Goal: Task Accomplishment & Management: Manage account settings

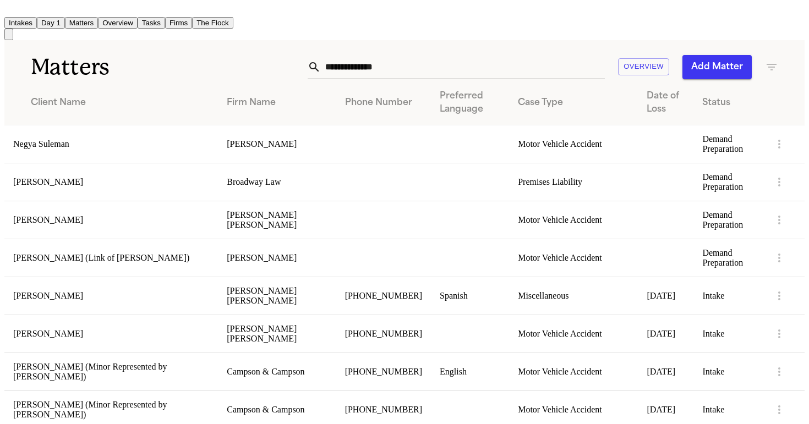
click at [138, 17] on button "Overview" at bounding box center [118, 23] width 40 height 12
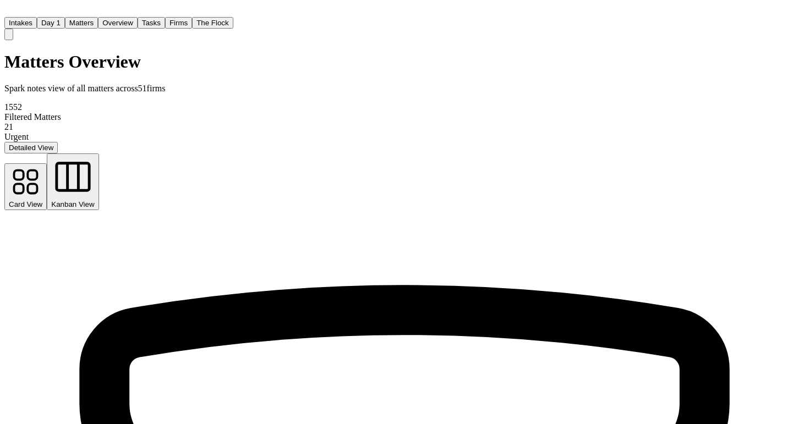
scroll to position [608, 0]
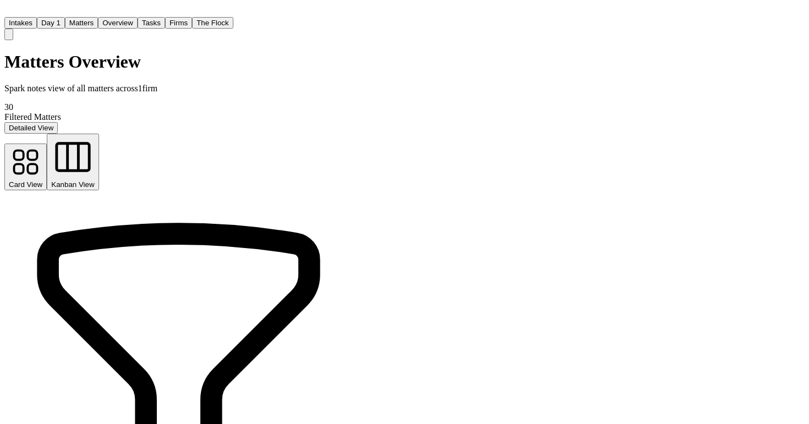
click at [165, 17] on button "Tasks" at bounding box center [152, 23] width 28 height 12
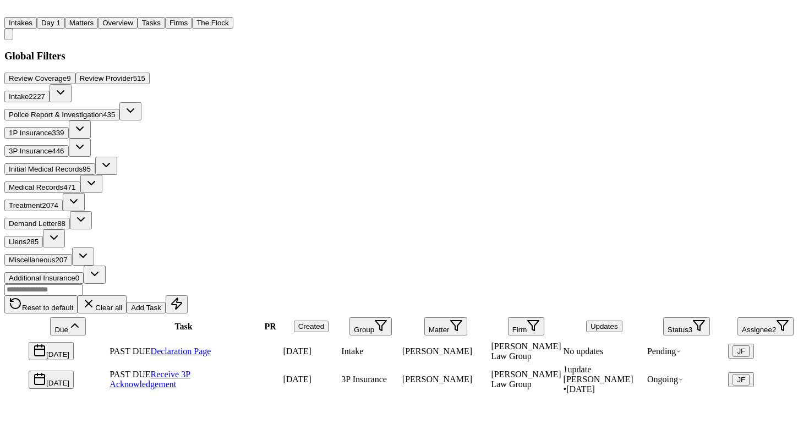
click at [103, 111] on span "Police Report & Investigation" at bounding box center [56, 115] width 94 height 8
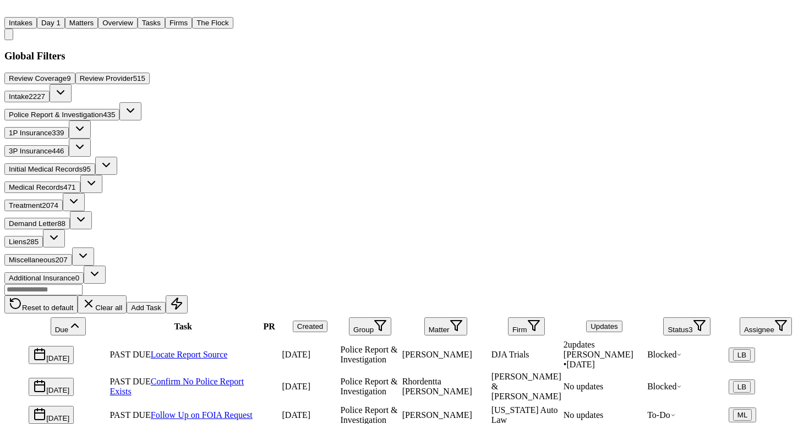
click at [527, 317] on button "Firm" at bounding box center [526, 326] width 37 height 18
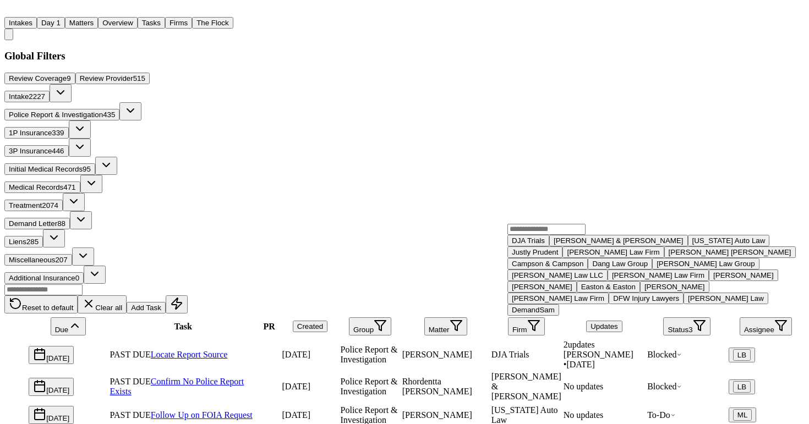
scroll to position [233, 0]
click at [556, 303] on div "[PERSON_NAME] Law Firm" at bounding box center [558, 298] width 92 height 8
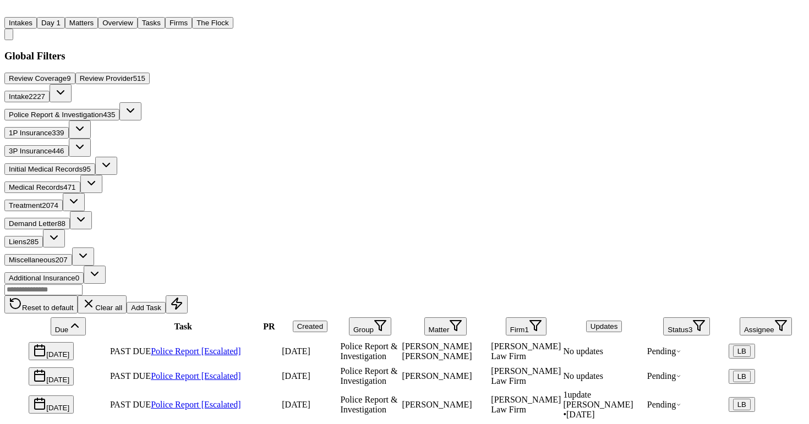
click at [467, 284] on div "Reset to default Clear all Add Task" at bounding box center [404, 299] width 800 height 30
click at [234, 347] on link "Police Report [Escalated]" at bounding box center [196, 351] width 90 height 9
click at [241, 347] on link "Police Report [Escalated]" at bounding box center [196, 351] width 90 height 9
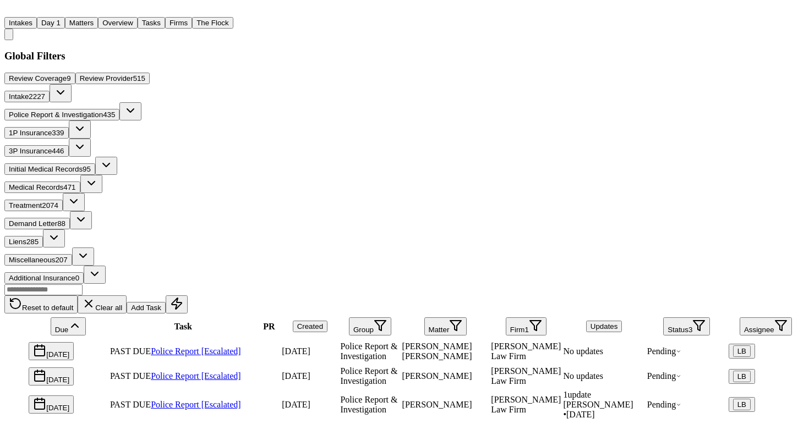
click at [680, 347] on span "Pending" at bounding box center [664, 351] width 34 height 9
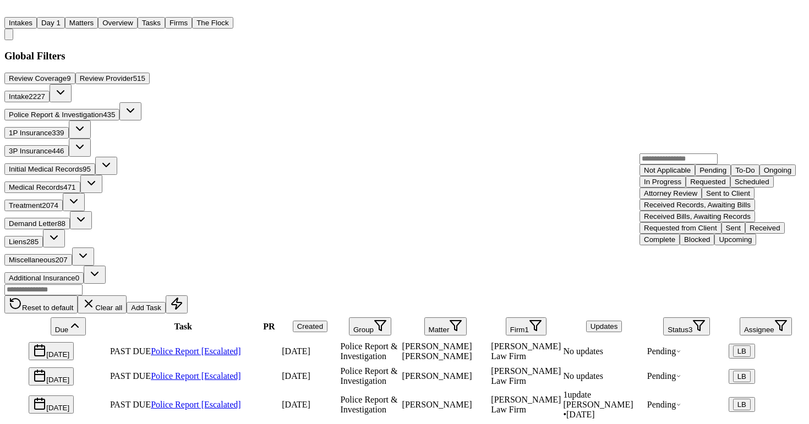
click at [675, 244] on div "Complete" at bounding box center [659, 239] width 31 height 8
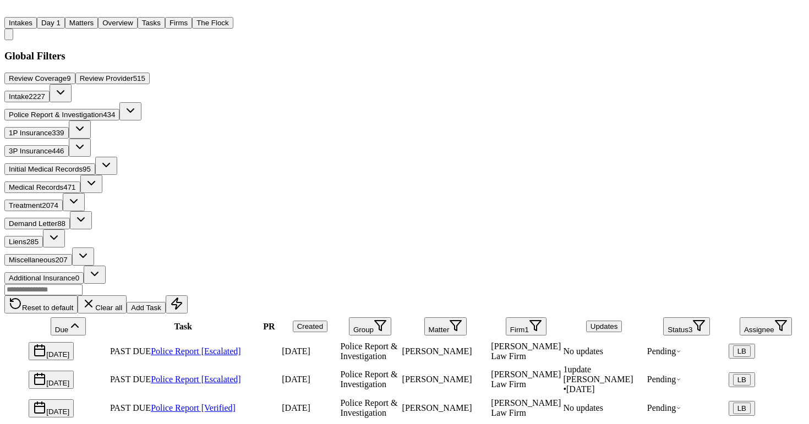
click at [235, 61] on div "Global Filters Review Coverage 9 Review Provider 515 Intake 2227 Police Report …" at bounding box center [404, 333] width 800 height 567
click at [212, 347] on link "Police Report [Escalated]" at bounding box center [196, 351] width 90 height 9
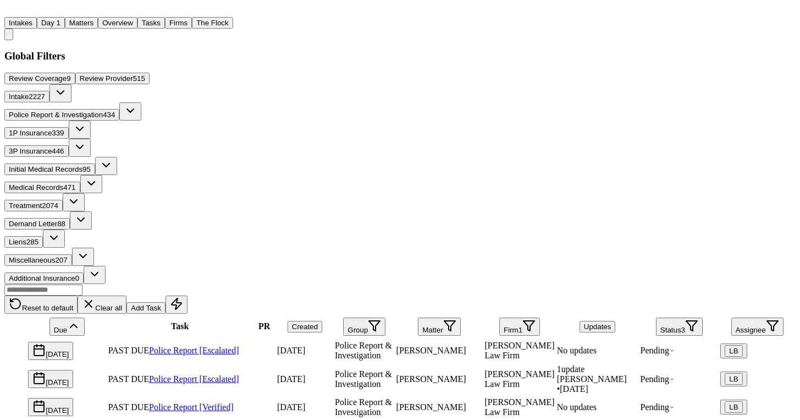
click at [228, 374] on link "Police Report [Escalated]" at bounding box center [194, 378] width 90 height 9
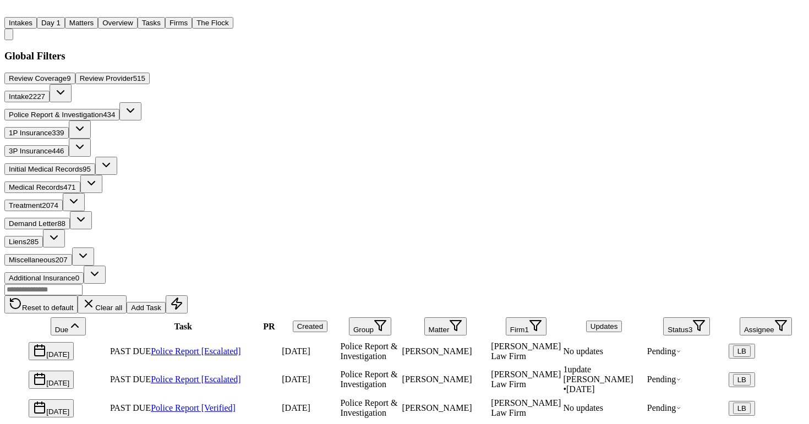
click at [231, 347] on link "Police Report [Escalated]" at bounding box center [196, 351] width 90 height 9
click at [223, 375] on div "PAST DUE Police Report [Escalated]" at bounding box center [183, 380] width 146 height 10
drag, startPoint x: 576, startPoint y: 328, endPoint x: 616, endPoint y: 327, distance: 40.2
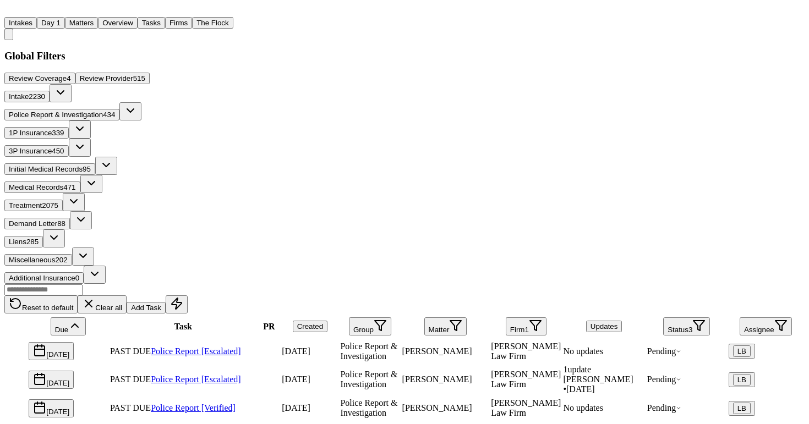
copy div "25087254"
click at [189, 375] on link "Police Report [Escalated]" at bounding box center [196, 379] width 90 height 9
click at [281, 364] on td at bounding box center [269, 379] width 23 height 31
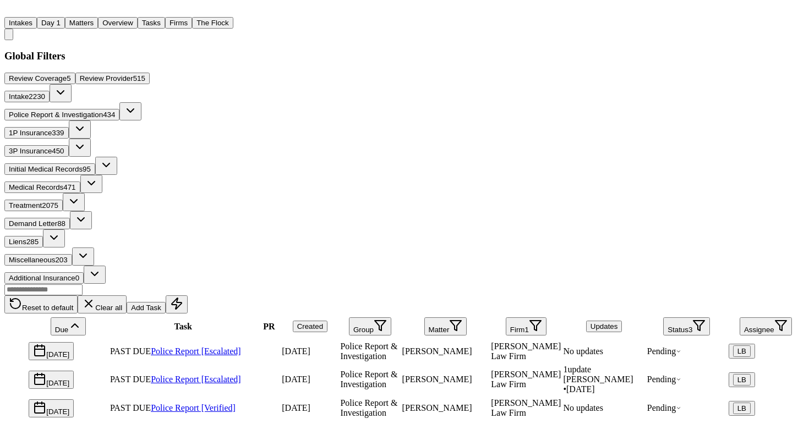
scroll to position [55, 0]
click at [98, 19] on button "Matters" at bounding box center [81, 23] width 33 height 12
click at [239, 375] on link "Police Report [Escalated]" at bounding box center [196, 379] width 90 height 9
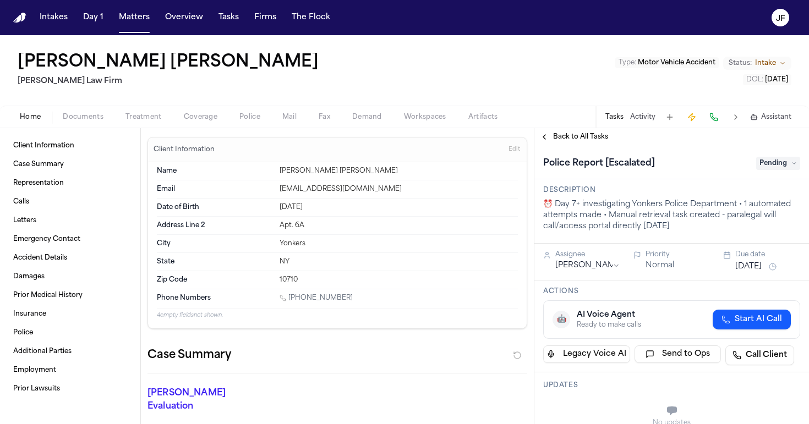
click at [83, 124] on div "Home Documents Treatment Coverage Police Mail Fax Demand Workspaces Artifacts T…" at bounding box center [404, 117] width 809 height 22
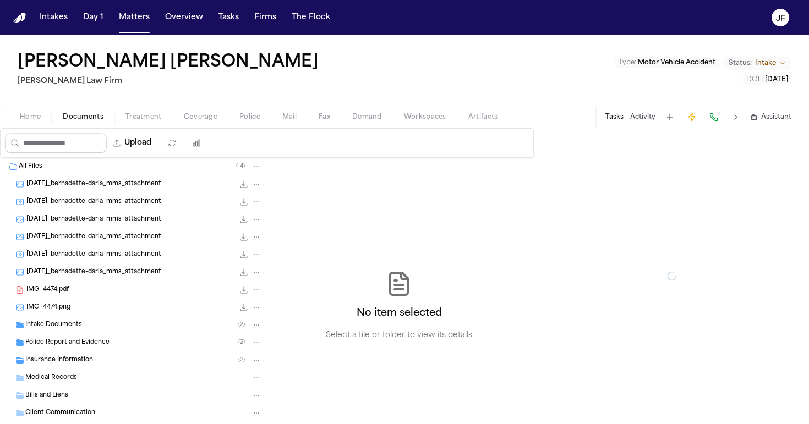
click at [90, 117] on span "Documents" at bounding box center [83, 117] width 41 height 9
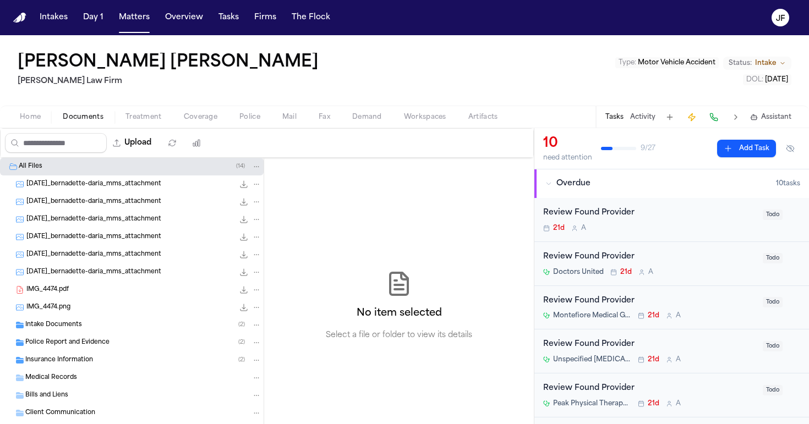
click at [115, 195] on div "2025-08-14_bernadette-daria_mms_attachment 829.7 KB • JPG" at bounding box center [132, 202] width 264 height 18
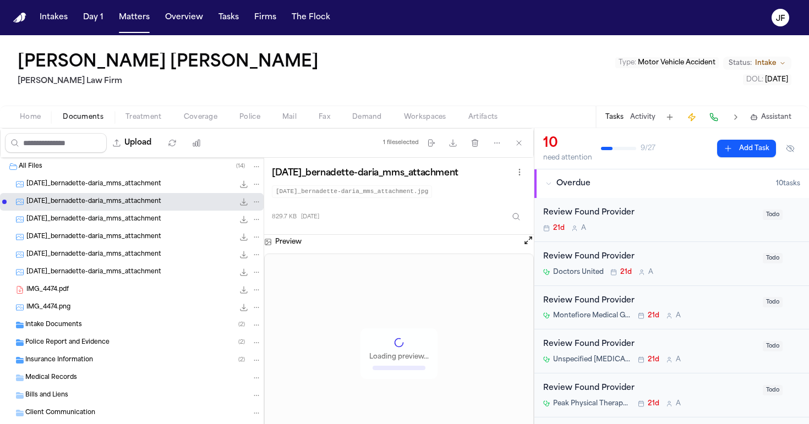
click at [118, 187] on span "2025-08-14_bernadette-daria_mms_attachment" at bounding box center [93, 184] width 135 height 9
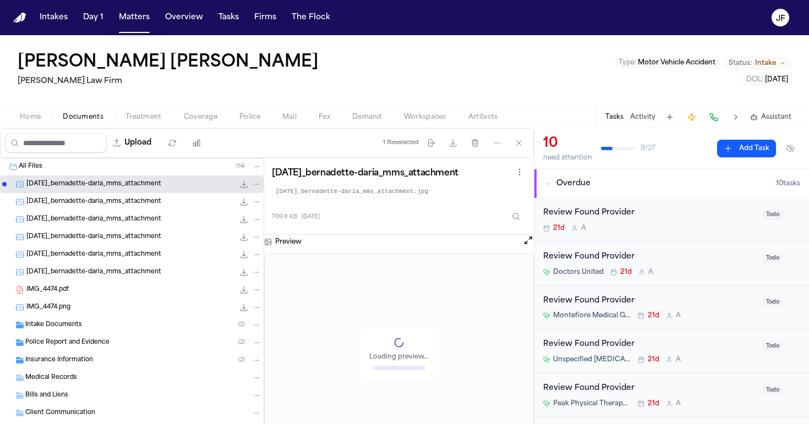
click at [97, 321] on div "Intake Documents ( 2 )" at bounding box center [143, 325] width 236 height 10
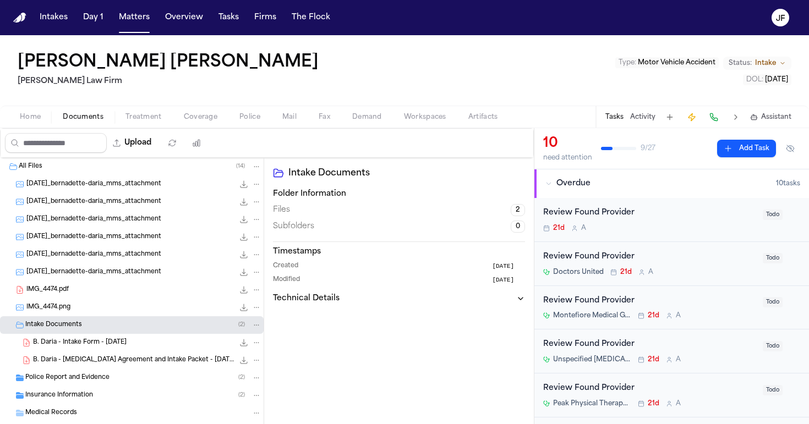
click at [119, 354] on div "B. Daria - Retainer Agreement and Intake Packet - 8.10.25 371.9 KB • PDF" at bounding box center [132, 361] width 264 height 18
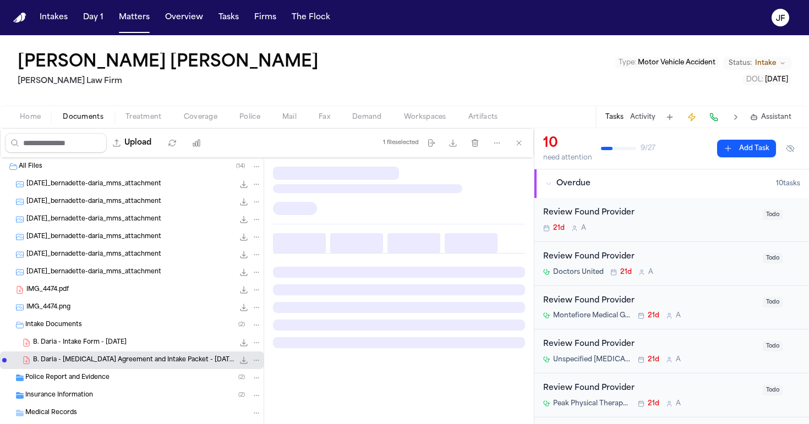
click at [119, 347] on div "B. Daria - Intake Form - 8.9.25 22.2 KB • PDF" at bounding box center [147, 342] width 228 height 11
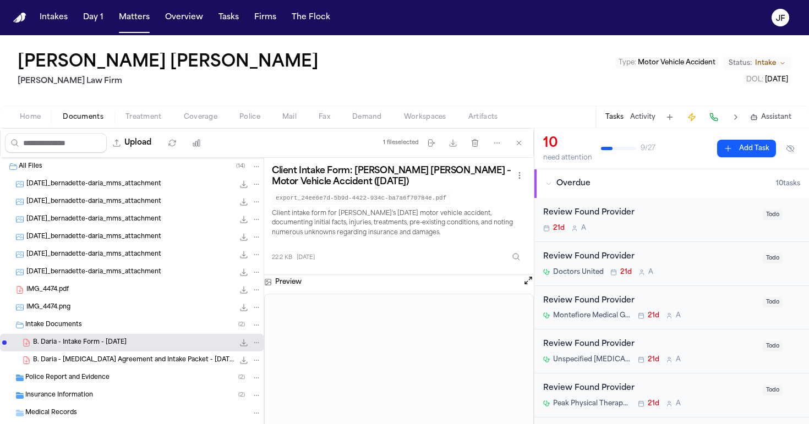
click at [243, 110] on div "Home Documents Treatment Coverage Police Mail Fax Demand Workspaces Artifacts T…" at bounding box center [404, 117] width 809 height 22
drag, startPoint x: 244, startPoint y: 112, endPoint x: 244, endPoint y: 76, distance: 35.8
click at [244, 104] on div "Bernadette Daria Martello Law Firm Type : Motor Vehicle Accident Status: Intake…" at bounding box center [404, 81] width 809 height 93
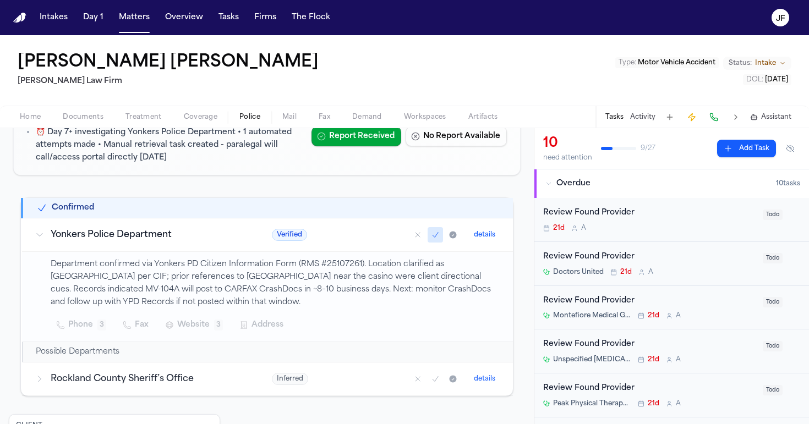
scroll to position [139, 0]
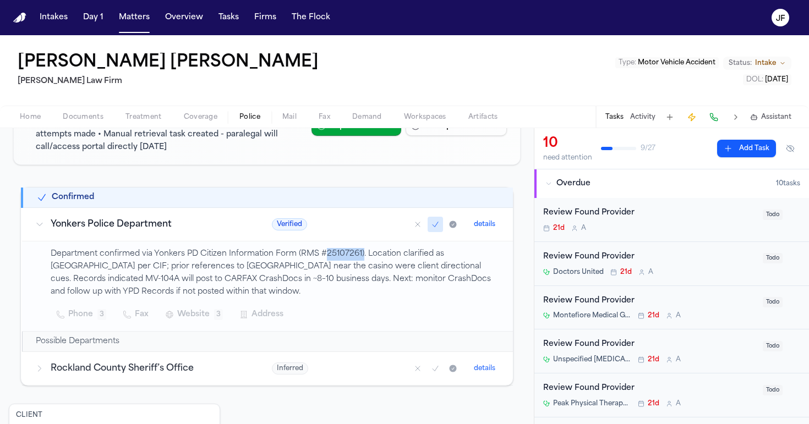
drag, startPoint x: 324, startPoint y: 258, endPoint x: 361, endPoint y: 257, distance: 36.9
click at [361, 257] on p "Department confirmed via Yonkers PD Citizen Information Form (RMS #25107261). L…" at bounding box center [275, 273] width 449 height 50
copy p "25107261)"
click at [350, 259] on p "Department confirmed via Yonkers PD Citizen Information Form (RMS #25107261). L…" at bounding box center [275, 273] width 449 height 50
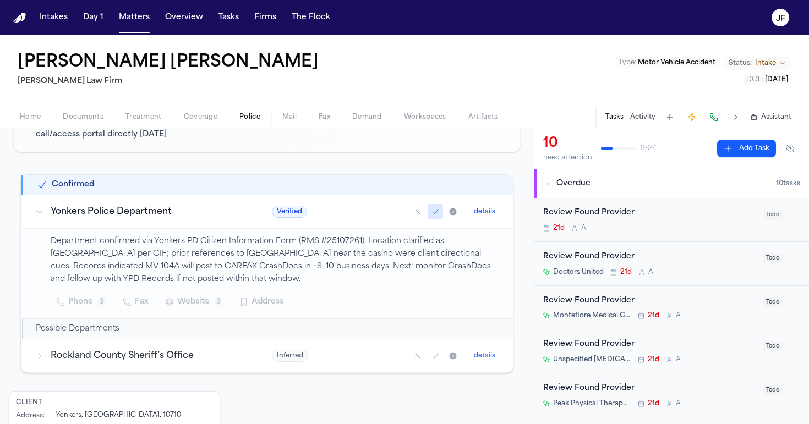
scroll to position [164, 0]
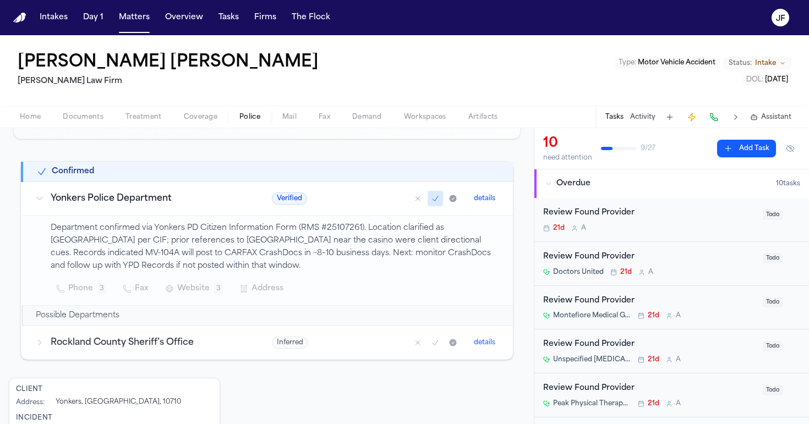
click at [314, 262] on p "Department confirmed via Yonkers PD Citizen Information Form (RMS #25107261). L…" at bounding box center [275, 247] width 449 height 50
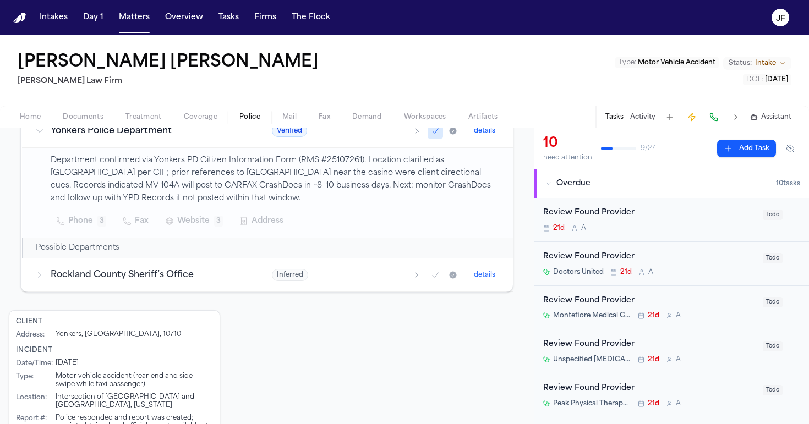
scroll to position [205, 0]
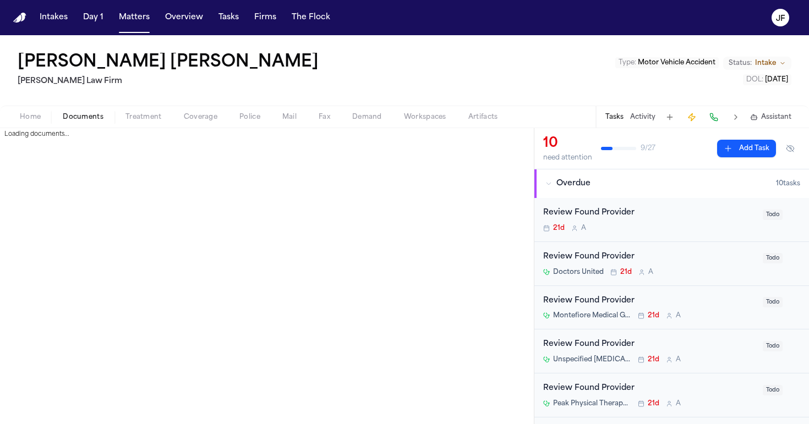
click at [72, 111] on button "Documents" at bounding box center [83, 117] width 63 height 13
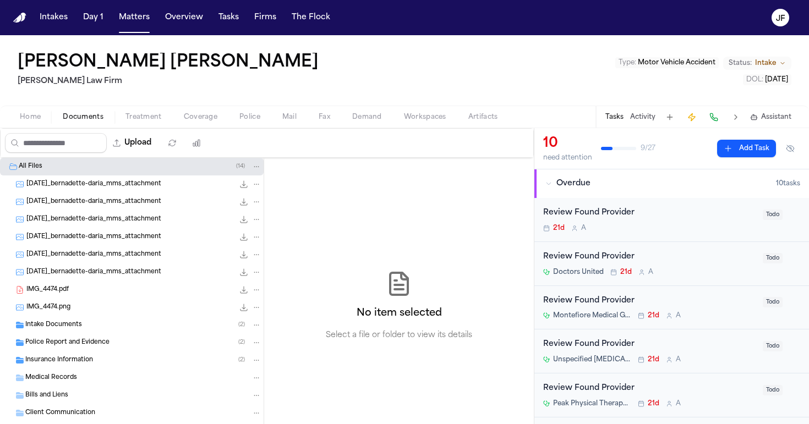
click at [244, 116] on span "Police" at bounding box center [249, 117] width 21 height 9
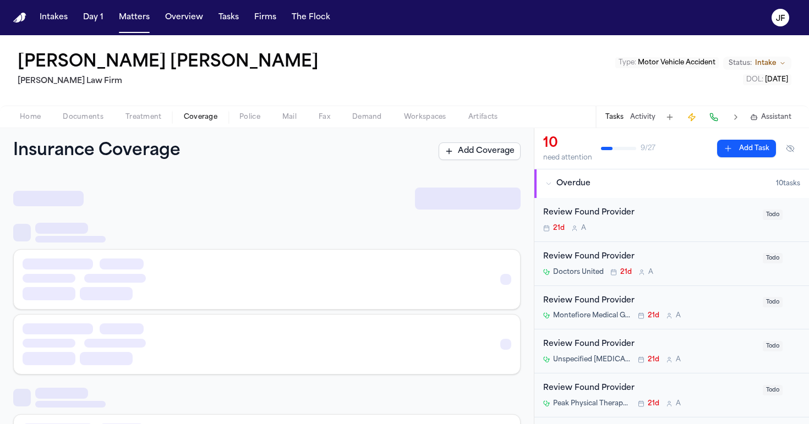
click at [195, 118] on span "Coverage" at bounding box center [201, 117] width 34 height 9
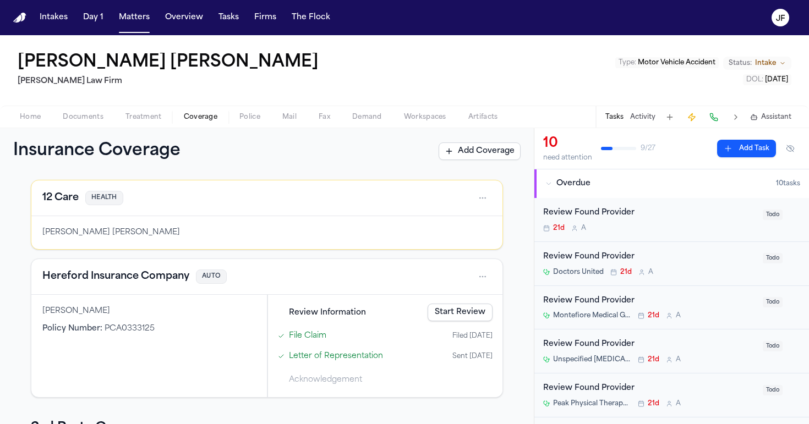
scroll to position [46, 0]
drag, startPoint x: 117, startPoint y: 314, endPoint x: 61, endPoint y: 315, distance: 55.6
click at [61, 315] on div "Kojo Acheampong" at bounding box center [148, 310] width 213 height 11
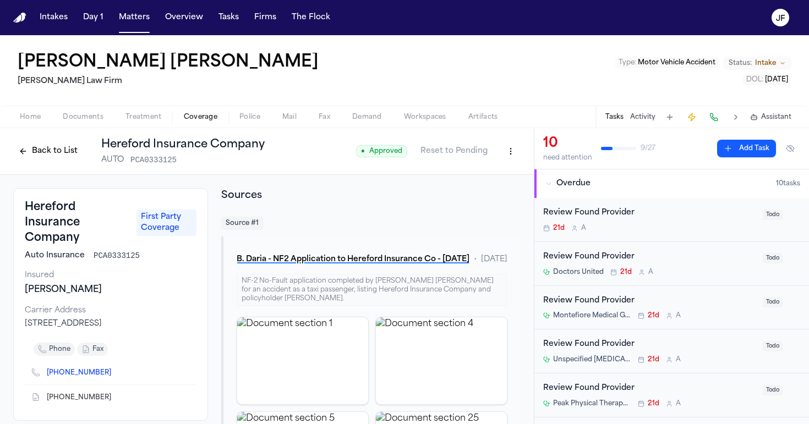
drag, startPoint x: 108, startPoint y: 293, endPoint x: 47, endPoint y: 291, distance: 61.6
click at [47, 291] on div "Kojo Acheampong" at bounding box center [111, 289] width 172 height 13
copy div "Acheampong"
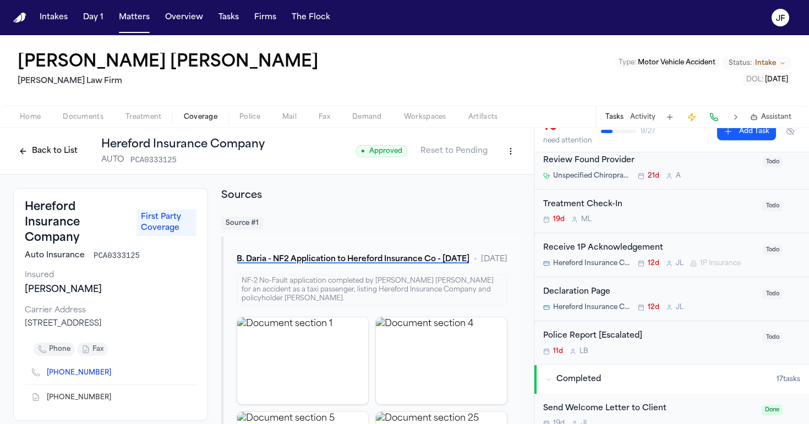
scroll to position [304, 0]
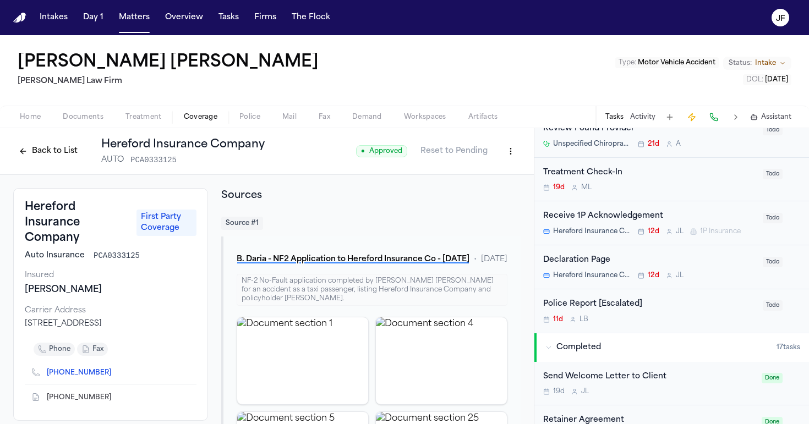
click at [610, 293] on div "Police Report [Escalated] 11d L B Todo" at bounding box center [671, 310] width 275 height 43
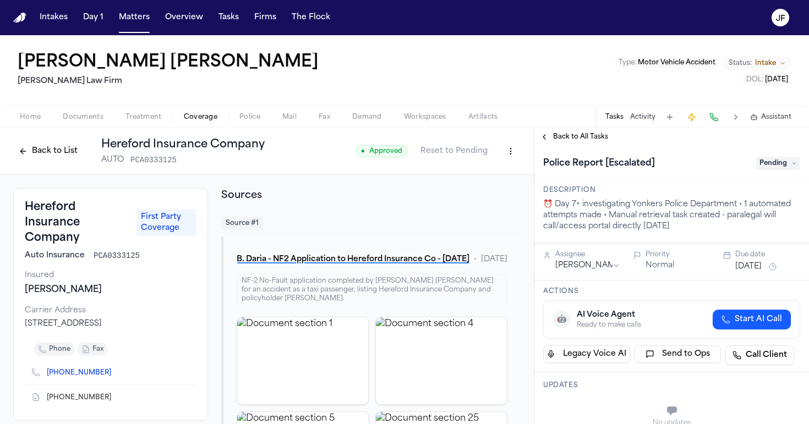
click at [781, 163] on span "Pending" at bounding box center [778, 163] width 44 height 13
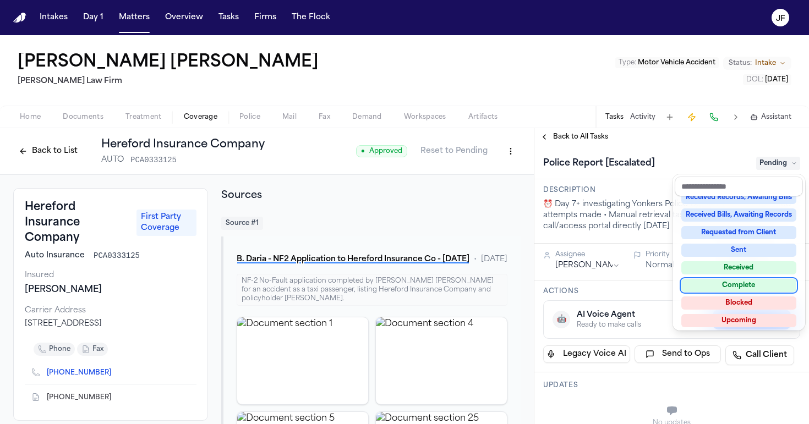
click at [717, 283] on div "Complete" at bounding box center [738, 285] width 115 height 13
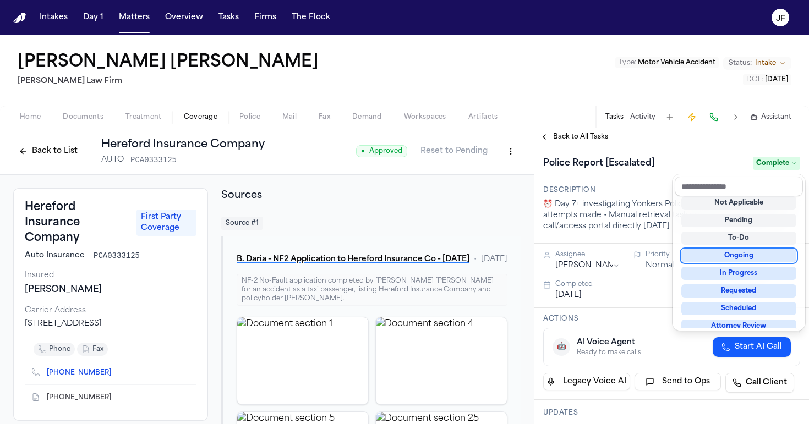
click at [674, 171] on div "Police Report [Escalated] Complete" at bounding box center [671, 164] width 257 height 18
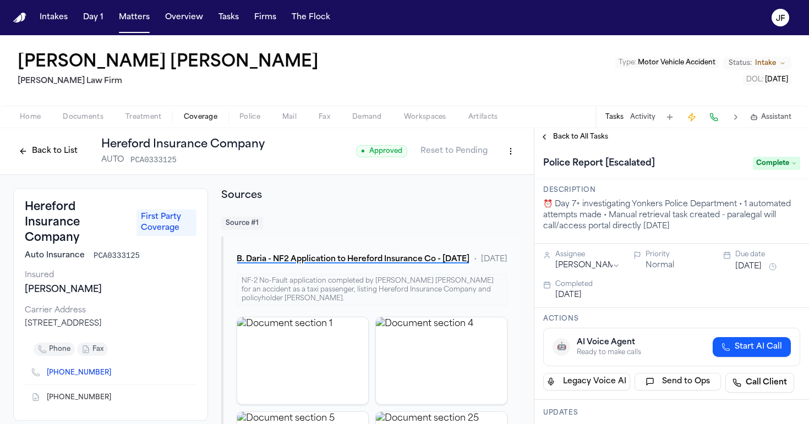
scroll to position [0, 0]
click at [543, 85] on div "Bernadette Daria Martello Law Firm Type : Motor Vehicle Accident Status: Intake…" at bounding box center [404, 70] width 809 height 70
click at [543, 84] on div "Bernadette Daria Martello Law Firm Type : Motor Vehicle Accident Status: Intake…" at bounding box center [404, 70] width 809 height 70
click at [646, 321] on h3 "Actions" at bounding box center [671, 319] width 257 height 9
click at [122, 112] on button "Treatment" at bounding box center [143, 117] width 58 height 13
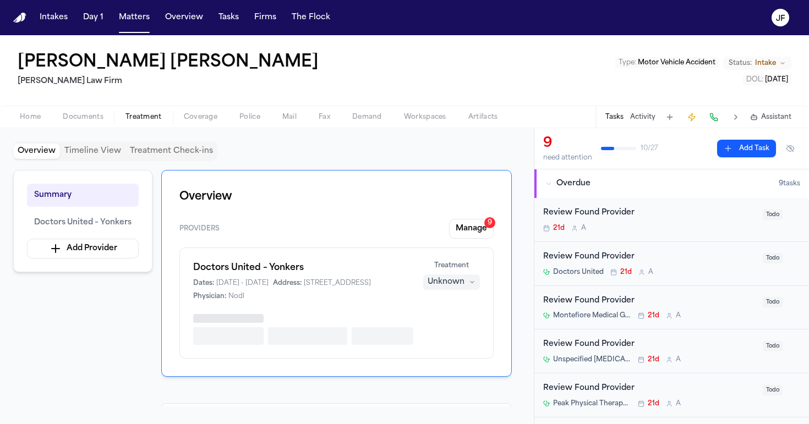
click at [221, 119] on button "Coverage" at bounding box center [201, 117] width 56 height 13
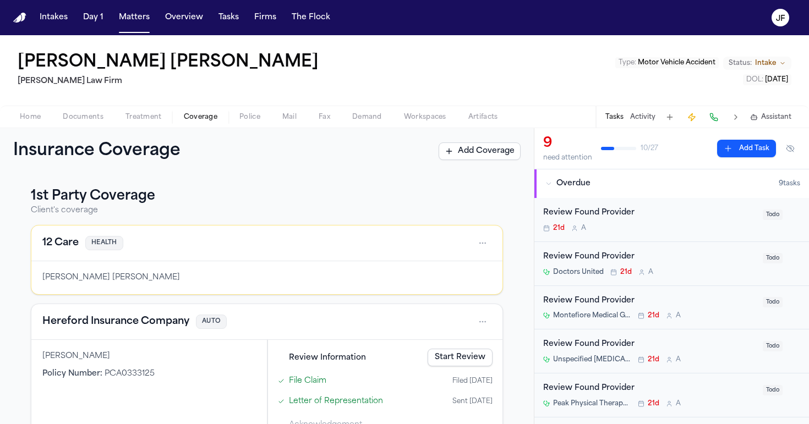
click at [259, 121] on span "Police" at bounding box center [249, 117] width 21 height 9
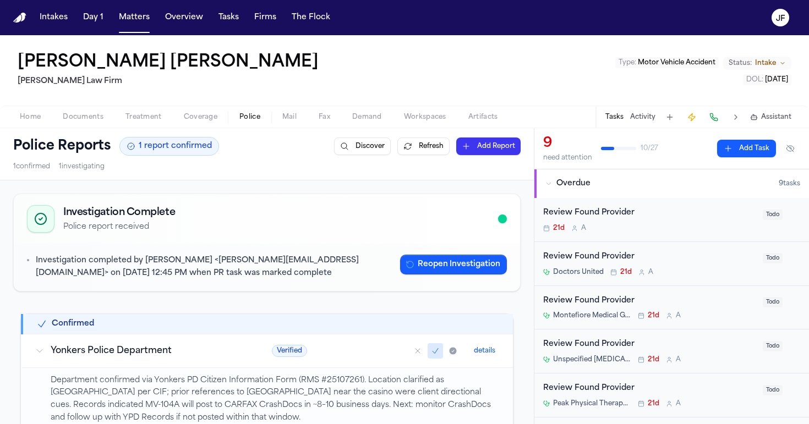
click at [619, 120] on button "Tasks" at bounding box center [614, 117] width 18 height 9
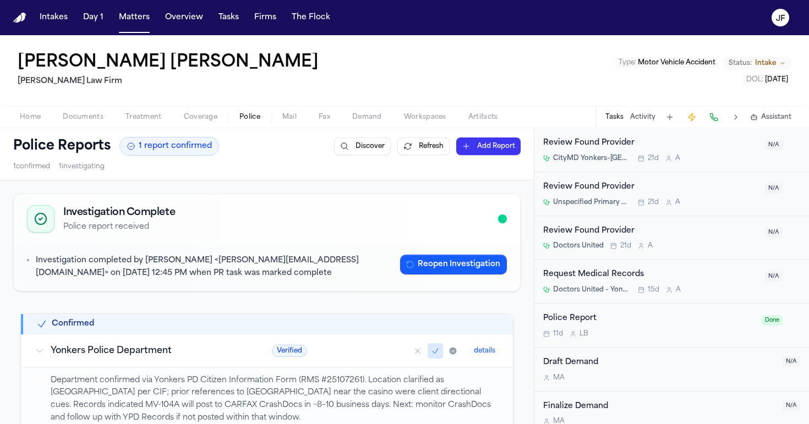
scroll to position [975, 0]
click at [584, 313] on div "Police Report" at bounding box center [649, 319] width 212 height 13
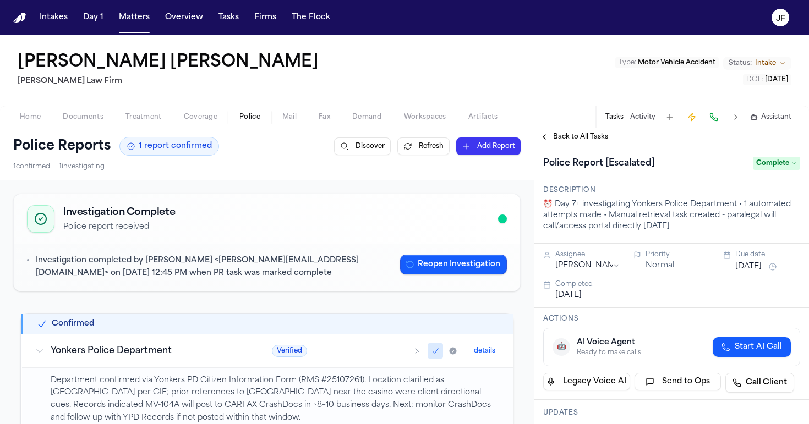
click at [590, 409] on h3 "Updates" at bounding box center [671, 413] width 257 height 9
click at [97, 124] on div "Home Documents Treatment Coverage Police Mail Fax Demand Workspaces Artifacts T…" at bounding box center [404, 117] width 809 height 22
click at [76, 117] on span "Documents" at bounding box center [83, 117] width 41 height 9
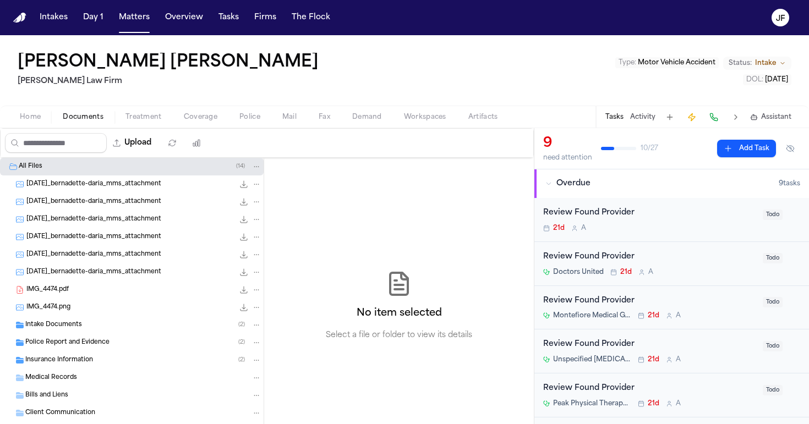
click at [80, 351] on div "Police Report and Evidence ( 2 )" at bounding box center [132, 343] width 264 height 18
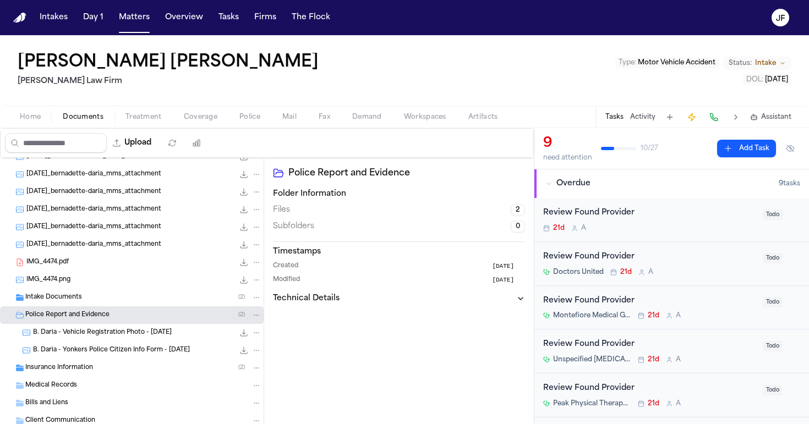
click at [158, 146] on button "Upload" at bounding box center [132, 143] width 51 height 20
select select "**********"
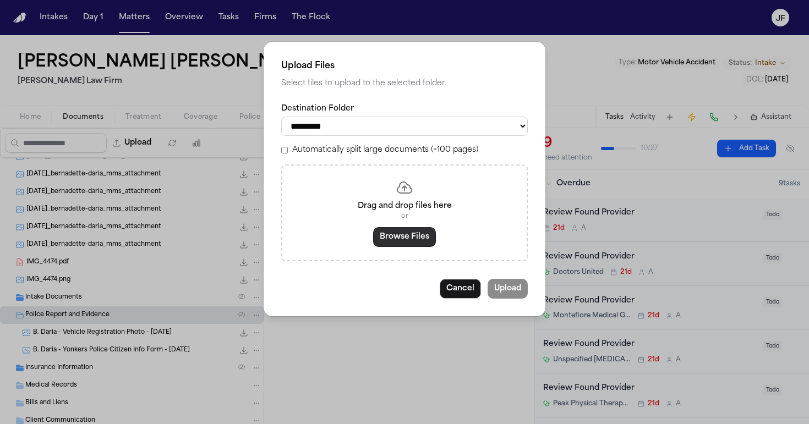
click at [416, 232] on button "Browse Files" at bounding box center [404, 237] width 63 height 20
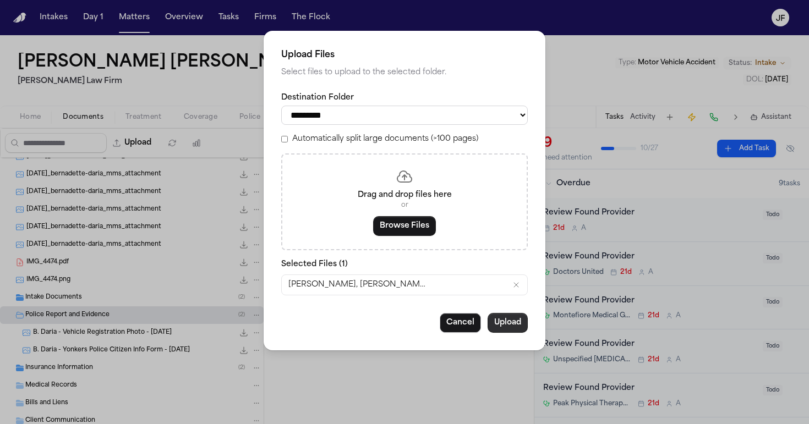
click at [497, 320] on button "Upload" at bounding box center [507, 323] width 40 height 20
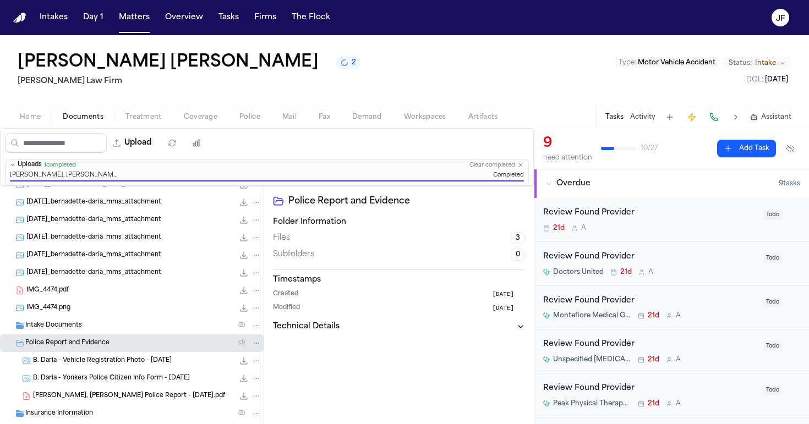
click at [194, 121] on span "Coverage" at bounding box center [201, 117] width 34 height 9
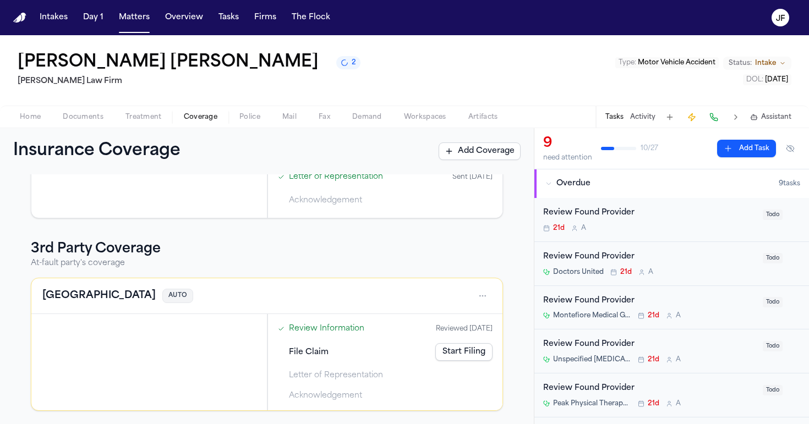
click at [232, 367] on div at bounding box center [148, 362] width 235 height 96
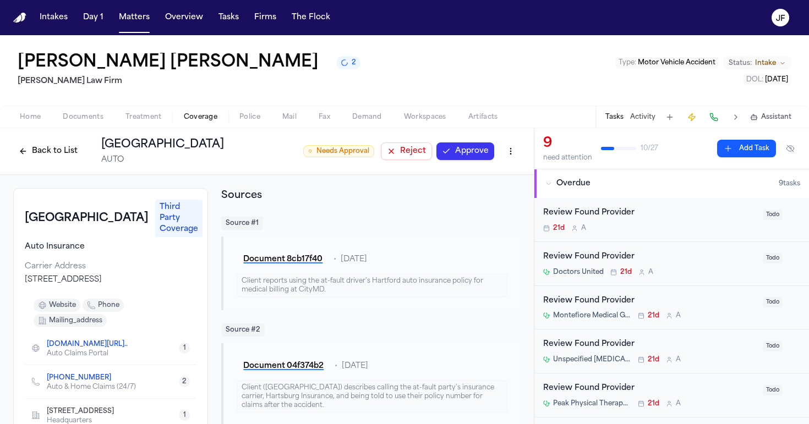
click at [34, 149] on button "Back to List" at bounding box center [48, 151] width 70 height 18
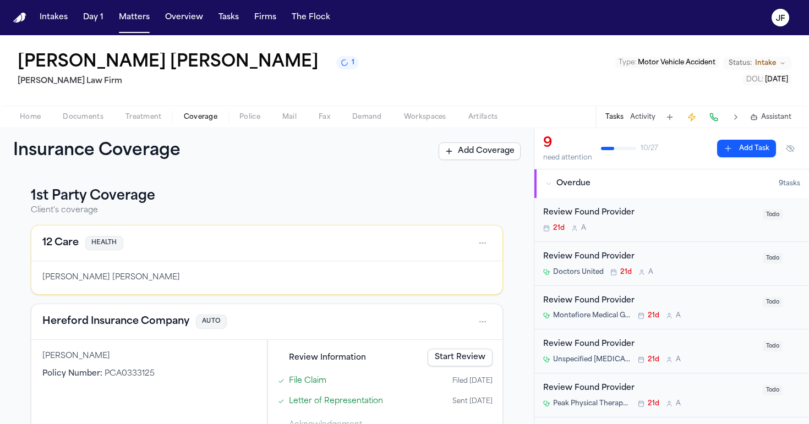
click at [83, 122] on span "Documents" at bounding box center [83, 117] width 41 height 9
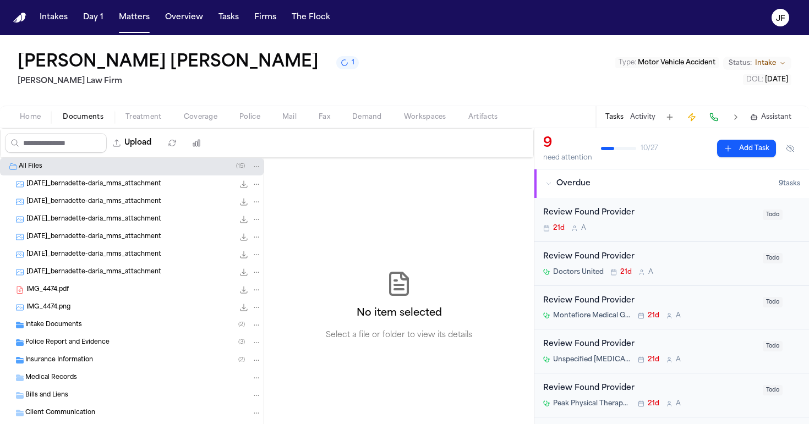
click at [56, 346] on span "Police Report and Evidence" at bounding box center [67, 342] width 84 height 9
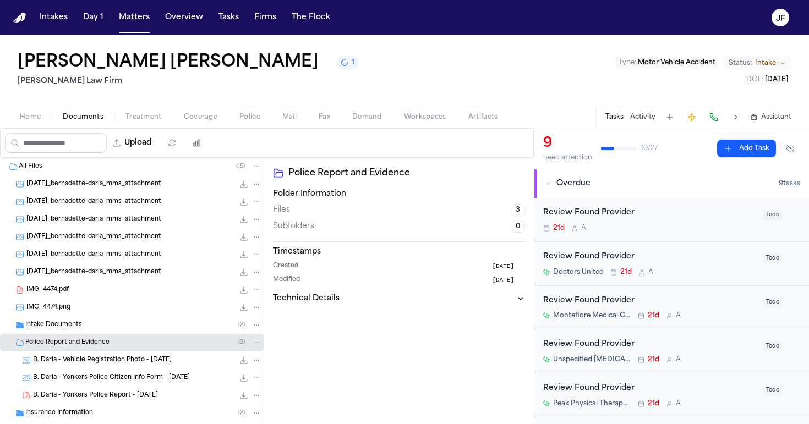
click at [93, 402] on div "B. Daria - Yonkers Police Report - 8.7.25 433.6 KB • PDF" at bounding box center [132, 396] width 264 height 18
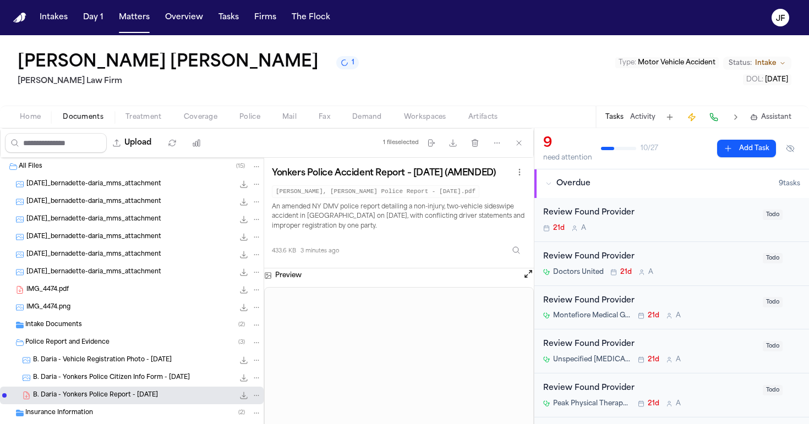
click at [336, 69] on button "1" at bounding box center [347, 62] width 23 height 13
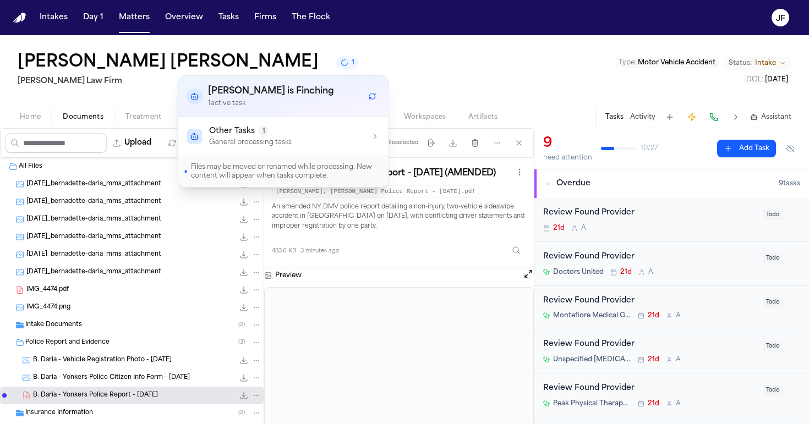
click at [371, 99] on icon "Refresh workflows" at bounding box center [372, 97] width 6 height 3
click at [377, 139] on icon "button" at bounding box center [375, 136] width 9 height 9
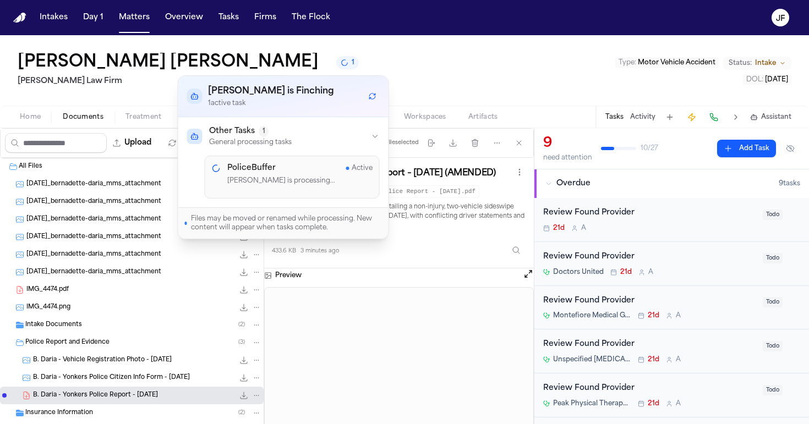
click at [377, 139] on icon "button" at bounding box center [375, 136] width 9 height 9
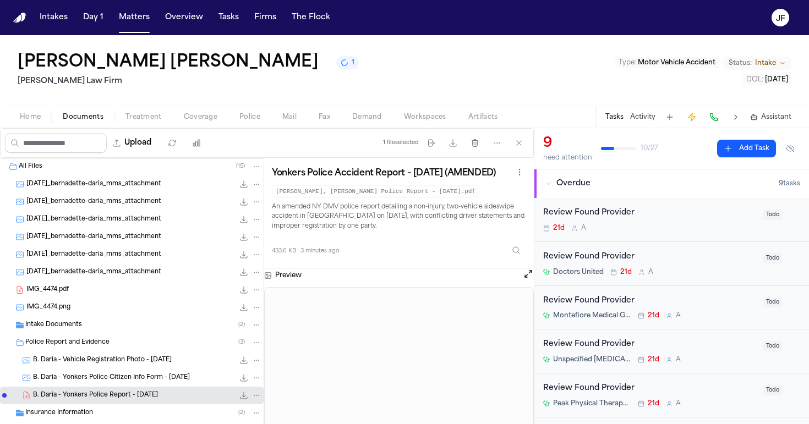
click at [422, 98] on div "Bernadette Daria 1 Martello Law Firm Type : Motor Vehicle Accident Status: Inta…" at bounding box center [404, 70] width 809 height 70
click at [253, 108] on div "Home Documents Treatment Coverage Police Mail Fax Demand Workspaces Artifacts T…" at bounding box center [404, 117] width 809 height 22
click at [253, 114] on span "Police" at bounding box center [249, 117] width 21 height 9
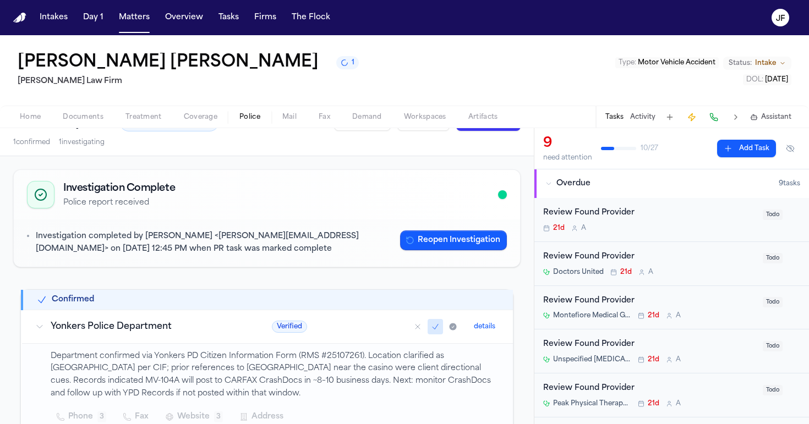
click at [655, 120] on button "Activity" at bounding box center [642, 117] width 25 height 9
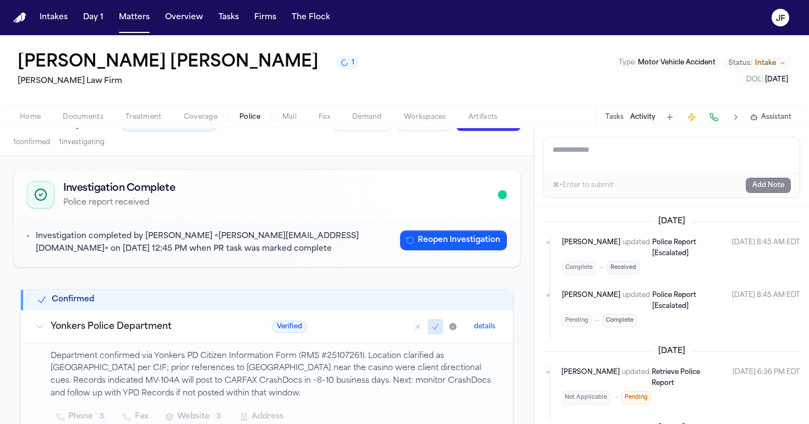
click at [642, 169] on textarea "Add a note to this matter" at bounding box center [672, 155] width 256 height 35
click at [202, 117] on span "Coverage" at bounding box center [201, 117] width 34 height 9
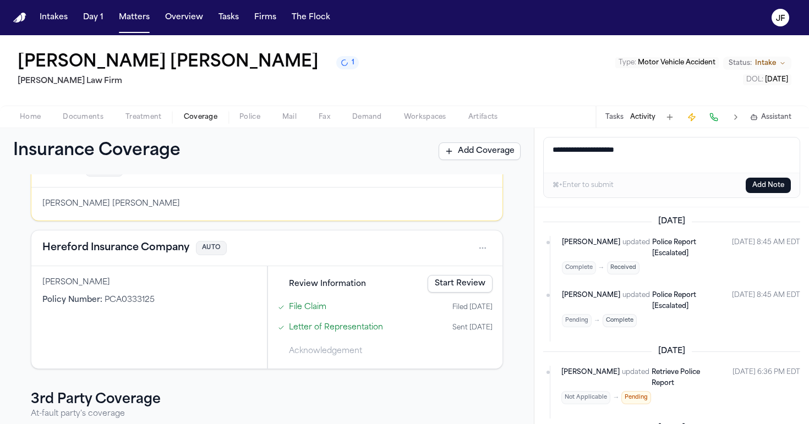
scroll to position [68, 0]
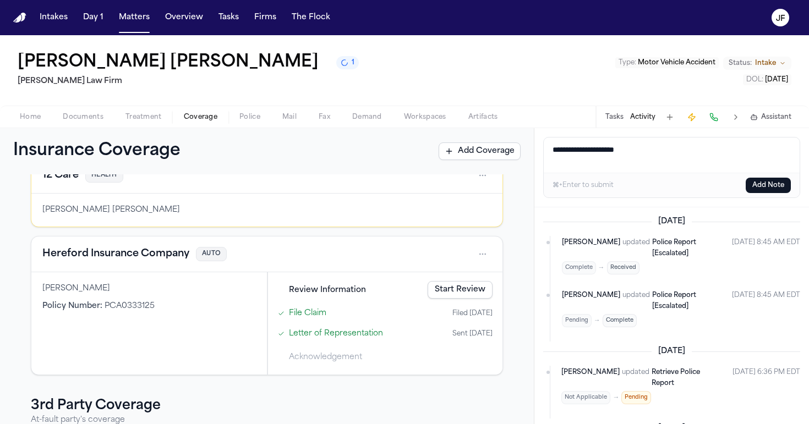
drag, startPoint x: 613, startPoint y: 150, endPoint x: 769, endPoint y: 146, distance: 155.7
click at [769, 146] on textarea "**********" at bounding box center [672, 155] width 256 height 35
type textarea "**********"
click at [761, 186] on button "Add Note" at bounding box center [767, 185] width 45 height 15
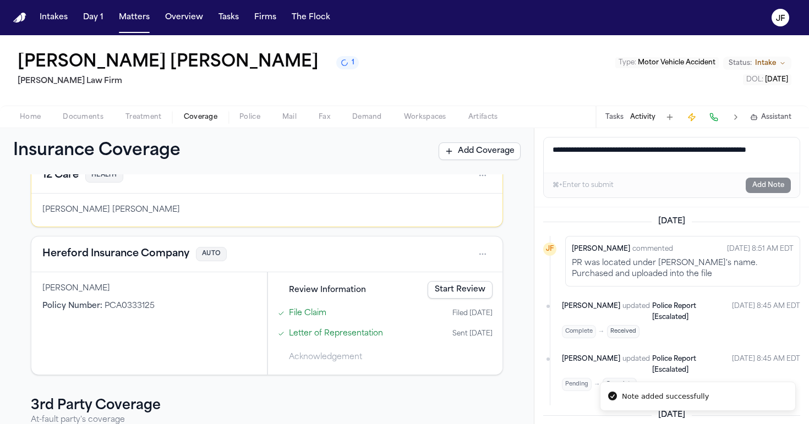
click at [301, 1] on nav "Intakes Day 1 Matters Overview Tasks Firms The Flock JF" at bounding box center [404, 17] width 809 height 35
click at [300, 3] on nav "Intakes Day 1 Matters Overview Tasks Firms The Flock JF" at bounding box center [404, 17] width 809 height 35
click at [89, 113] on span "Documents" at bounding box center [83, 117] width 41 height 9
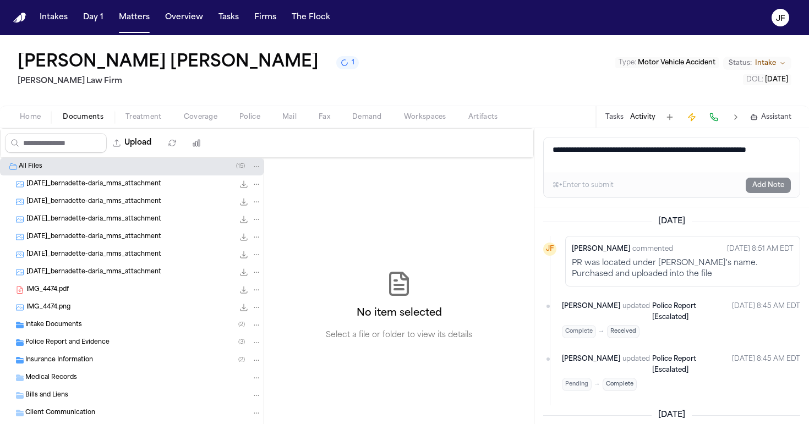
click at [148, 333] on div "Intake Documents ( 2 )" at bounding box center [132, 325] width 264 height 18
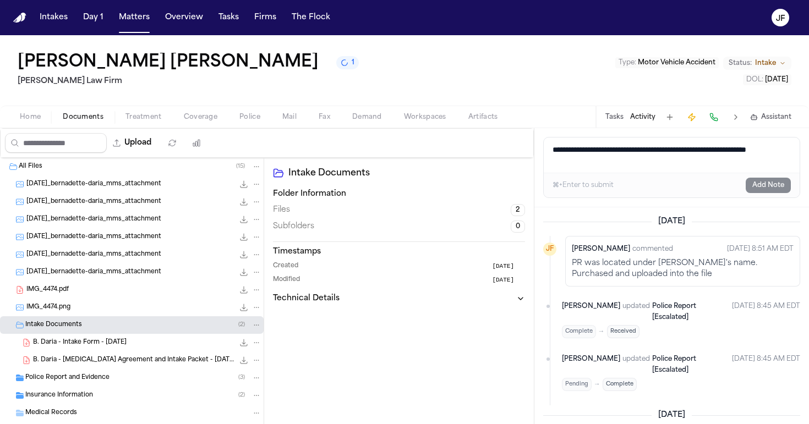
click at [148, 359] on span "B. Daria - Retainer Agreement and Intake Packet - 8.10.25" at bounding box center [133, 360] width 201 height 9
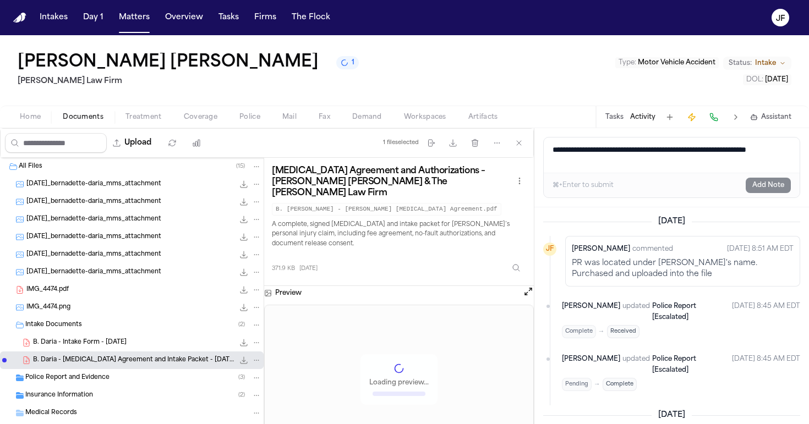
click at [147, 327] on div "Intake Documents ( 2 )" at bounding box center [143, 325] width 236 height 10
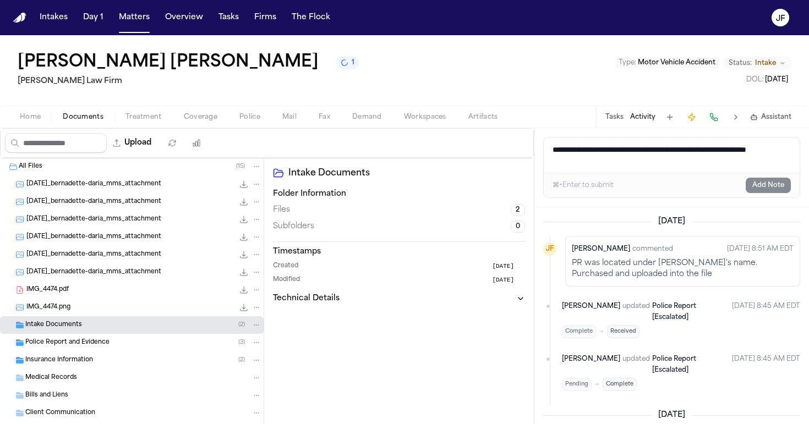
click at [147, 352] on div "Police Report and Evidence ( 3 )" at bounding box center [132, 343] width 264 height 18
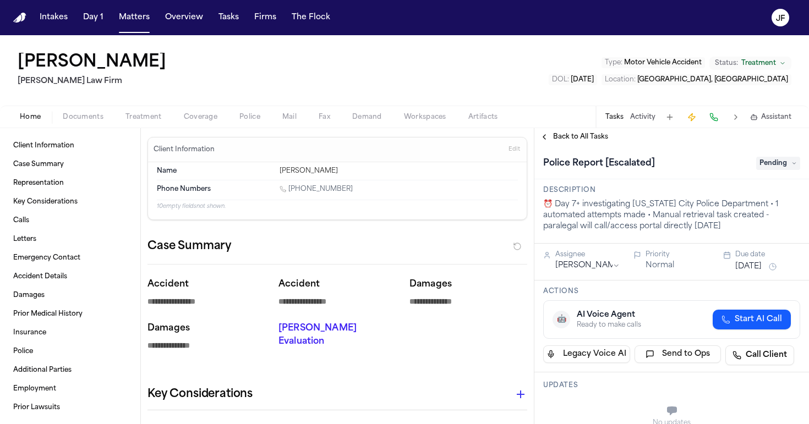
type textarea "*"
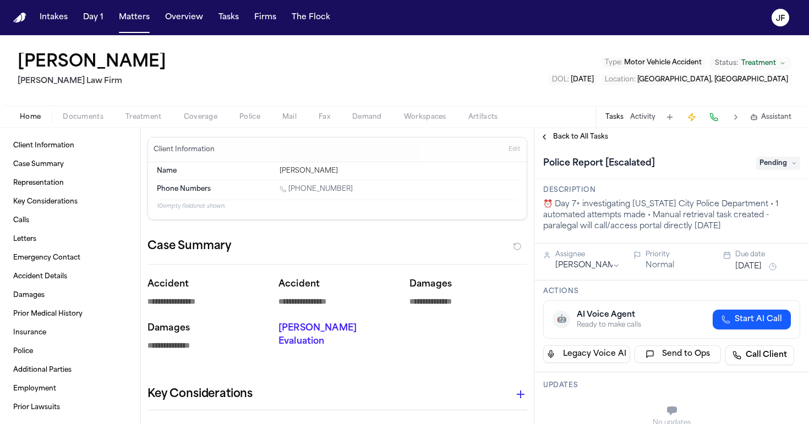
type textarea "*"
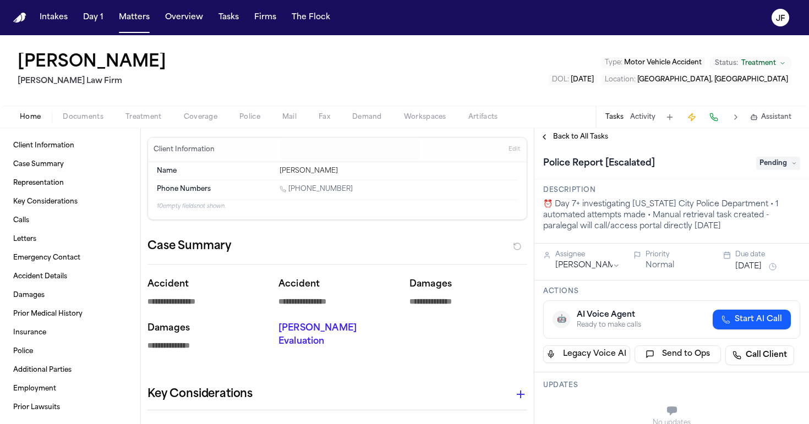
type textarea "*"
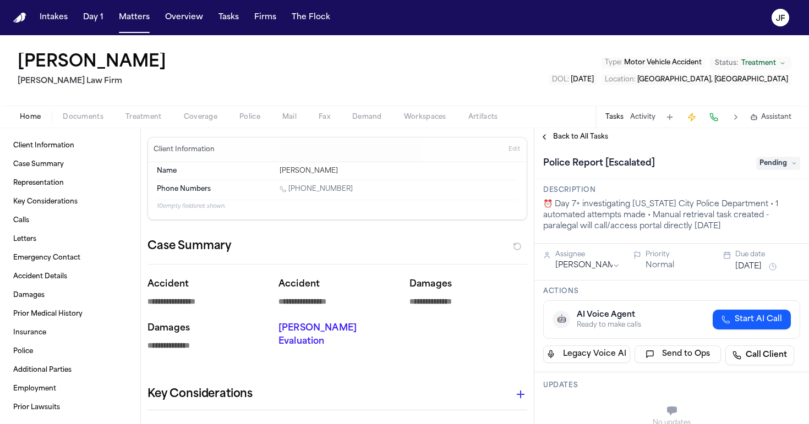
type textarea "*"
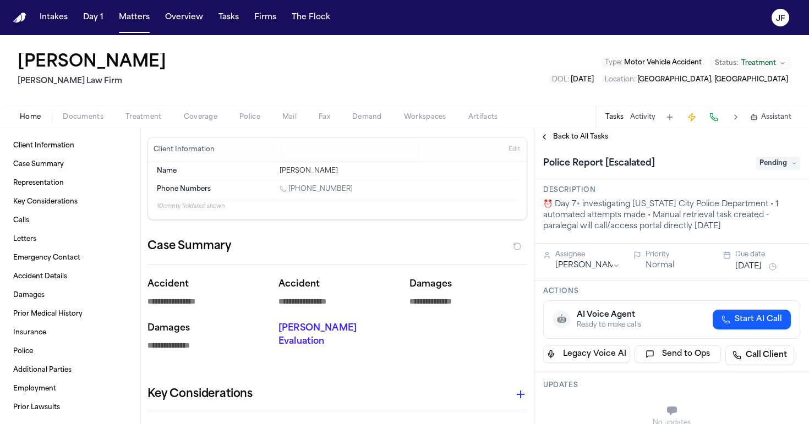
type textarea "*"
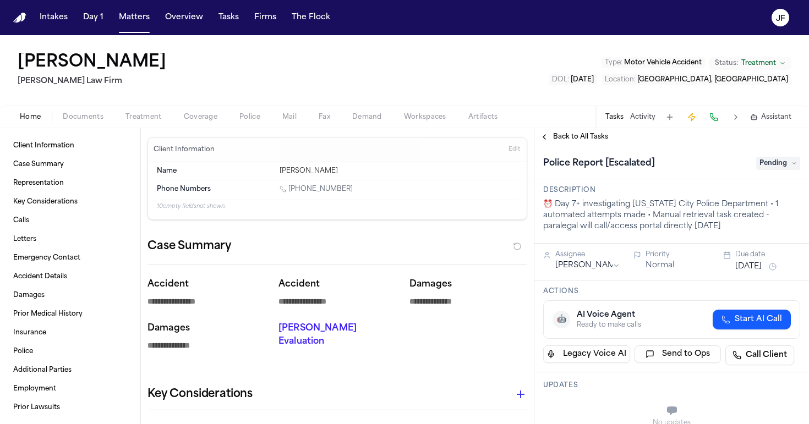
type textarea "*"
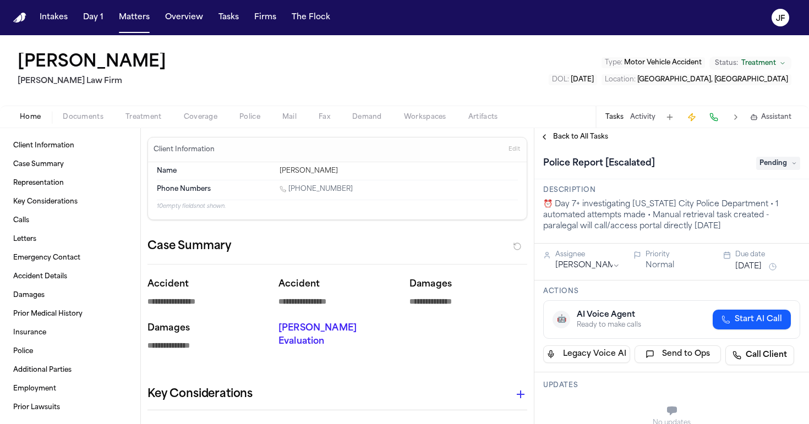
type textarea "*"
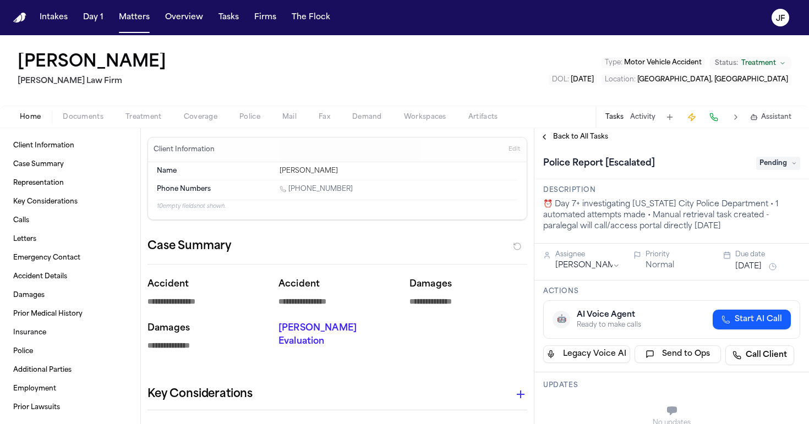
type textarea "*"
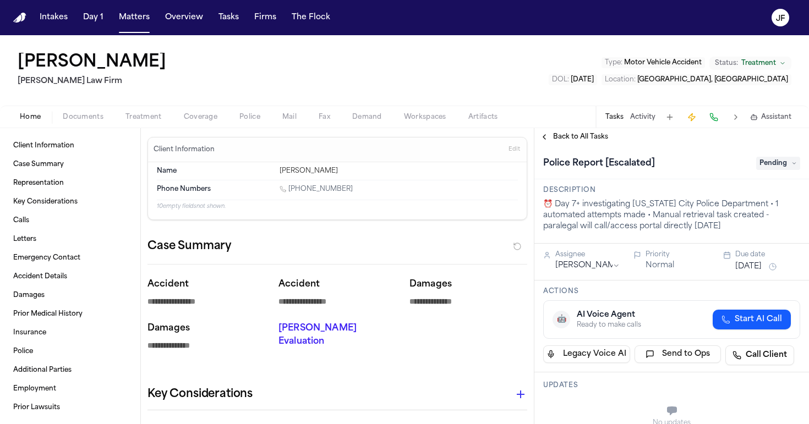
type textarea "*"
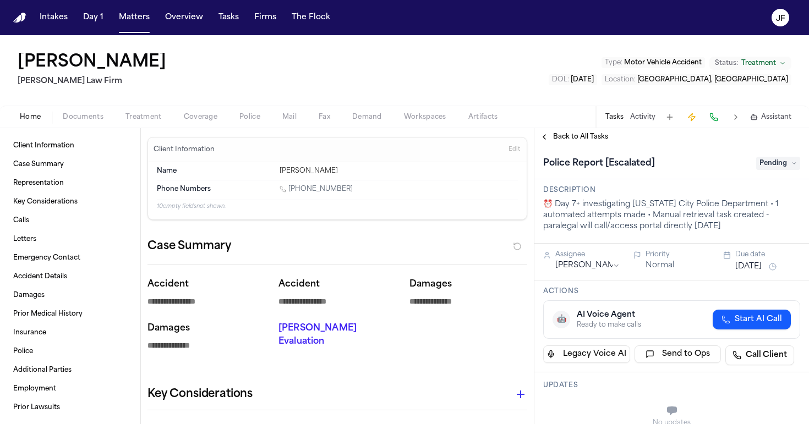
type textarea "*"
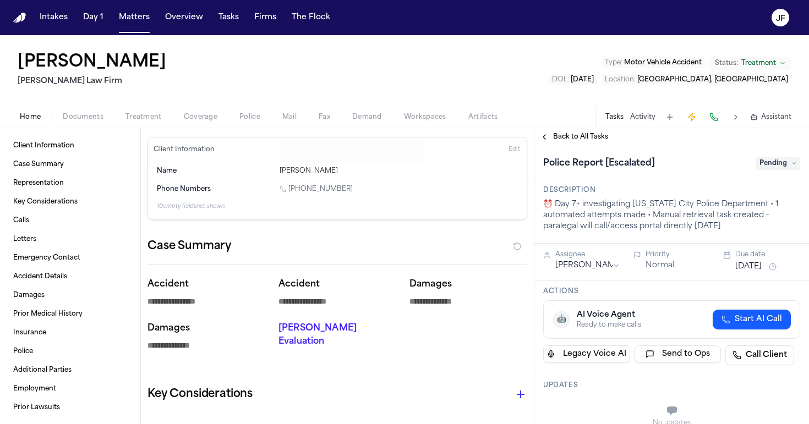
type textarea "*"
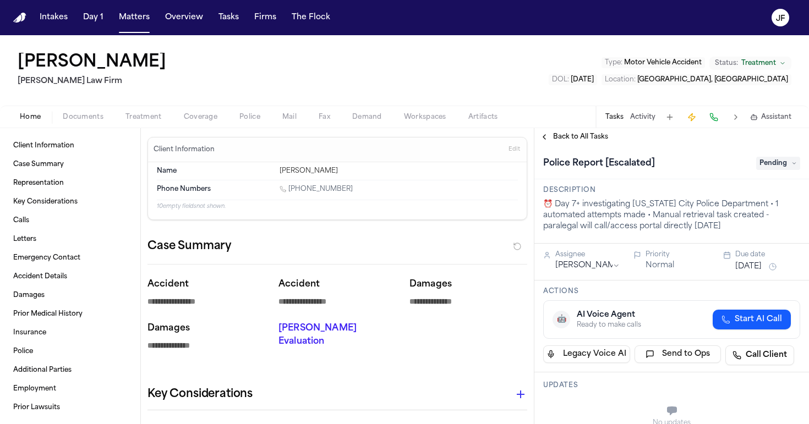
type textarea "*"
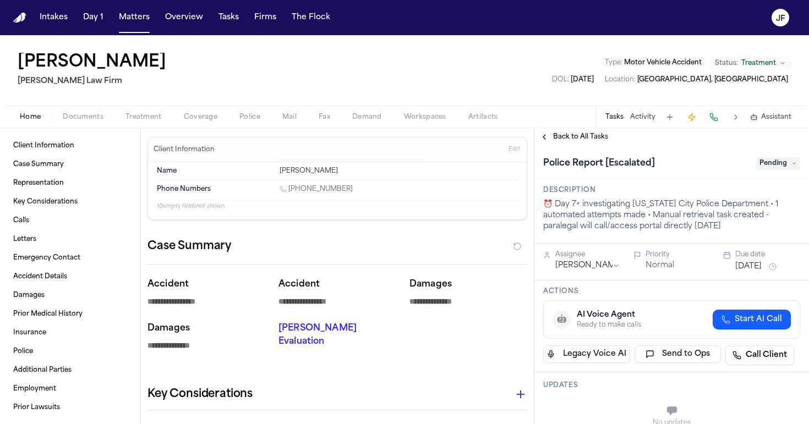
type textarea "*"
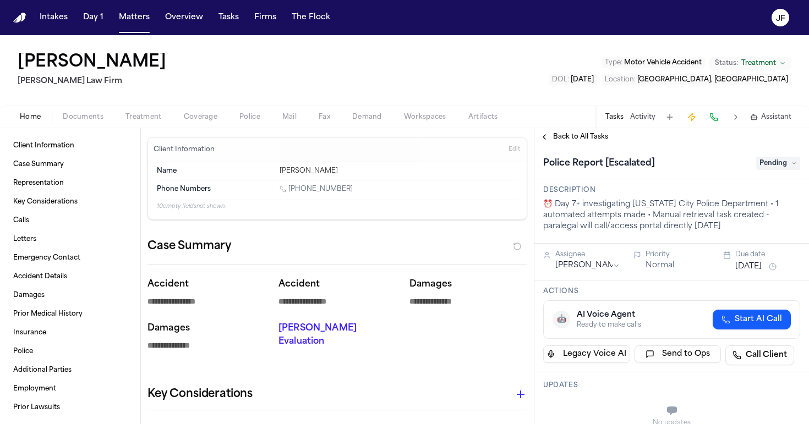
type textarea "*"
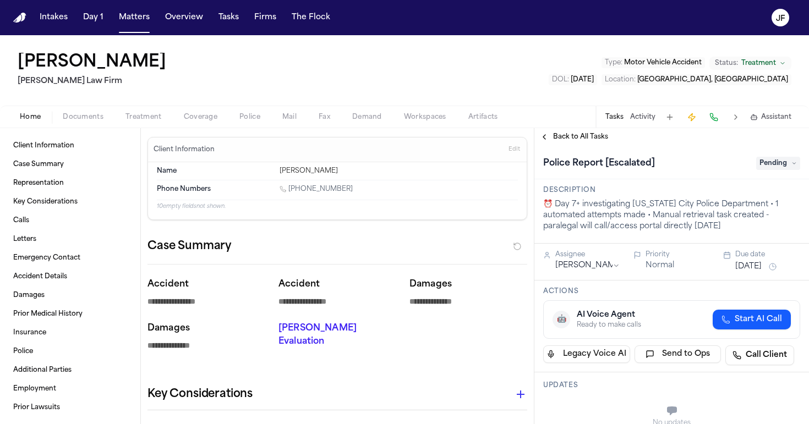
type textarea "*"
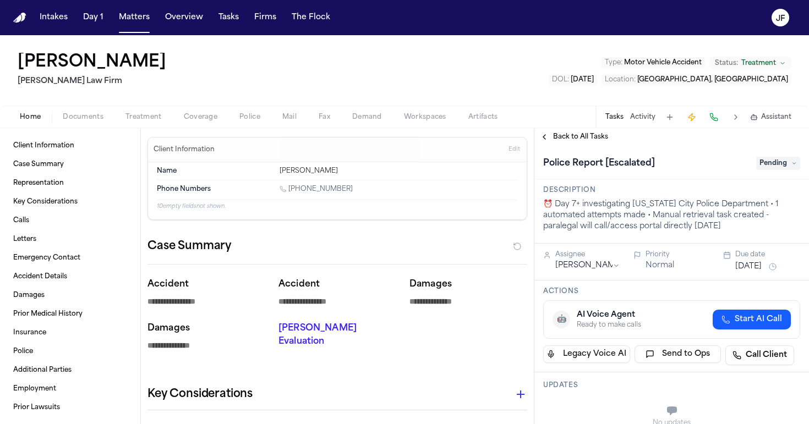
type textarea "*"
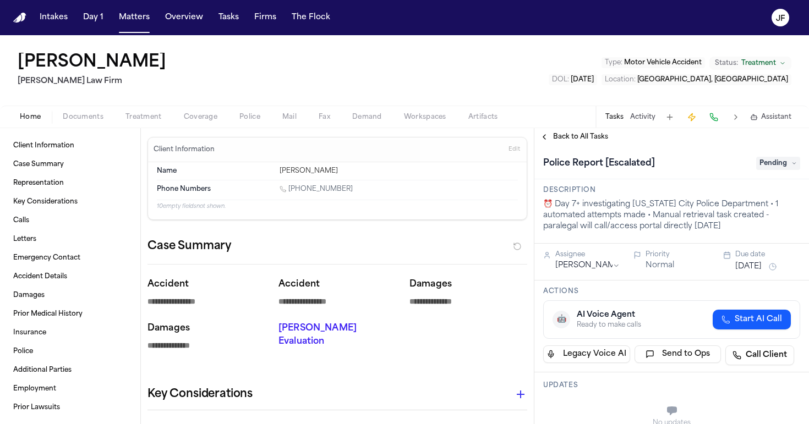
type textarea "*"
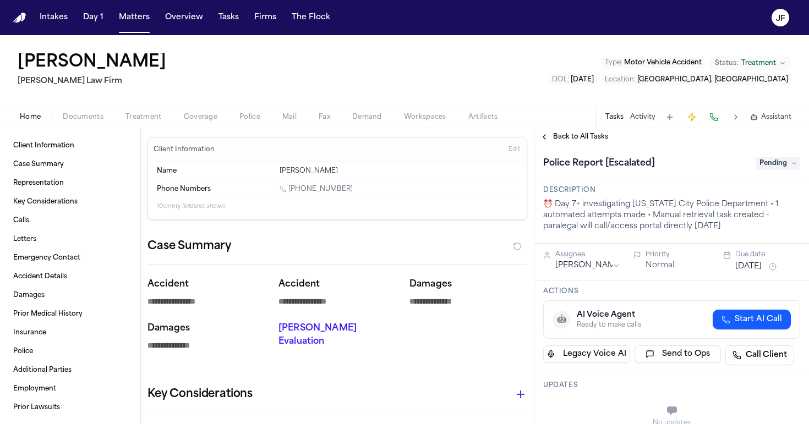
type textarea "*"
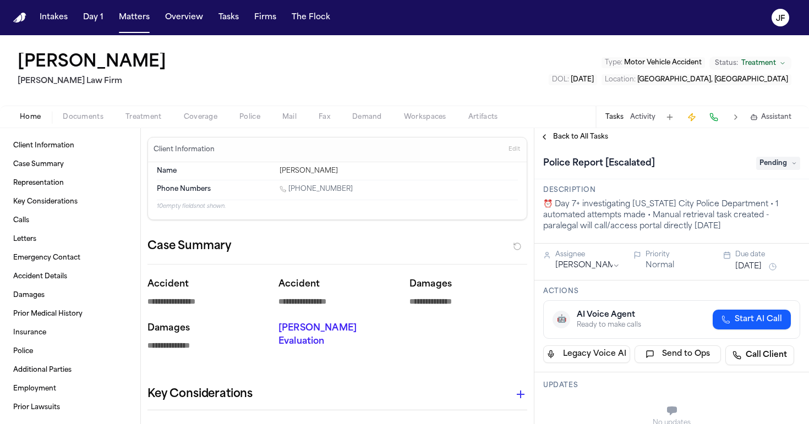
type textarea "*"
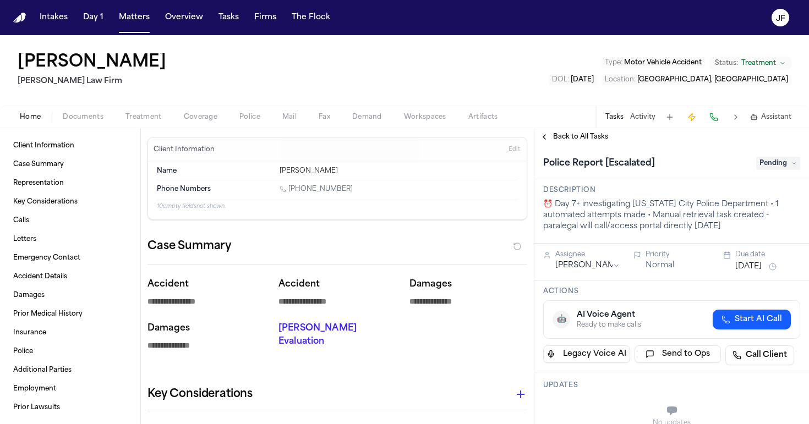
type textarea "*"
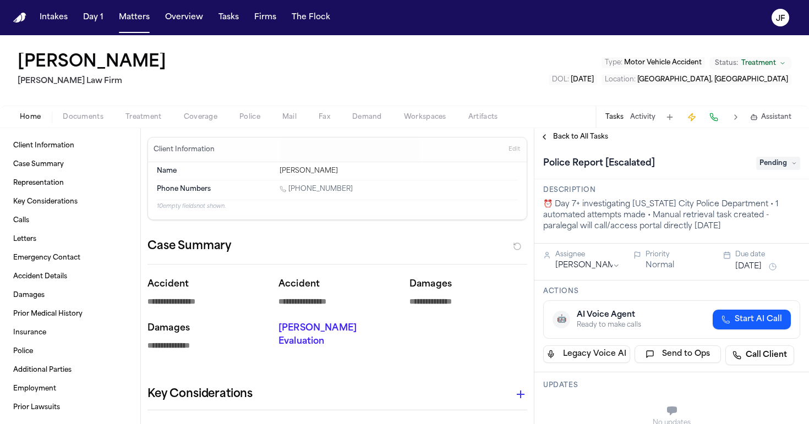
type textarea "*"
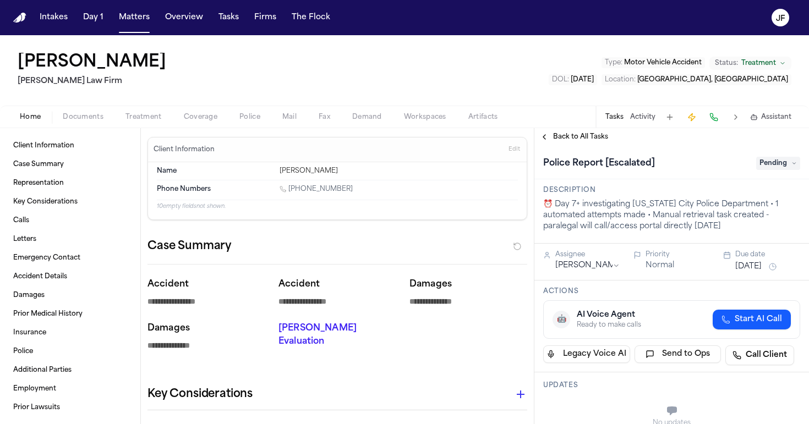
type textarea "*"
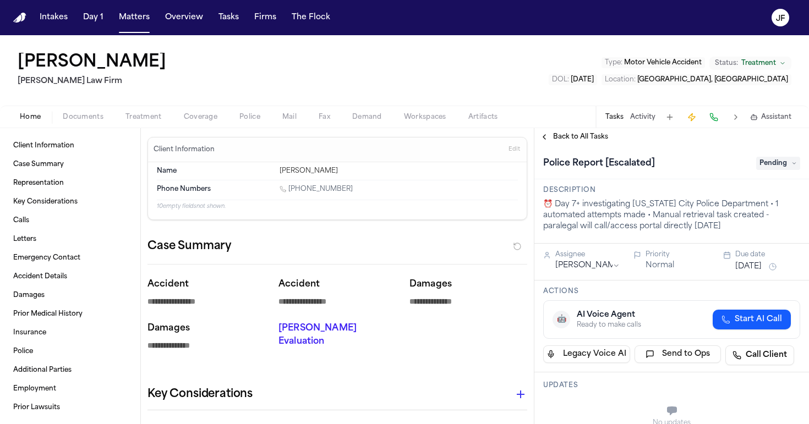
type textarea "*"
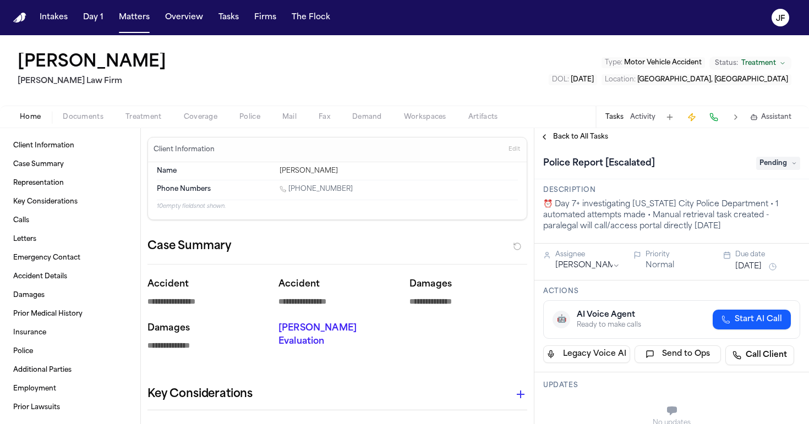
type textarea "*"
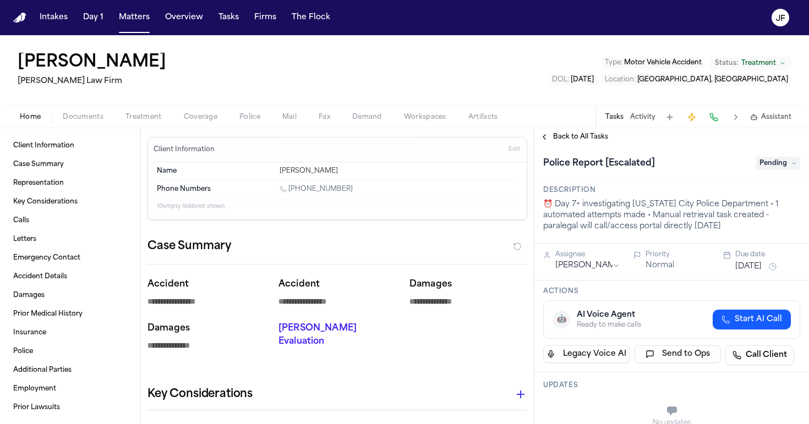
type textarea "*"
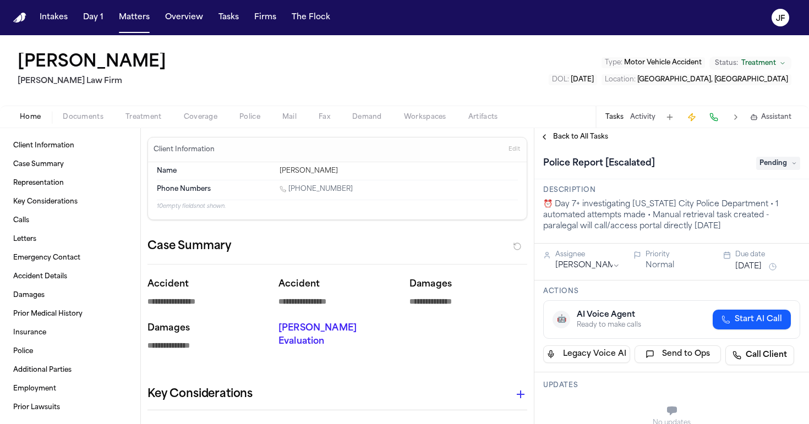
type textarea "*"
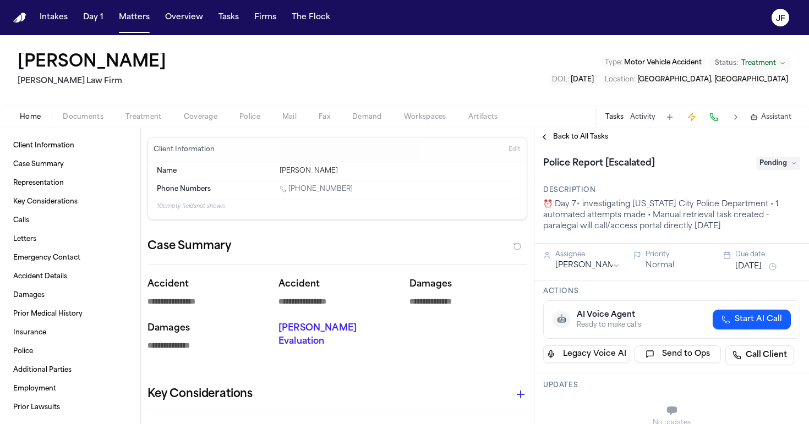
type textarea "*"
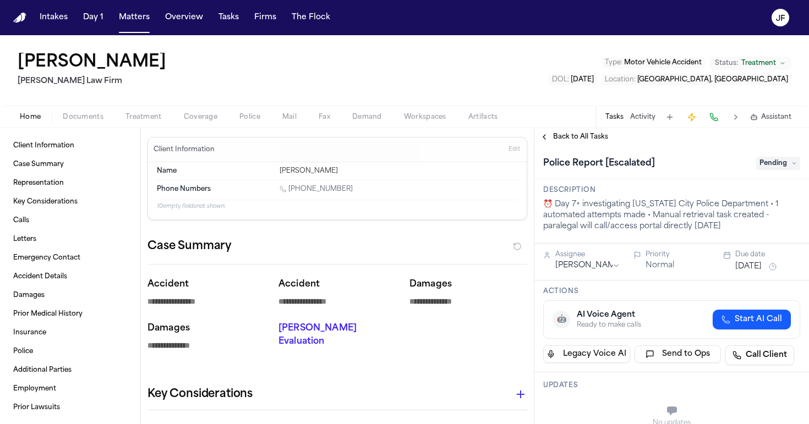
type textarea "*"
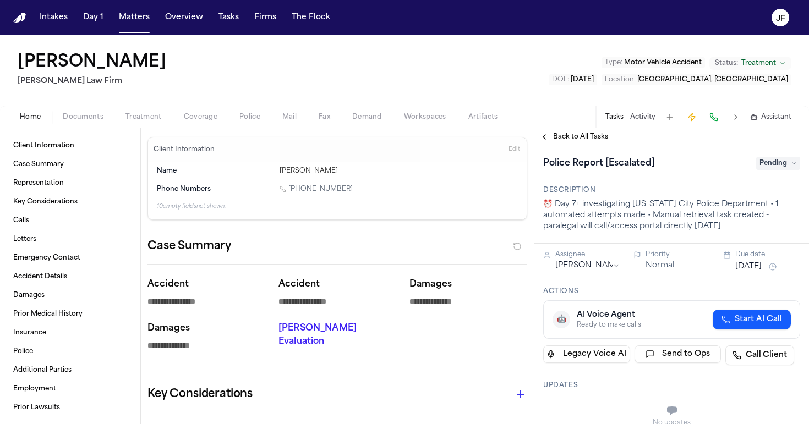
type textarea "*"
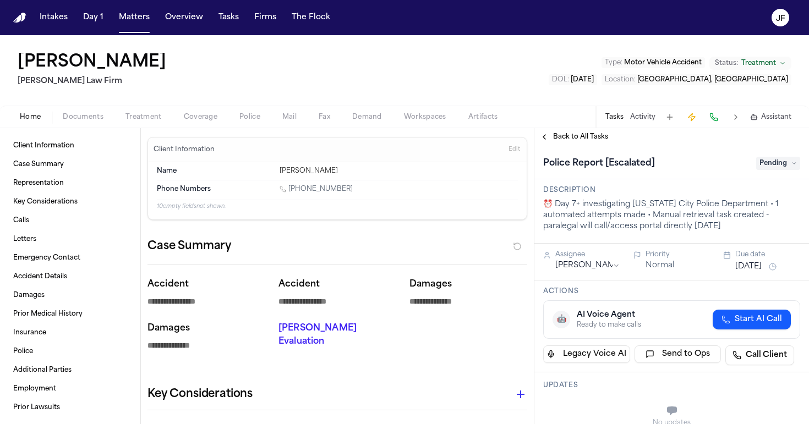
type textarea "*"
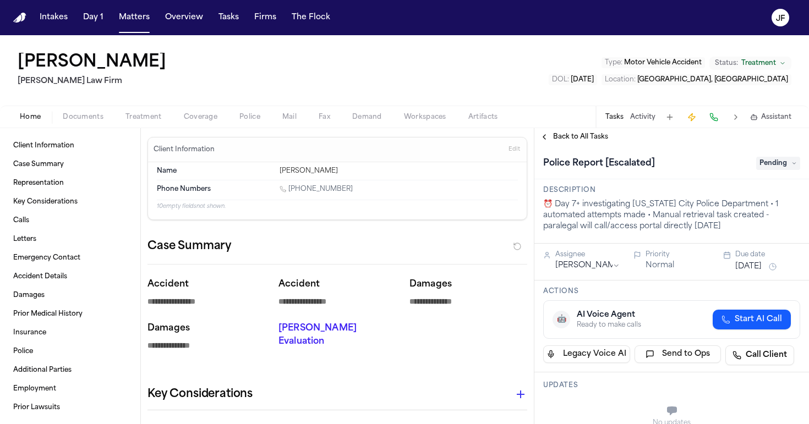
type textarea "*"
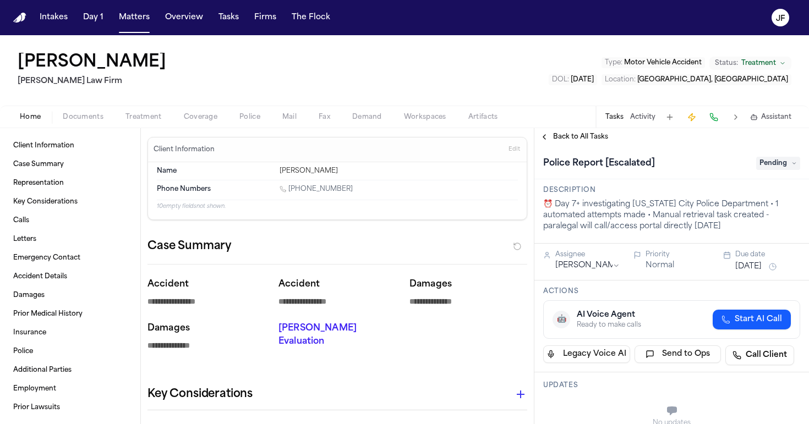
type textarea "*"
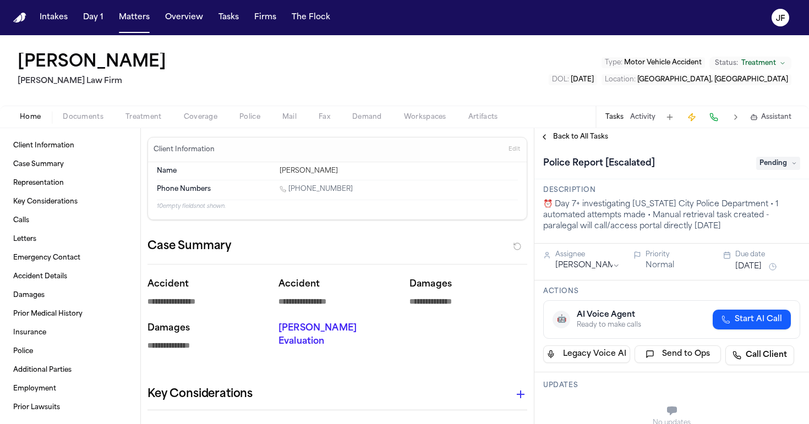
type textarea "*"
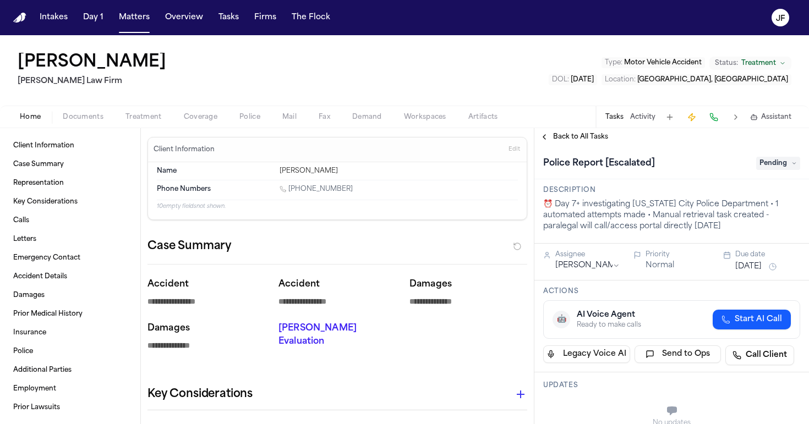
type textarea "*"
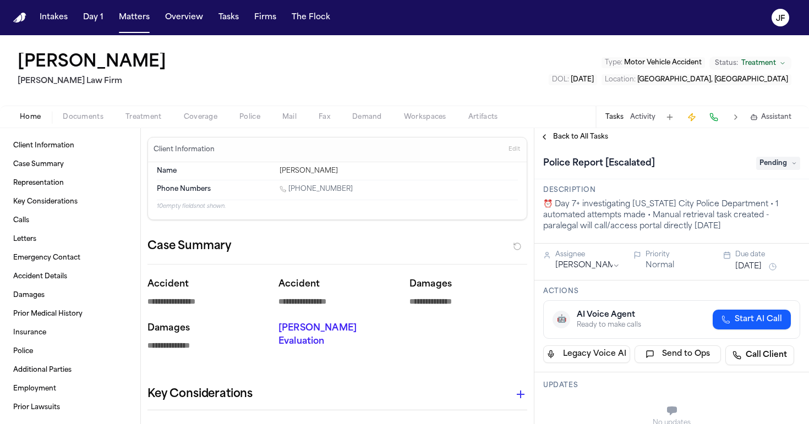
type textarea "*"
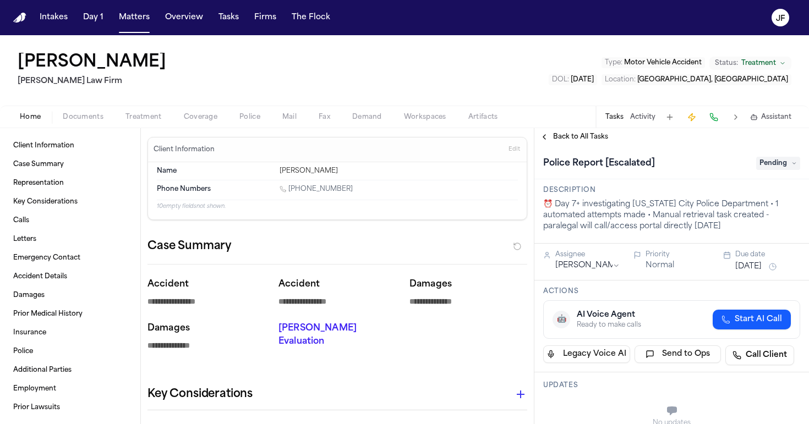
type textarea "*"
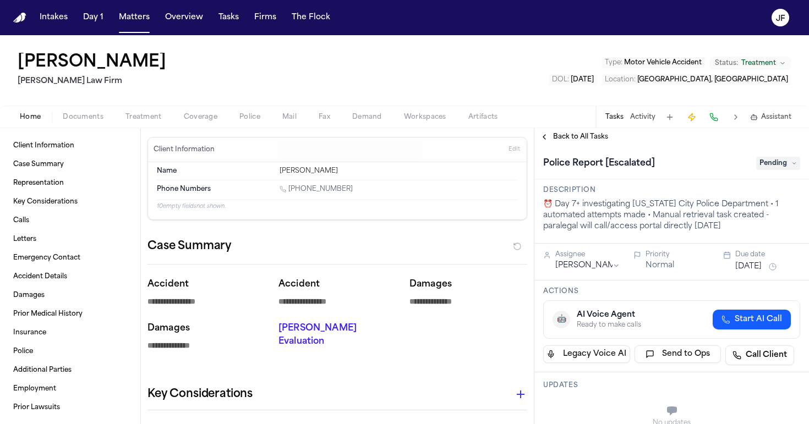
type textarea "*"
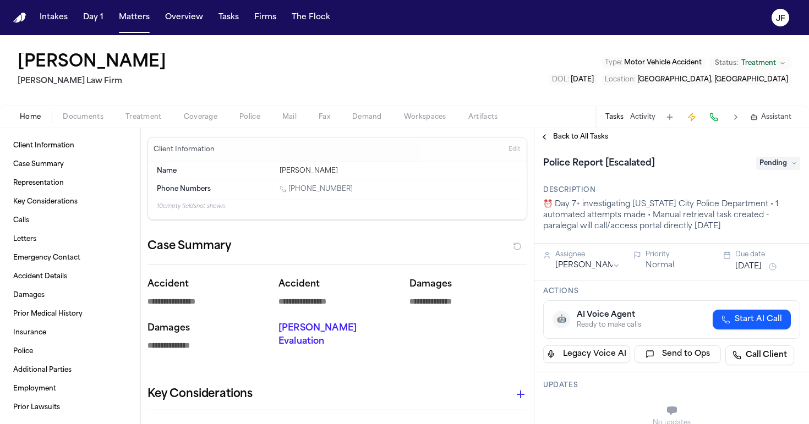
type textarea "*"
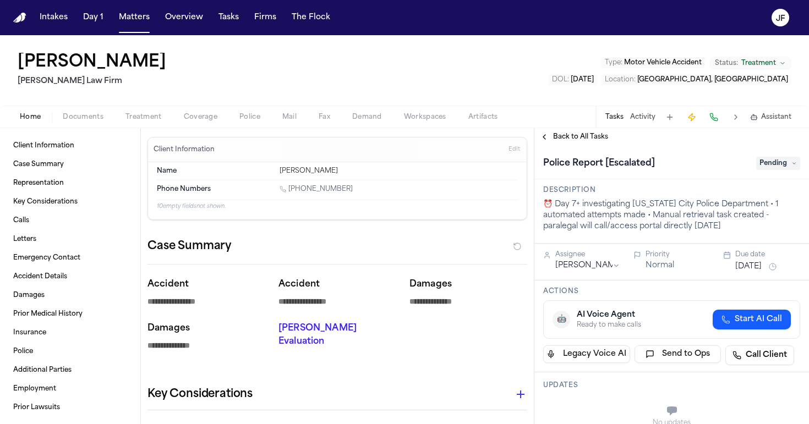
type textarea "*"
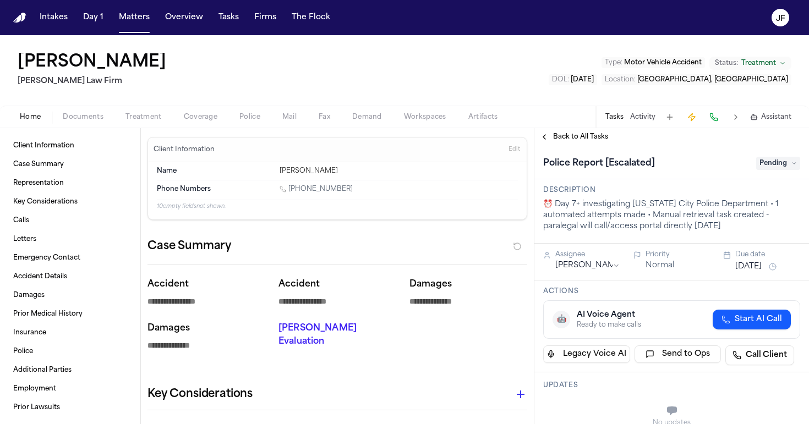
type textarea "*"
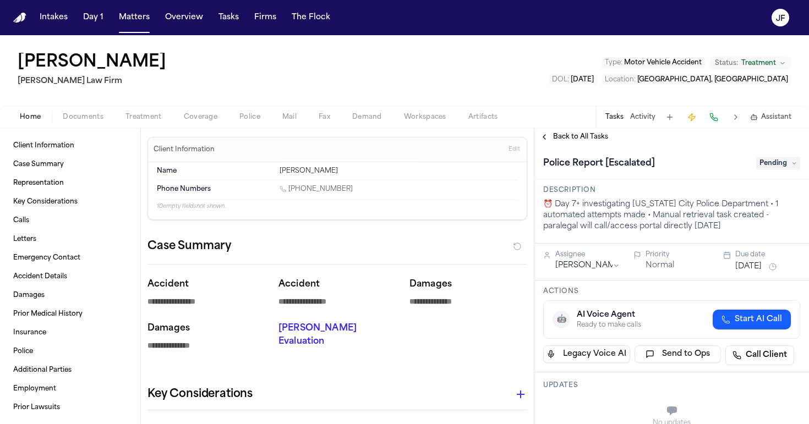
click at [578, 70] on div "Taesean Noble Martello Law Firm Type : Motor Vehicle Accident Status: Treatment…" at bounding box center [404, 70] width 809 height 70
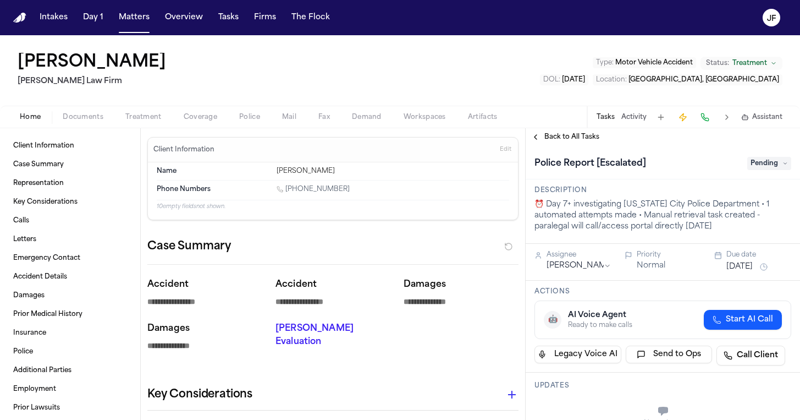
click at [639, 242] on div "Description ⏰ Day 7+ investigating New York City Police Department • 1 automate…" at bounding box center [663, 211] width 275 height 64
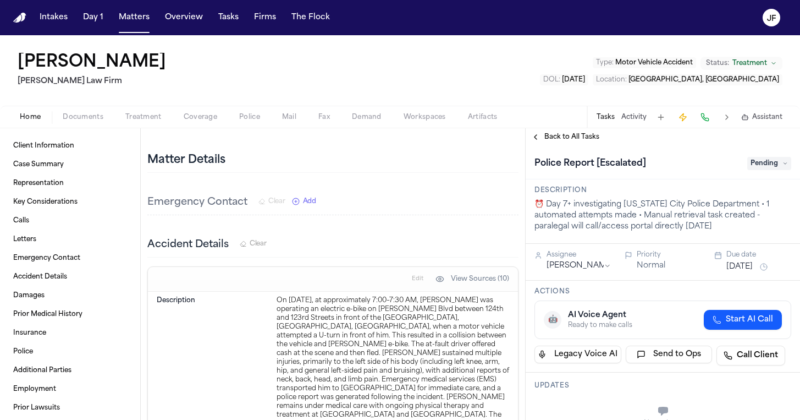
click at [93, 119] on span "Documents" at bounding box center [83, 117] width 41 height 9
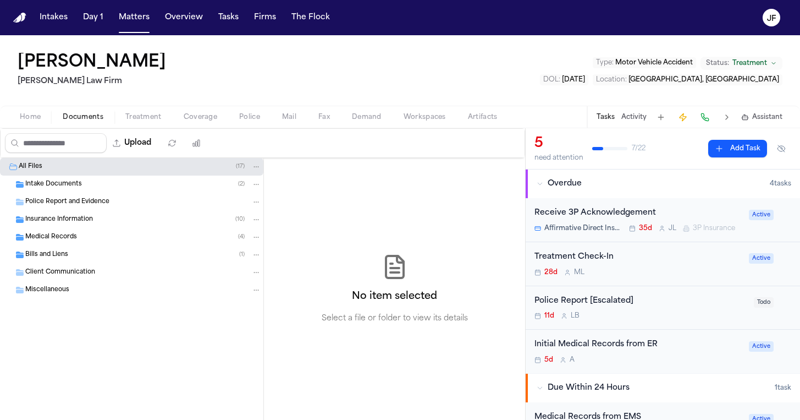
click at [224, 120] on button "Coverage" at bounding box center [201, 117] width 56 height 13
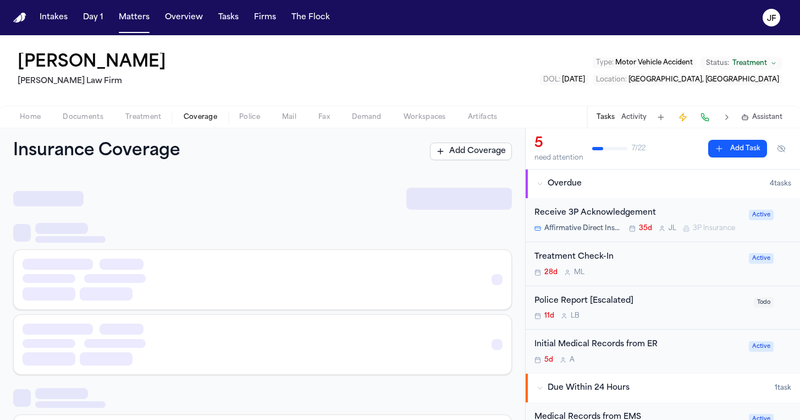
click at [237, 120] on button "Police" at bounding box center [249, 117] width 43 height 13
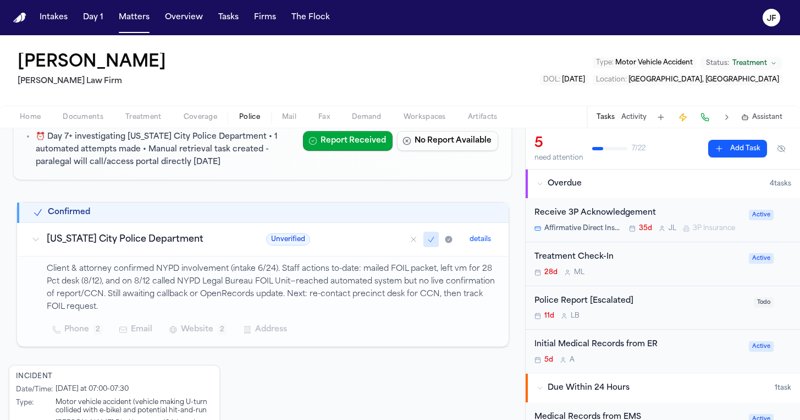
scroll to position [129, 0]
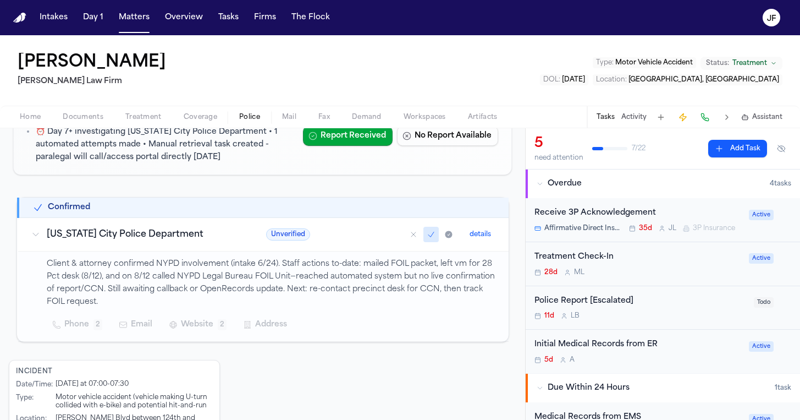
click at [90, 280] on p "Client & attorney confirmed NYPD involvement (intake 6/24). Staff actions to-da…" at bounding box center [271, 283] width 449 height 50
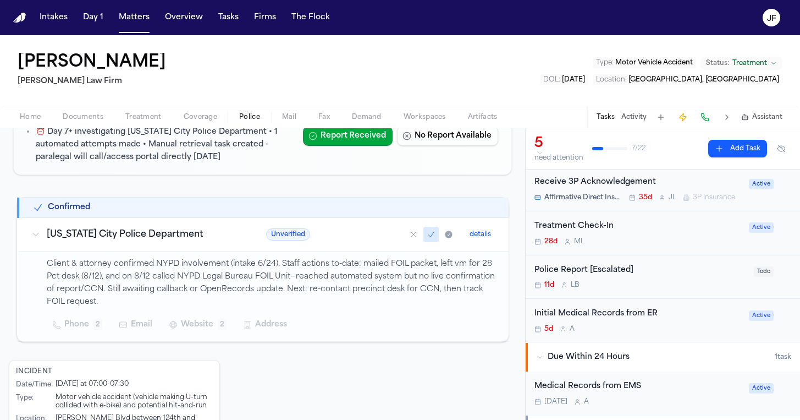
scroll to position [41, 0]
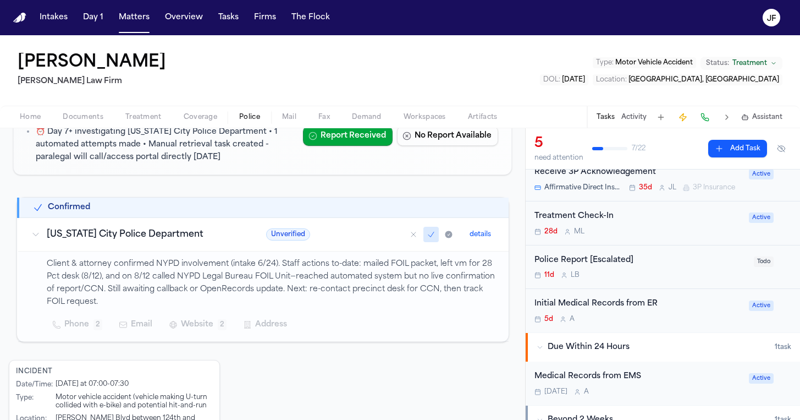
click at [637, 116] on button "Activity" at bounding box center [634, 117] width 25 height 9
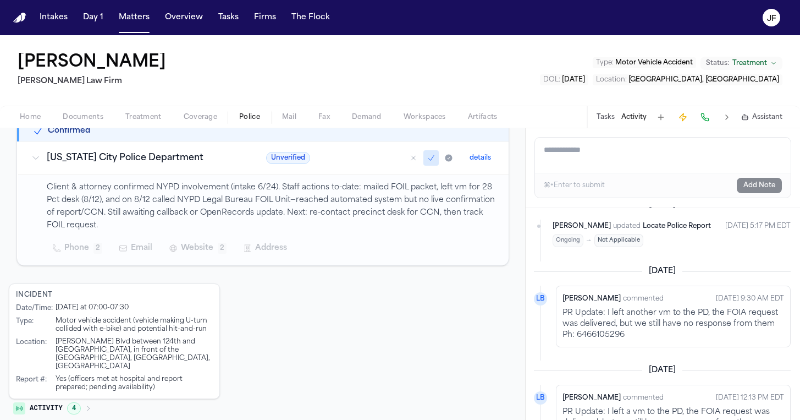
scroll to position [983, 1]
click at [97, 117] on span "Documents" at bounding box center [83, 117] width 41 height 9
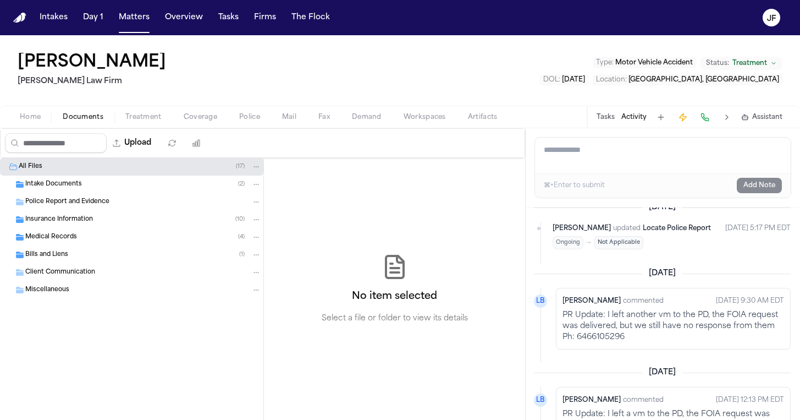
click at [79, 224] on div "Insurance Information ( 10 )" at bounding box center [132, 220] width 264 height 18
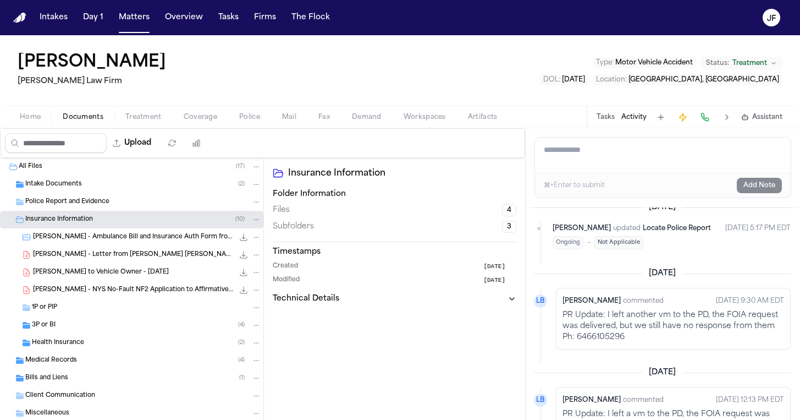
click at [81, 207] on div "Police Report and Evidence" at bounding box center [132, 202] width 264 height 18
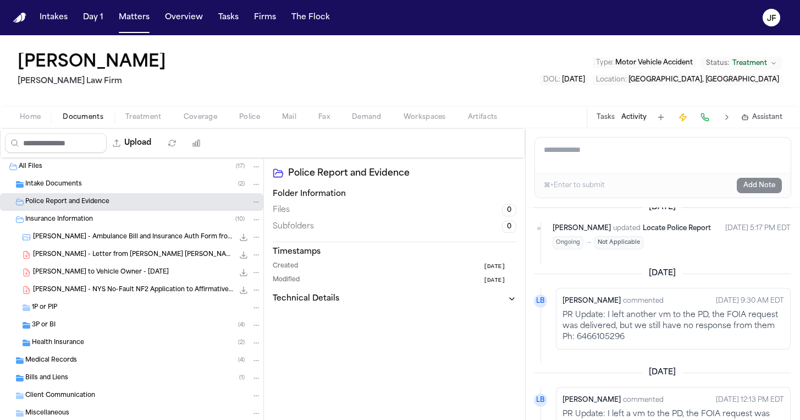
click at [82, 219] on span "Insurance Information" at bounding box center [59, 219] width 68 height 9
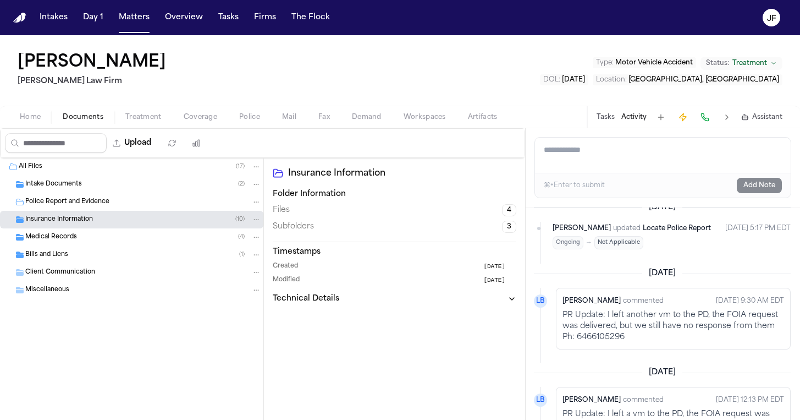
click at [80, 186] on span "Intake Documents" at bounding box center [53, 184] width 57 height 9
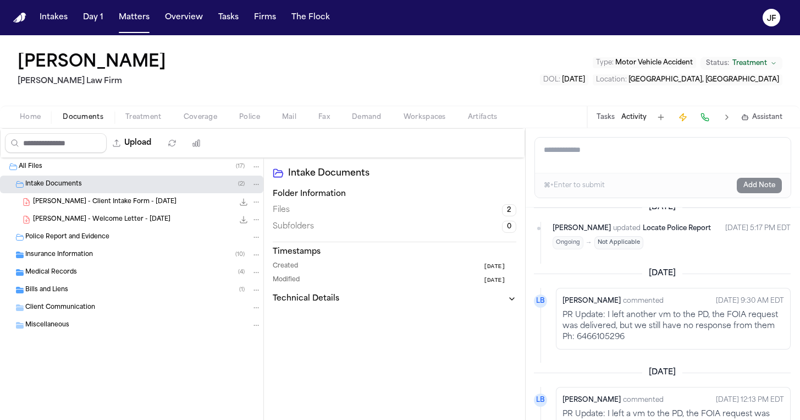
click at [92, 264] on div "Medical Records ( 4 )" at bounding box center [132, 273] width 264 height 18
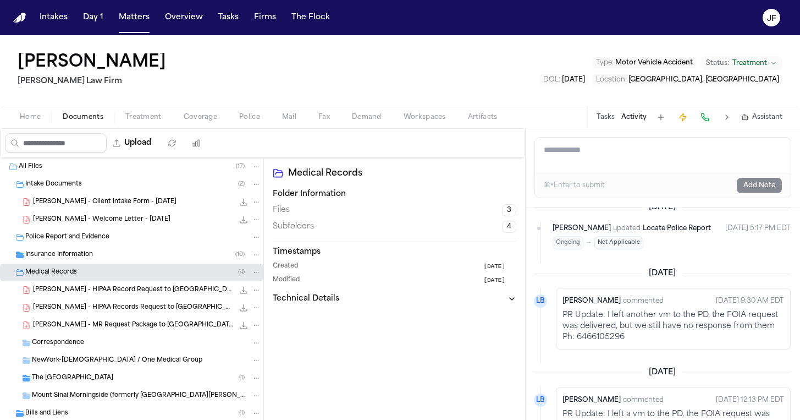
click at [108, 370] on div "The Mount Sinai Hospital ( 1 )" at bounding box center [132, 378] width 264 height 18
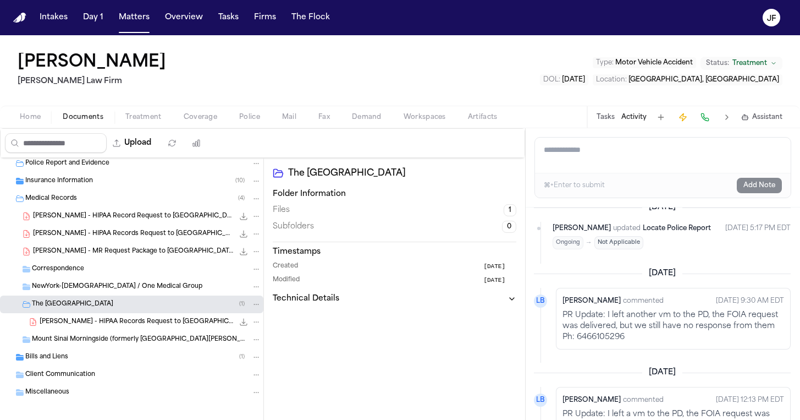
click at [103, 356] on div "Bills and Liens ( 1 )" at bounding box center [143, 357] width 236 height 10
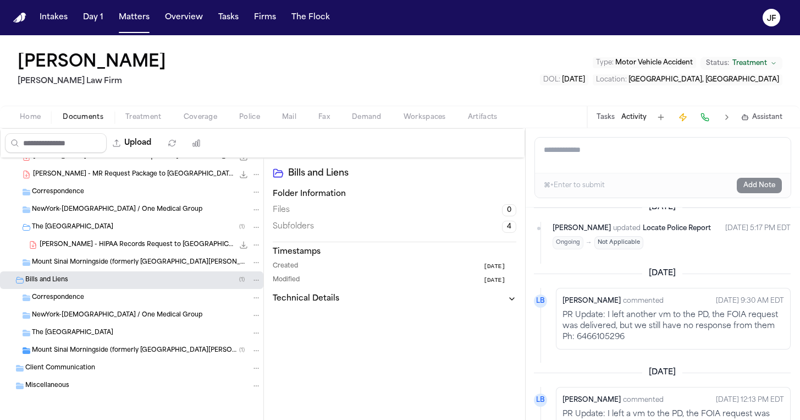
scroll to position [151, 0]
click at [98, 389] on div "Miscellaneous" at bounding box center [143, 386] width 236 height 10
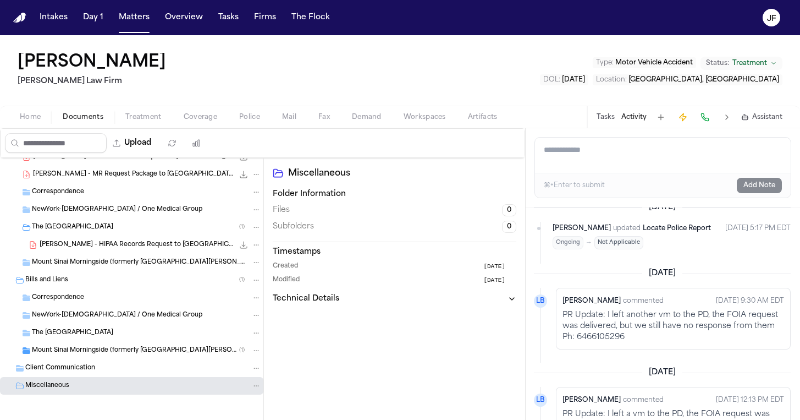
click at [98, 372] on div "Client Communication" at bounding box center [143, 368] width 236 height 10
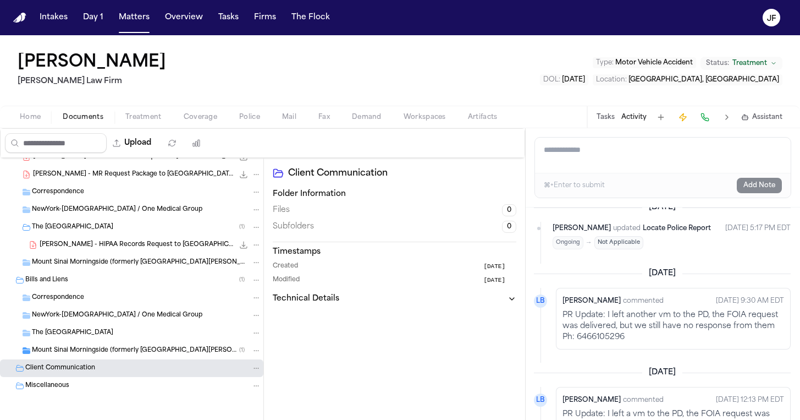
click at [100, 380] on div "Miscellaneous" at bounding box center [132, 386] width 264 height 18
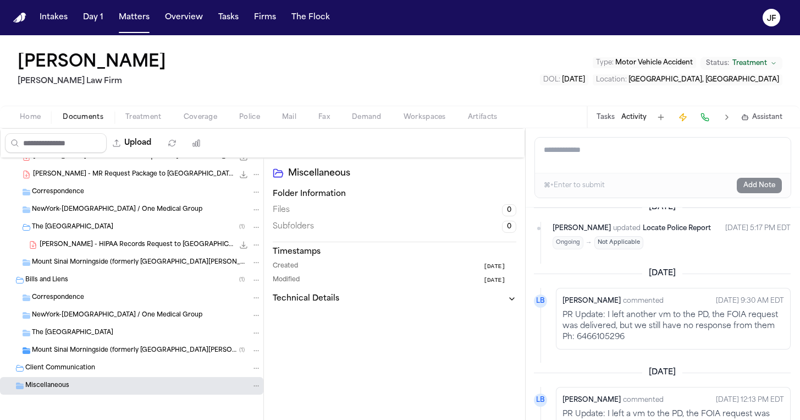
click at [101, 375] on div "Client Communication" at bounding box center [132, 368] width 264 height 18
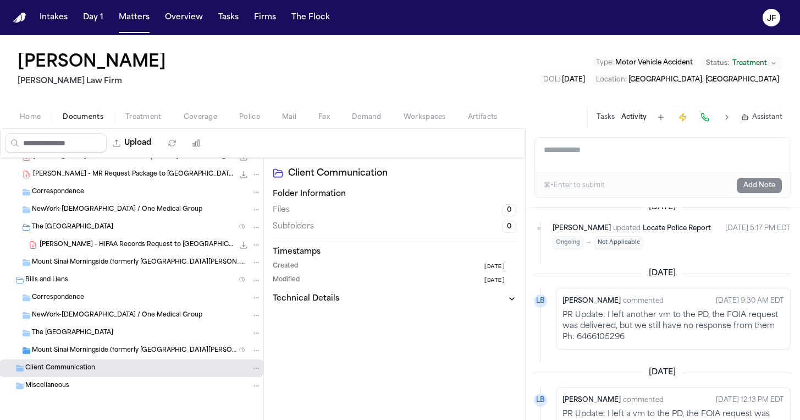
click at [103, 366] on div "Client Communication" at bounding box center [143, 368] width 236 height 10
click at [103, 358] on div "Mount Sinai Morningside (formerly St. Luke’s) ( 1 )" at bounding box center [132, 351] width 264 height 18
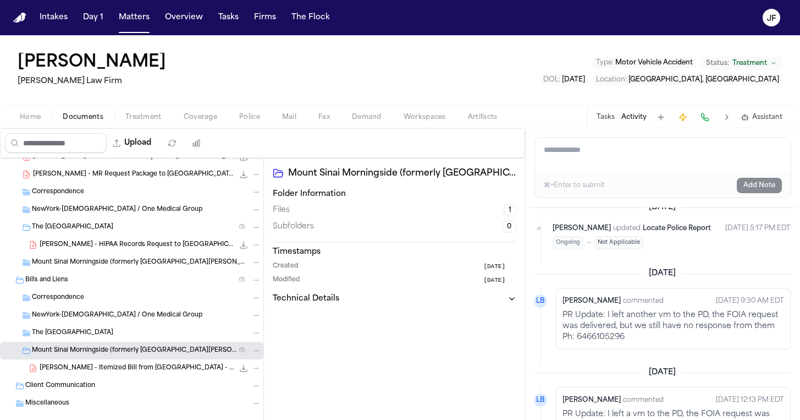
click at [108, 344] on div "Mount Sinai Morningside (formerly St. Luke’s) ( 1 )" at bounding box center [132, 351] width 264 height 18
click at [74, 275] on div "Bills and Liens ( 1 )" at bounding box center [132, 280] width 264 height 18
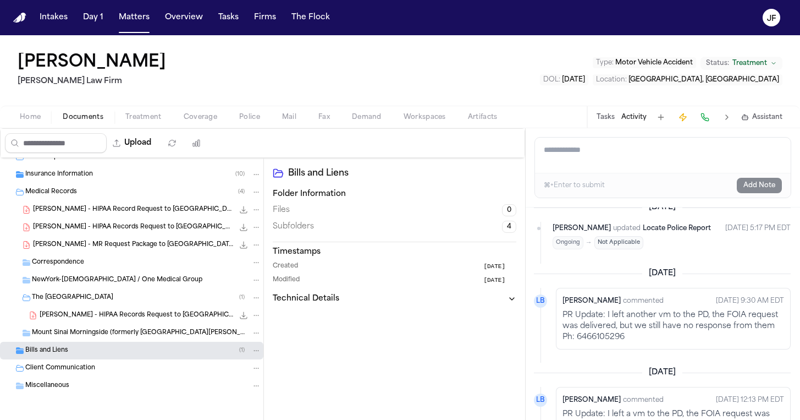
scroll to position [80, 0]
click at [89, 292] on div "The Mount Sinai Hospital ( 1 )" at bounding box center [132, 298] width 264 height 18
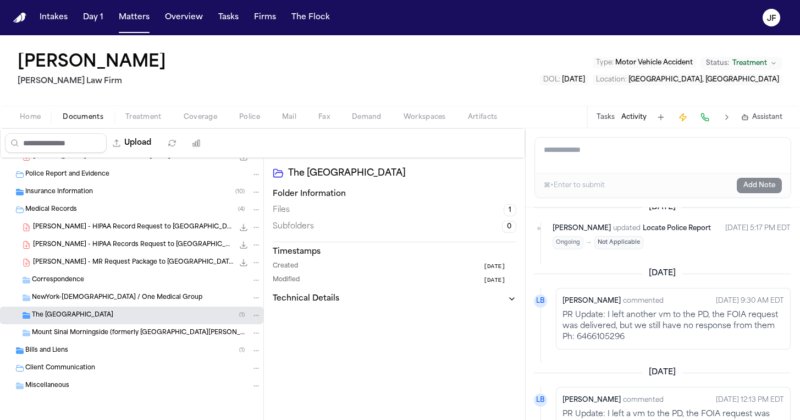
click at [92, 297] on span "NewYork-Presbyterian / One Medical Group" at bounding box center [117, 297] width 171 height 9
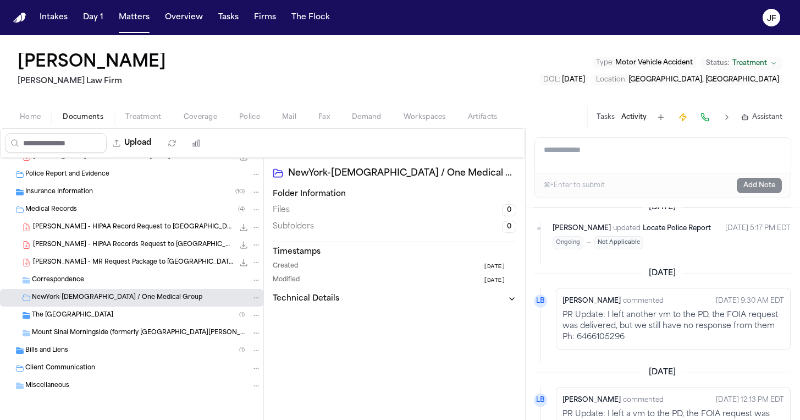
click at [93, 301] on span "NewYork-Presbyterian / One Medical Group" at bounding box center [117, 297] width 171 height 9
click at [89, 211] on div "Medical Records ( 4 )" at bounding box center [143, 210] width 236 height 10
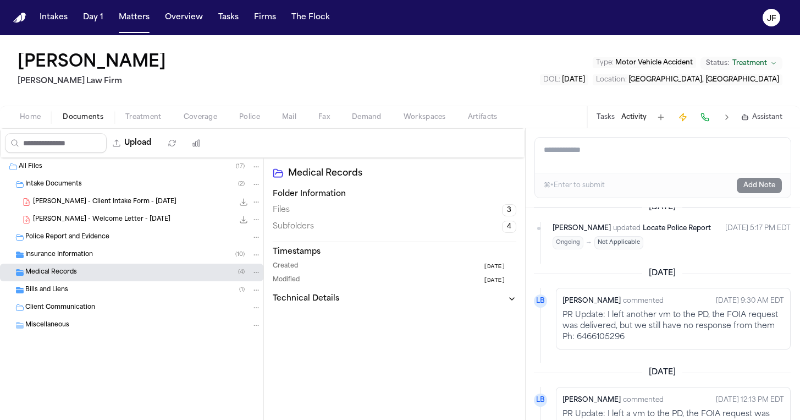
click at [95, 255] on div "Insurance Information ( 10 )" at bounding box center [143, 255] width 236 height 10
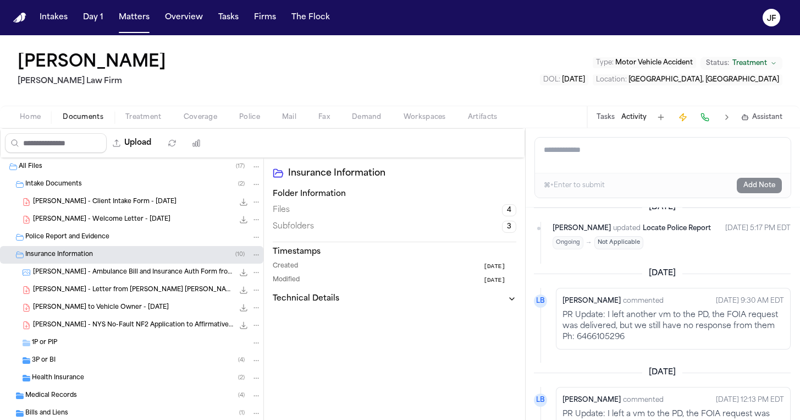
click at [95, 255] on div "Insurance Information ( 10 )" at bounding box center [143, 255] width 236 height 10
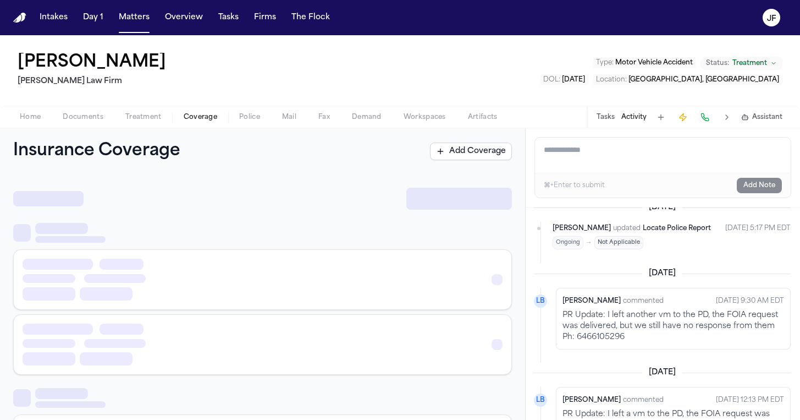
click at [210, 121] on span "Coverage" at bounding box center [201, 117] width 34 height 9
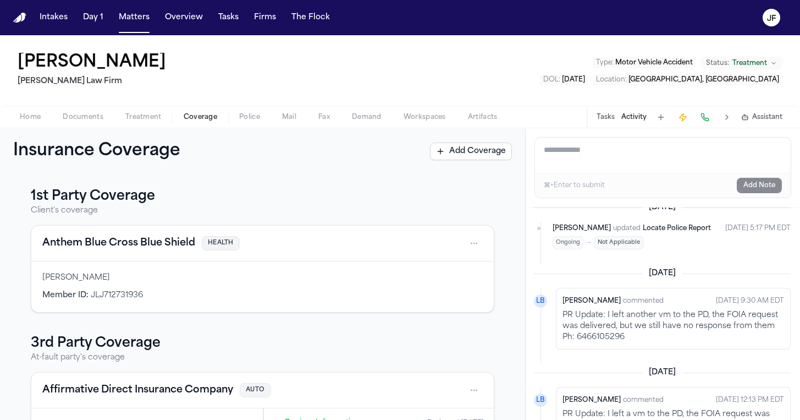
click at [69, 116] on span "Documents" at bounding box center [83, 117] width 41 height 9
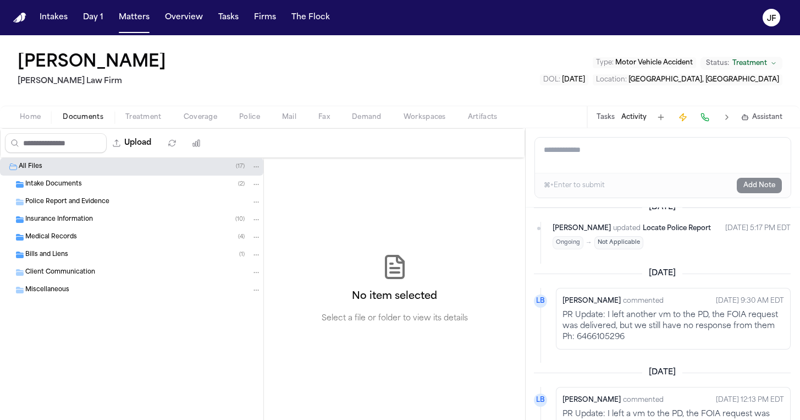
click at [187, 113] on span "Coverage" at bounding box center [201, 117] width 34 height 9
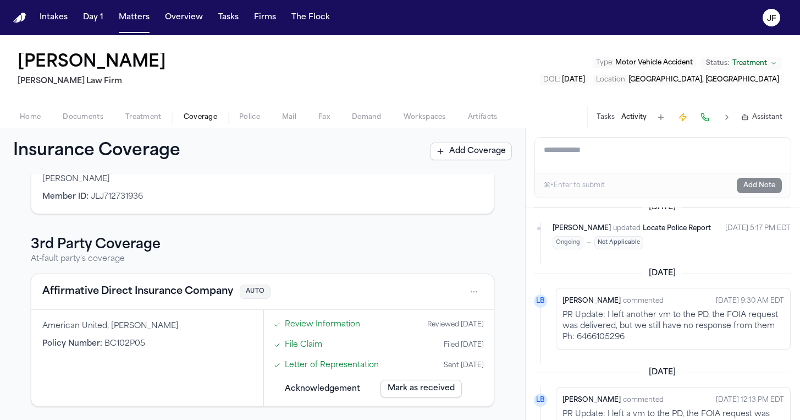
scroll to position [98, 0]
click at [207, 331] on div "American United, Taesean Noble" at bounding box center [147, 326] width 210 height 11
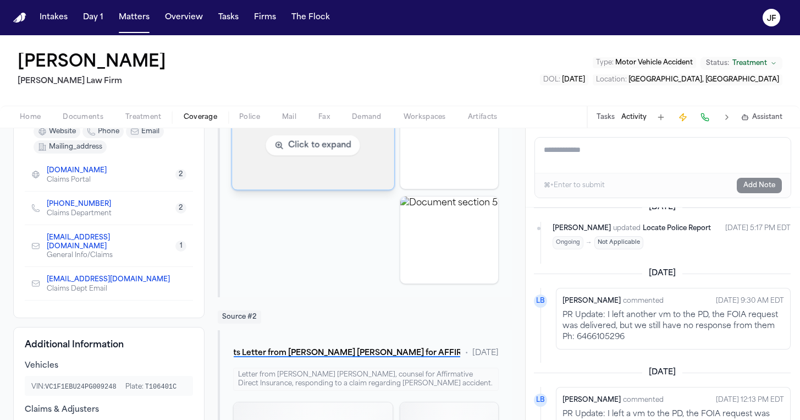
scroll to position [226, 0]
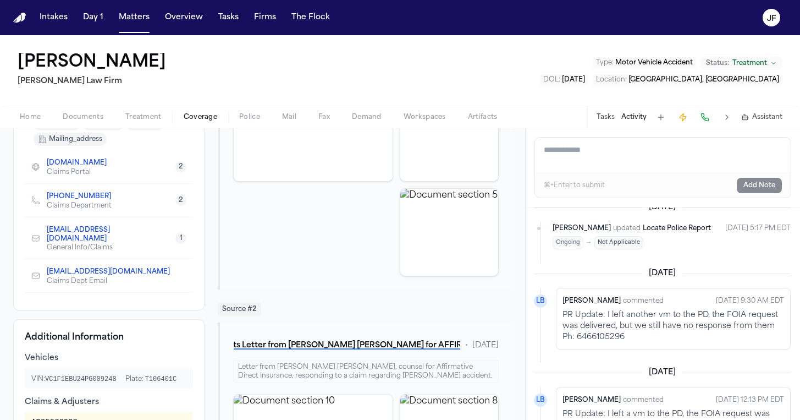
click at [332, 199] on div "Click to expand" at bounding box center [313, 185] width 160 height 183
click at [379, 123] on span "button" at bounding box center [366, 123] width 43 height 1
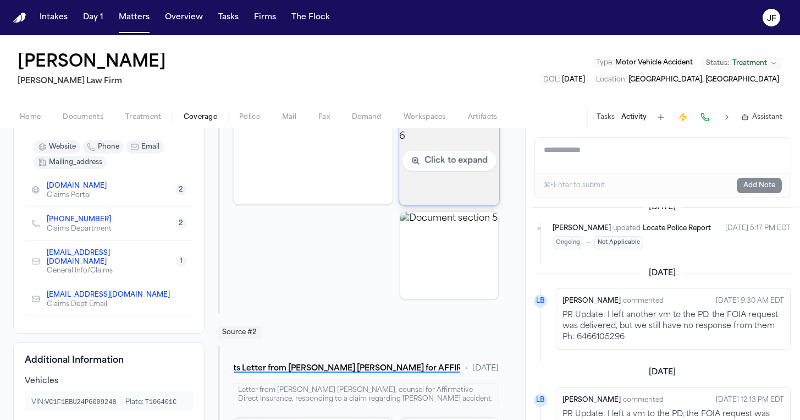
scroll to position [201, 0]
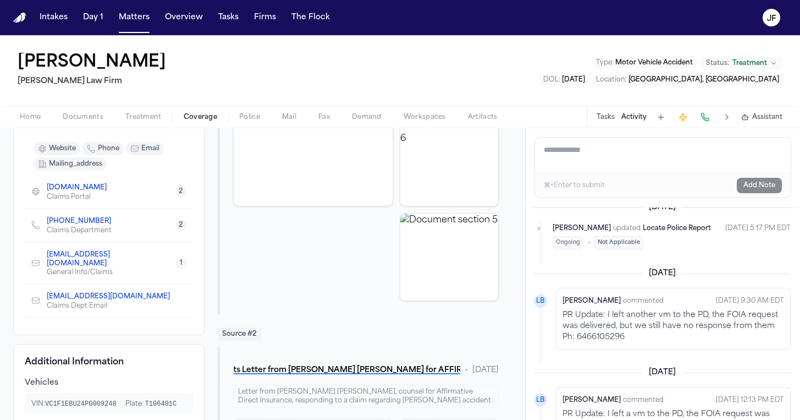
click at [339, 266] on div "Click to expand" at bounding box center [313, 209] width 160 height 183
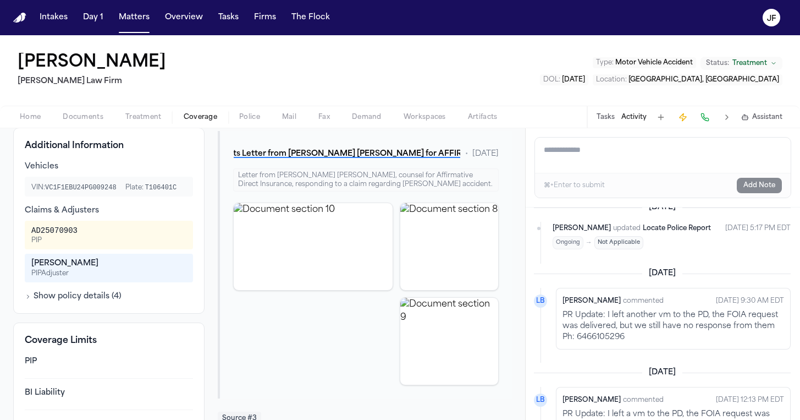
scroll to position [420, 0]
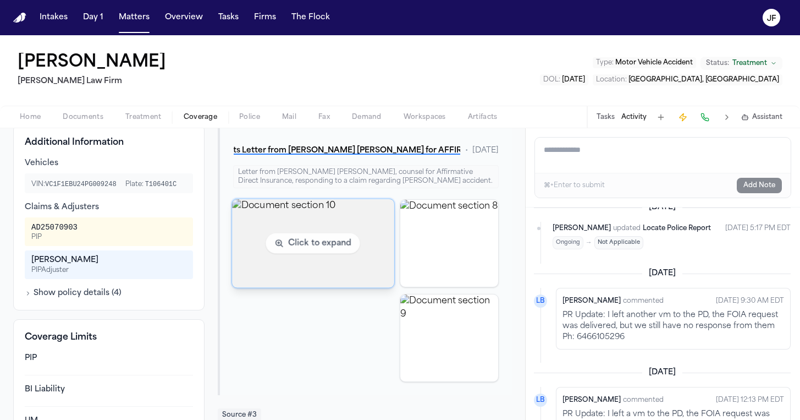
click at [347, 275] on img "View document section 10" at bounding box center [314, 243] width 162 height 89
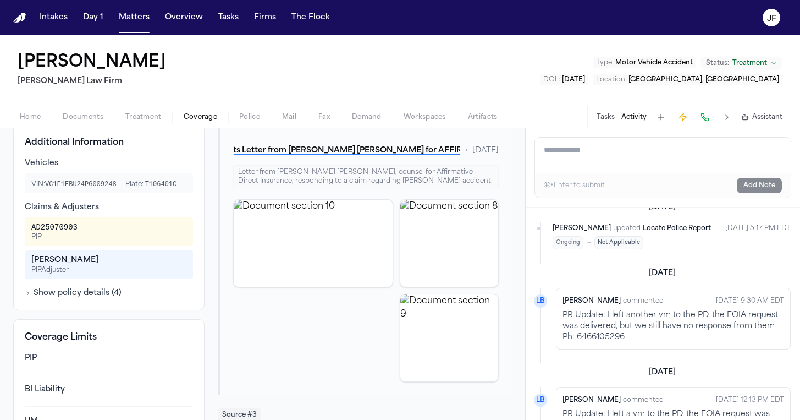
click at [93, 123] on span "button" at bounding box center [83, 123] width 54 height 1
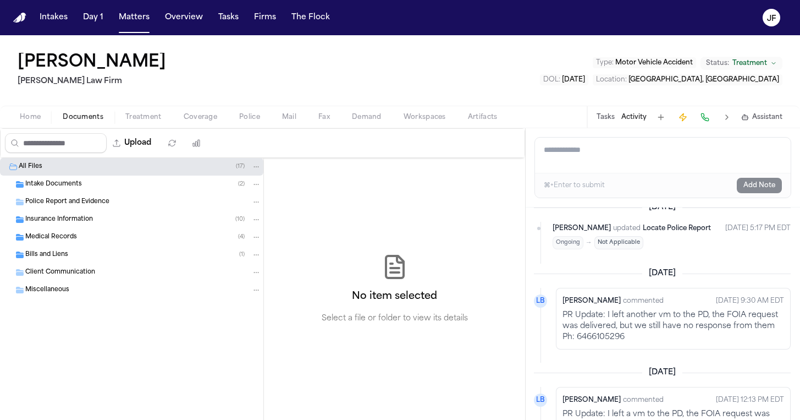
click at [95, 227] on div "Insurance Information ( 10 )" at bounding box center [132, 220] width 264 height 18
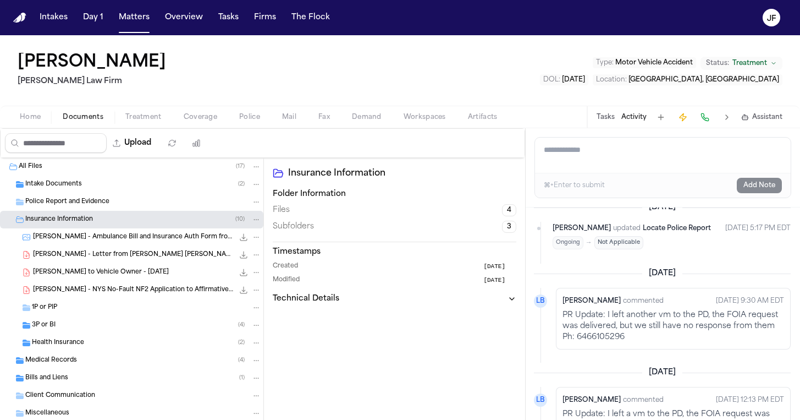
click at [85, 336] on div "Health Insurance ( 2 )" at bounding box center [132, 343] width 264 height 18
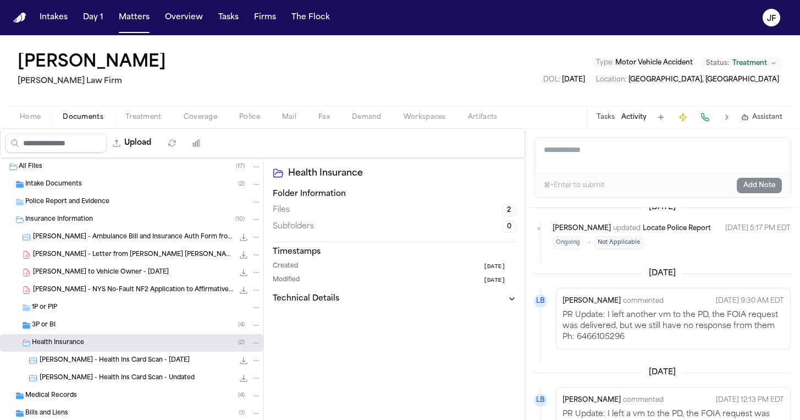
click at [87, 323] on div "3P or BI ( 4 )" at bounding box center [146, 325] width 229 height 10
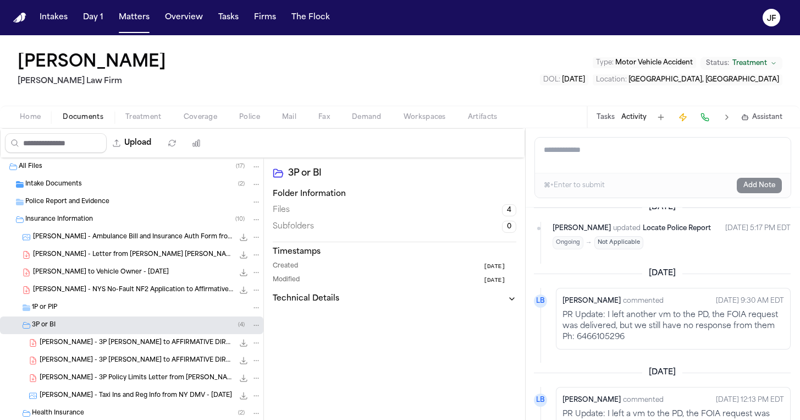
scroll to position [6, 0]
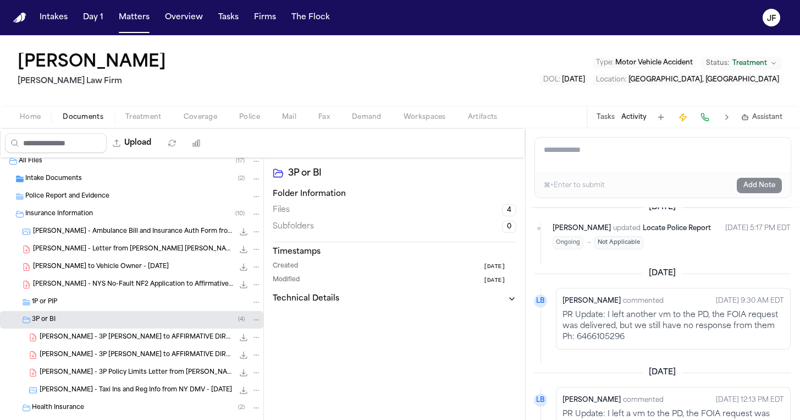
click at [113, 339] on span "T. Noble - 3P LOR to AFFIRMATIVE DIRECT INS CO - 7.2.25" at bounding box center [137, 337] width 194 height 9
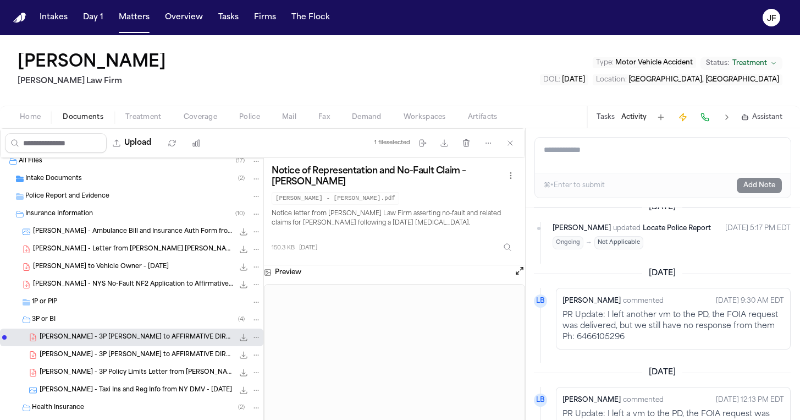
scroll to position [0, 0]
click at [134, 370] on span "T. Noble - 3P Policy Limits Letter from Abrams Fensterman for AFFIRMATIVE DIREC…" at bounding box center [137, 372] width 194 height 9
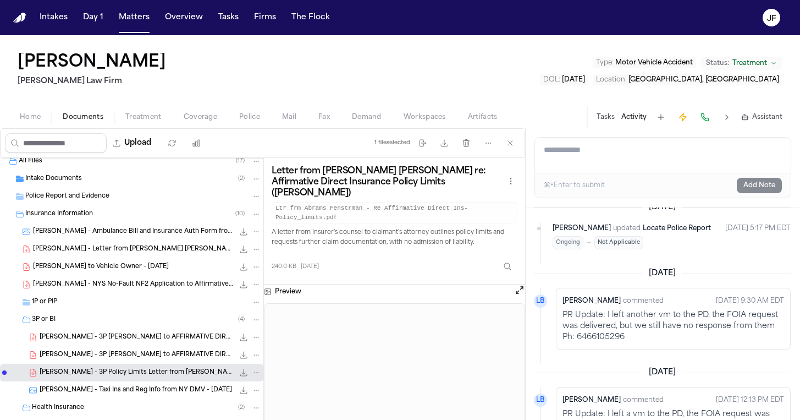
click at [163, 390] on span "T. Noble - Taxi Ins and Reg Info from NY DMV - 6.24.25" at bounding box center [136, 390] width 193 height 9
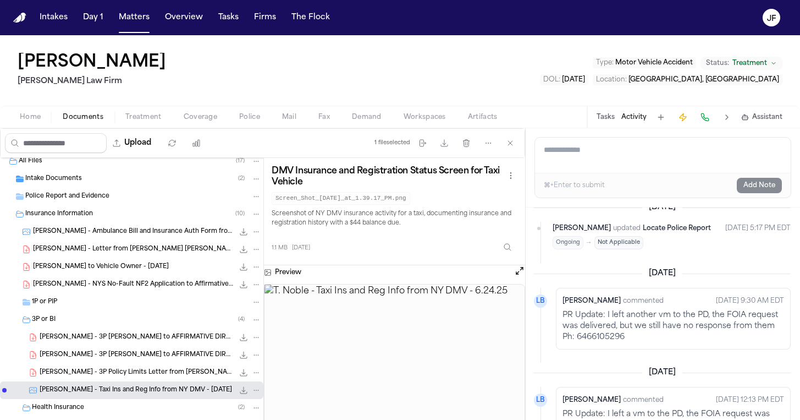
click at [243, 387] on icon "File: T. Noble - Taxi Ins and Reg Info from NY DMV - 6.24.25" at bounding box center [243, 390] width 9 height 9
click at [81, 327] on div "3P or BI ( 4 )" at bounding box center [132, 320] width 264 height 18
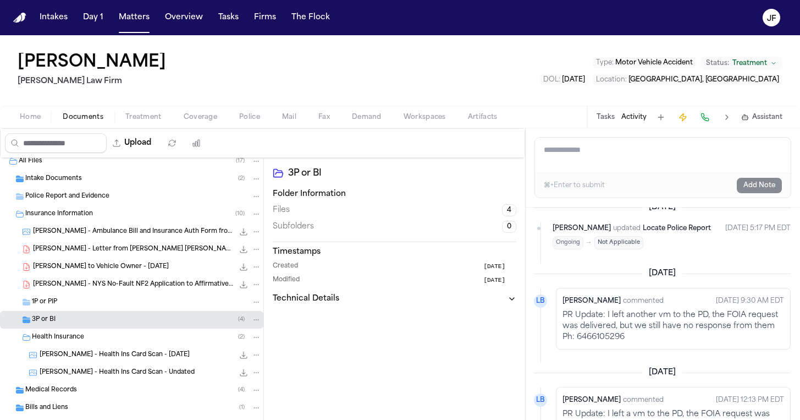
click at [94, 284] on span "T. Noble - NYS No-Fault NF2 Application to Affirmative Direct - 6.24.25" at bounding box center [133, 284] width 201 height 9
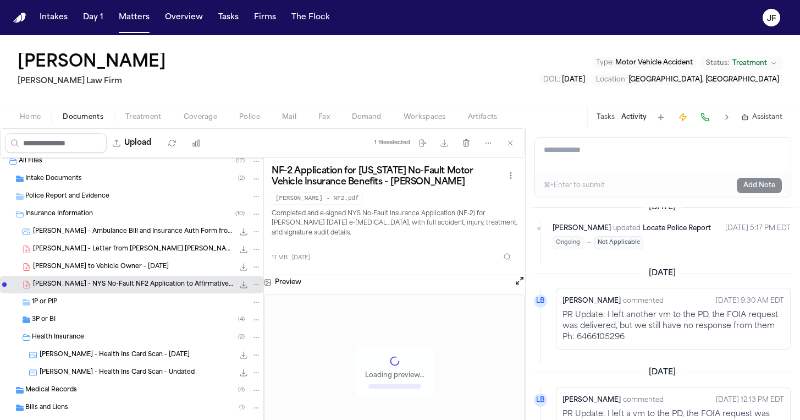
click at [101, 268] on span "T. Noble - LOR to Vehicle Owner - 7.2.25" at bounding box center [101, 266] width 136 height 9
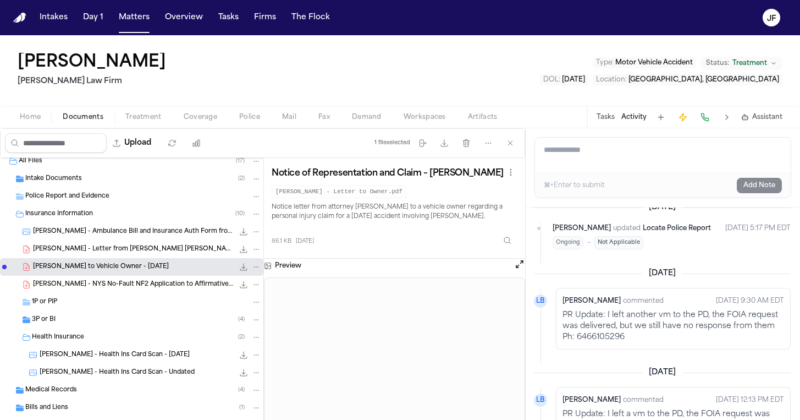
click at [116, 250] on span "T. Noble - Letter from Abrams Fensterman RE: No-Fault Claim Info Request - 6.24…" at bounding box center [133, 249] width 201 height 9
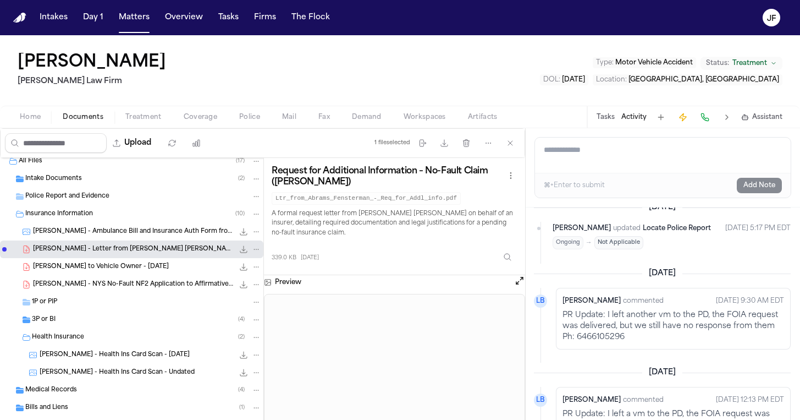
click at [101, 237] on div "T. Noble - Ambulance Bill and Insurance Auth Form from MSHS 911 Ambulance - 5.2…" at bounding box center [132, 232] width 264 height 18
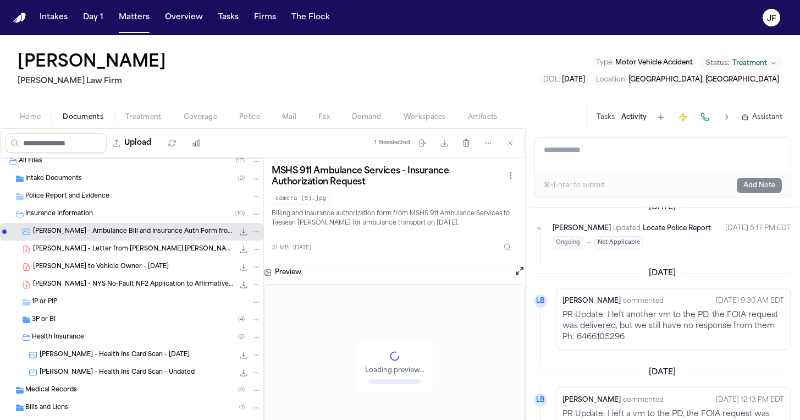
click at [80, 216] on span "Insurance Information" at bounding box center [59, 214] width 68 height 9
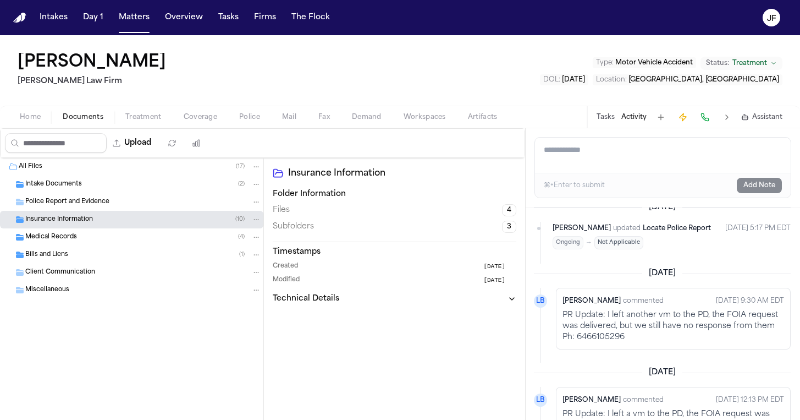
click at [86, 207] on div "Police Report and Evidence" at bounding box center [132, 202] width 264 height 18
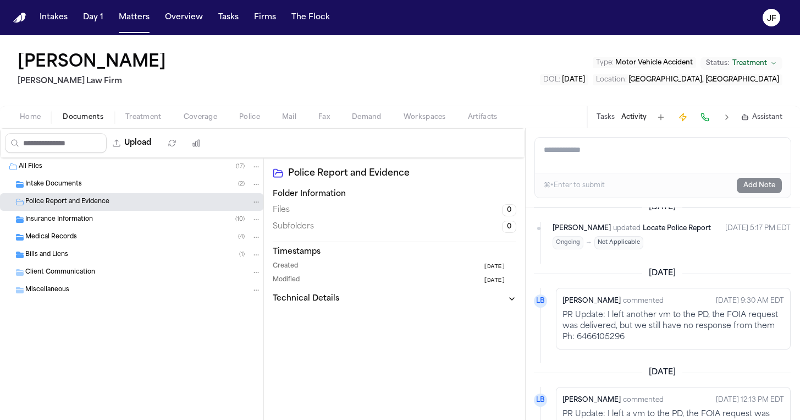
click at [101, 196] on div "Police Report and Evidence" at bounding box center [132, 202] width 264 height 18
click at [95, 191] on div "Intake Documents ( 2 )" at bounding box center [132, 184] width 264 height 18
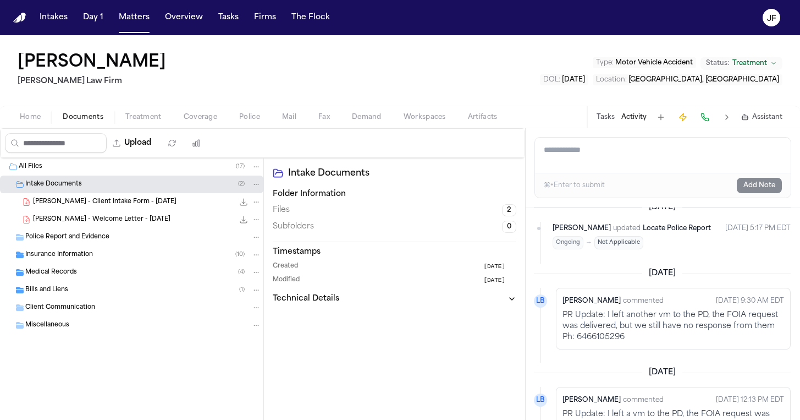
click at [95, 191] on div "Intake Documents ( 2 )" at bounding box center [132, 184] width 264 height 18
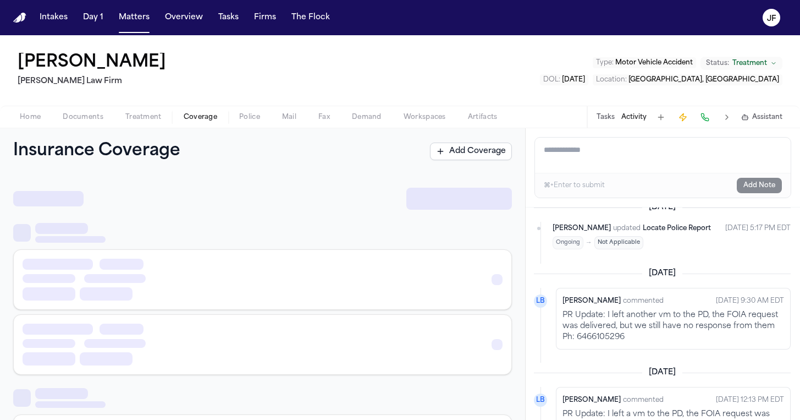
click at [186, 120] on span "Coverage" at bounding box center [201, 117] width 34 height 9
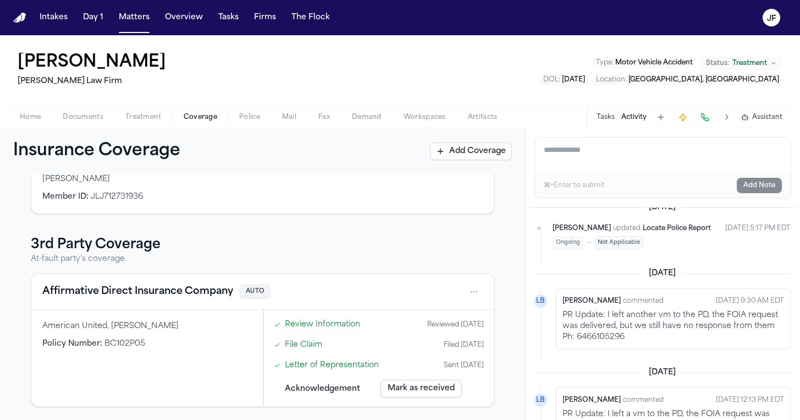
scroll to position [98, 0]
click at [213, 350] on div "American United, Taesean Noble Policy Number : BC102P05" at bounding box center [147, 358] width 232 height 96
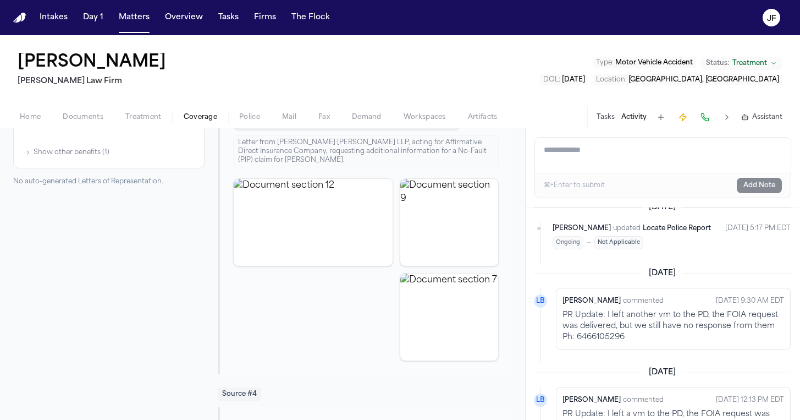
scroll to position [751, 0]
click at [76, 105] on div "Taesean Noble Martello Law Firm Type : Motor Vehicle Accident Status: Treatment…" at bounding box center [400, 70] width 800 height 70
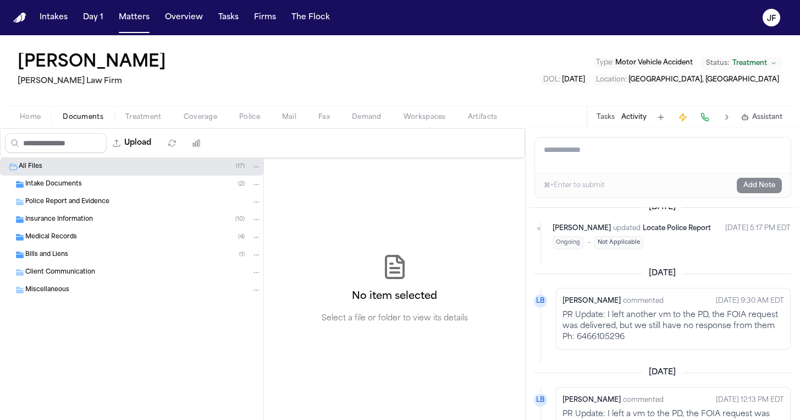
click at [76, 113] on span "Documents" at bounding box center [83, 117] width 41 height 9
click at [82, 218] on span "Insurance Information" at bounding box center [59, 219] width 68 height 9
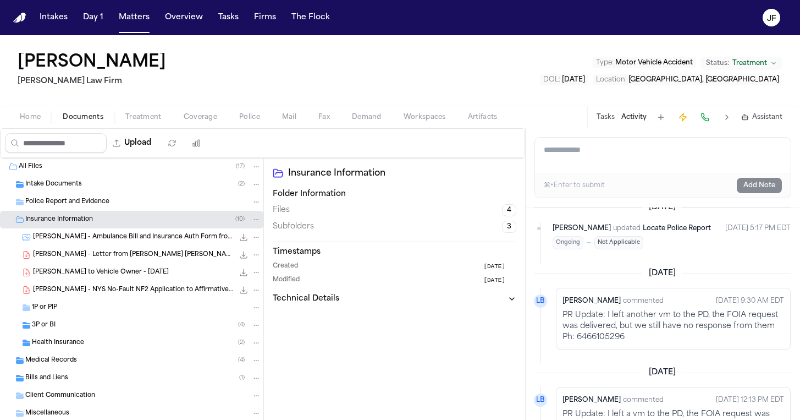
click at [70, 332] on div "3P or BI ( 4 )" at bounding box center [132, 325] width 264 height 18
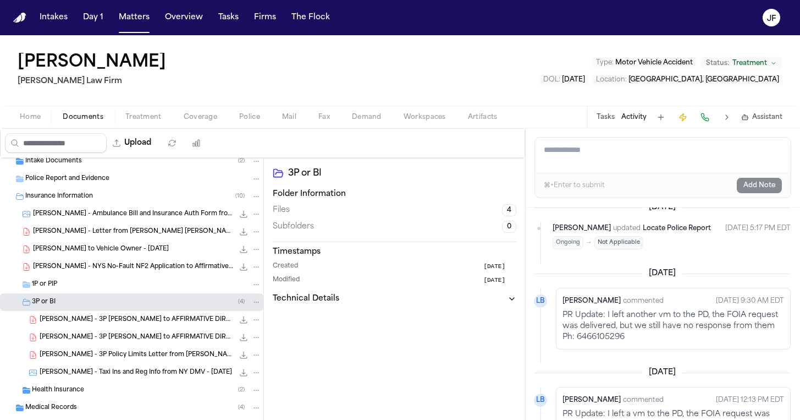
scroll to position [27, 0]
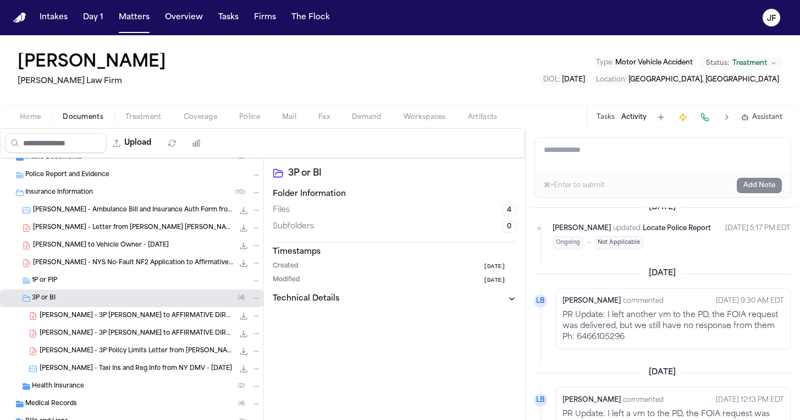
click at [111, 360] on div "T. Noble - Taxi Ins and Reg Info from NY DMV - 6.24.25 1.1 MB • PNG" at bounding box center [132, 369] width 264 height 18
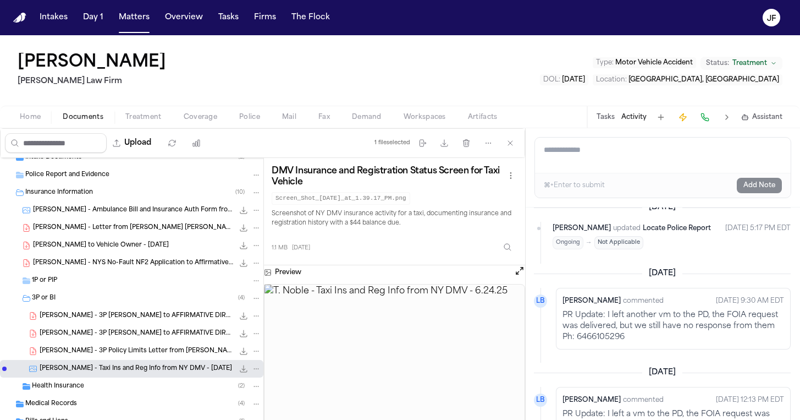
click at [115, 354] on span "T. Noble - 3P Policy Limits Letter from Abrams Fensterman for AFFIRMATIVE DIREC…" at bounding box center [137, 351] width 194 height 9
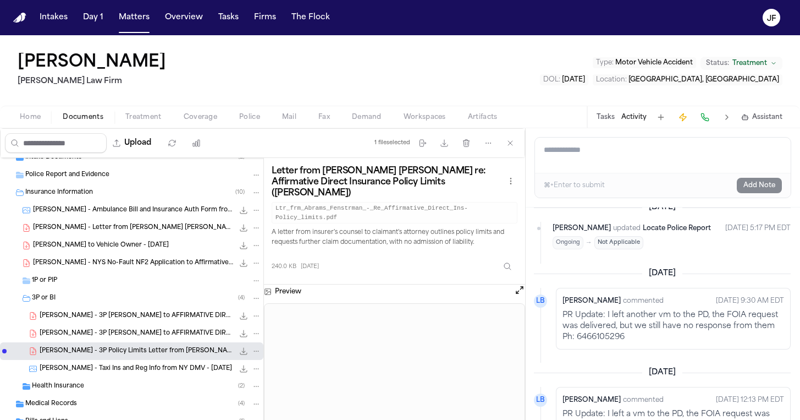
click at [242, 353] on icon "File: T. Noble - 3P Policy Limits Letter from Abrams Fensterman for AFFIRMATIVE…" at bounding box center [243, 351] width 9 height 9
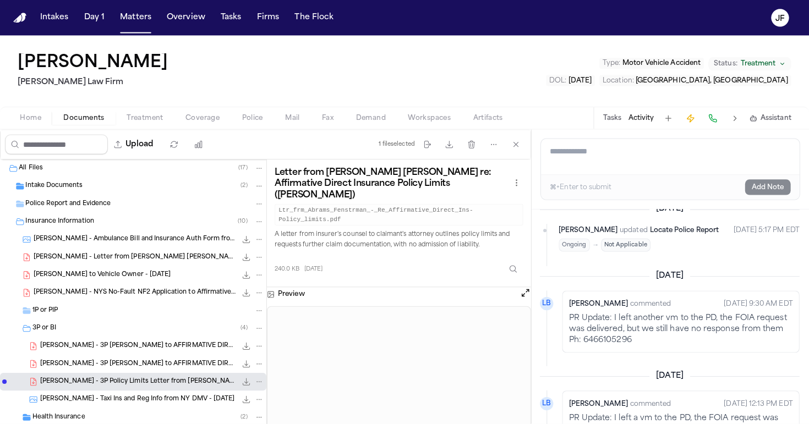
scroll to position [0, 0]
click at [151, 213] on div "Insurance Information ( 10 )" at bounding box center [132, 220] width 264 height 18
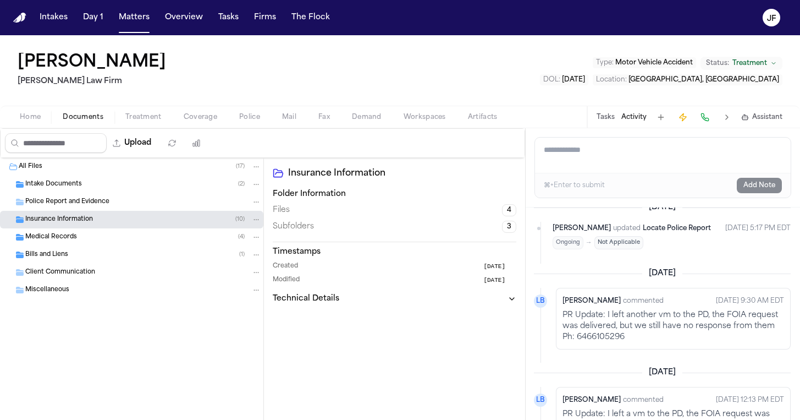
click at [151, 207] on div "Police Report and Evidence" at bounding box center [132, 202] width 264 height 18
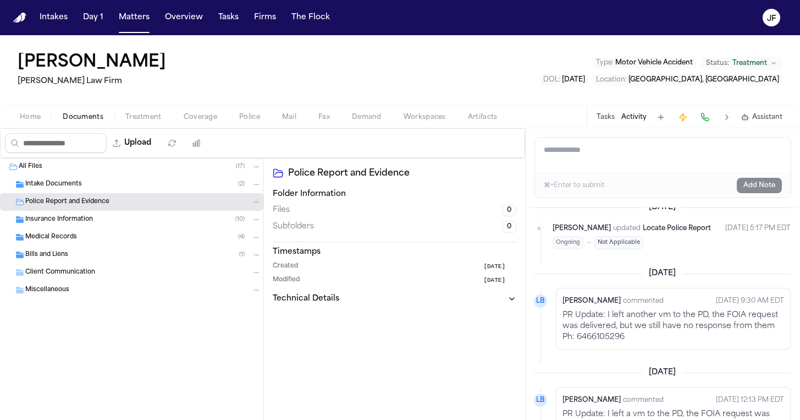
click at [151, 186] on div "Intake Documents ( 2 )" at bounding box center [143, 184] width 236 height 10
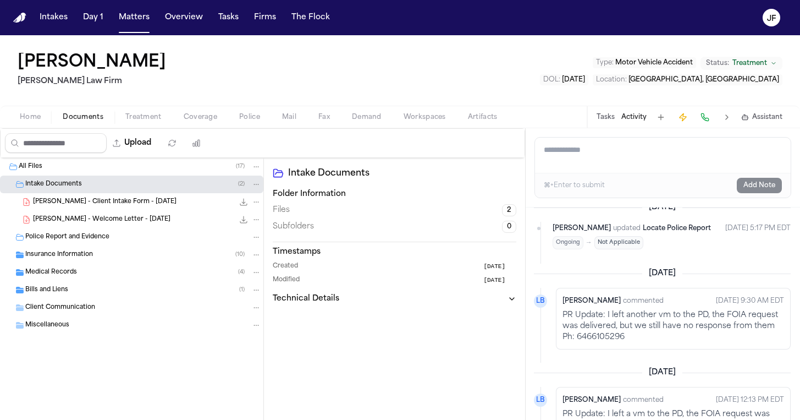
click at [161, 202] on div "[PERSON_NAME] - Client Intake Form - [DATE] 147.7 KB • PDF" at bounding box center [147, 201] width 228 height 11
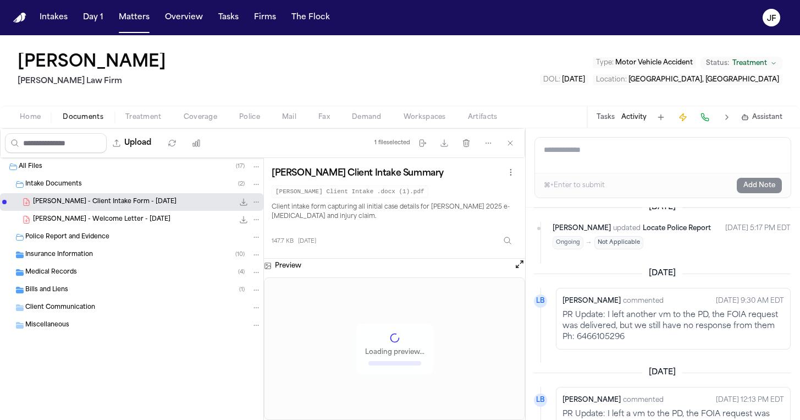
click at [238, 201] on div "147.7 KB • PDF" at bounding box center [248, 201] width 28 height 11
click at [244, 202] on icon "File: T. Noble - Client Intake Form - 6.24.25" at bounding box center [243, 202] width 7 height 7
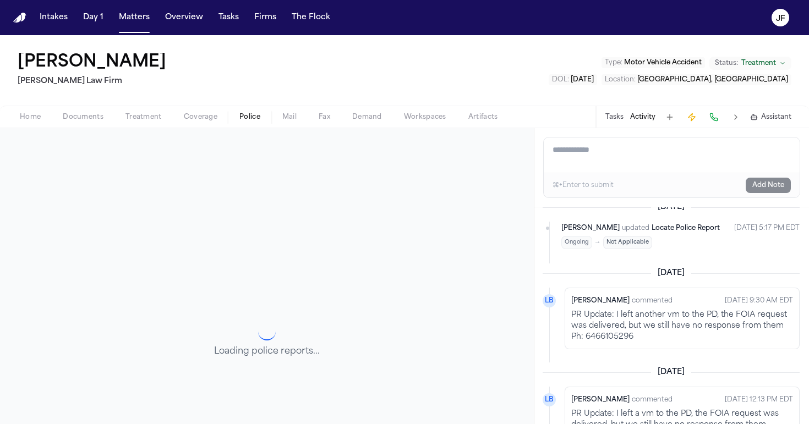
click at [250, 123] on span "button" at bounding box center [250, 123] width 34 height 1
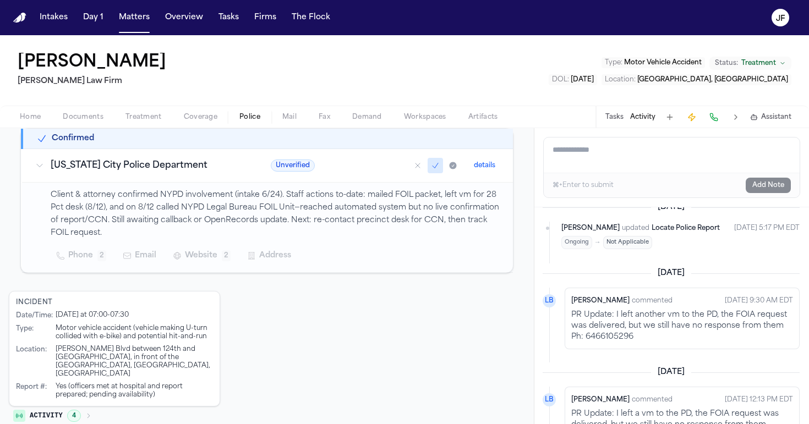
scroll to position [200, 0]
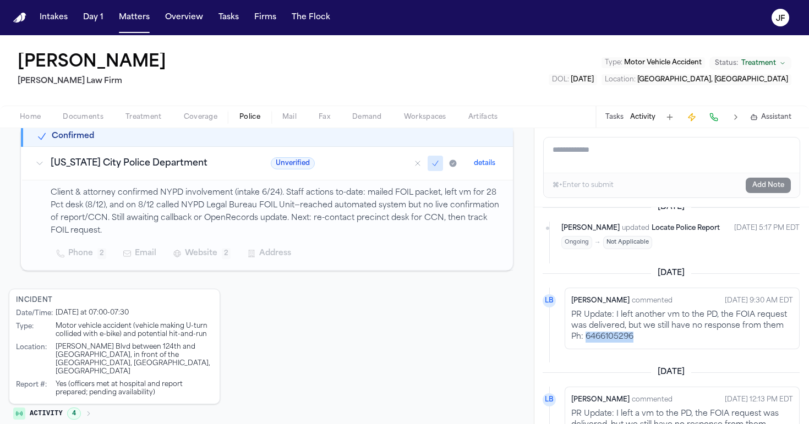
drag, startPoint x: 635, startPoint y: 304, endPoint x: 586, endPoint y: 305, distance: 49.0
click at [586, 310] on p "PR Update: I left another vm to the PD, the FOIA request was delivered, but we …" at bounding box center [682, 326] width 222 height 33
copy p "6466105296"
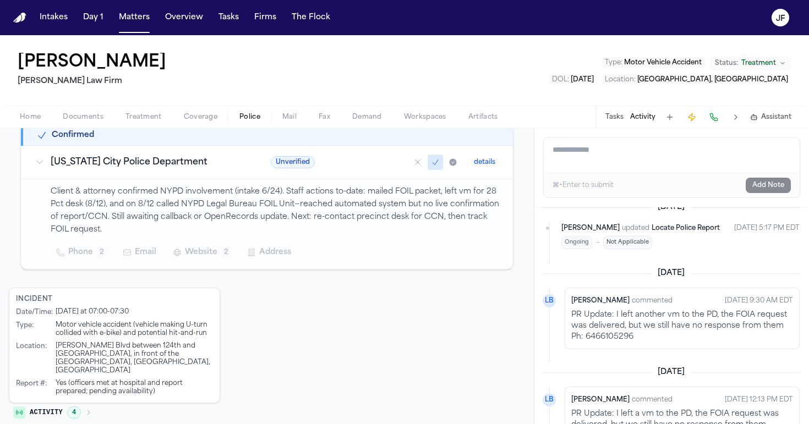
click at [700, 341] on p "PR Update: I left another vm to the PD, the FOIA request was delivered, but we …" at bounding box center [682, 326] width 222 height 33
click at [106, 121] on button "Documents" at bounding box center [83, 117] width 63 height 13
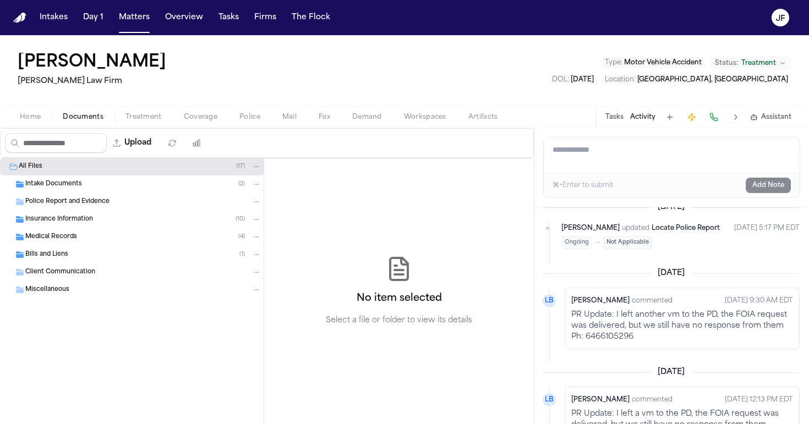
click at [116, 203] on div "Police Report and Evidence" at bounding box center [143, 202] width 236 height 10
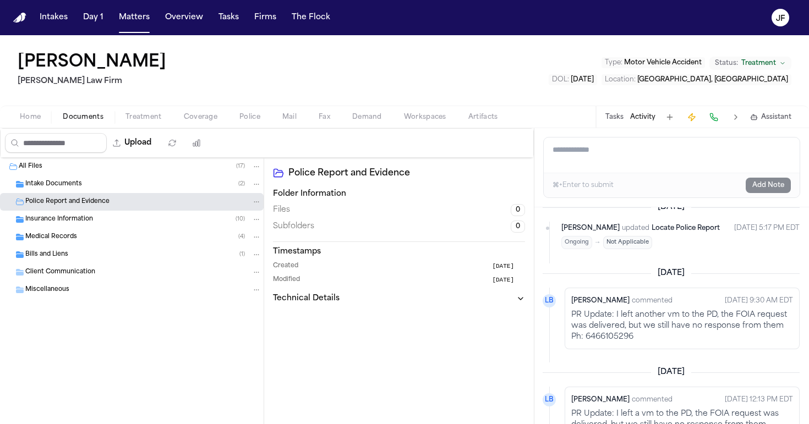
click at [175, 158] on div "All Files ( 17 )" at bounding box center [132, 167] width 264 height 18
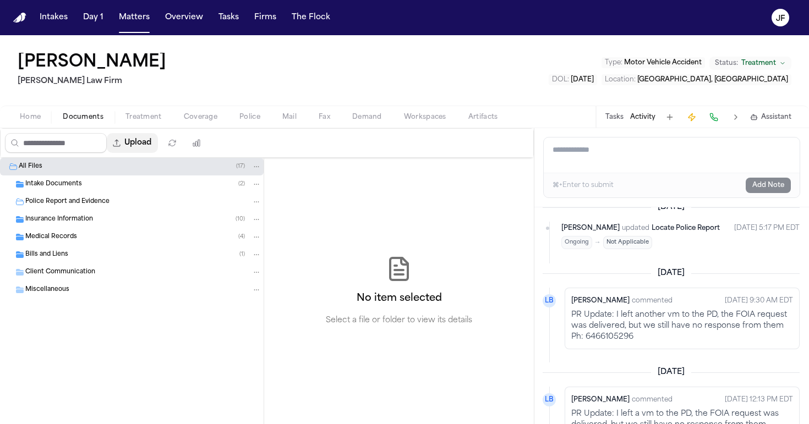
click at [158, 139] on button "Upload" at bounding box center [132, 143] width 51 height 20
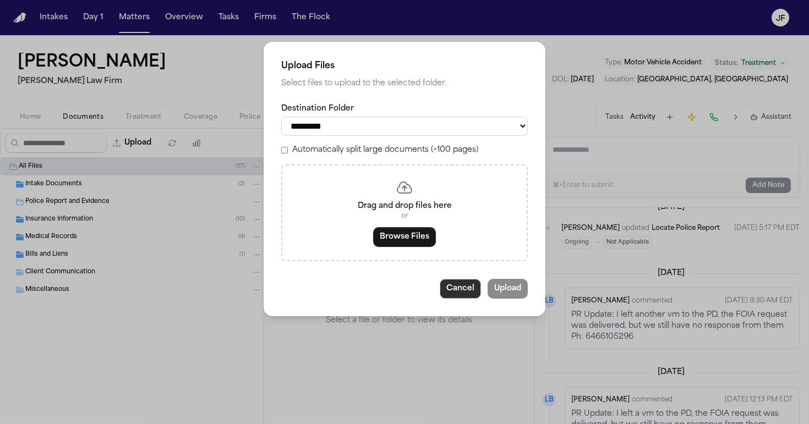
click at [462, 286] on button "Cancel" at bounding box center [460, 289] width 41 height 20
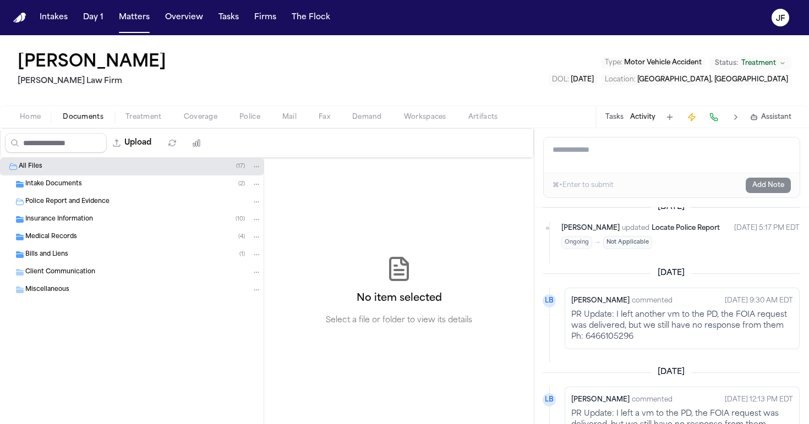
click at [86, 196] on div "Police Report and Evidence" at bounding box center [132, 202] width 264 height 18
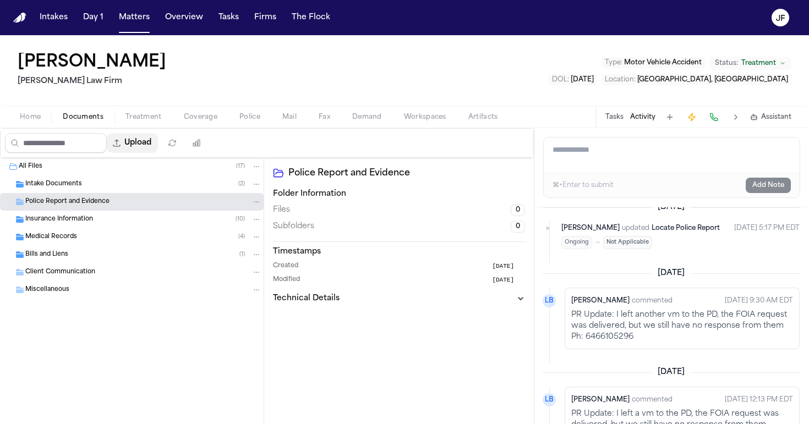
click at [153, 141] on button "Upload" at bounding box center [132, 143] width 51 height 20
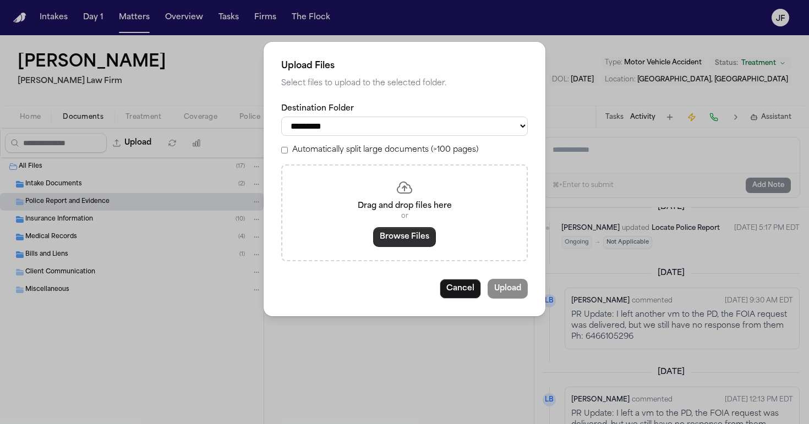
click at [421, 234] on button "Browse Files" at bounding box center [404, 237] width 63 height 20
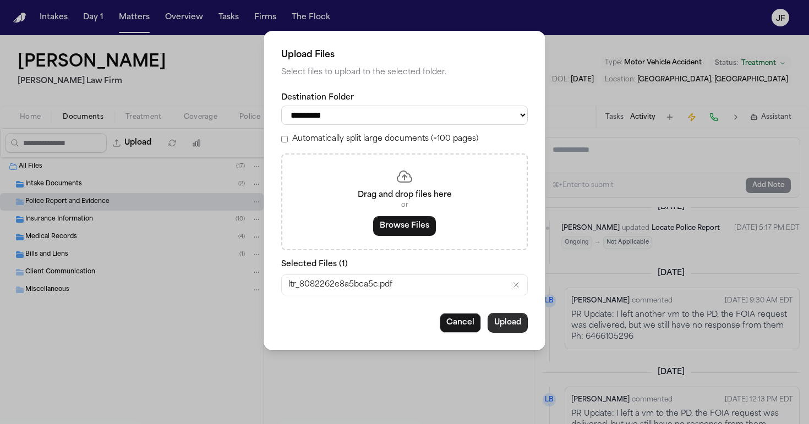
click at [515, 322] on button "Upload" at bounding box center [507, 323] width 40 height 20
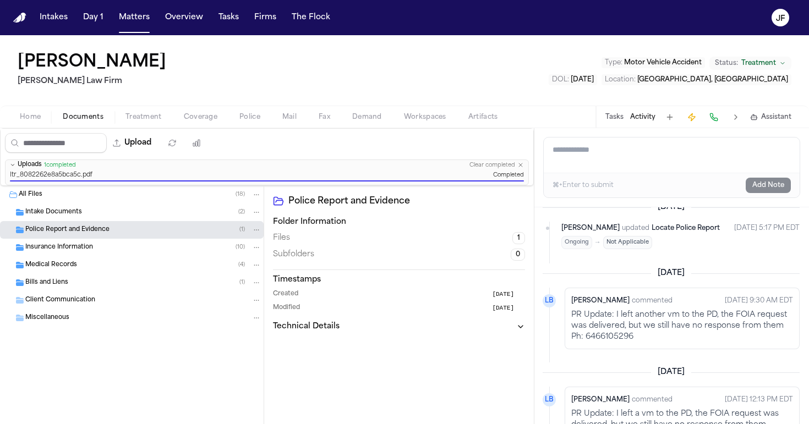
click at [146, 226] on div "Police Report and Evidence ( 1 )" at bounding box center [143, 230] width 236 height 10
click at [146, 249] on div "ltr_8082262e8a5bca5c.pdf 2.9 MB • PDF" at bounding box center [147, 247] width 228 height 11
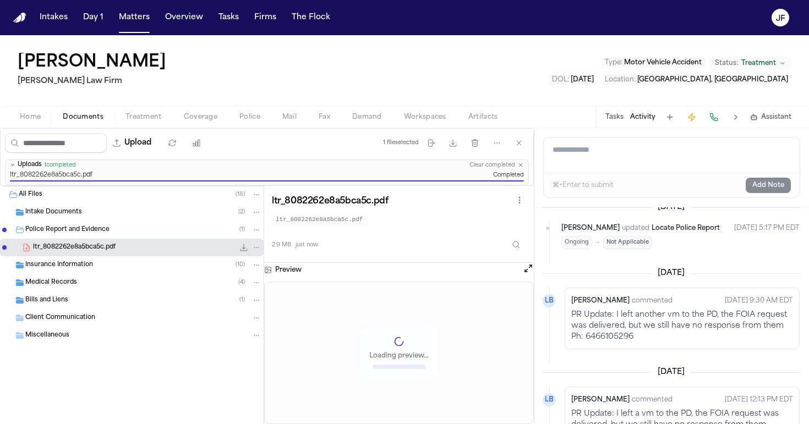
click at [243, 248] on icon "File: ltr_8082262e8a5bca5c.pdf" at bounding box center [243, 247] width 9 height 9
click at [253, 250] on icon "File: ltr_8082262e8a5bca5c.pdf" at bounding box center [257, 248] width 8 height 8
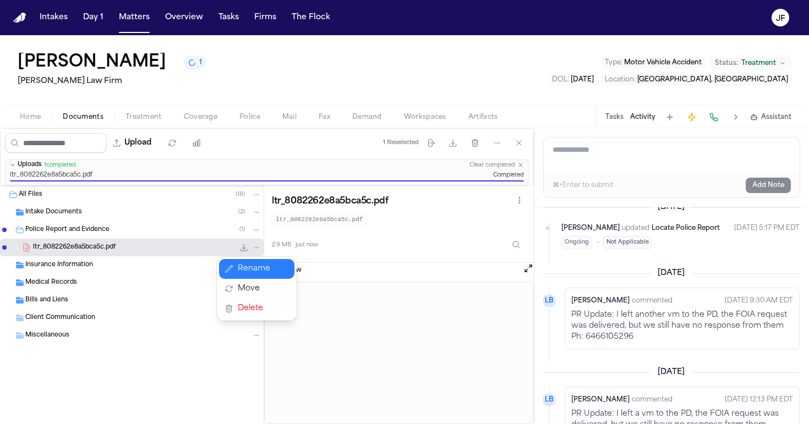
click at [262, 270] on button "Rename" at bounding box center [256, 269] width 75 height 20
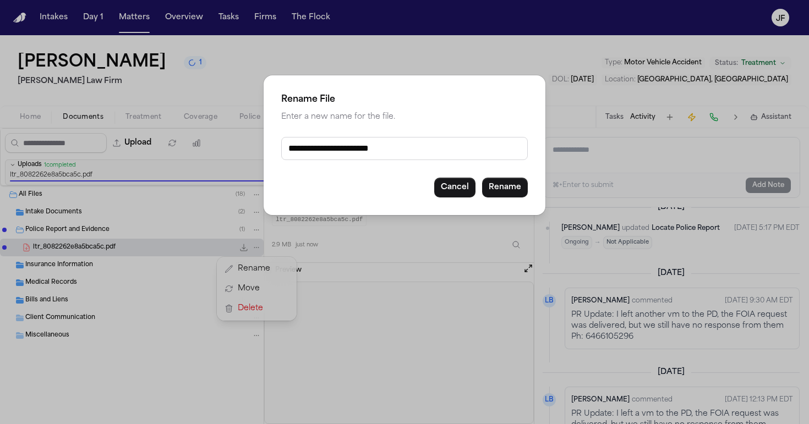
drag, startPoint x: 391, startPoint y: 151, endPoint x: 229, endPoint y: 146, distance: 161.3
click at [229, 146] on div "**********" at bounding box center [404, 212] width 809 height 424
click at [506, 185] on button "Rename" at bounding box center [505, 188] width 46 height 20
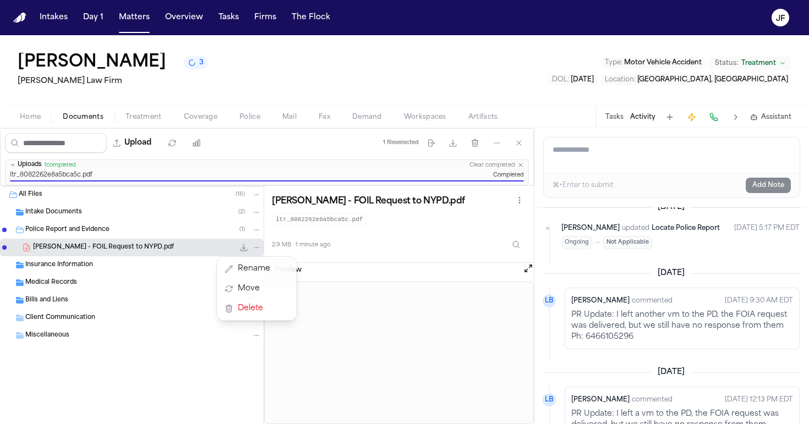
drag, startPoint x: 635, startPoint y: 343, endPoint x: 592, endPoint y: 343, distance: 42.9
click at [592, 343] on div "Upload 1 file selected Move files Download files Delete files More actions Clea…" at bounding box center [404, 276] width 809 height 296
drag, startPoint x: 585, startPoint y: 339, endPoint x: 635, endPoint y: 339, distance: 50.6
click at [635, 339] on p "PR Update: I left another vm to the PD, the FOIA request was delivered, but we …" at bounding box center [682, 326] width 222 height 33
copy p "6466105296"
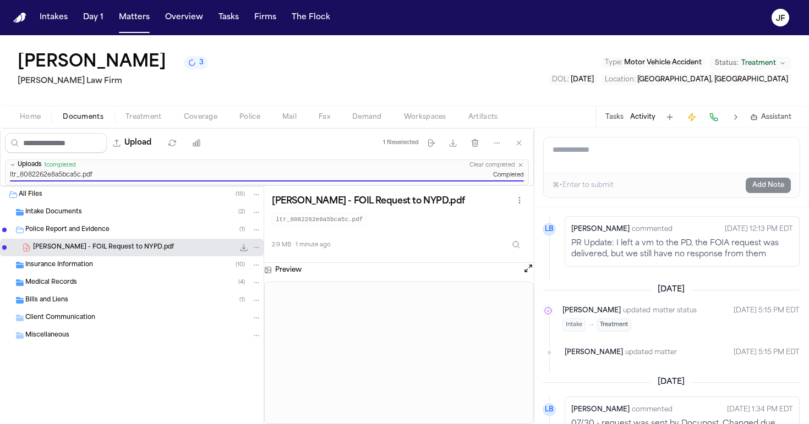
scroll to position [1150, 1]
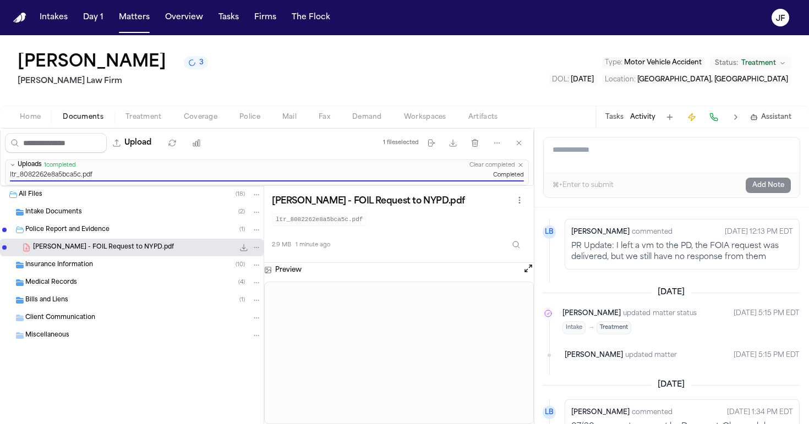
click at [691, 298] on span "Wednesday, August 6" at bounding box center [671, 292] width 40 height 11
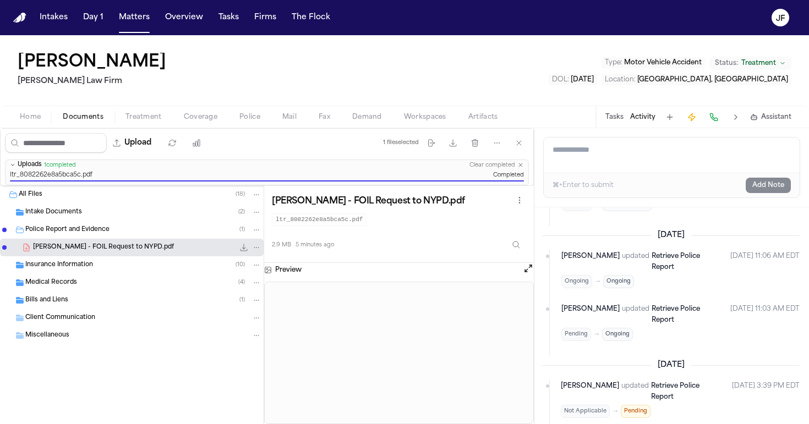
scroll to position [77, 1]
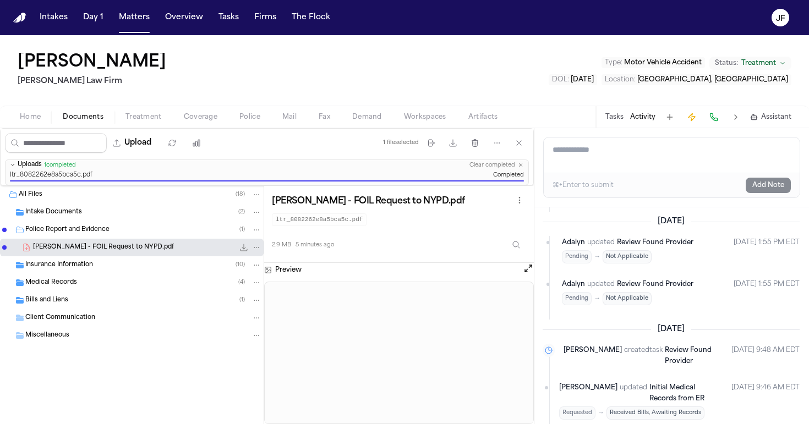
click at [661, 151] on textarea "Add a note to this matter" at bounding box center [672, 155] width 256 height 35
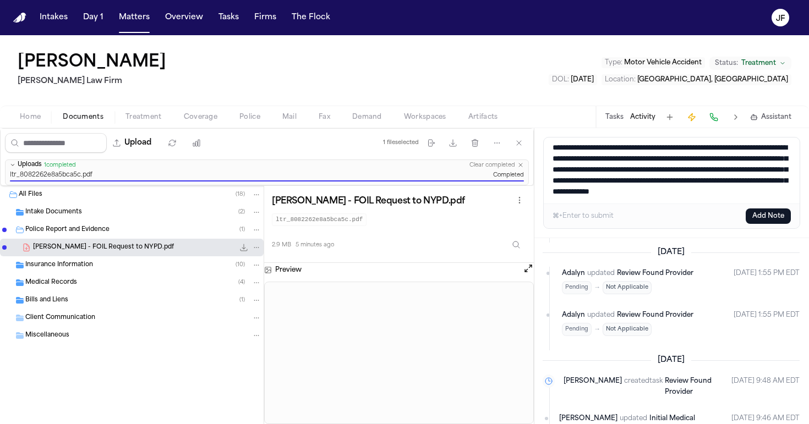
scroll to position [24, 0]
click at [769, 206] on div "⌘+Enter to submit Add Note" at bounding box center [672, 216] width 256 height 25
click at [768, 217] on button "Add Note" at bounding box center [767, 216] width 45 height 15
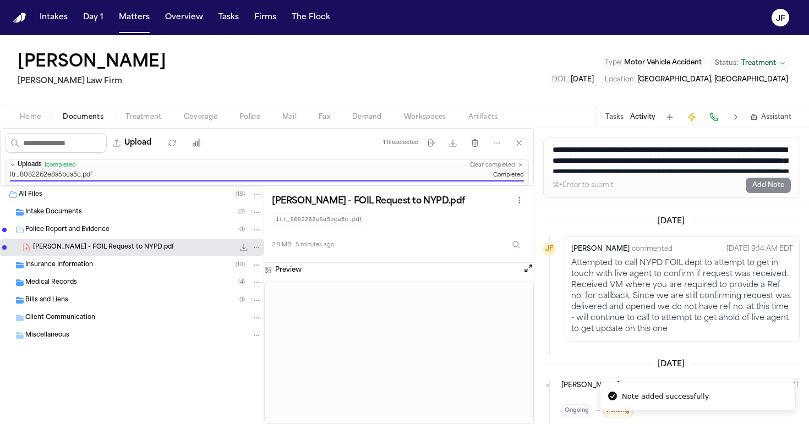
scroll to position [0, 1]
click at [635, 113] on button "Activity" at bounding box center [642, 117] width 25 height 9
click at [623, 113] on button "Tasks" at bounding box center [614, 117] width 18 height 9
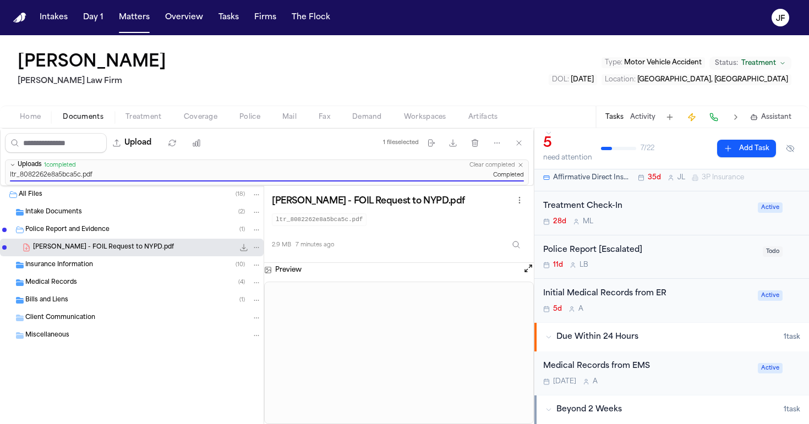
scroll to position [52, 0]
click at [616, 255] on div "Police Report [Escalated]" at bounding box center [649, 249] width 213 height 13
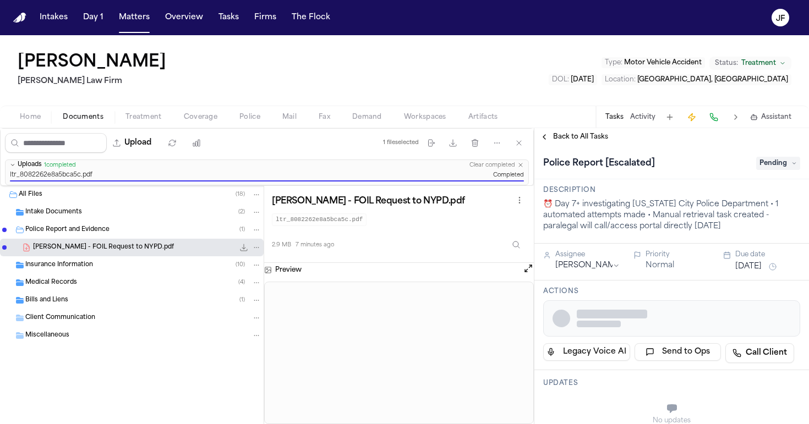
click at [777, 168] on span "Pending" at bounding box center [778, 163] width 44 height 13
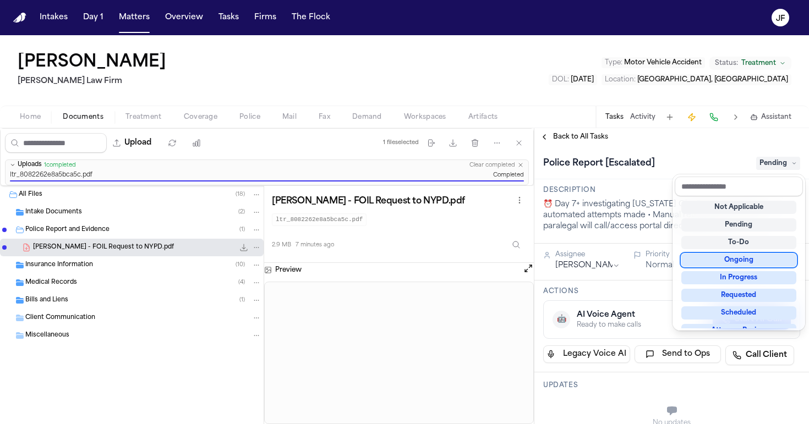
click at [740, 259] on div "Ongoing" at bounding box center [738, 260] width 115 height 13
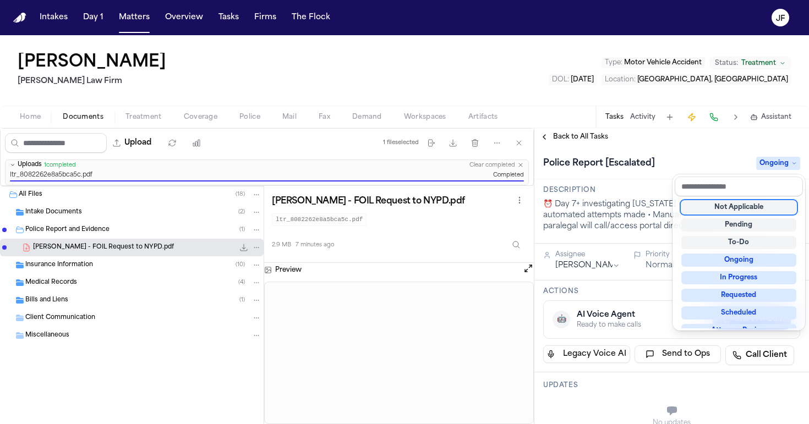
click at [676, 155] on div "Police Report [Escalated] Ongoing" at bounding box center [671, 164] width 257 height 18
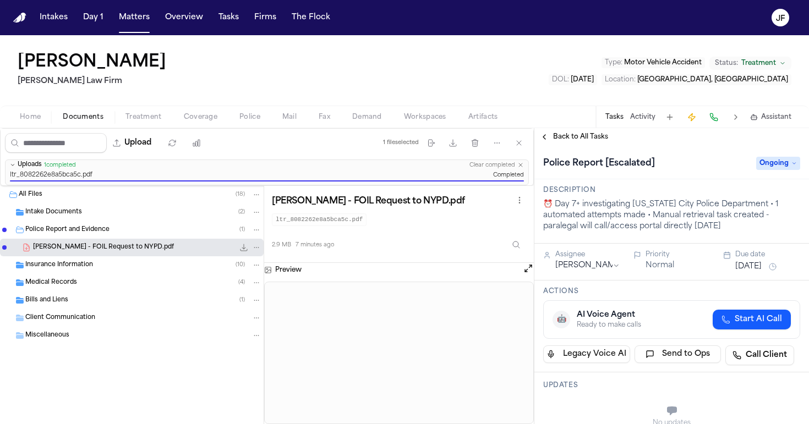
click at [559, 140] on span "Back to All Tasks" at bounding box center [580, 137] width 55 height 9
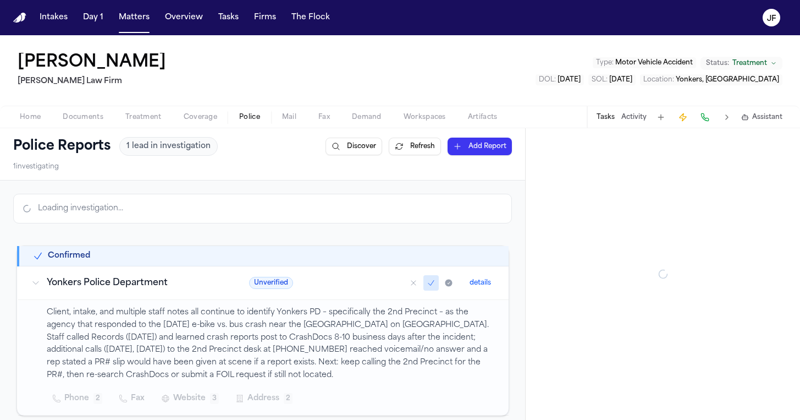
click at [247, 116] on span "Police" at bounding box center [249, 117] width 21 height 9
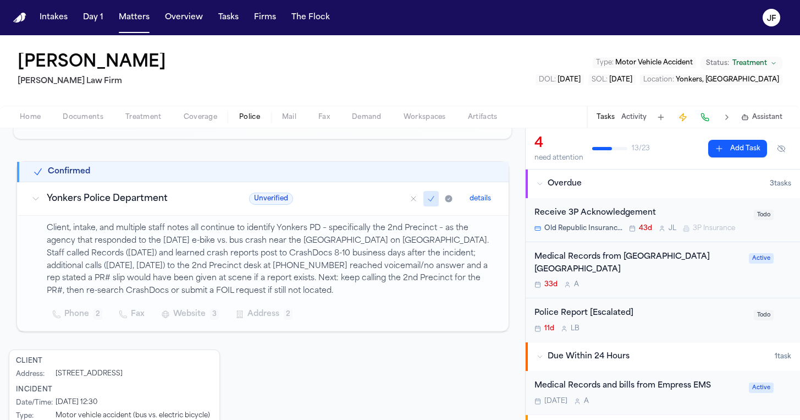
scroll to position [162, 0]
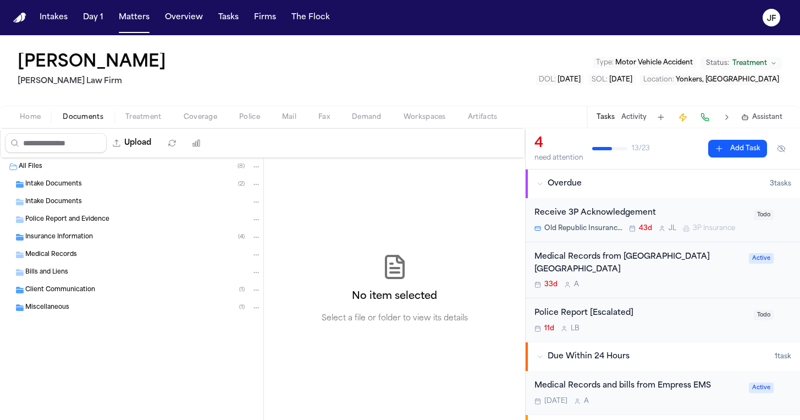
click at [84, 114] on span "Documents" at bounding box center [83, 117] width 41 height 9
click at [54, 183] on span "Intake Documents" at bounding box center [53, 184] width 57 height 9
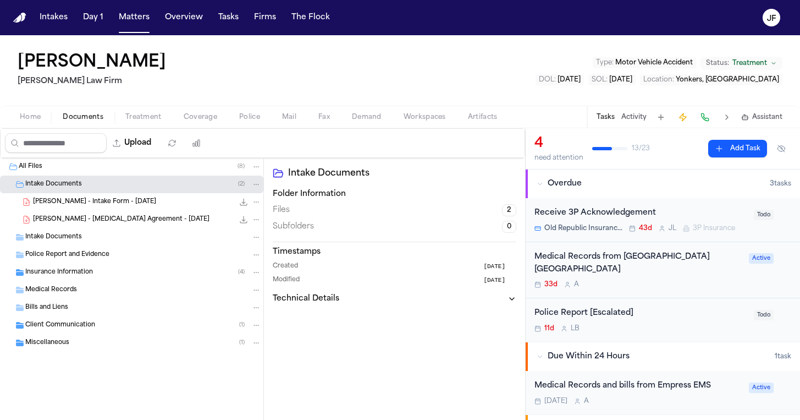
click at [81, 207] on div "C. Ilarraza - Intake Form - 7.2.25 23.2 KB • PDF" at bounding box center [132, 202] width 264 height 18
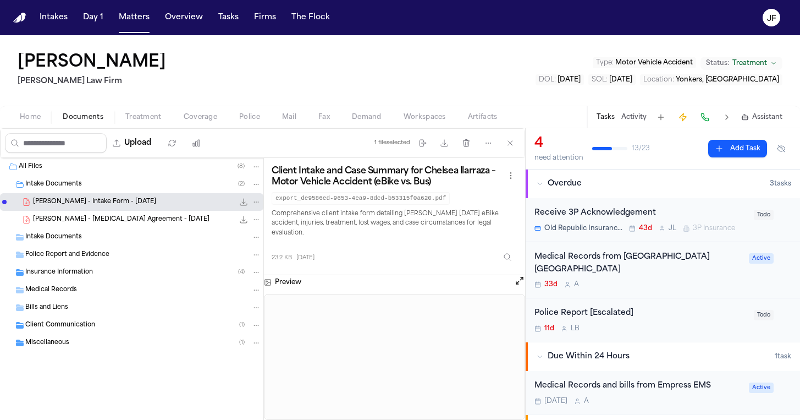
click at [246, 204] on icon "File: C. Ilarraza - Intake Form - 7.2.25" at bounding box center [243, 202] width 9 height 9
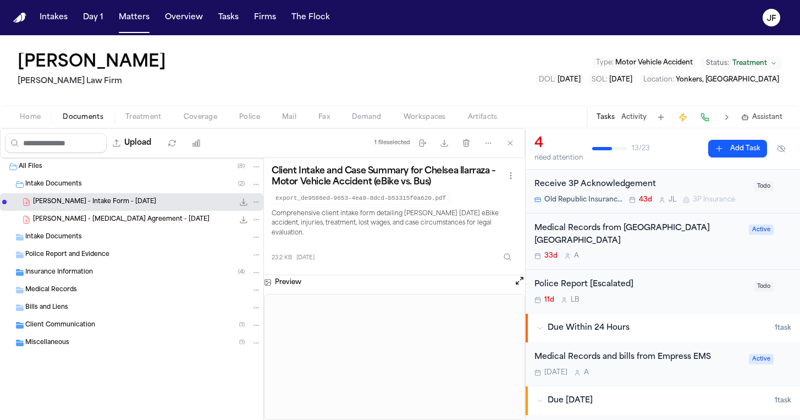
scroll to position [30, 0]
click at [619, 183] on div "Receive 3P Acknowledgement" at bounding box center [641, 183] width 213 height 13
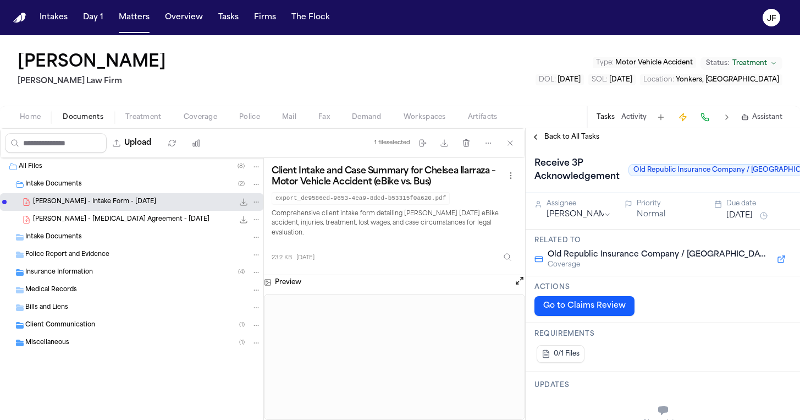
click at [562, 138] on span "Back to All Tasks" at bounding box center [572, 137] width 55 height 9
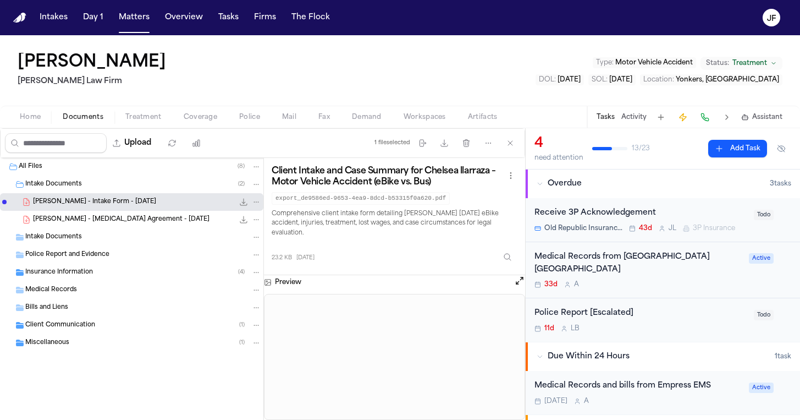
click at [581, 213] on div "Receive 3P Acknowledgement" at bounding box center [641, 213] width 213 height 13
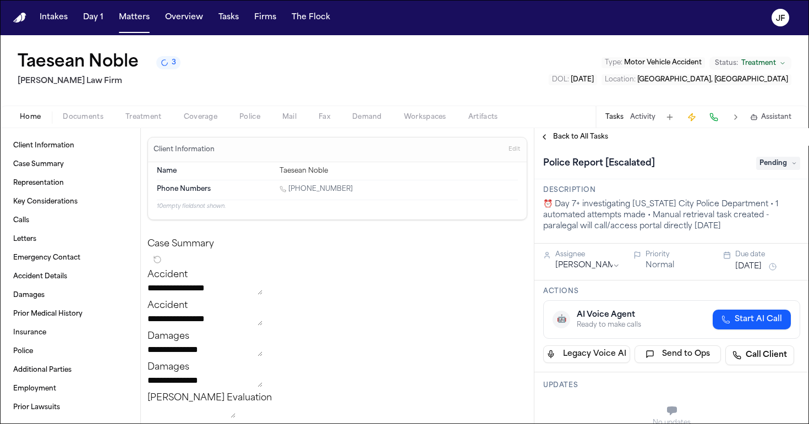
click at [643, 119] on button "Activity" at bounding box center [642, 117] width 25 height 9
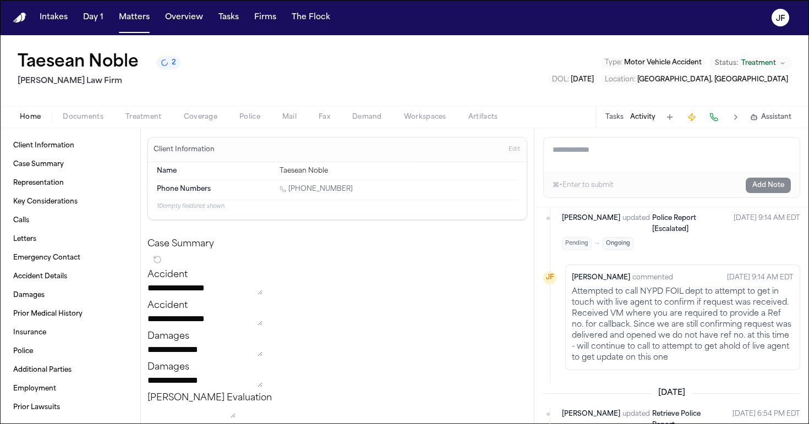
scroll to position [121, 0]
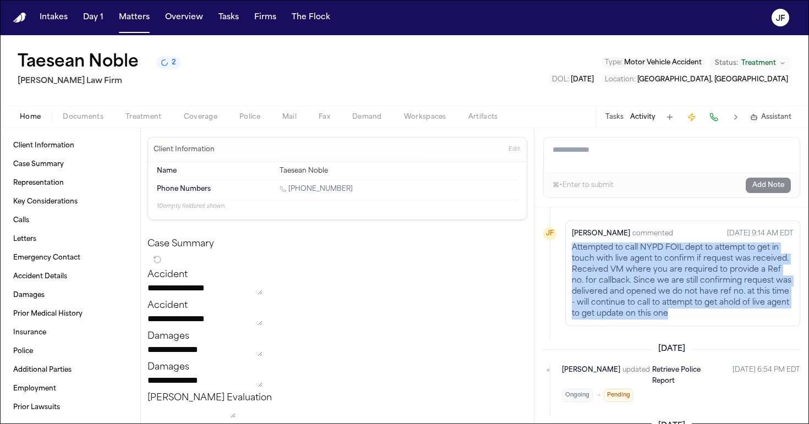
drag, startPoint x: 693, startPoint y: 306, endPoint x: 571, endPoint y: 235, distance: 140.5
click at [571, 235] on div "[PERSON_NAME] commented [DATE] 9:14 AM EDT Attempted to call NYPD FOIL dept to …" at bounding box center [682, 274] width 235 height 106
copy p "Attempted to call NYPD FOIL dept to attempt to get in touch with live agent to …"
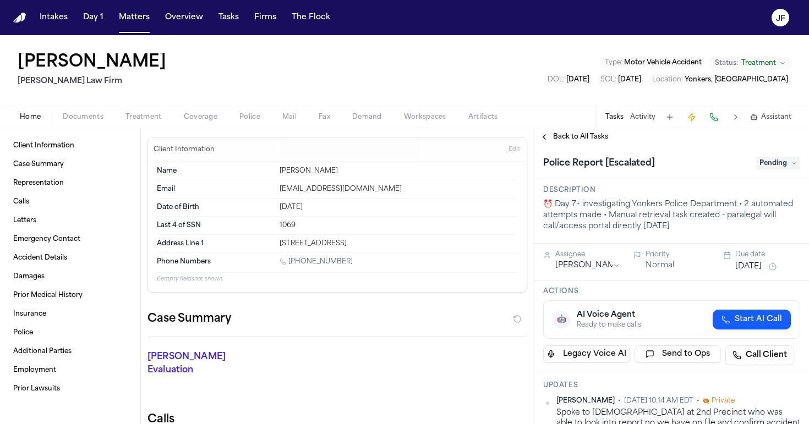
click at [190, 2] on nav "Intakes Day 1 Matters Overview Tasks Firms The [PERSON_NAME]" at bounding box center [404, 17] width 809 height 35
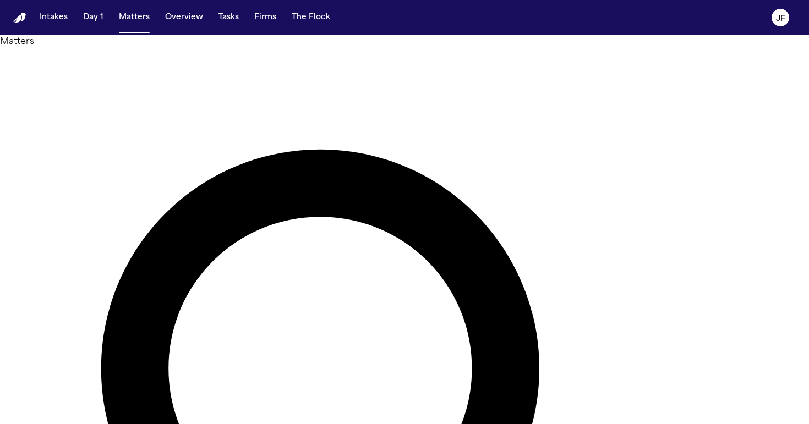
type input "**********"
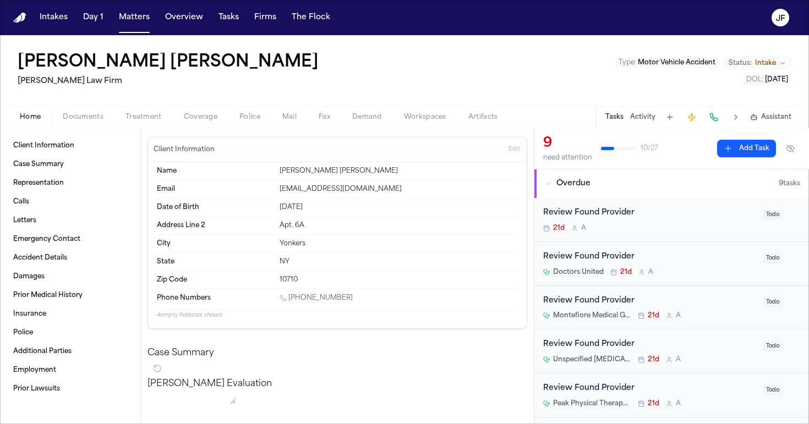
click at [646, 115] on button "Activity" at bounding box center [642, 117] width 25 height 9
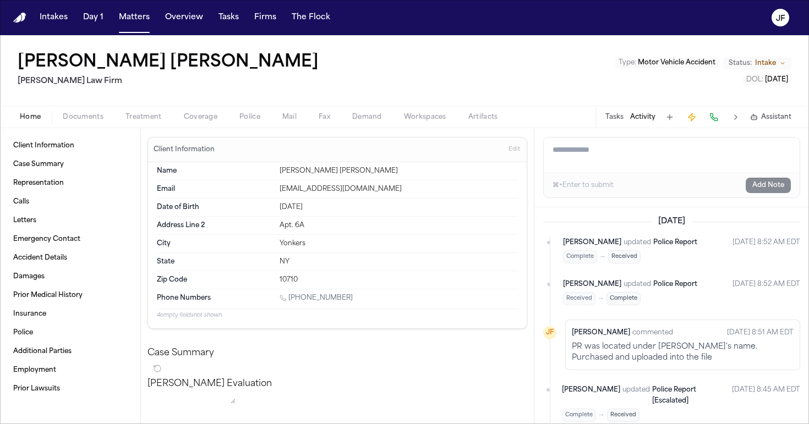
click at [649, 161] on textarea "Add a note to this matter" at bounding box center [672, 155] width 256 height 35
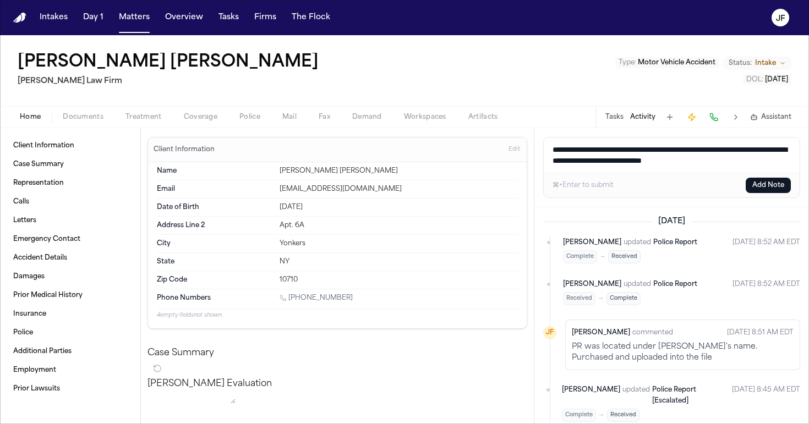
type textarea "**********"
click at [776, 182] on button "Add Note" at bounding box center [767, 185] width 45 height 15
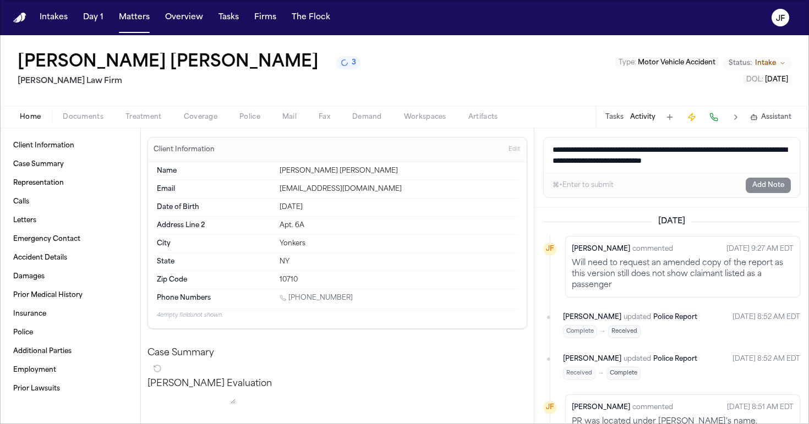
click at [605, 120] on div "Tasks Activity Assistant" at bounding box center [697, 116] width 205 height 21
click at [613, 120] on button "Tasks" at bounding box center [614, 117] width 18 height 9
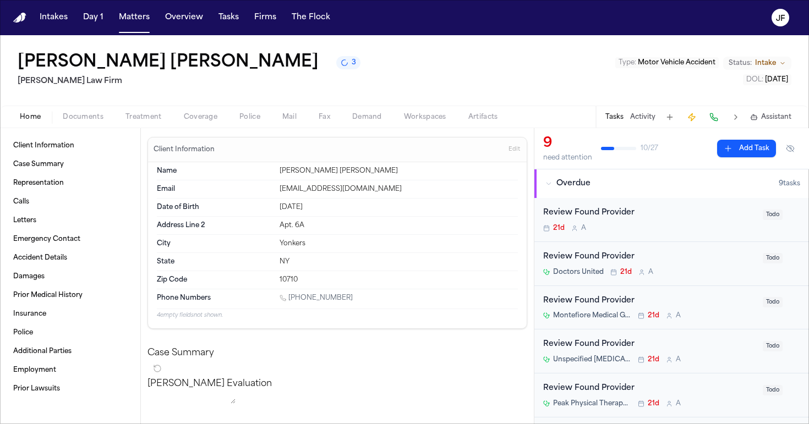
click at [753, 151] on button "Add Task" at bounding box center [746, 149] width 59 height 18
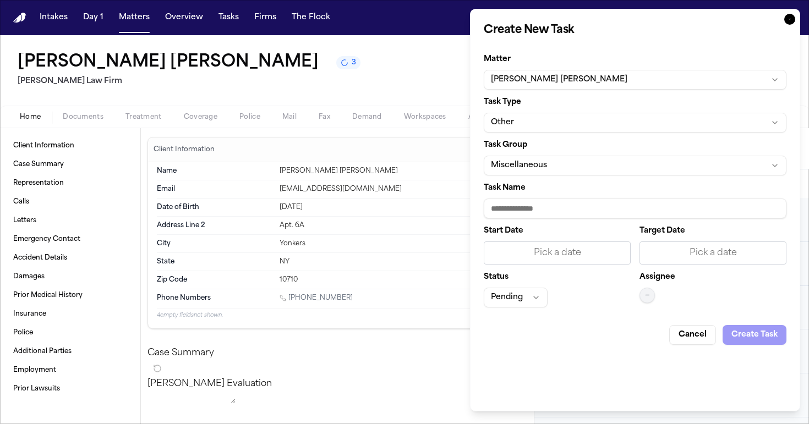
click at [599, 217] on input "Task Name" at bounding box center [635, 209] width 303 height 20
click at [587, 170] on button "Miscellaneous" at bounding box center [635, 166] width 303 height 20
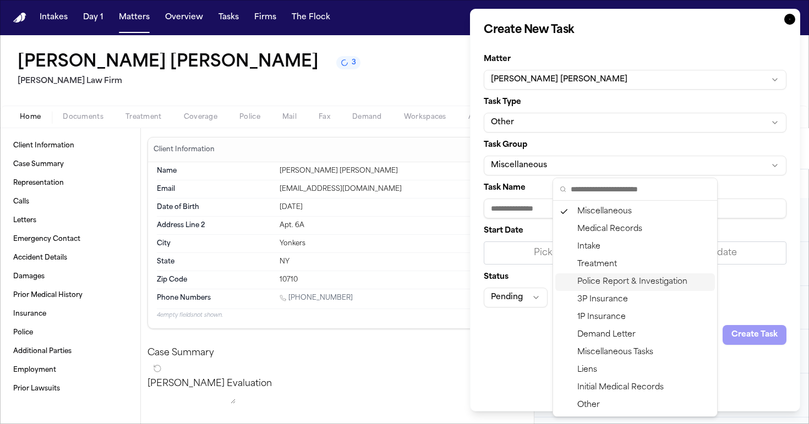
click at [603, 284] on div "Police Report & Investigation" at bounding box center [635, 282] width 160 height 18
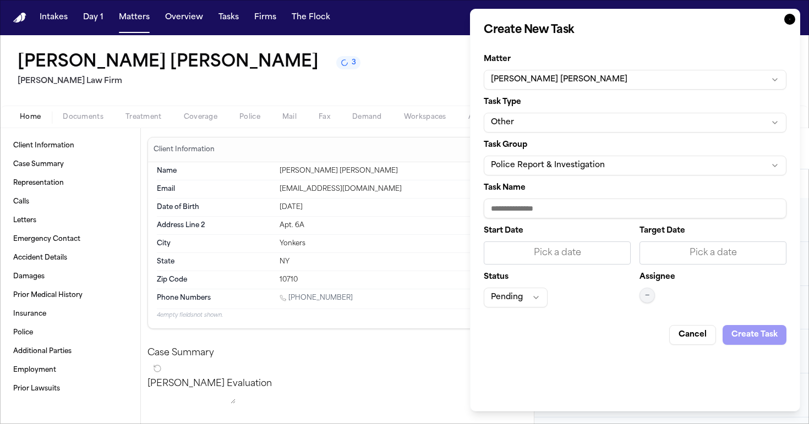
click at [555, 123] on button "Other" at bounding box center [635, 123] width 303 height 20
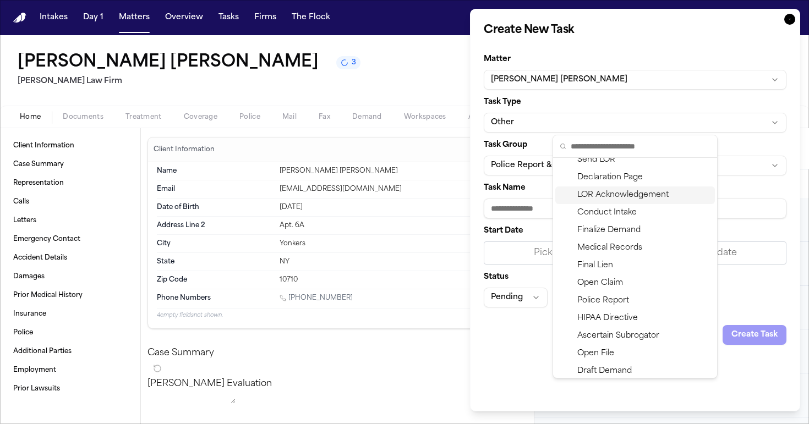
scroll to position [104, 0]
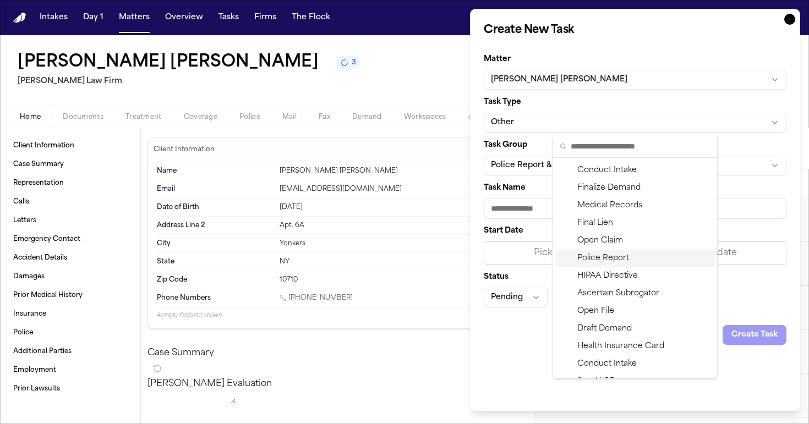
click at [599, 257] on div "Police Report" at bounding box center [635, 259] width 160 height 18
type input "**********"
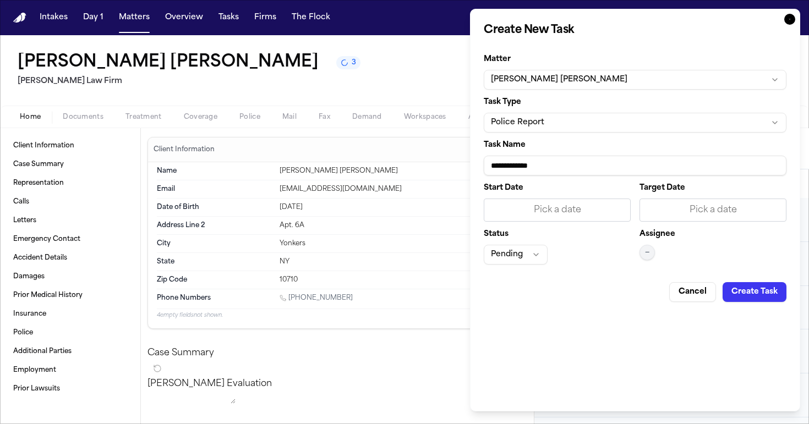
click at [530, 213] on div "Pick a date" at bounding box center [557, 210] width 133 height 13
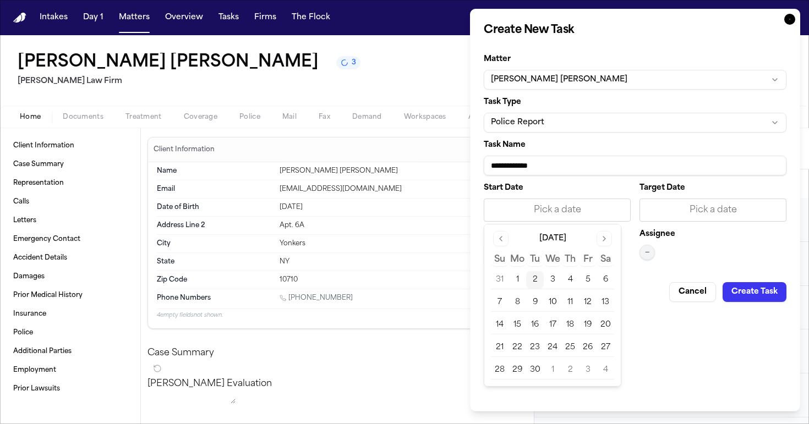
click at [681, 226] on div "Start Date Pick a date Target Date Pick a date Status Pending Assignee —" at bounding box center [635, 224] width 303 height 80
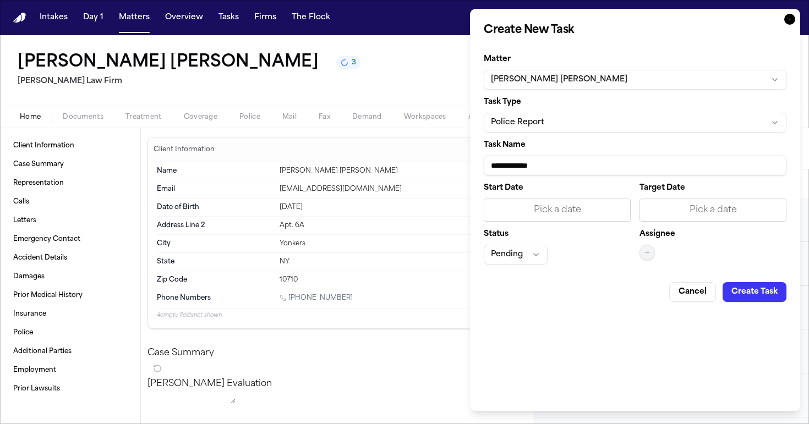
click at [682, 217] on div "Pick a date" at bounding box center [712, 210] width 147 height 23
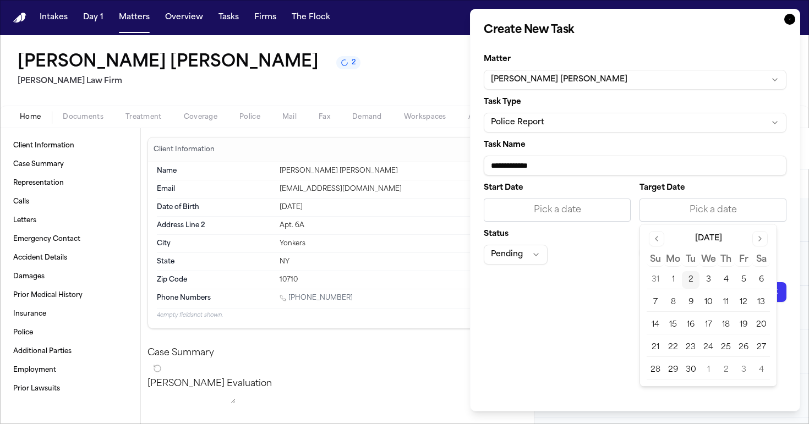
click at [726, 342] on button "25" at bounding box center [726, 348] width 18 height 18
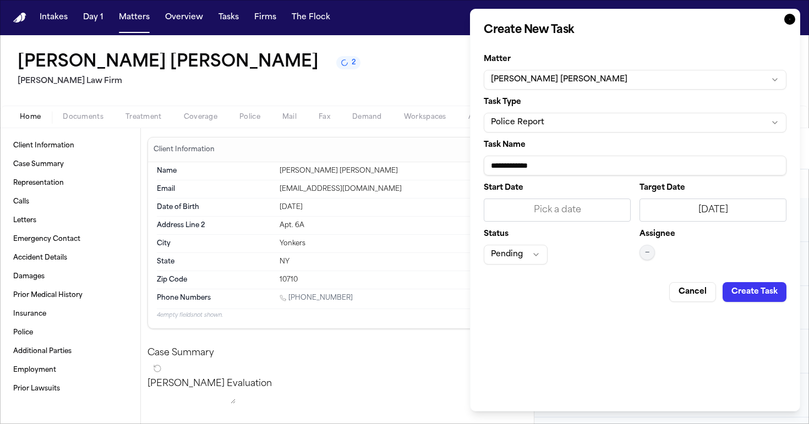
click at [725, 218] on div "[DATE]" at bounding box center [712, 210] width 147 height 23
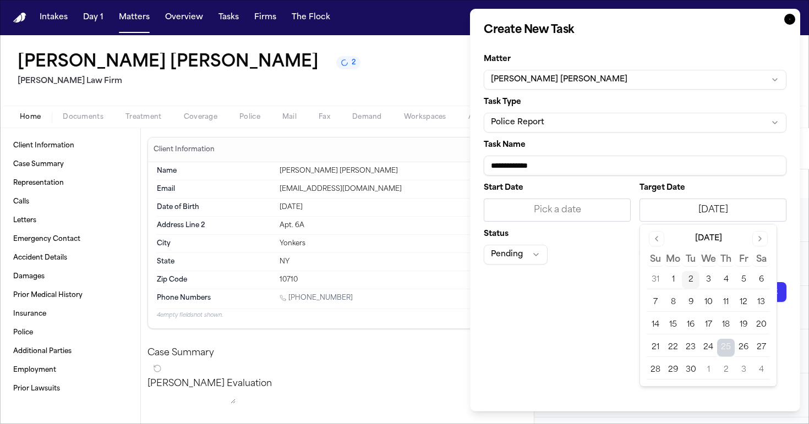
click at [745, 303] on button "12" at bounding box center [743, 303] width 18 height 18
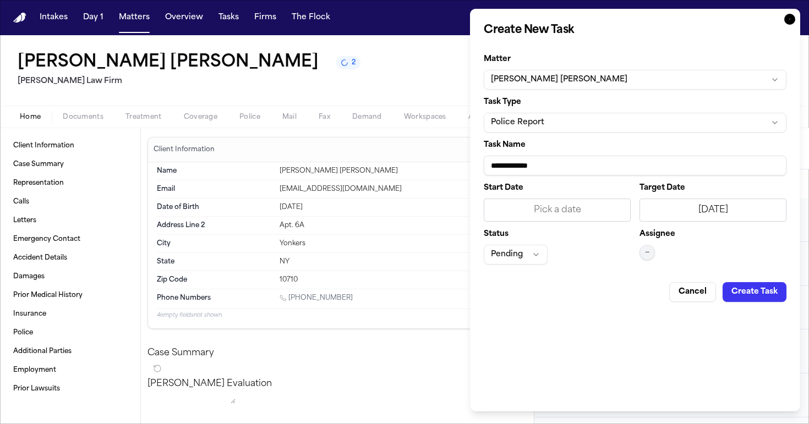
click at [614, 249] on div "Pending" at bounding box center [557, 255] width 147 height 20
click at [520, 256] on button "Pending" at bounding box center [516, 255] width 64 height 20
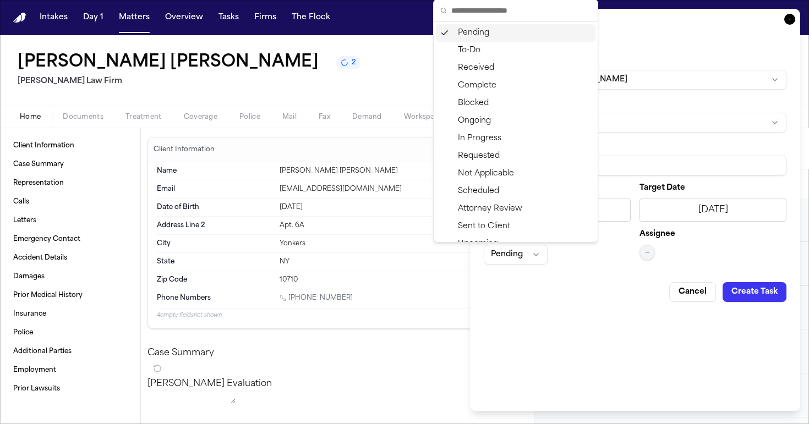
click at [545, 285] on body "Intakes Day 1 Matters Overview Tasks Firms The [PERSON_NAME] [PERSON_NAME] [PER…" at bounding box center [404, 212] width 809 height 424
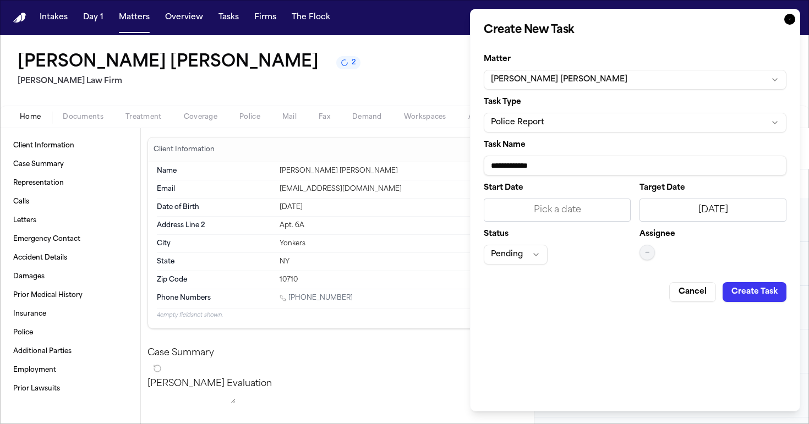
click at [646, 253] on span "—" at bounding box center [647, 252] width 4 height 9
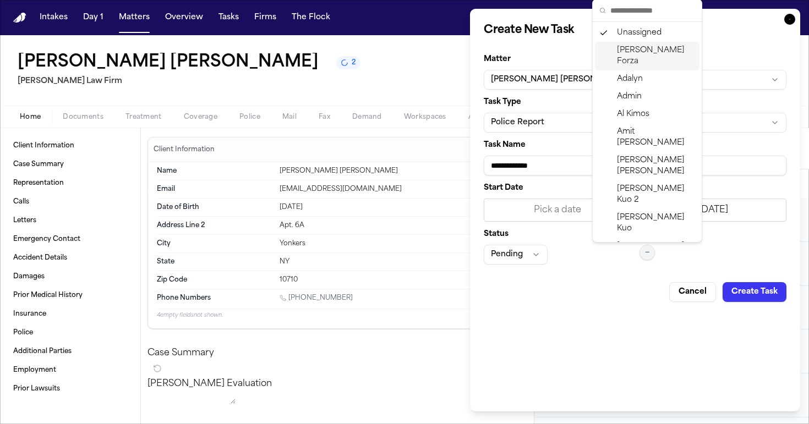
click at [629, 45] on span "[PERSON_NAME]" at bounding box center [656, 56] width 78 height 22
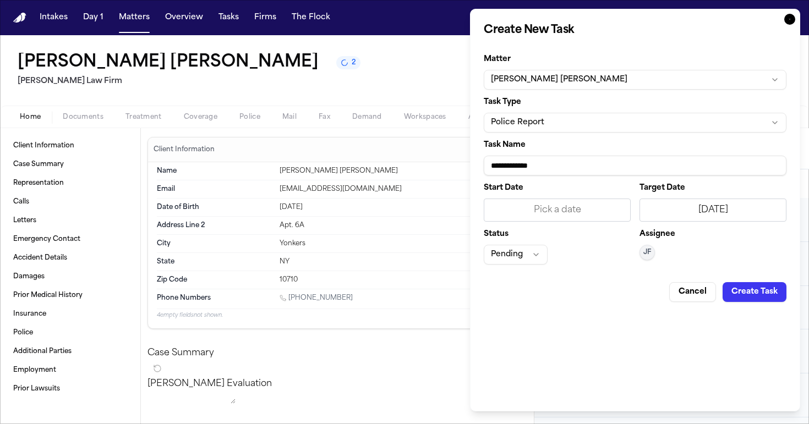
click at [746, 352] on div "**********" at bounding box center [635, 210] width 330 height 403
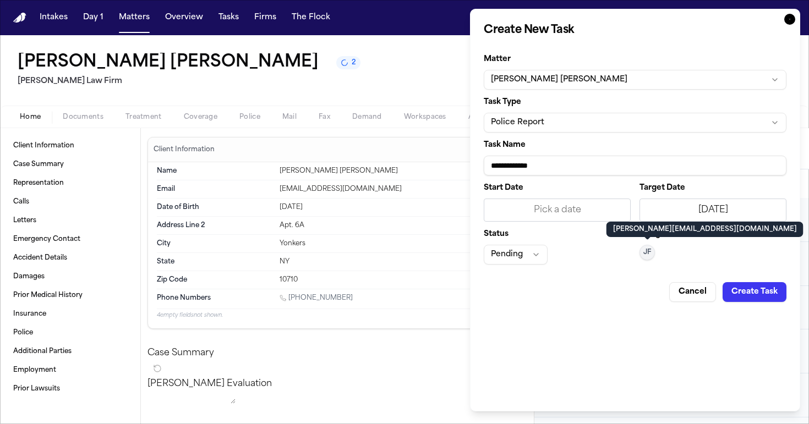
click at [651, 246] on button "JF" at bounding box center [646, 252] width 15 height 15
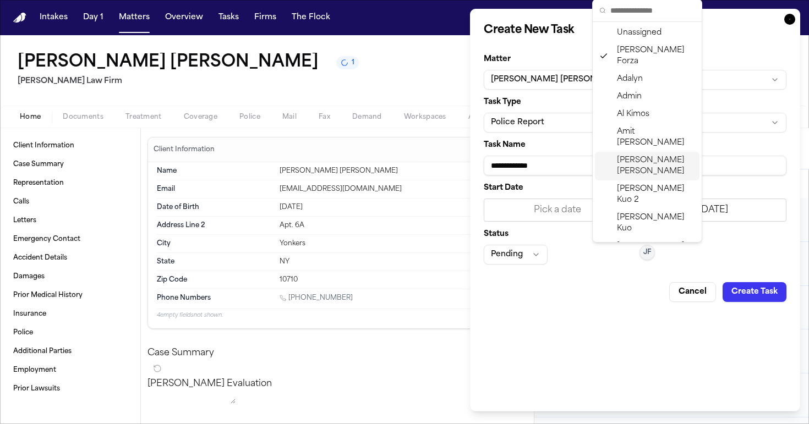
click at [737, 290] on button "Create Task" at bounding box center [754, 292] width 64 height 20
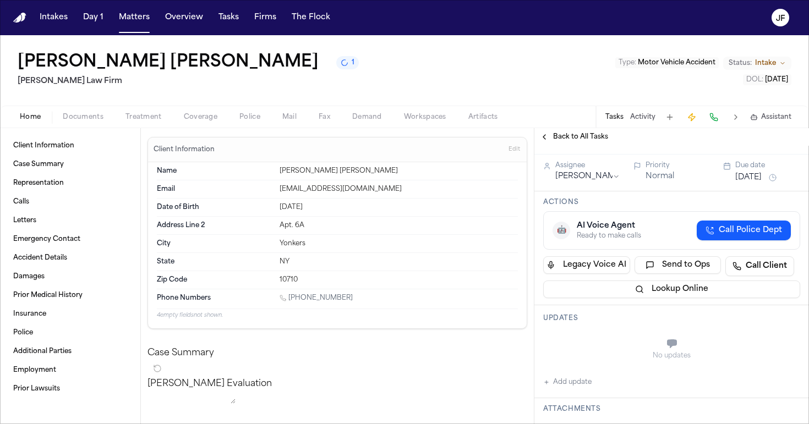
scroll to position [35, 0]
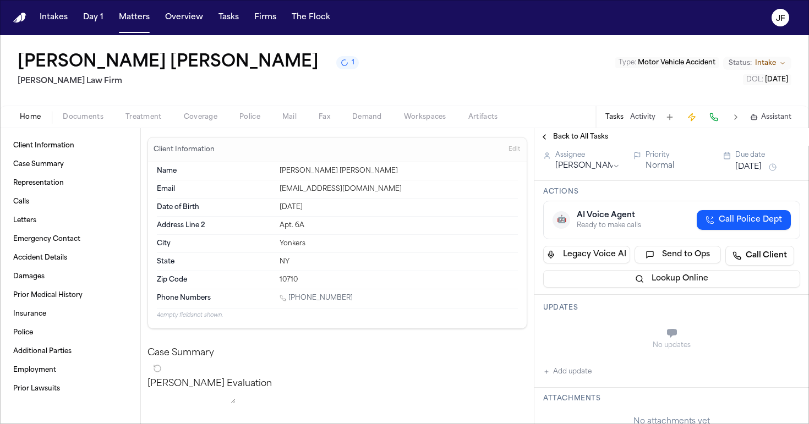
click at [572, 374] on button "Add update" at bounding box center [567, 371] width 48 height 13
click at [595, 320] on div "Private Cancel Add" at bounding box center [678, 345] width 244 height 53
click at [595, 333] on textarea "Add your update" at bounding box center [678, 334] width 235 height 22
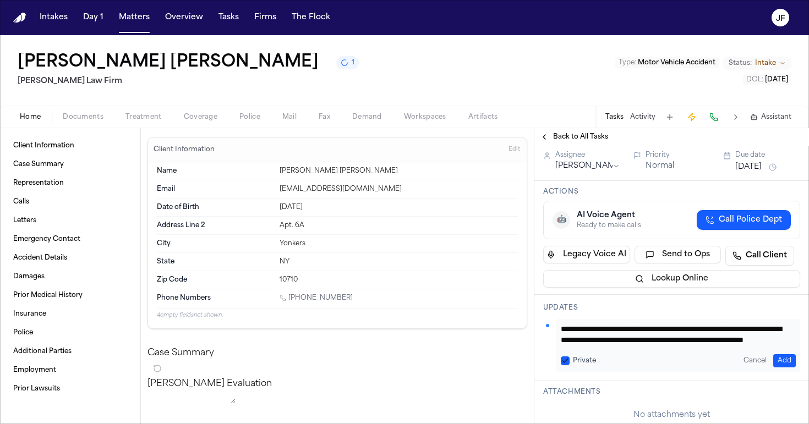
scroll to position [11, 0]
type textarea "**********"
click at [776, 359] on button "Add" at bounding box center [784, 360] width 23 height 13
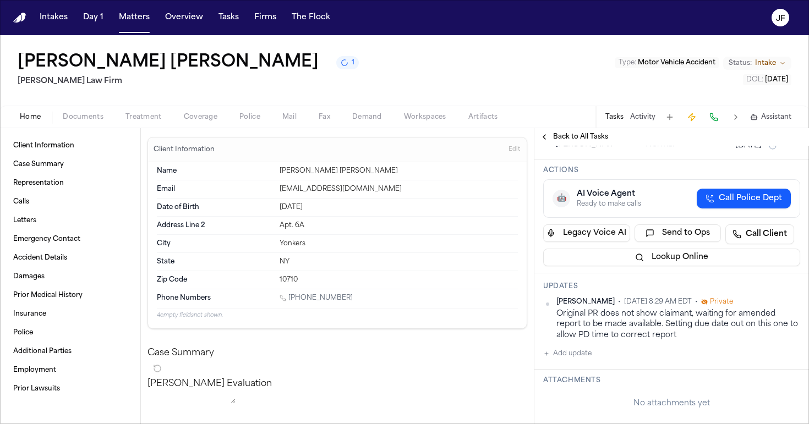
scroll to position [72, 0]
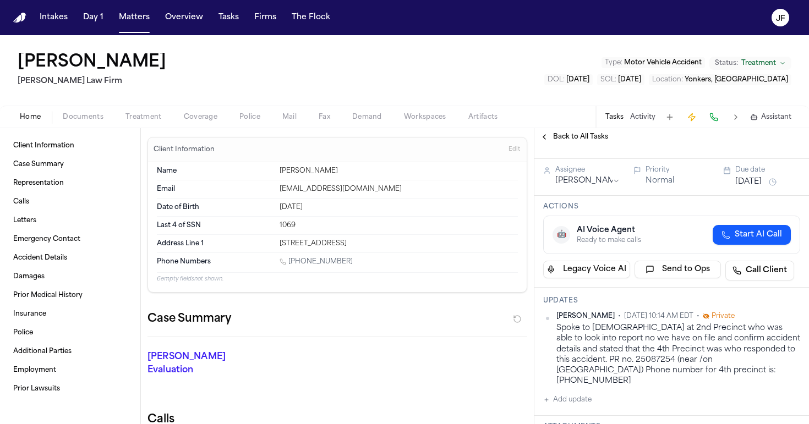
scroll to position [85, 0]
drag, startPoint x: 712, startPoint y: 371, endPoint x: 660, endPoint y: 374, distance: 51.8
click at [660, 374] on div "Spoke to [DEMOGRAPHIC_DATA] at 2nd Precinct who was able to look into report no…" at bounding box center [678, 354] width 244 height 64
click at [610, 326] on div "Spoke to [DEMOGRAPHIC_DATA] at 2nd Precinct who was able to look into report no…" at bounding box center [678, 354] width 244 height 64
click at [547, 139] on button "Back to All Tasks" at bounding box center [573, 137] width 79 height 9
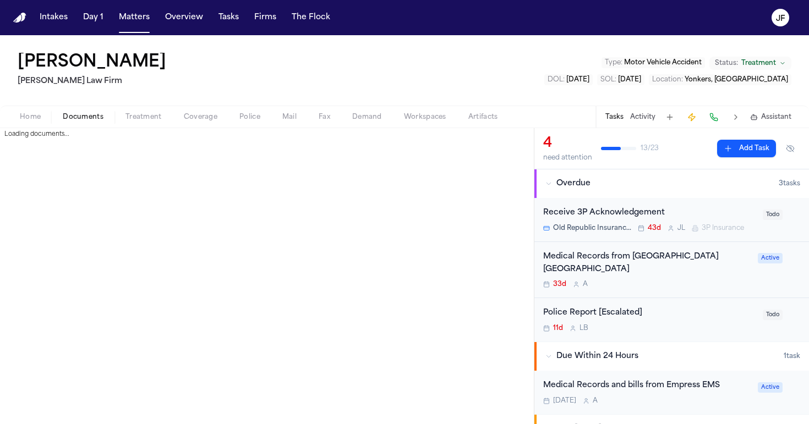
click at [72, 113] on span "Documents" at bounding box center [83, 117] width 41 height 9
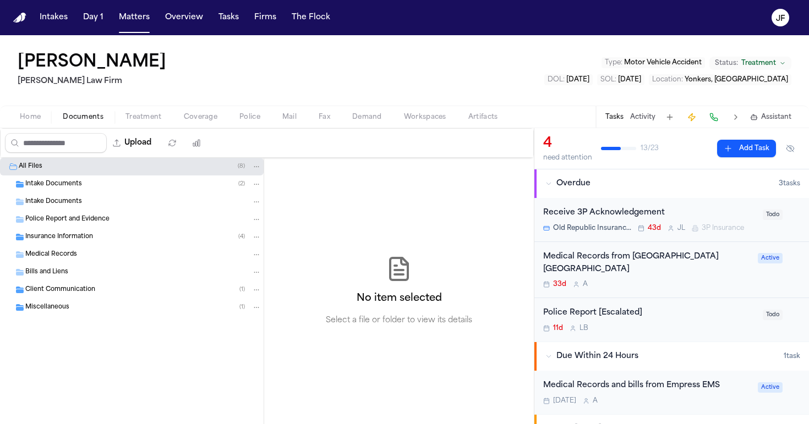
drag, startPoint x: 39, startPoint y: 123, endPoint x: 47, endPoint y: 124, distance: 8.4
click at [39, 123] on span "button" at bounding box center [30, 123] width 34 height 1
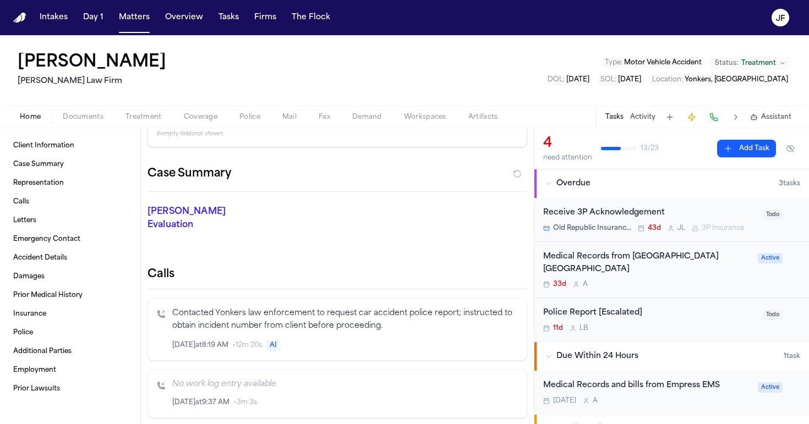
scroll to position [156, 0]
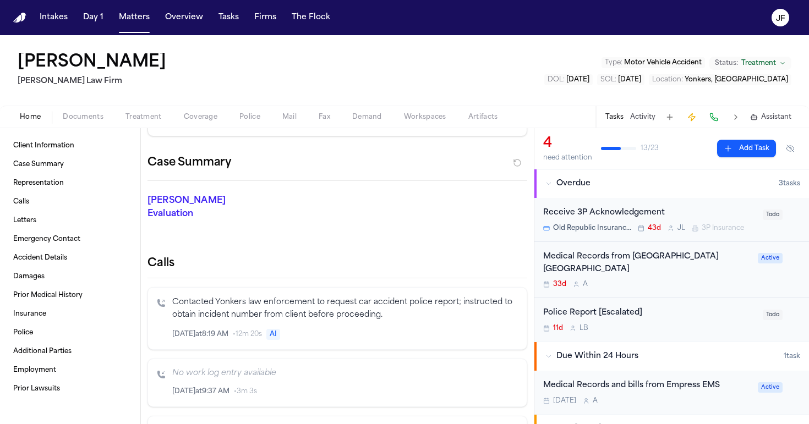
click at [69, 107] on div "Home Documents Treatment Coverage Police Mail Fax Demand Workspaces Artifacts T…" at bounding box center [404, 117] width 809 height 22
click at [71, 113] on span "Documents" at bounding box center [83, 117] width 41 height 9
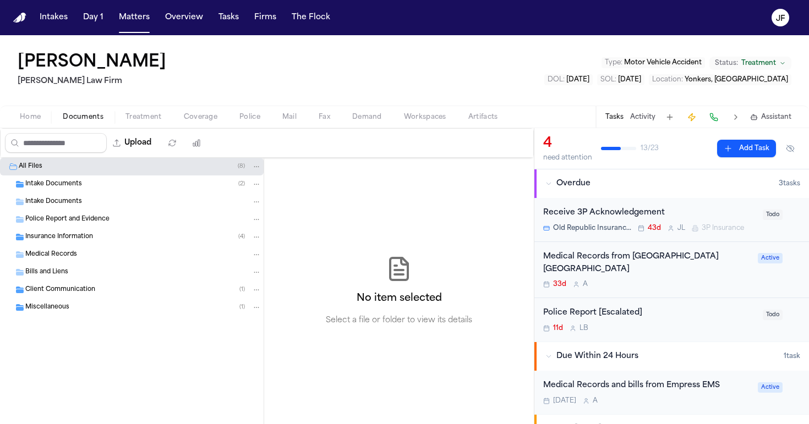
click at [56, 212] on div "Police Report and Evidence" at bounding box center [132, 220] width 264 height 18
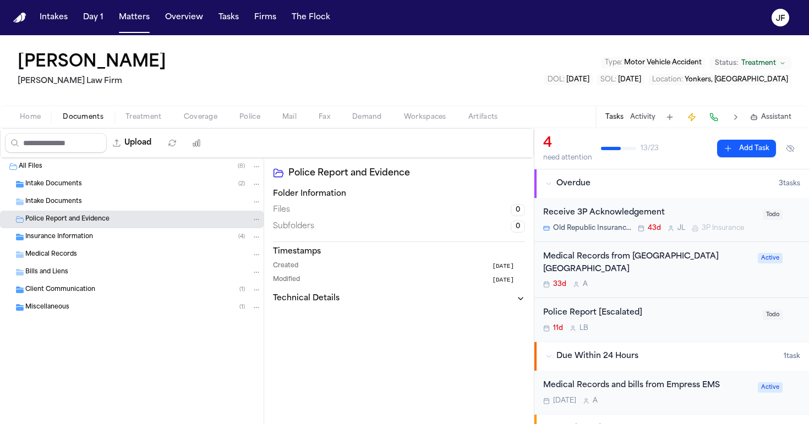
click at [58, 244] on div "Insurance Information ( 4 )" at bounding box center [132, 237] width 264 height 18
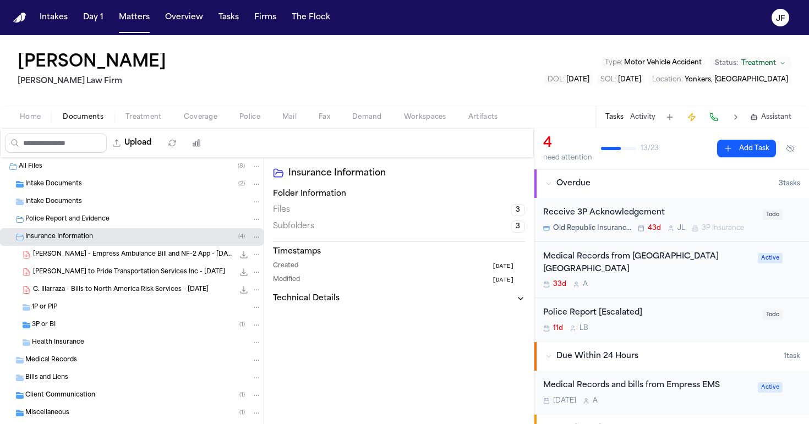
click at [56, 327] on div "3P or BI ( 1 )" at bounding box center [146, 325] width 229 height 10
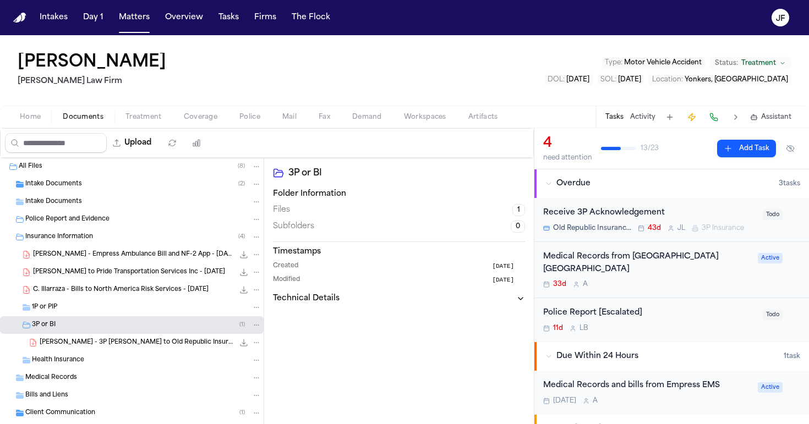
click at [104, 276] on span "C. Ilarraza - LOR to Pride Transportation Services Inc - 7.22.25" at bounding box center [129, 272] width 192 height 9
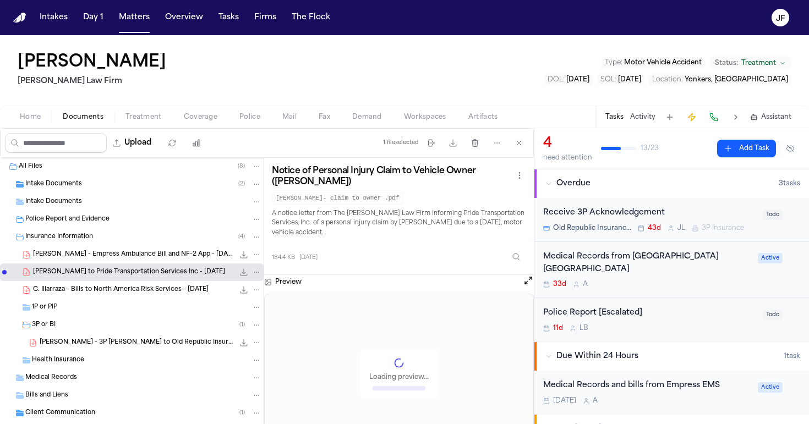
click at [91, 196] on div "Intake Documents" at bounding box center [132, 202] width 264 height 18
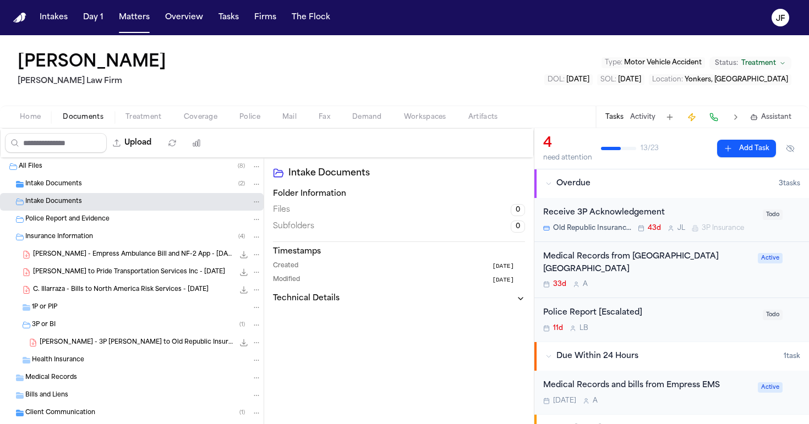
click at [95, 179] on div "Intake Documents ( 2 )" at bounding box center [143, 184] width 236 height 10
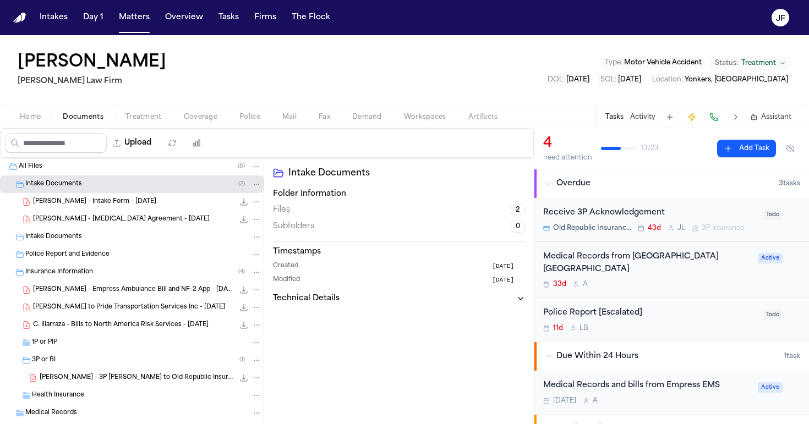
click at [170, 201] on div "C. Ilarraza - Intake Form - 7.2.25 23.2 KB • PDF" at bounding box center [147, 201] width 228 height 11
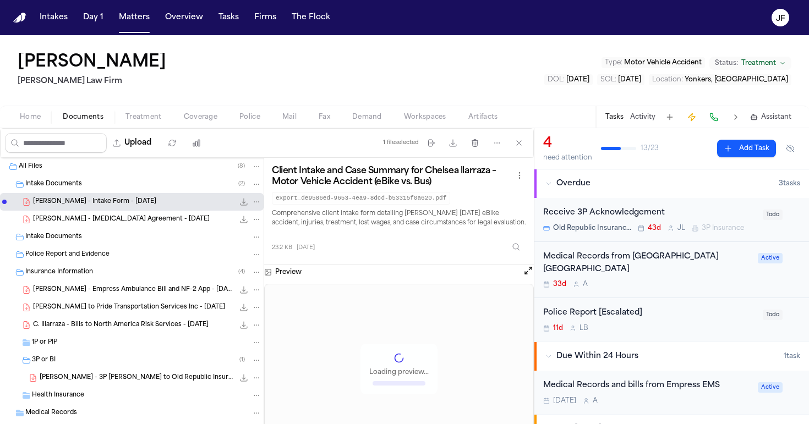
click at [239, 203] on icon "File: C. Ilarraza - Intake Form - 7.2.25" at bounding box center [243, 202] width 9 height 9
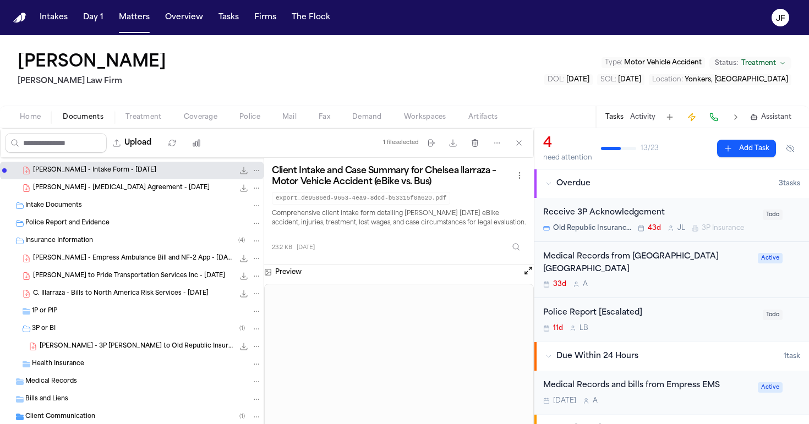
scroll to position [47, 0]
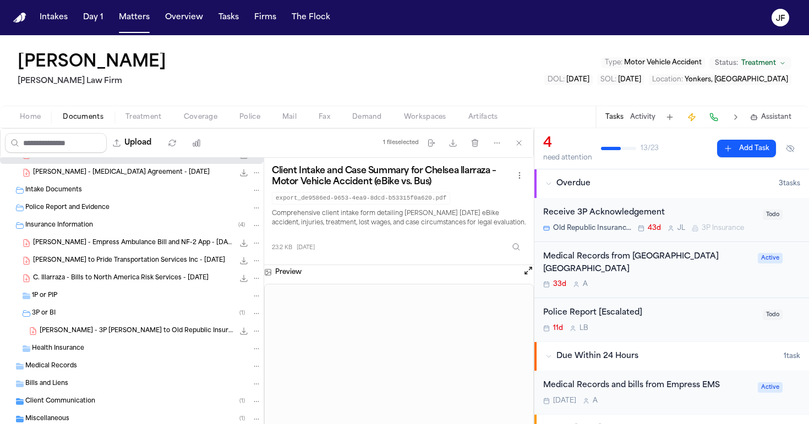
click at [109, 328] on span "C. Ilarraza - 3P LOR to Old Republic Insurance Company / North America Risk Ser…" at bounding box center [137, 331] width 194 height 9
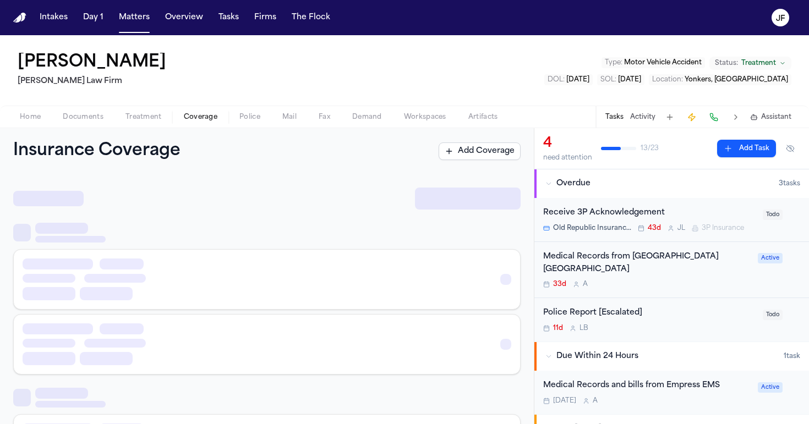
click at [202, 113] on span "Coverage" at bounding box center [201, 117] width 34 height 9
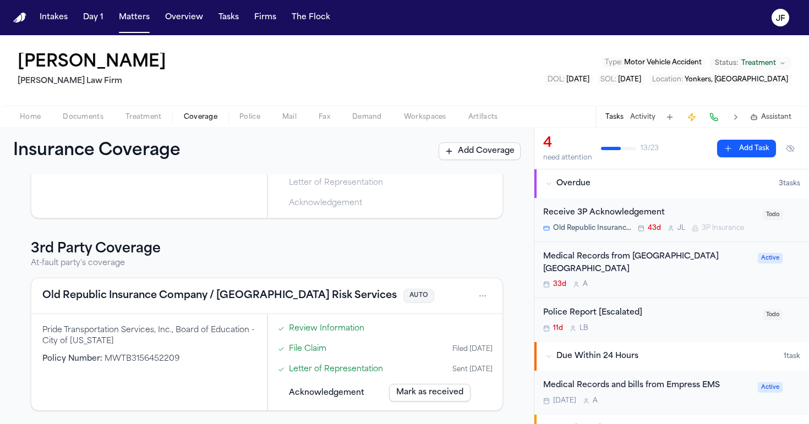
scroll to position [140, 0]
click at [206, 366] on div "Pride Transportation Services, Inc., Board of Education - City of New York Poli…" at bounding box center [148, 362] width 235 height 96
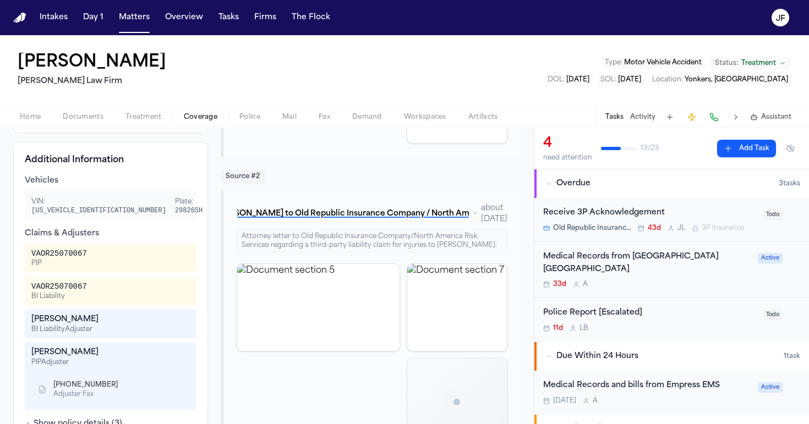
scroll to position [348, 0]
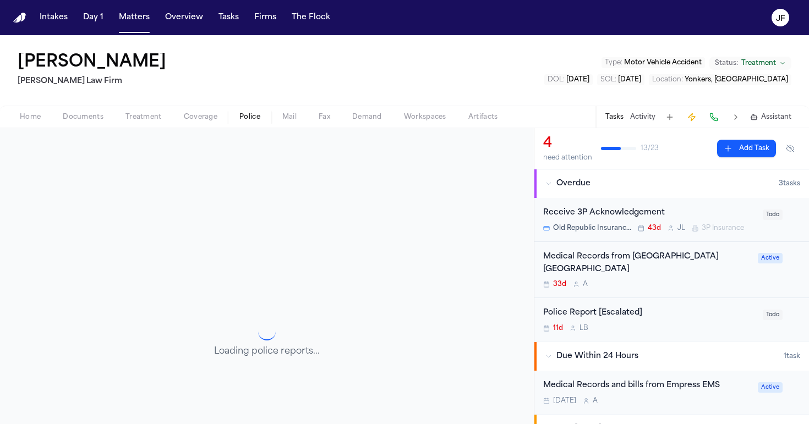
click at [261, 113] on button "Police" at bounding box center [249, 117] width 43 height 13
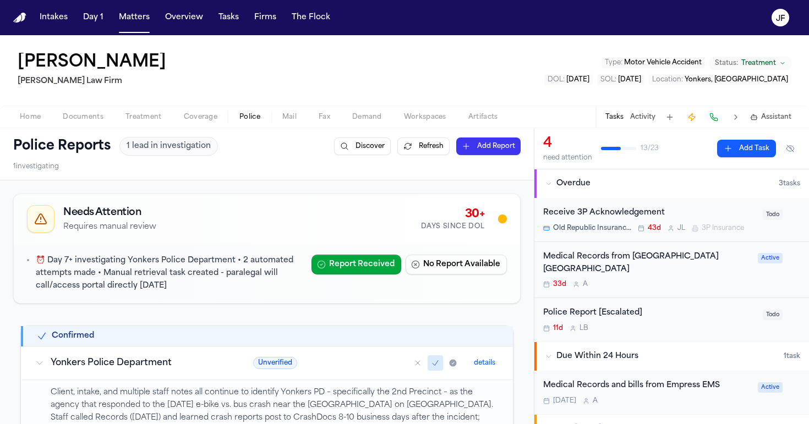
click at [201, 116] on span "Coverage" at bounding box center [201, 117] width 34 height 9
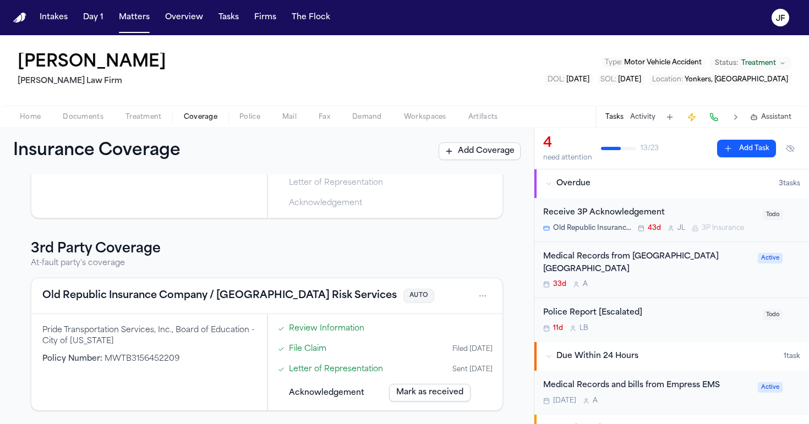
scroll to position [140, 0]
click at [229, 386] on div "Pride Transportation Services, Inc., Board of Education - City of New York Poli…" at bounding box center [148, 362] width 235 height 96
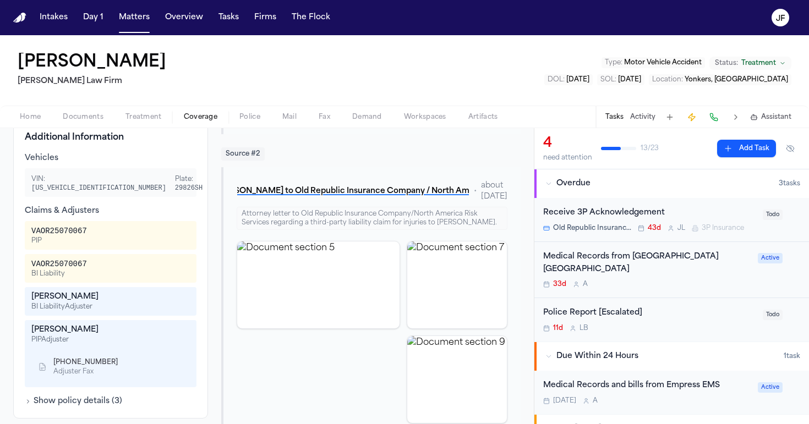
scroll to position [380, 0]
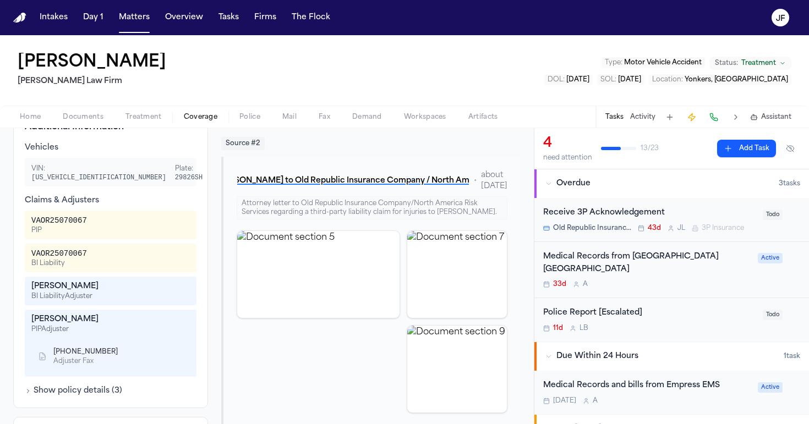
click at [72, 281] on div "Kourtney Carr" at bounding box center [110, 286] width 158 height 11
click at [70, 386] on button "Show policy details ( 3 )" at bounding box center [73, 391] width 97 height 11
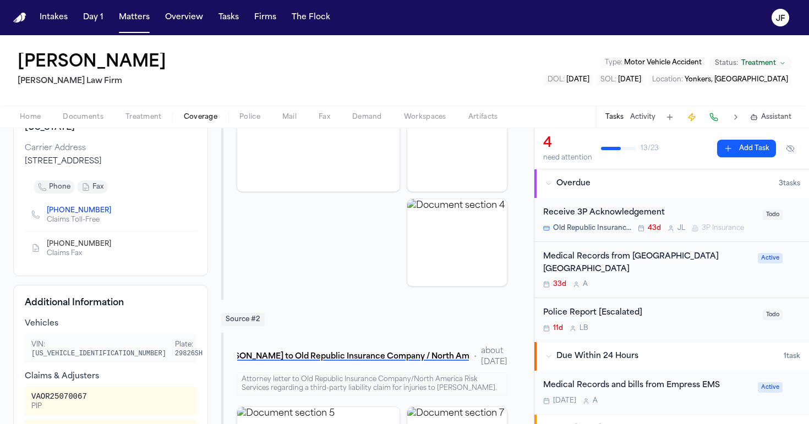
scroll to position [166, 0]
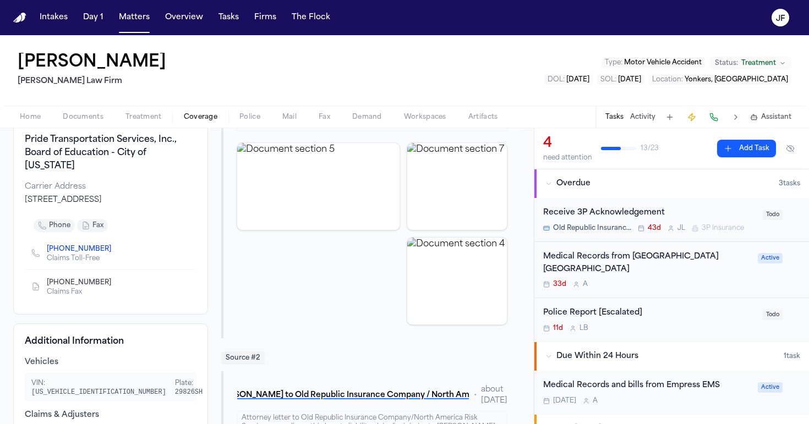
click at [80, 248] on link "(833) 257-7663" at bounding box center [79, 249] width 64 height 9
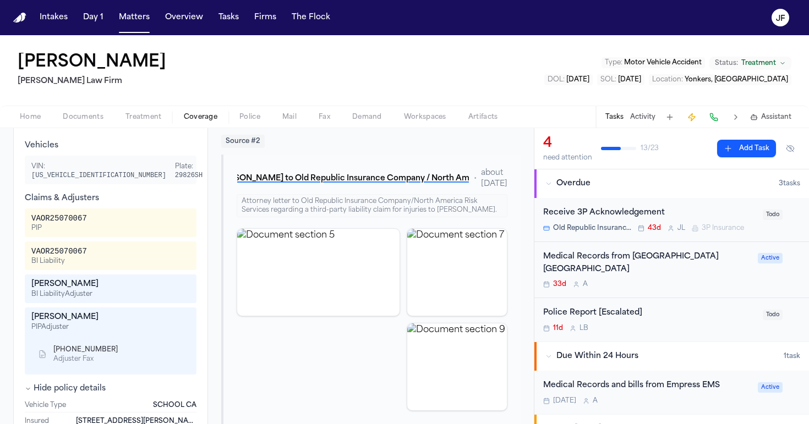
scroll to position [378, 0]
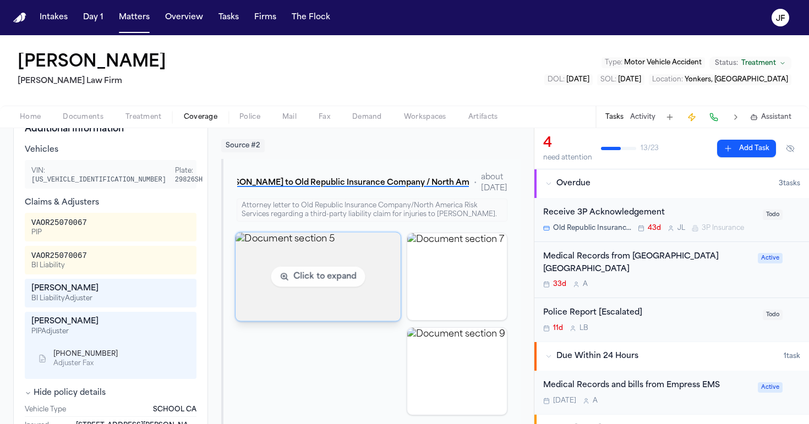
click at [323, 312] on img "View document section 5" at bounding box center [317, 276] width 165 height 89
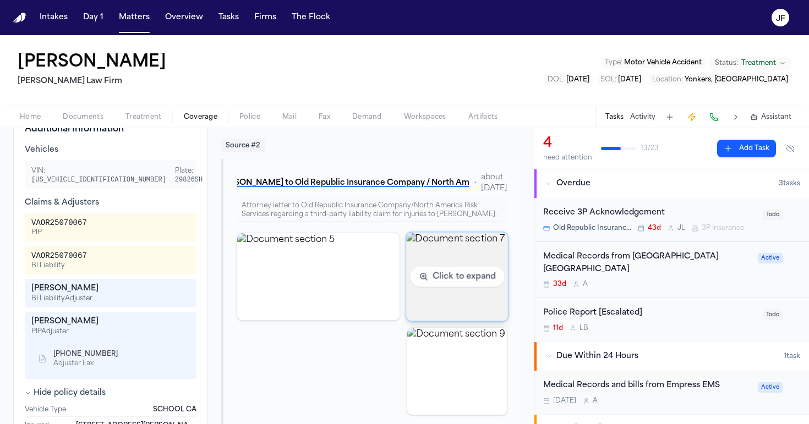
click at [435, 309] on img "View document section 7" at bounding box center [457, 276] width 102 height 89
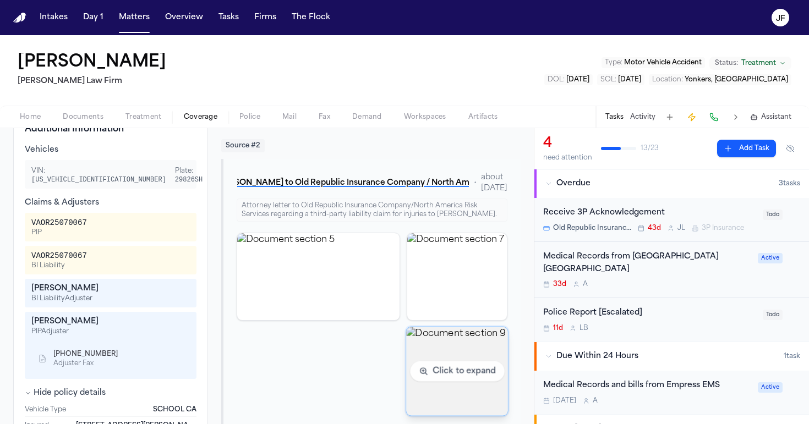
click at [436, 393] on img "View document section 9" at bounding box center [457, 371] width 102 height 89
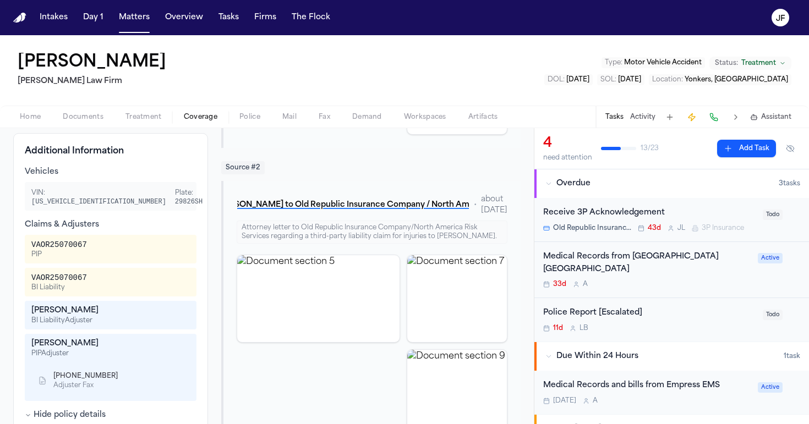
scroll to position [352, 0]
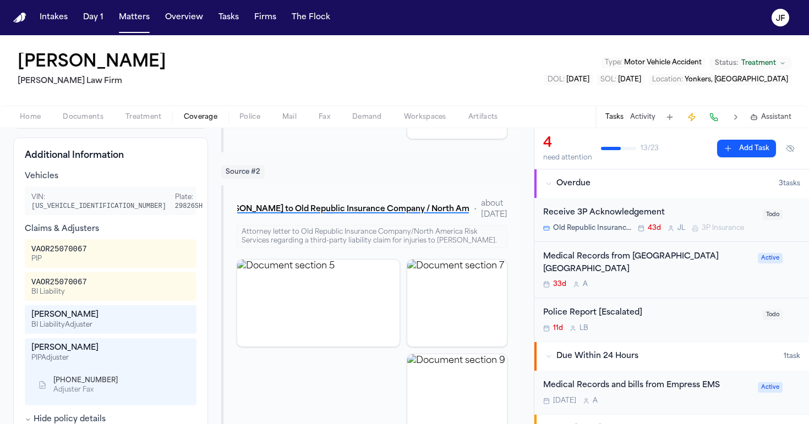
click at [76, 113] on span "Documents" at bounding box center [83, 117] width 41 height 9
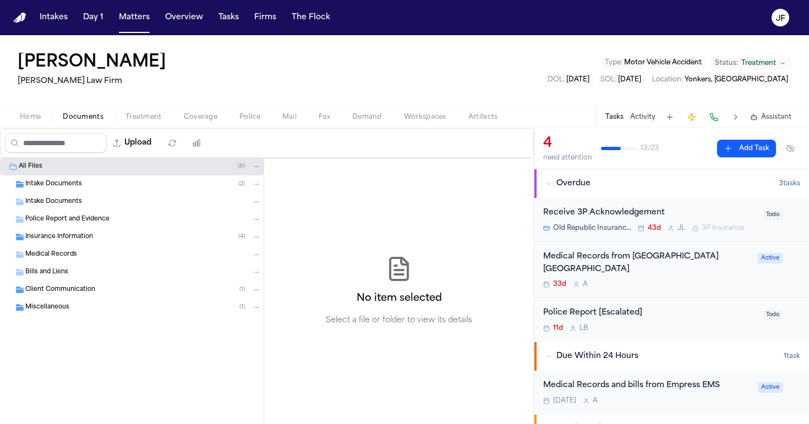
click at [69, 215] on span "Police Report and Evidence" at bounding box center [67, 219] width 84 height 9
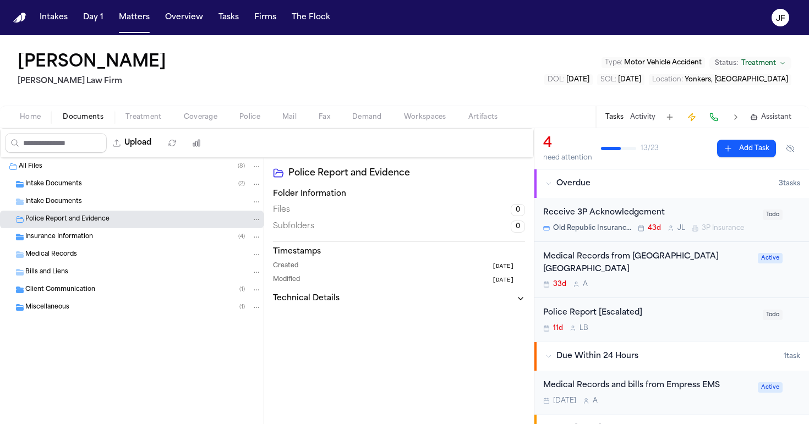
click at [77, 182] on span "Intake Documents" at bounding box center [53, 184] width 57 height 9
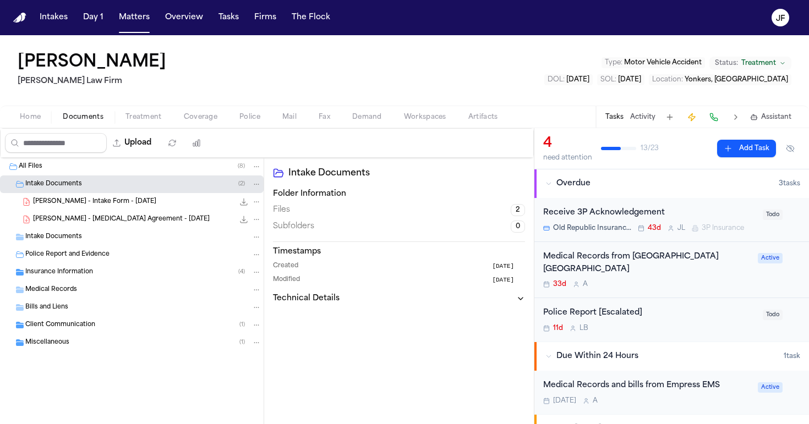
click at [97, 206] on div "C. Ilarraza - Intake Form - 7.2.25 23.2 KB • PDF" at bounding box center [147, 201] width 228 height 11
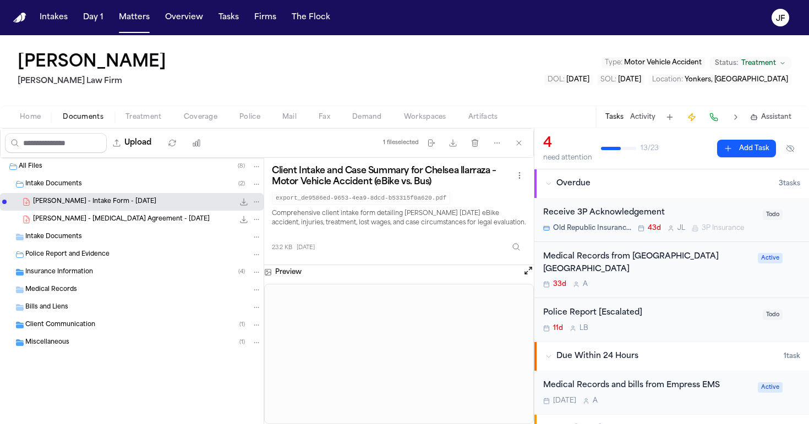
click at [218, 124] on div "Home Documents Treatment Coverage Police Mail Fax Demand Workspaces Artifacts T…" at bounding box center [404, 117] width 809 height 22
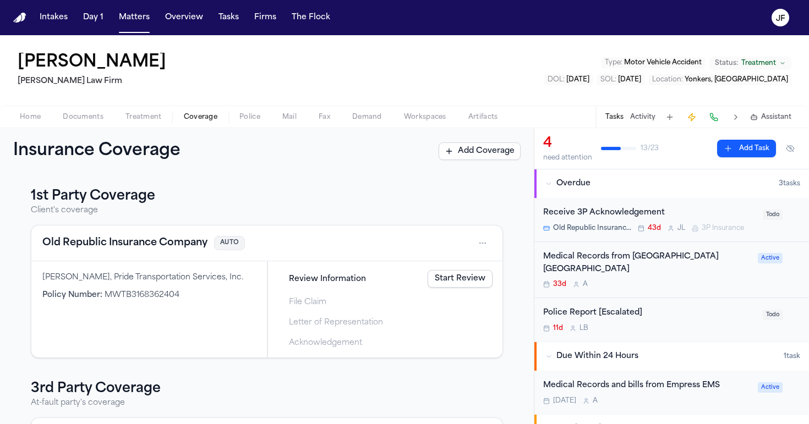
click at [195, 118] on span "Coverage" at bounding box center [201, 117] width 34 height 9
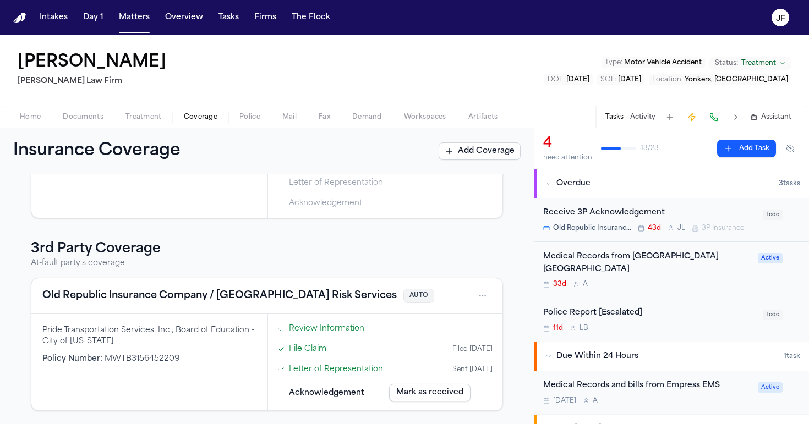
scroll to position [140, 0]
click at [204, 355] on div "Policy Number : MWTB3156452209" at bounding box center [148, 359] width 213 height 11
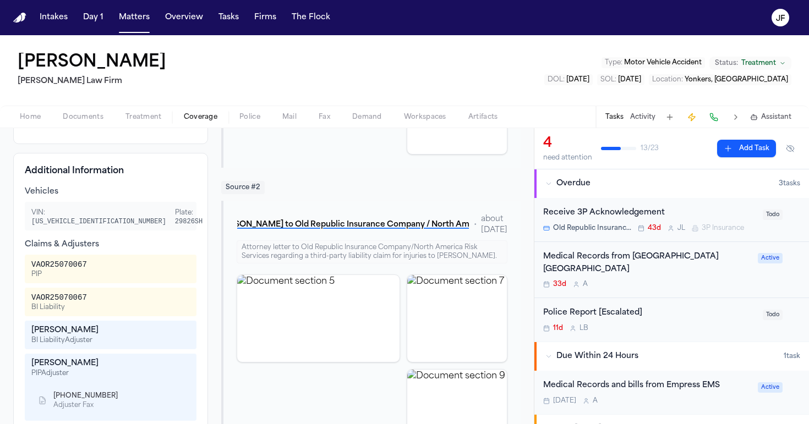
scroll to position [335, 0]
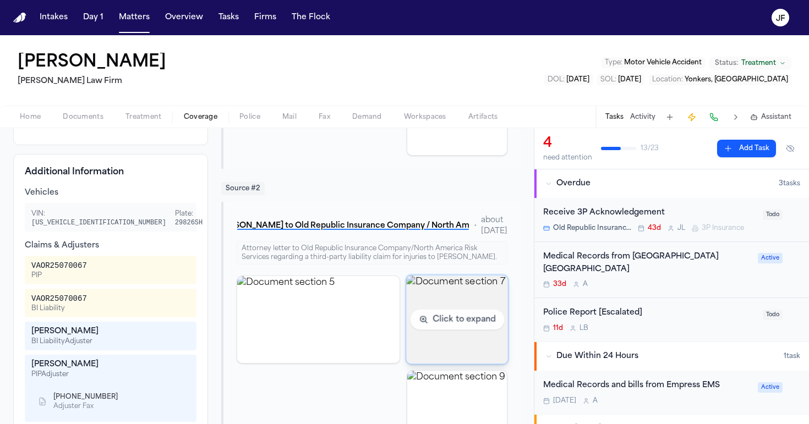
click at [436, 338] on img "View document section 7" at bounding box center [457, 319] width 102 height 89
click at [441, 343] on img "View document section 7" at bounding box center [457, 319] width 102 height 89
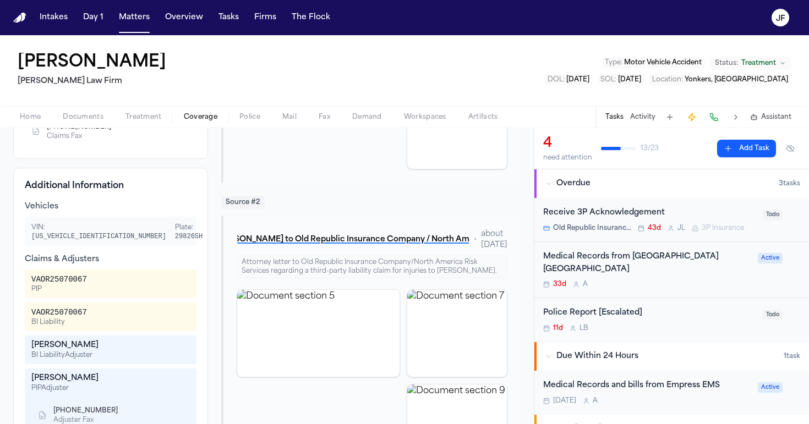
scroll to position [325, 0]
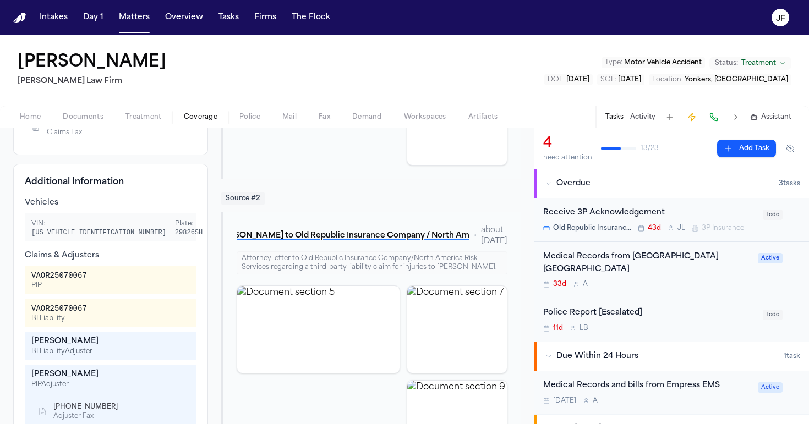
click at [207, 113] on span "Coverage" at bounding box center [201, 117] width 34 height 9
click at [270, 108] on div "Home Documents Treatment Coverage Police Mail Fax Demand Workspaces Artifacts T…" at bounding box center [404, 117] width 809 height 22
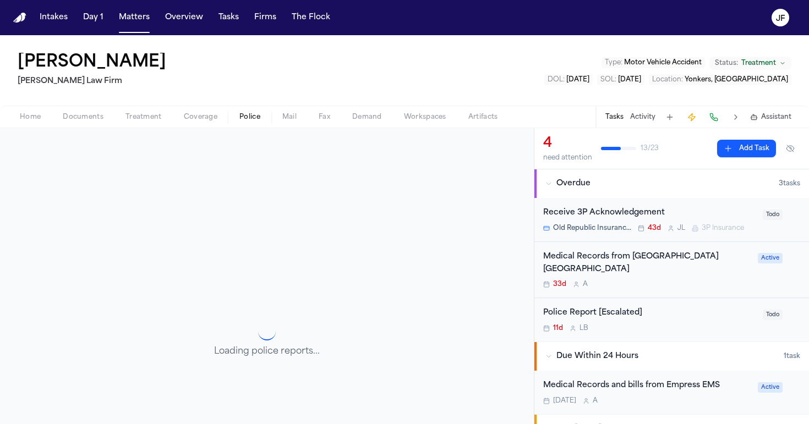
click at [248, 122] on span "Police" at bounding box center [249, 117] width 21 height 9
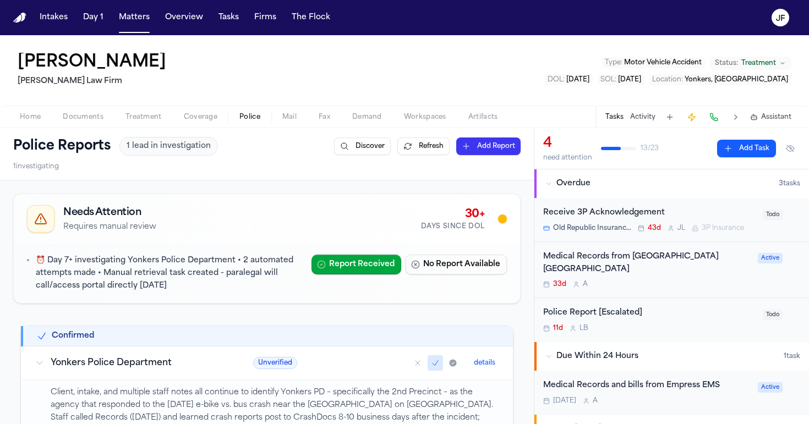
click at [191, 120] on span "Coverage" at bounding box center [201, 117] width 34 height 9
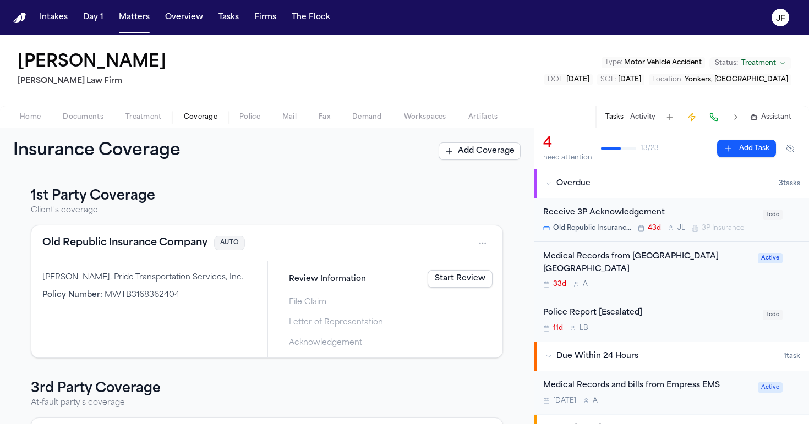
click at [254, 120] on span "Police" at bounding box center [249, 117] width 21 height 9
click at [215, 120] on span "Coverage" at bounding box center [201, 117] width 34 height 9
click at [250, 122] on span "Police" at bounding box center [249, 117] width 21 height 9
click at [204, 119] on span "Coverage" at bounding box center [201, 117] width 34 height 9
click at [244, 119] on span "Police" at bounding box center [249, 117] width 21 height 9
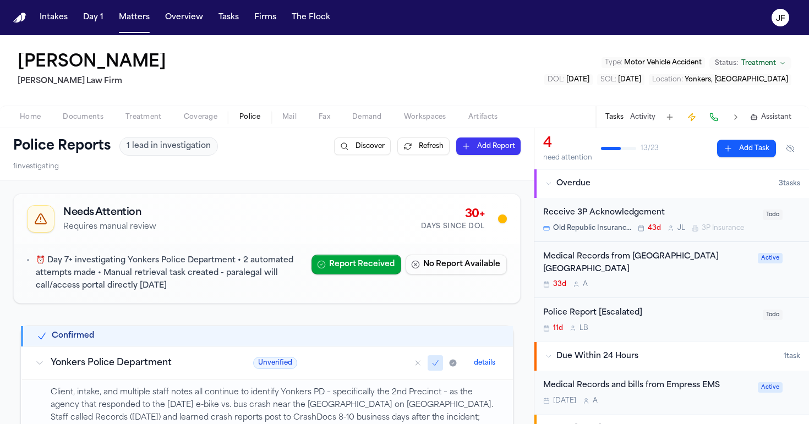
click at [214, 117] on span "Coverage" at bounding box center [201, 117] width 34 height 9
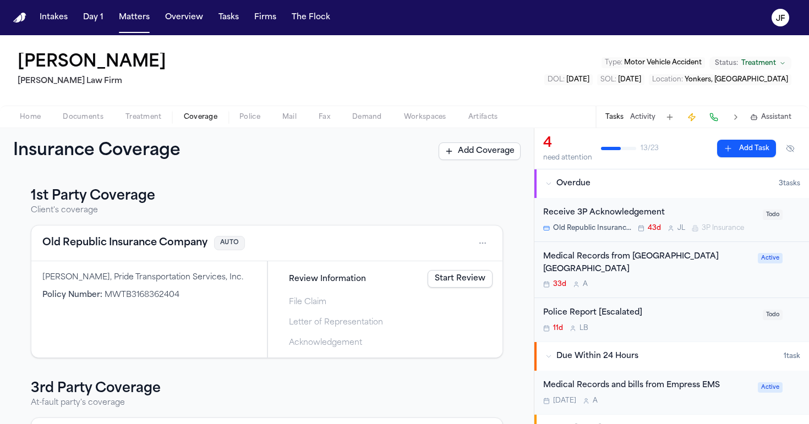
click at [244, 123] on span "button" at bounding box center [250, 123] width 34 height 1
click at [206, 118] on span "Coverage" at bounding box center [201, 117] width 34 height 9
click at [250, 118] on span "Police" at bounding box center [249, 117] width 21 height 9
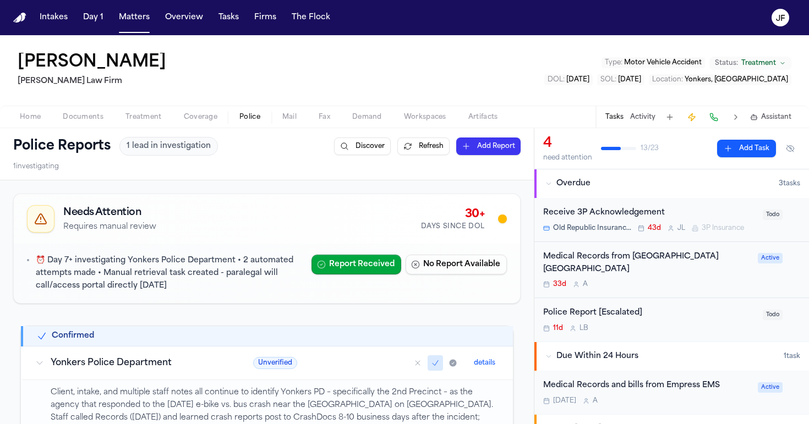
click at [201, 118] on span "Coverage" at bounding box center [201, 117] width 34 height 9
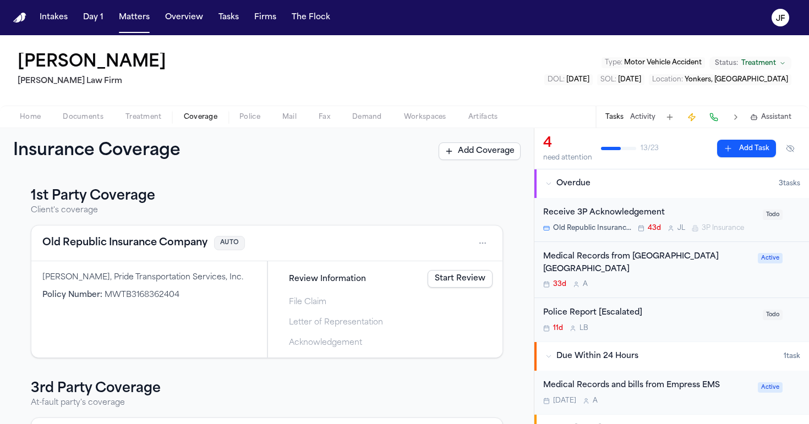
click at [150, 116] on span "Treatment" at bounding box center [143, 117] width 36 height 9
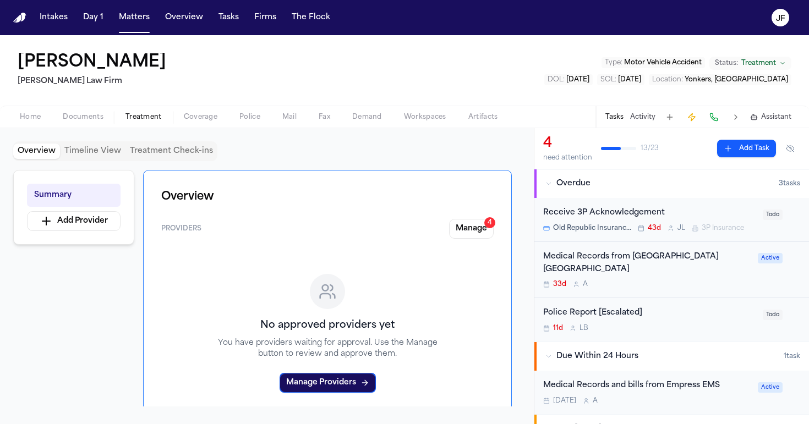
click at [70, 120] on span "Documents" at bounding box center [83, 117] width 41 height 9
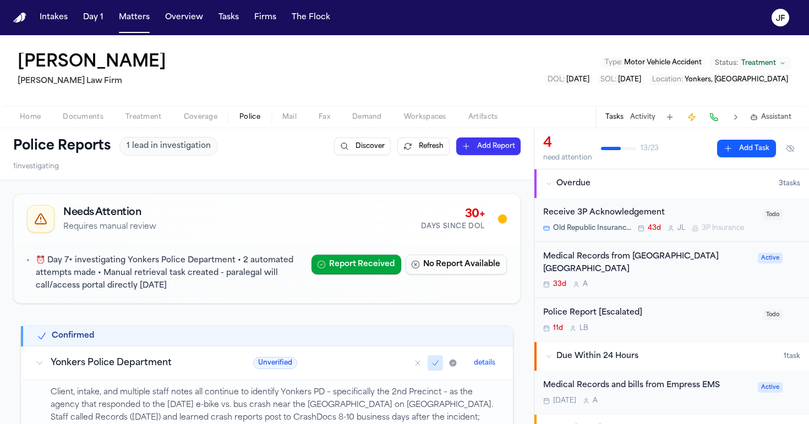
click at [234, 122] on button "Police" at bounding box center [249, 117] width 43 height 13
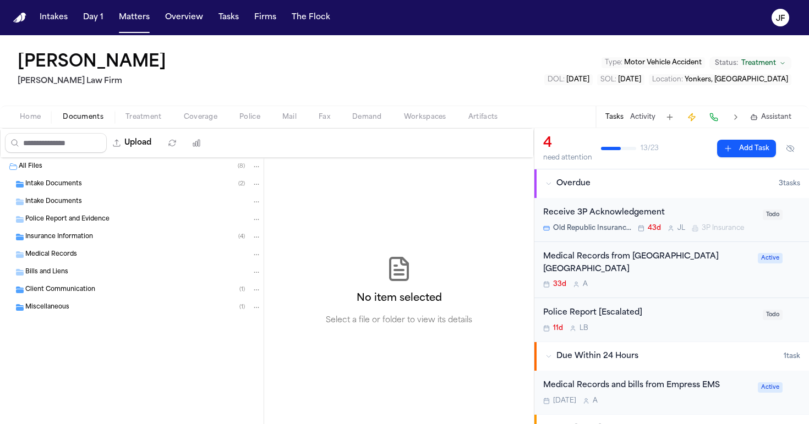
click at [74, 115] on span "Documents" at bounding box center [83, 117] width 41 height 9
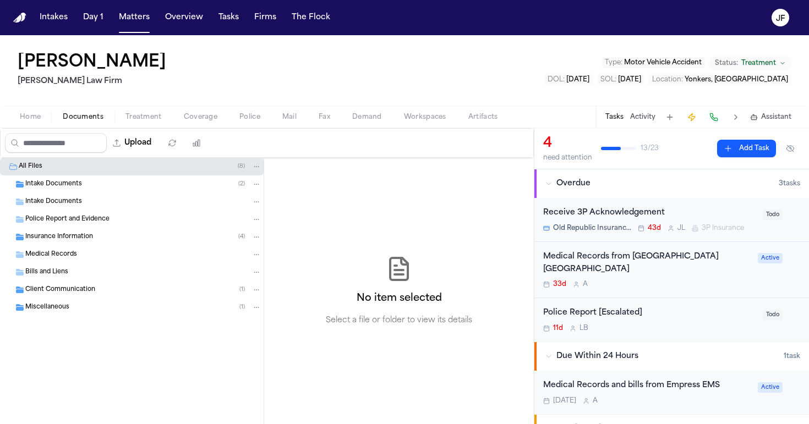
click at [93, 224] on div "Police Report and Evidence" at bounding box center [132, 220] width 264 height 18
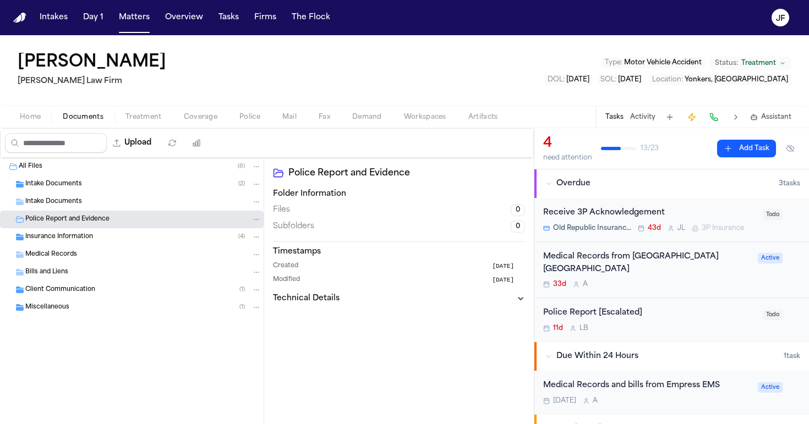
click at [93, 234] on div "Insurance Information ( 4 )" at bounding box center [143, 237] width 236 height 10
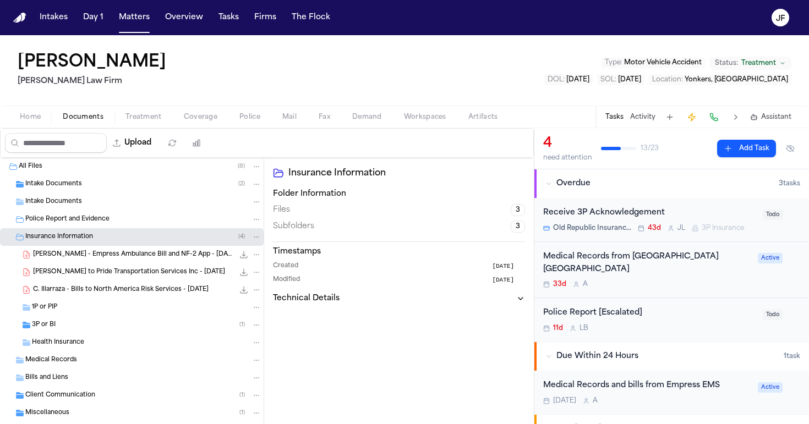
click at [93, 323] on div "3P or BI ( 1 )" at bounding box center [146, 325] width 229 height 10
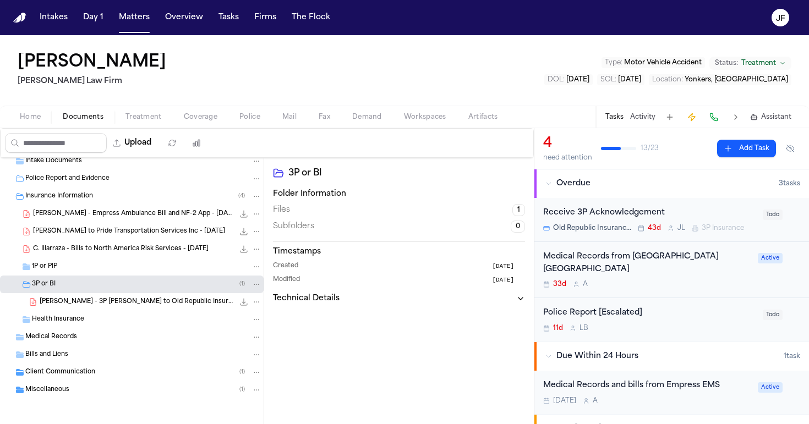
scroll to position [41, 0]
click at [95, 302] on span "C. Ilarraza - 3P LOR to Old Republic Insurance Company / North America Risk Ser…" at bounding box center [137, 302] width 194 height 9
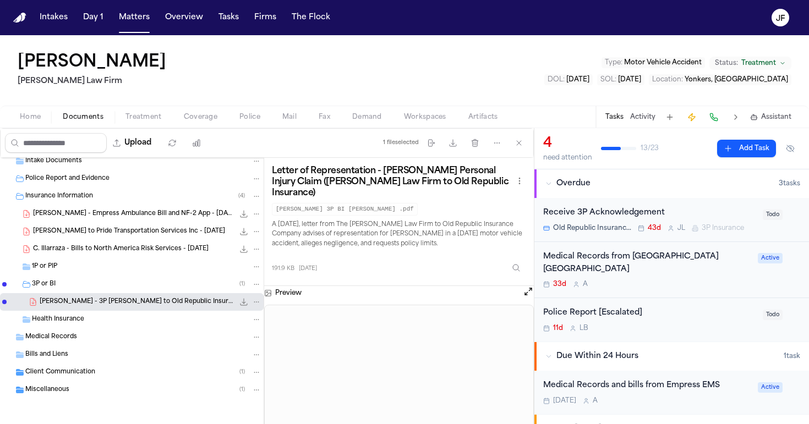
scroll to position [0, 0]
click at [116, 252] on span "C. Illarraza - Bills to North America Risk Services - 6.26.25" at bounding box center [120, 249] width 175 height 9
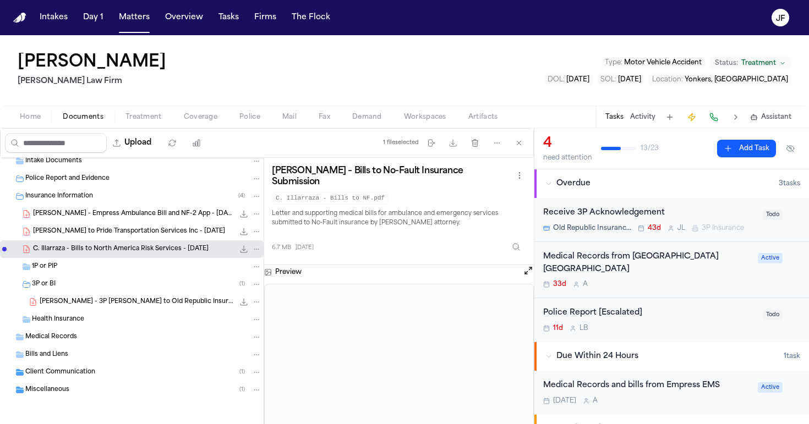
click at [228, 120] on button "Police" at bounding box center [249, 117] width 43 height 13
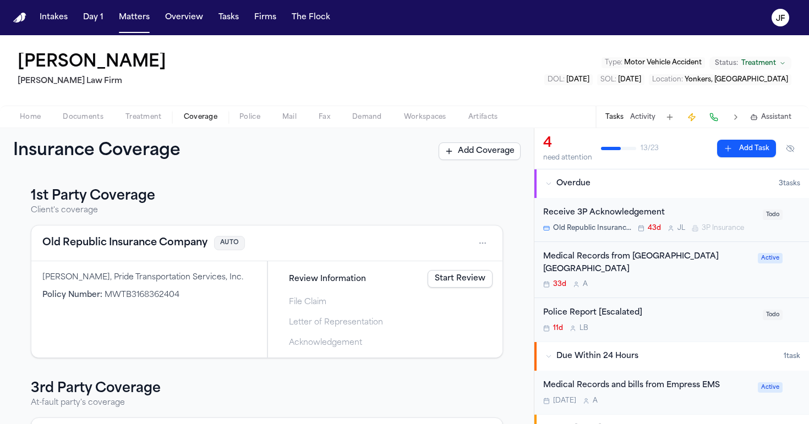
click at [204, 113] on span "Coverage" at bounding box center [201, 117] width 34 height 9
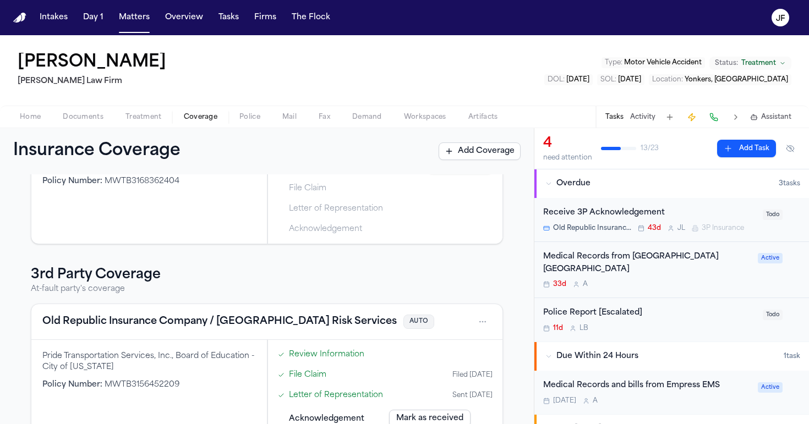
scroll to position [116, 0]
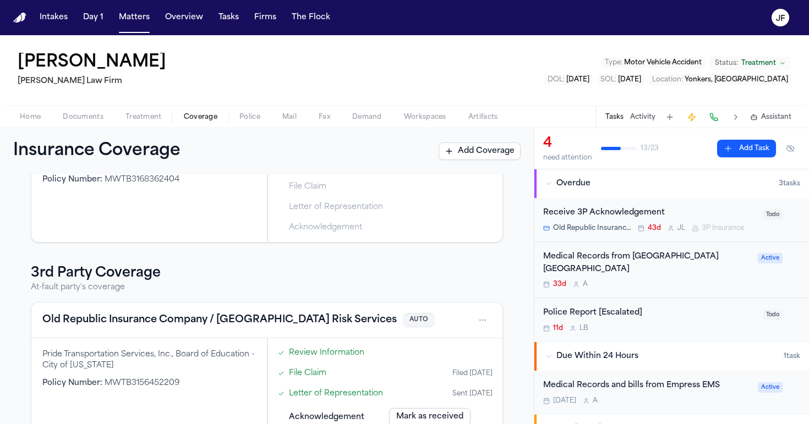
click at [93, 107] on div "Home Documents Treatment Coverage Police Mail Fax Demand Workspaces Artifacts T…" at bounding box center [404, 117] width 809 height 22
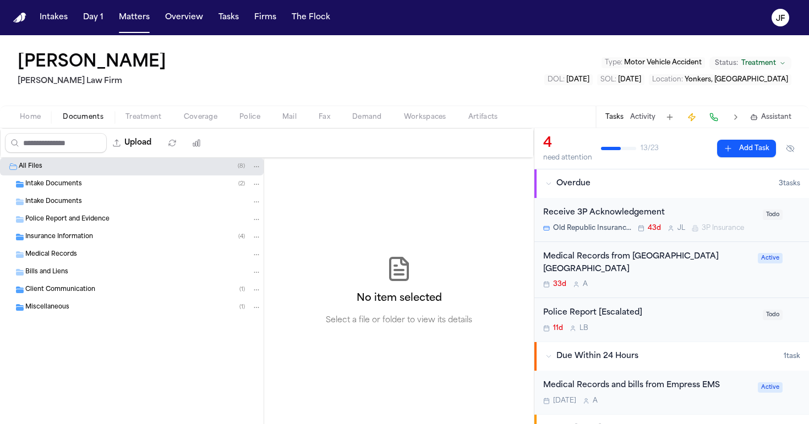
click at [92, 115] on span "Documents" at bounding box center [83, 117] width 41 height 9
click at [235, 116] on button "Police" at bounding box center [249, 117] width 43 height 13
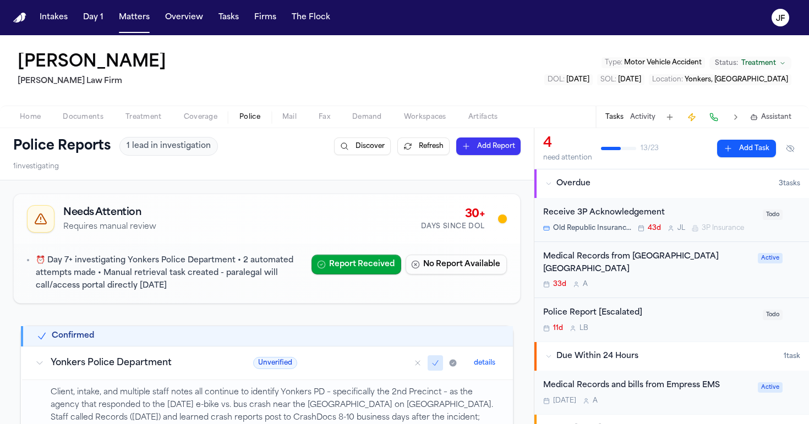
click at [206, 116] on span "Coverage" at bounding box center [201, 117] width 34 height 9
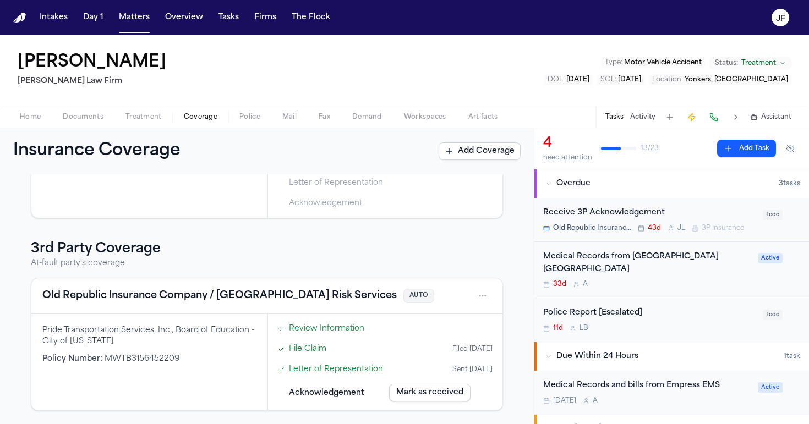
scroll to position [141, 0]
click at [207, 343] on div "Pride Transportation Services, Inc., Board of Education - City of New York" at bounding box center [148, 336] width 213 height 22
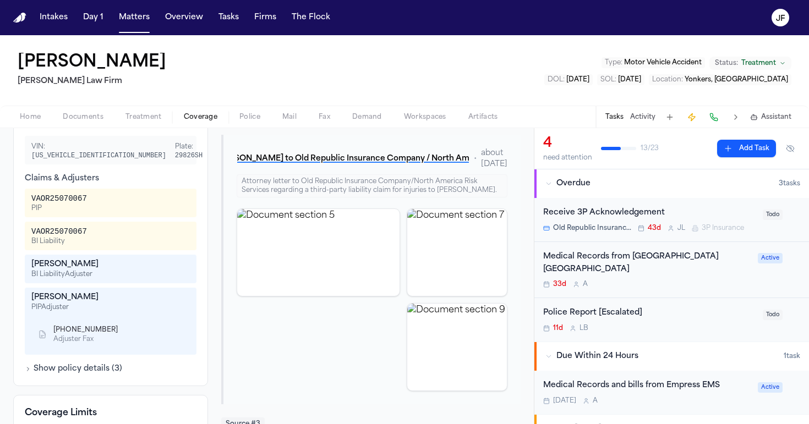
scroll to position [413, 0]
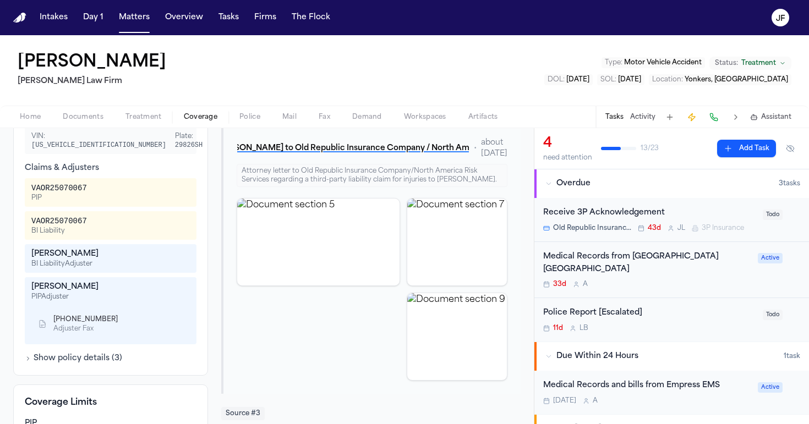
click at [93, 356] on div "Additional Information Vehicles VIN: 1FDEE3F63JDC32294 Plate: 29826SH Claims & …" at bounding box center [110, 225] width 195 height 299
click at [93, 353] on button "Show policy details ( 3 )" at bounding box center [73, 358] width 97 height 11
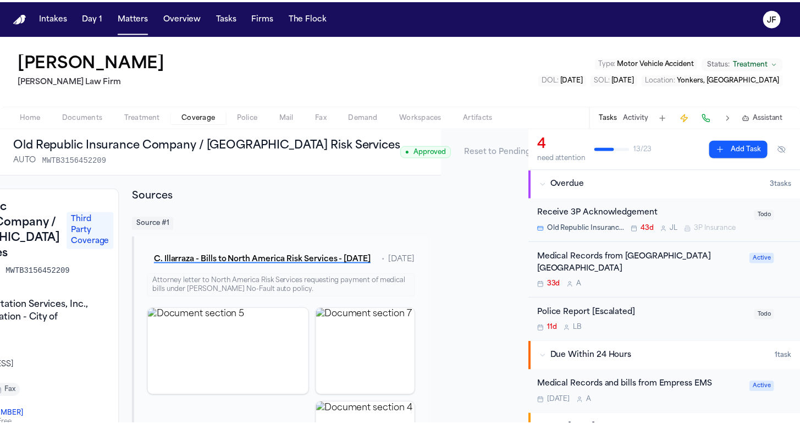
scroll to position [0, 87]
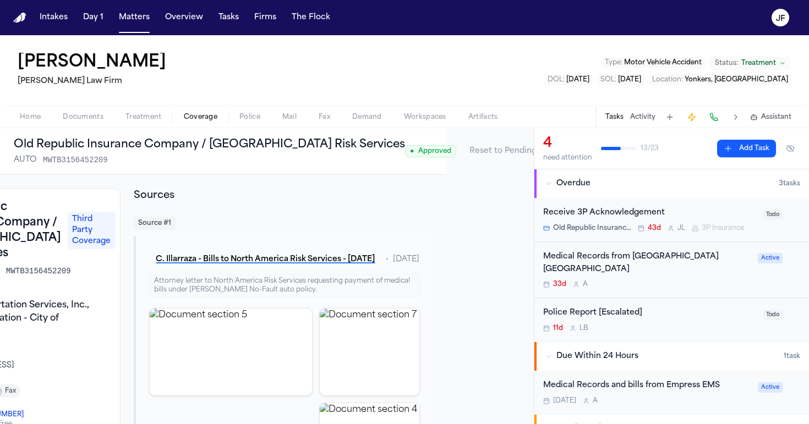
click at [517, 152] on html "Intakes Day 1 Matters Overview Tasks Firms The Flock JF Chelsea Ilarraza Martel…" at bounding box center [404, 212] width 809 height 424
click at [497, 175] on div "Edit Coverage" at bounding box center [477, 175] width 92 height 18
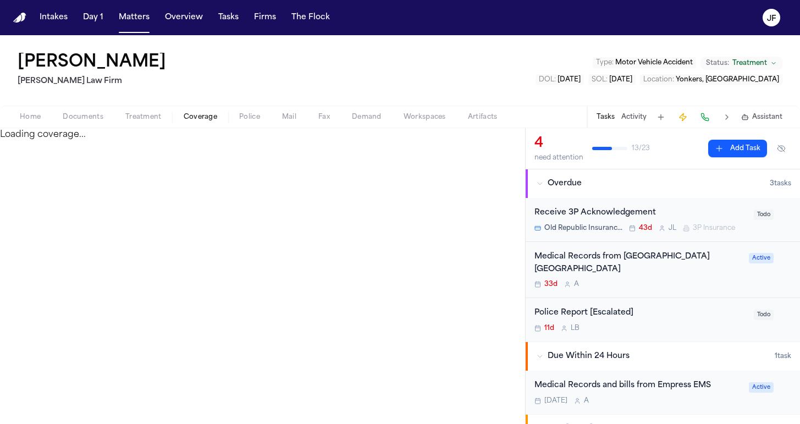
select select "**********"
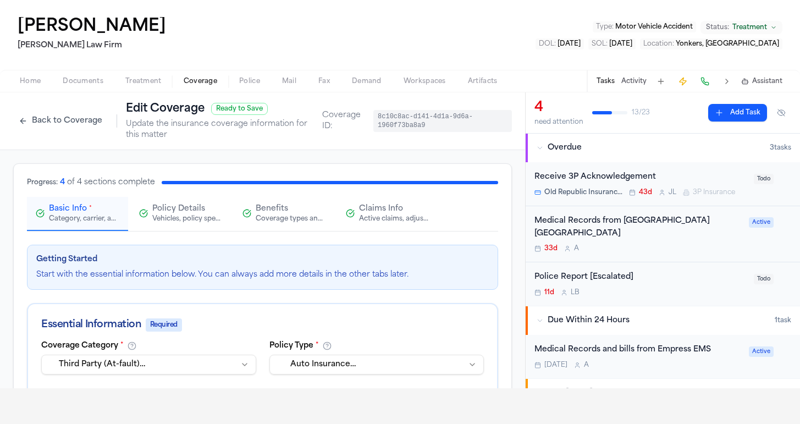
click at [374, 215] on div "Claims Info Active claims, adjusters, and subrogation details" at bounding box center [394, 214] width 70 height 20
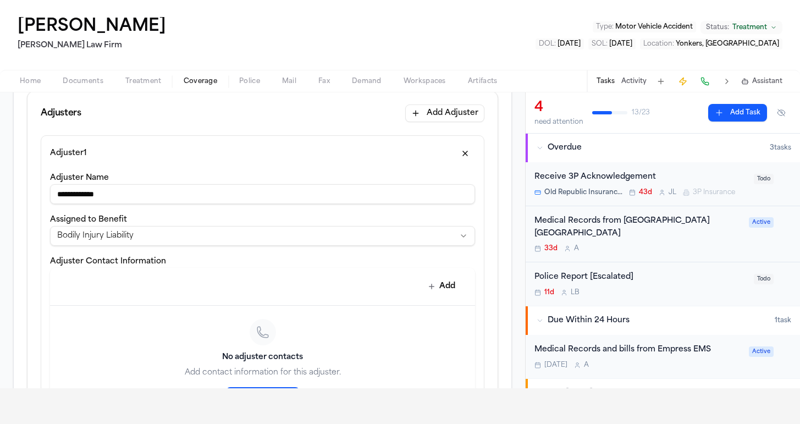
scroll to position [452, 0]
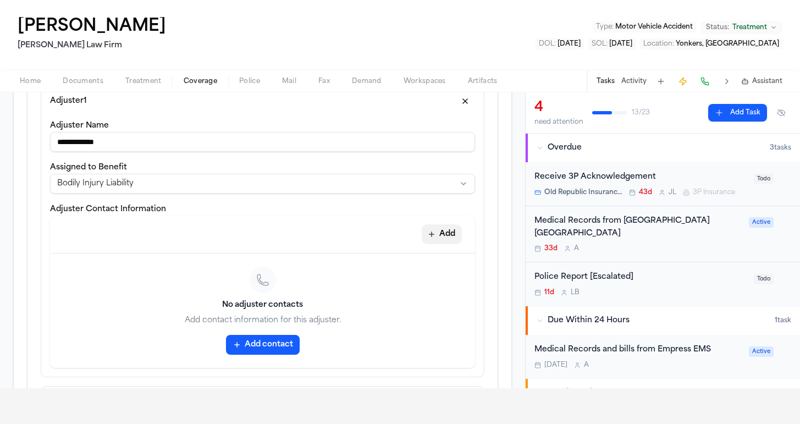
click at [446, 235] on button "Add" at bounding box center [442, 234] width 40 height 20
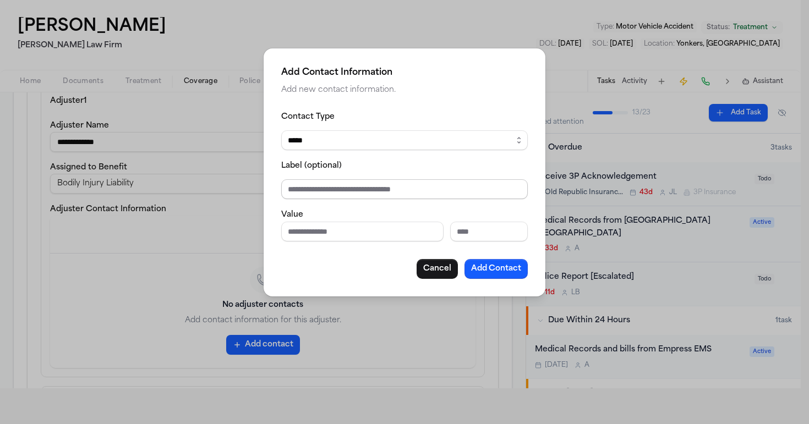
click at [372, 194] on input "Label (optional)" at bounding box center [404, 189] width 246 height 20
type input "**********"
click at [501, 242] on input "Extension" at bounding box center [489, 232] width 78 height 20
click at [361, 232] on input "Phone number" at bounding box center [362, 232] width 162 height 20
drag, startPoint x: 330, startPoint y: 234, endPoint x: 280, endPoint y: 232, distance: 50.1
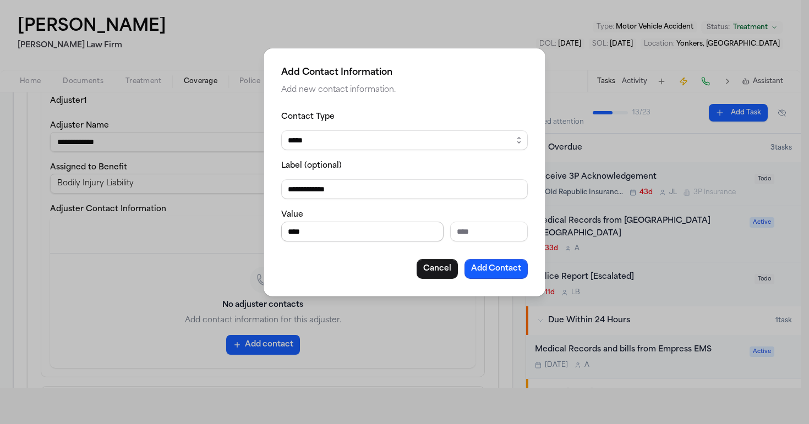
click at [280, 232] on div "**********" at bounding box center [405, 172] width 282 height 248
type input "****"
click at [480, 236] on input "Extension" at bounding box center [489, 232] width 78 height 20
paste input "****"
type input "****"
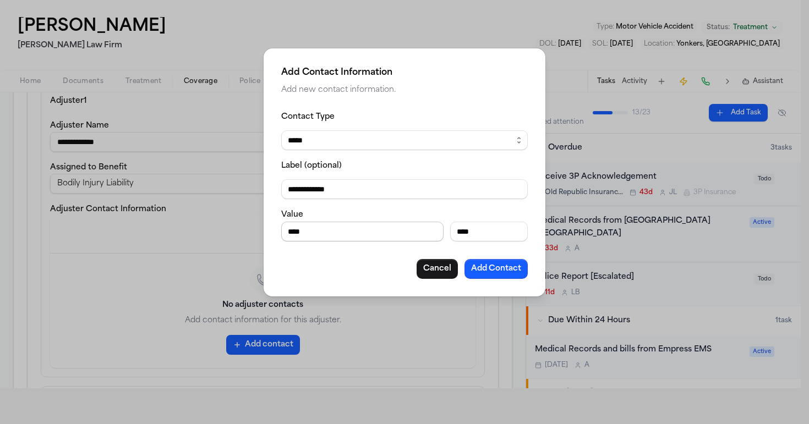
drag, startPoint x: 356, startPoint y: 237, endPoint x: 242, endPoint y: 248, distance: 115.0
click at [242, 248] on div "**********" at bounding box center [404, 212] width 809 height 424
drag, startPoint x: 376, startPoint y: 234, endPoint x: 232, endPoint y: 234, distance: 144.1
click at [232, 234] on div "**********" at bounding box center [404, 212] width 809 height 424
paste input "*********"
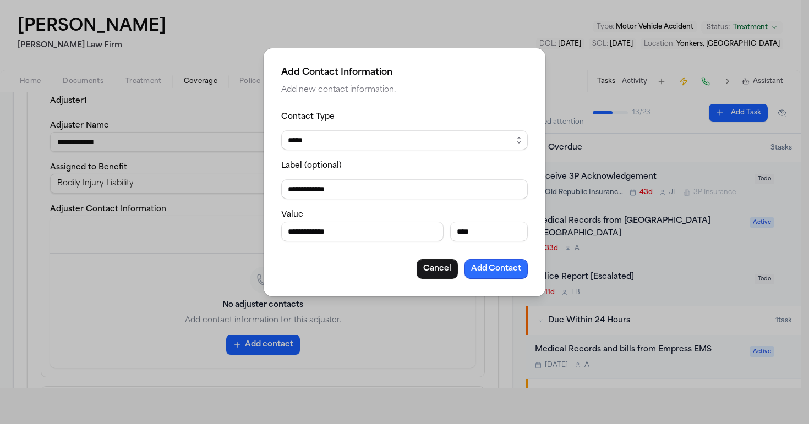
type input "**********"
click at [519, 281] on div "**********" at bounding box center [405, 172] width 282 height 248
click at [518, 275] on button "Add Contact" at bounding box center [495, 269] width 63 height 20
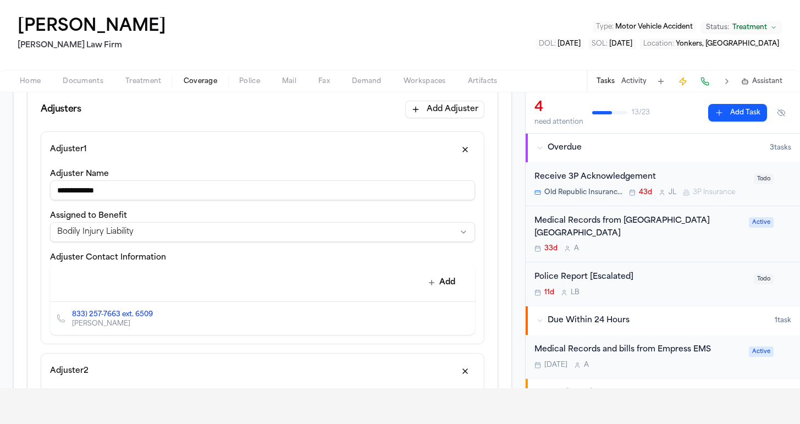
scroll to position [366, 0]
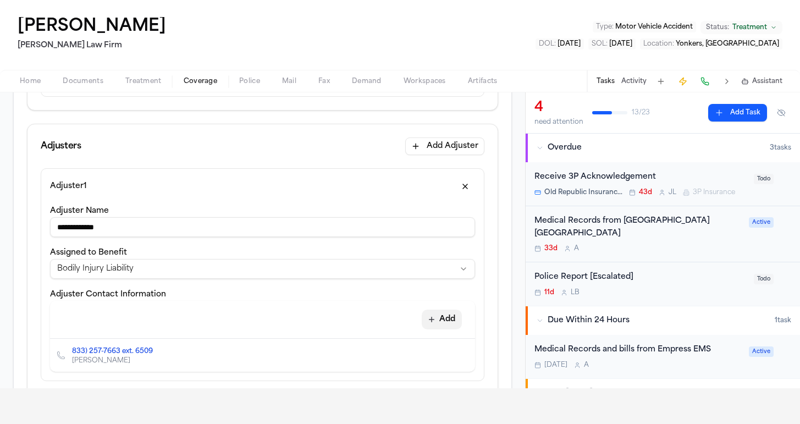
click at [425, 325] on button "Add" at bounding box center [442, 320] width 40 height 20
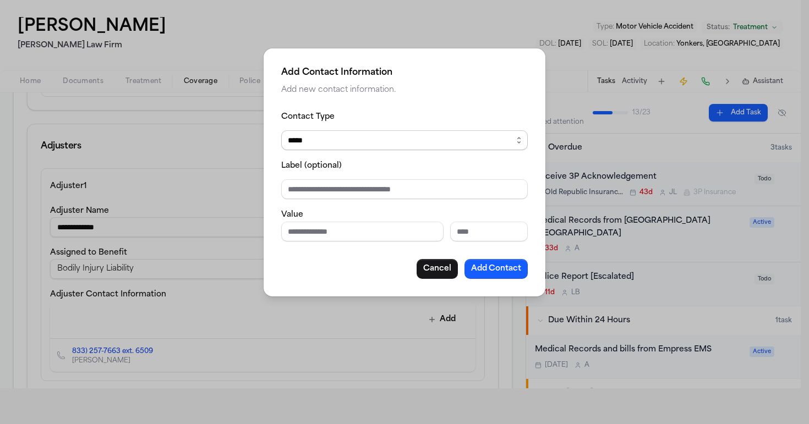
select select "*****"
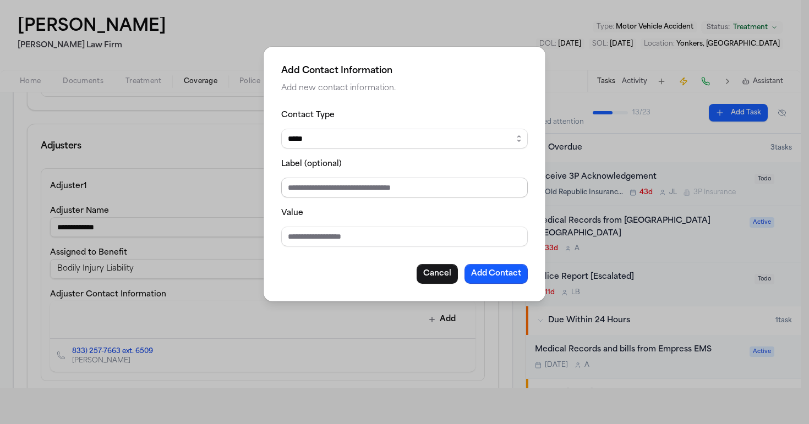
click at [457, 188] on input "Label (optional)" at bounding box center [404, 188] width 246 height 20
click at [445, 282] on button "Cancel" at bounding box center [436, 274] width 41 height 20
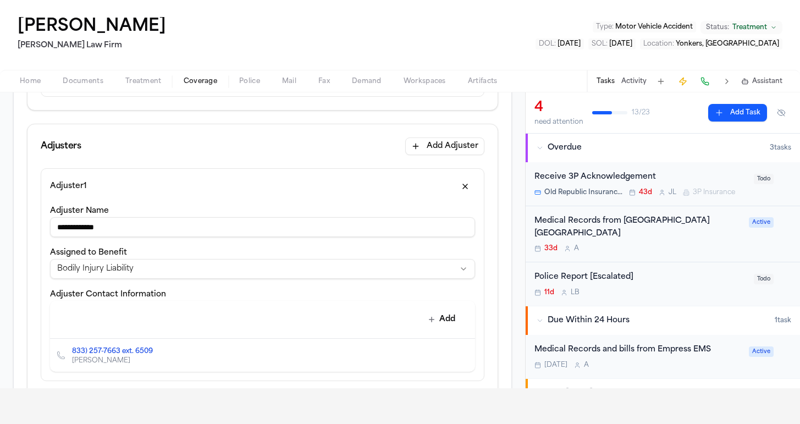
click at [441, 354] on icon "Edit contact" at bounding box center [445, 356] width 8 height 8
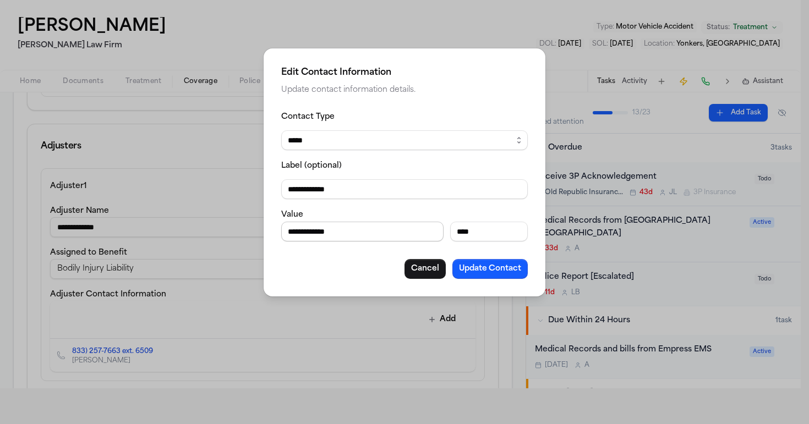
click at [303, 234] on input "**********" at bounding box center [362, 232] width 162 height 20
type input "**********"
click at [493, 277] on button "Update Contact" at bounding box center [489, 269] width 75 height 20
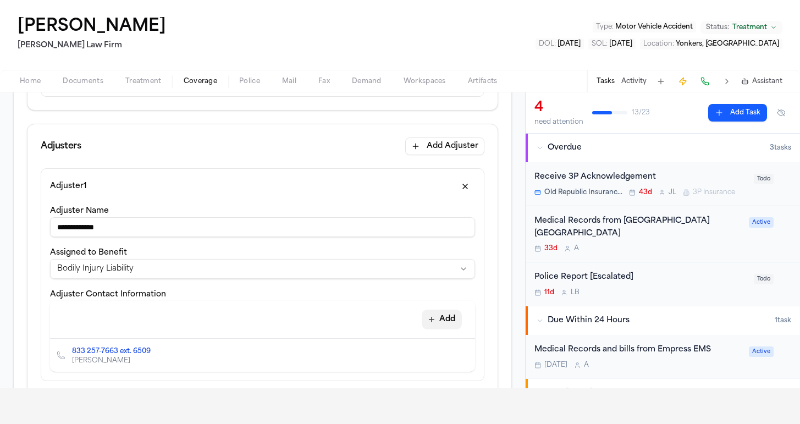
click at [429, 321] on button "Add" at bounding box center [442, 320] width 40 height 20
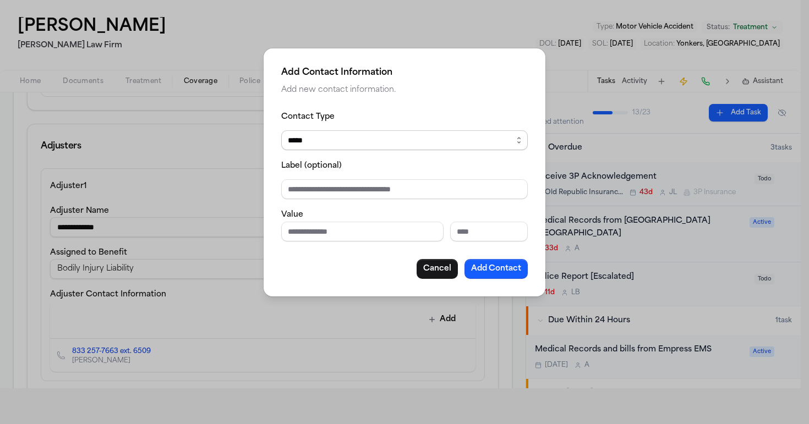
select select "*****"
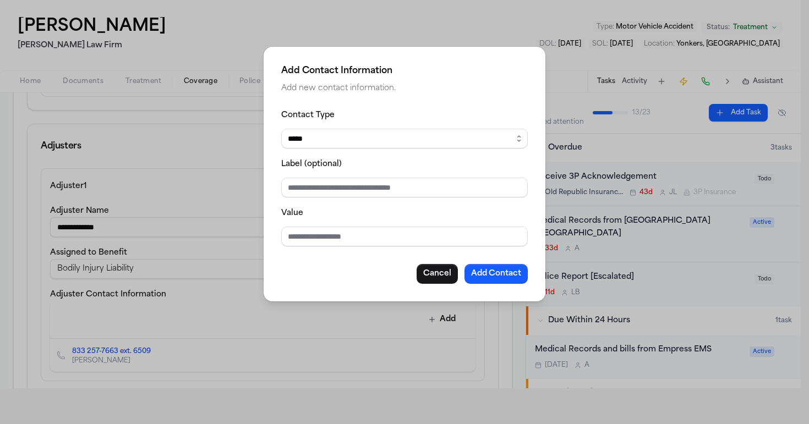
click at [364, 194] on input "Label (optional)" at bounding box center [404, 188] width 246 height 20
type input "**********"
click at [499, 275] on button "Add Contact" at bounding box center [495, 274] width 63 height 20
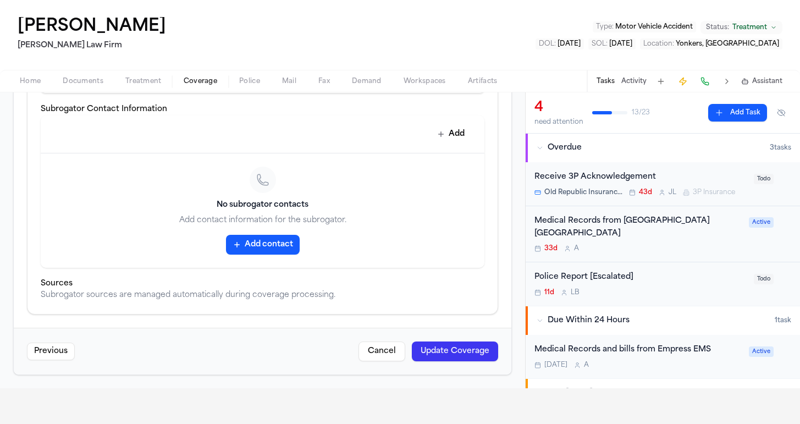
scroll to position [1032, 0]
click at [459, 348] on button "Update Coverage" at bounding box center [455, 352] width 86 height 20
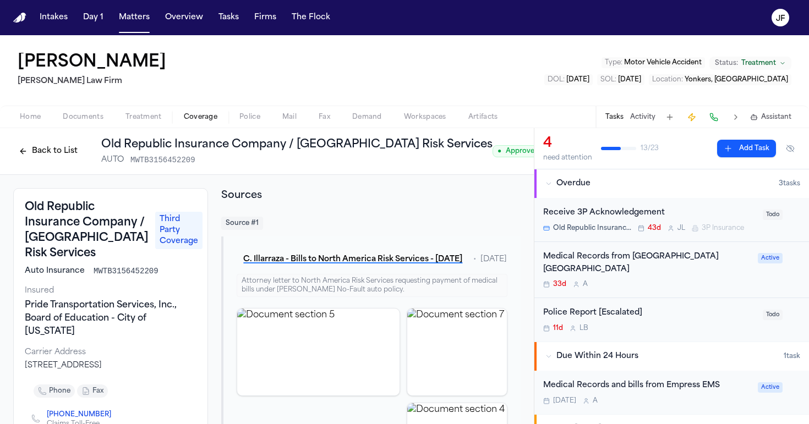
click at [86, 122] on span "Documents" at bounding box center [83, 117] width 41 height 9
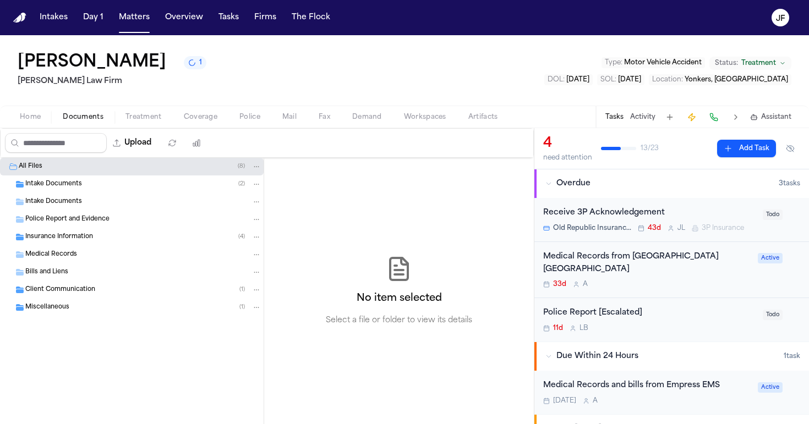
click at [209, 111] on button "Coverage" at bounding box center [201, 117] width 56 height 13
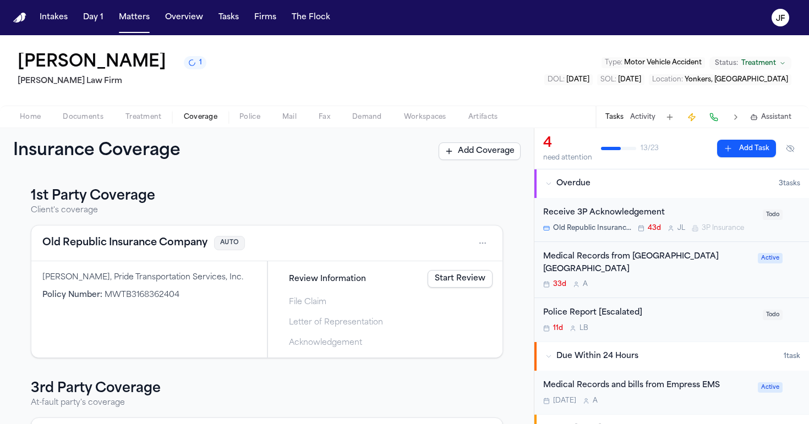
click at [128, 114] on span "Treatment" at bounding box center [143, 117] width 36 height 9
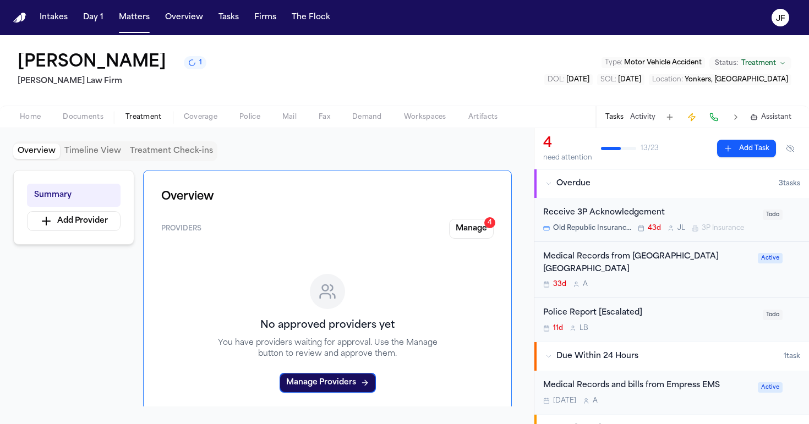
click at [35, 126] on div "Home Documents Treatment Coverage Police Mail Fax Demand Workspaces Artifacts T…" at bounding box center [404, 117] width 809 height 22
click at [32, 118] on span "Home" at bounding box center [30, 117] width 21 height 9
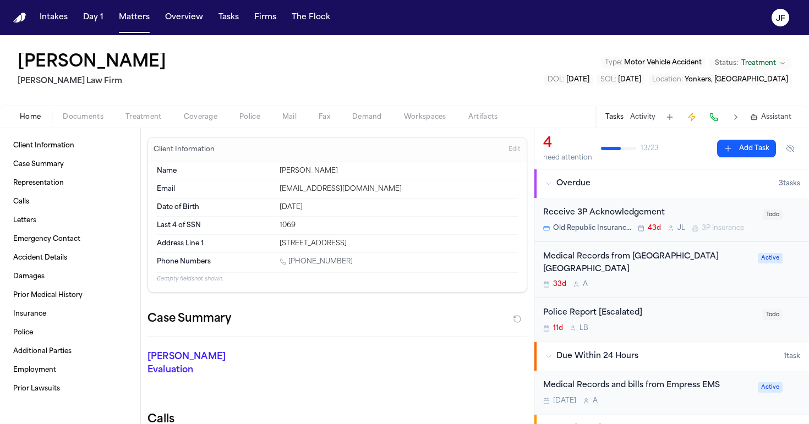
click at [259, 124] on div "Home Documents Treatment Coverage Police Mail Fax Demand Workspaces Artifacts T…" at bounding box center [404, 117] width 809 height 22
click at [254, 120] on span "Police" at bounding box center [249, 117] width 21 height 9
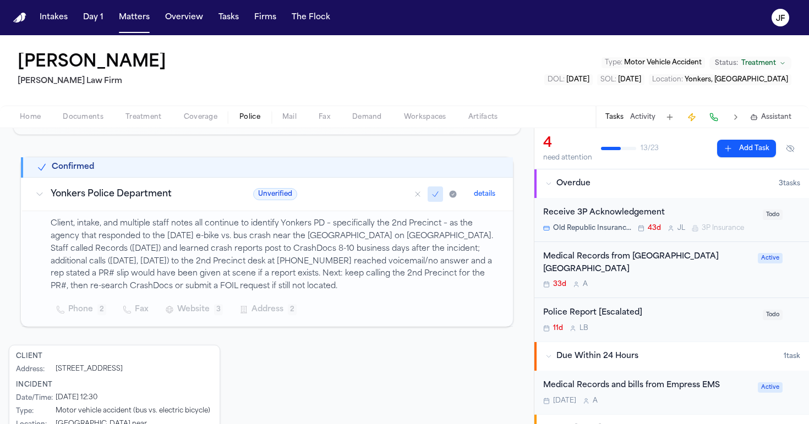
scroll to position [166, 0]
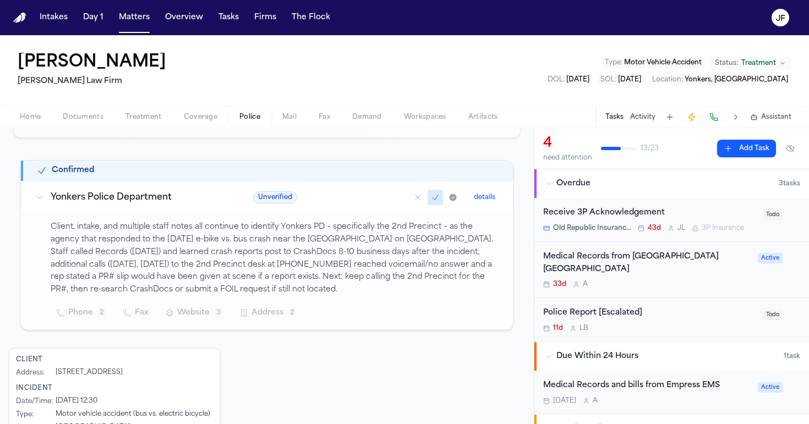
click at [568, 317] on div "Police Report [Escalated]" at bounding box center [649, 313] width 213 height 13
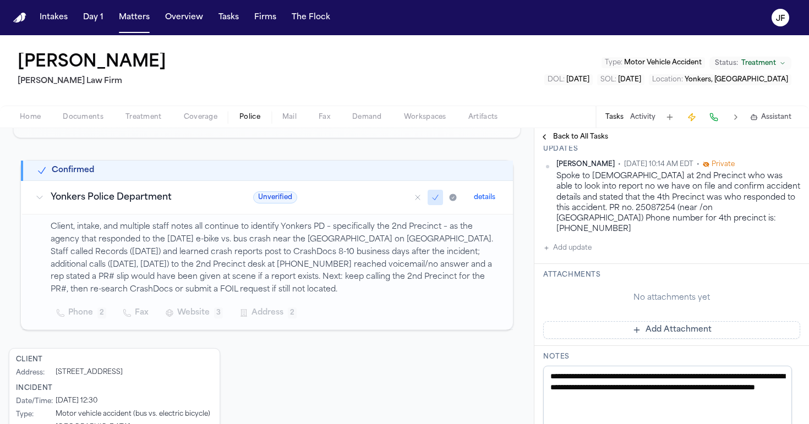
scroll to position [220, 0]
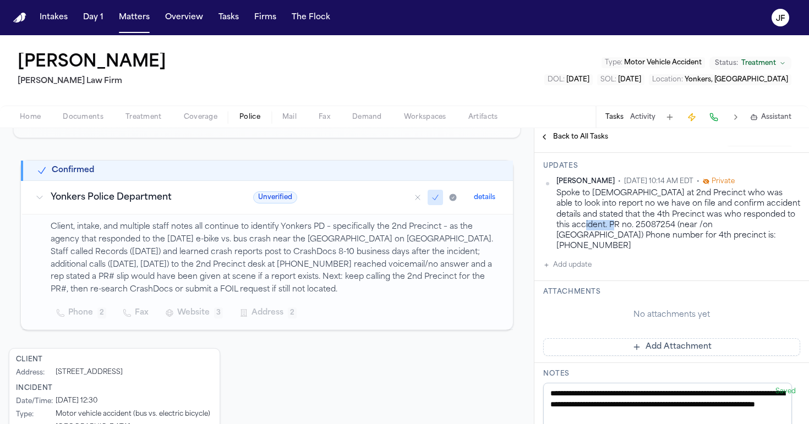
drag, startPoint x: 621, startPoint y: 227, endPoint x: 659, endPoint y: 224, distance: 38.0
click at [659, 224] on div "Spoke to lady at 2nd Precinct who was able to look into report no we have on fi…" at bounding box center [678, 220] width 244 height 64
copy div "25087254"
click at [414, 316] on div "Phone 2 Fax Website 3 Address 2" at bounding box center [275, 313] width 449 height 20
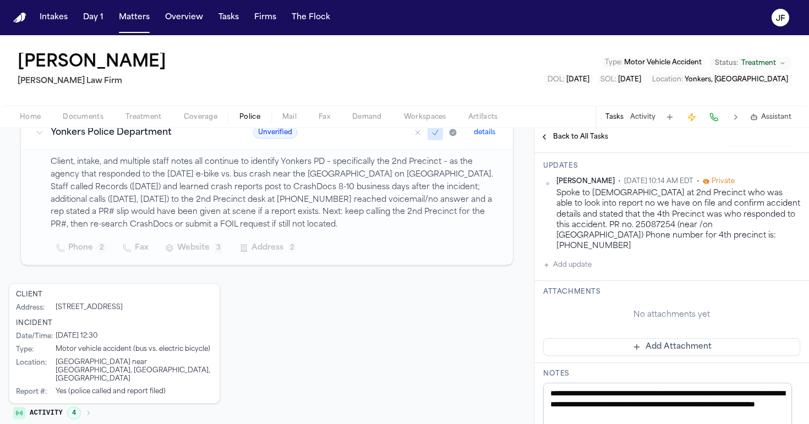
scroll to position [230, 0]
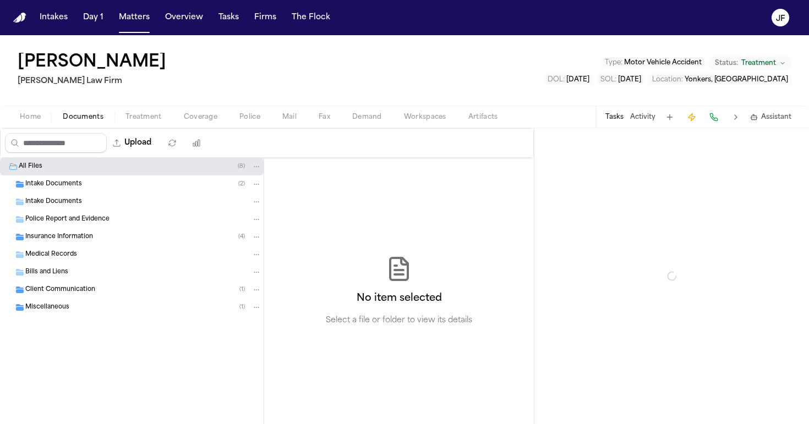
click at [87, 114] on span "Documents" at bounding box center [83, 117] width 41 height 9
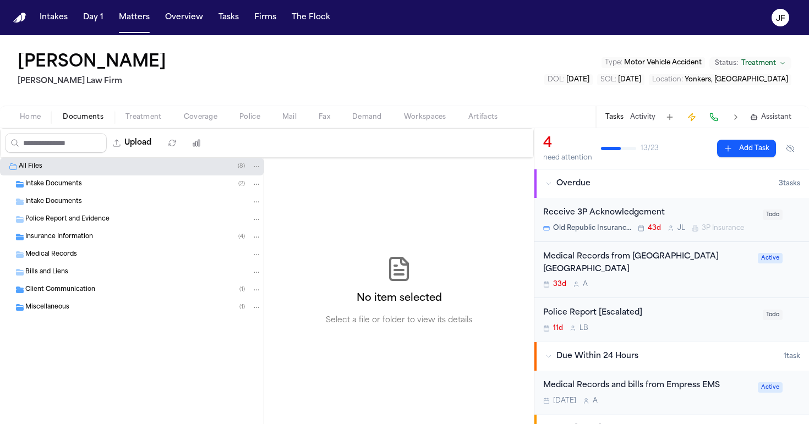
click at [97, 240] on div "Insurance Information ( 4 )" at bounding box center [143, 237] width 236 height 10
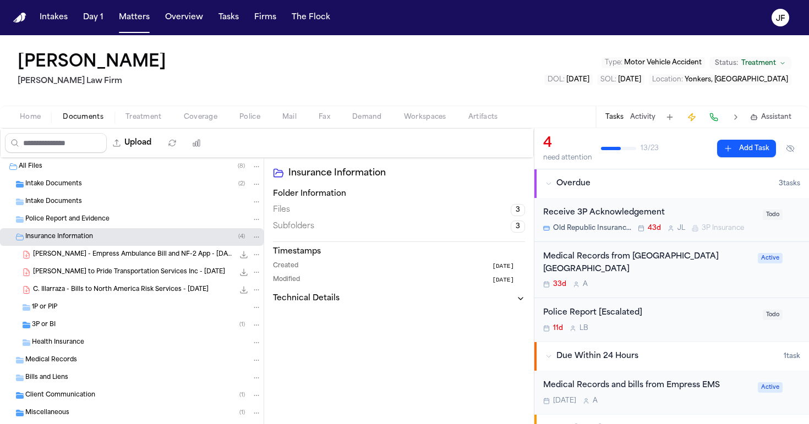
click at [100, 259] on span "C. Ilarraza - Empress Ambulance Bill and NF-2 App - 6.26.25 (DOS) and 7.16.25 (…" at bounding box center [133, 254] width 201 height 9
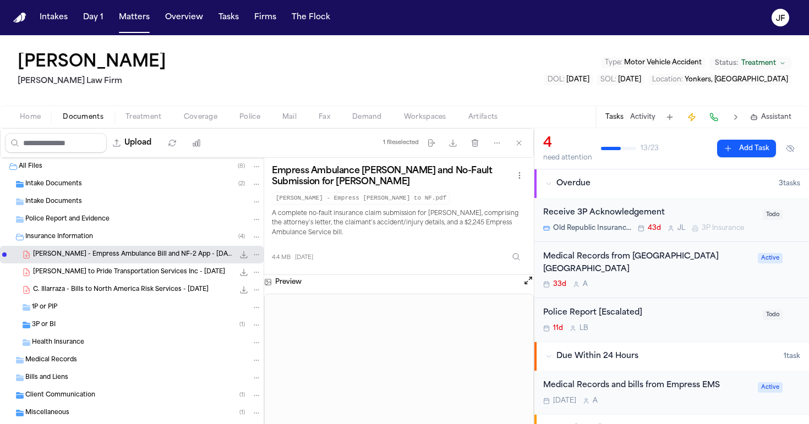
click at [111, 289] on span "C. Illarraza - Bills to North America Risk Services - 6.26.25" at bounding box center [120, 290] width 175 height 9
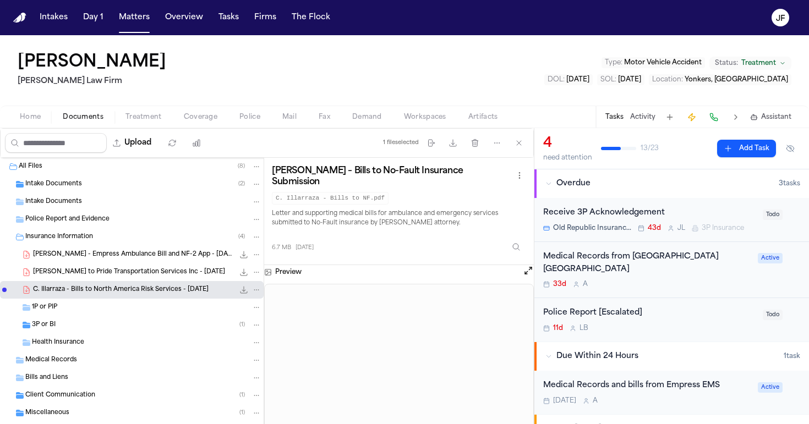
click at [103, 279] on div "C. Ilarraza - LOR to Pride Transportation Services Inc - 7.22.25 184.4 KB • PDF" at bounding box center [132, 273] width 264 height 18
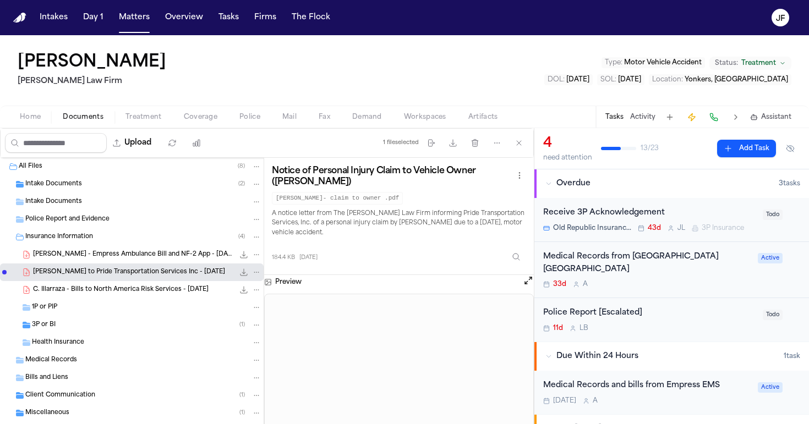
click at [34, 327] on span "3P or BI" at bounding box center [44, 325] width 24 height 9
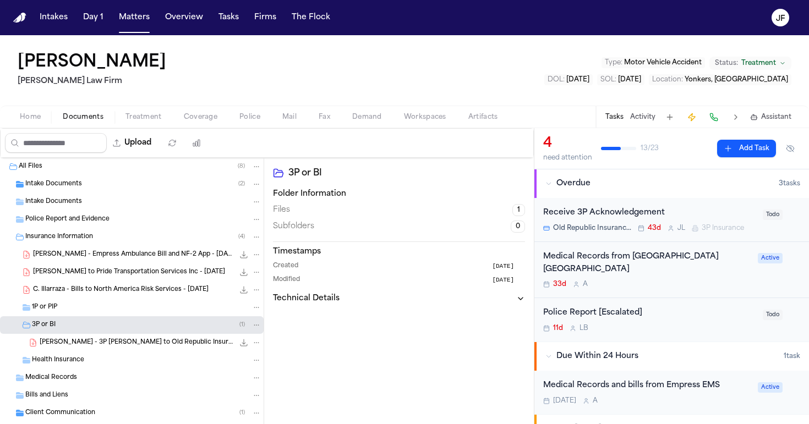
click at [89, 343] on span "C. Ilarraza - 3P LOR to Old Republic Insurance Company / North America Risk Ser…" at bounding box center [137, 342] width 194 height 9
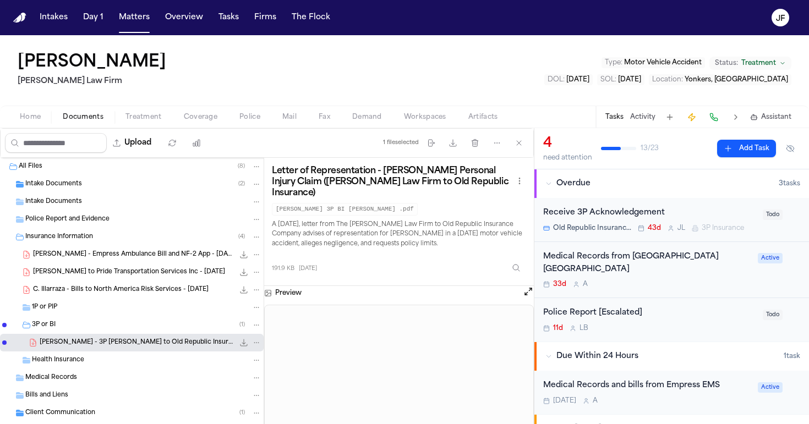
click at [50, 220] on span "Police Report and Evidence" at bounding box center [67, 219] width 84 height 9
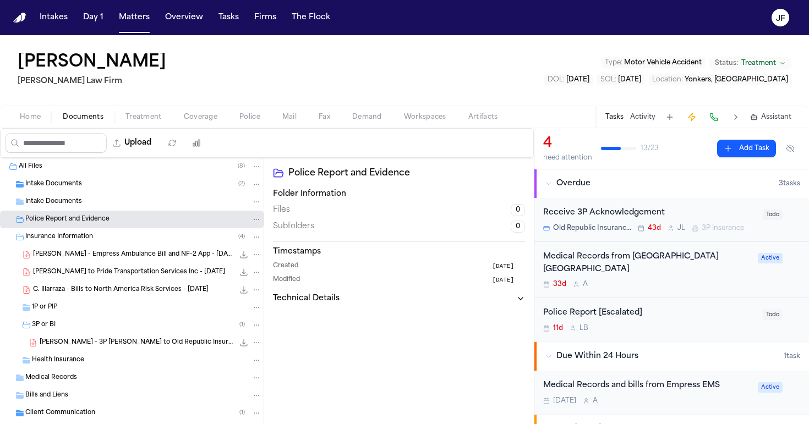
click at [50, 242] on div "Insurance Information ( 4 )" at bounding box center [143, 237] width 236 height 10
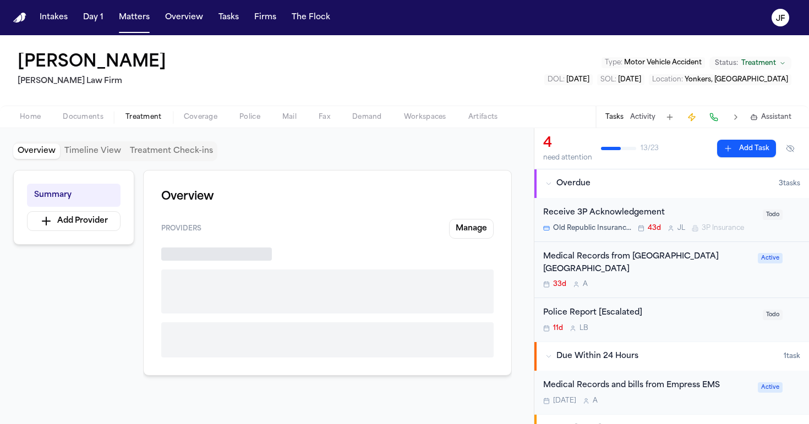
click at [132, 119] on span "Treatment" at bounding box center [143, 117] width 36 height 9
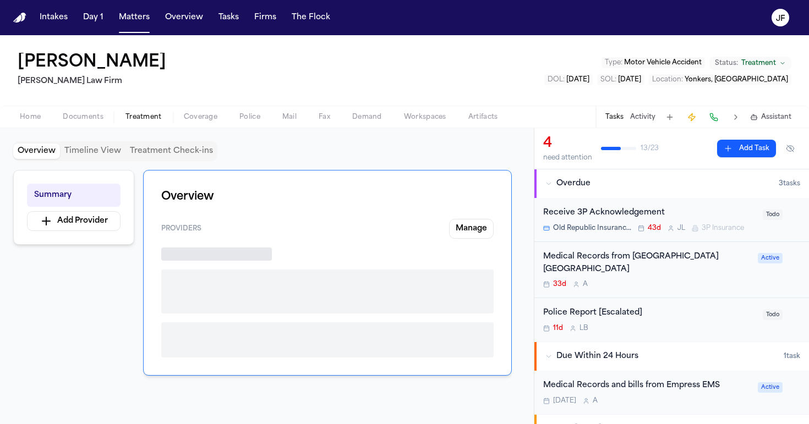
click at [212, 120] on span "Coverage" at bounding box center [201, 117] width 34 height 9
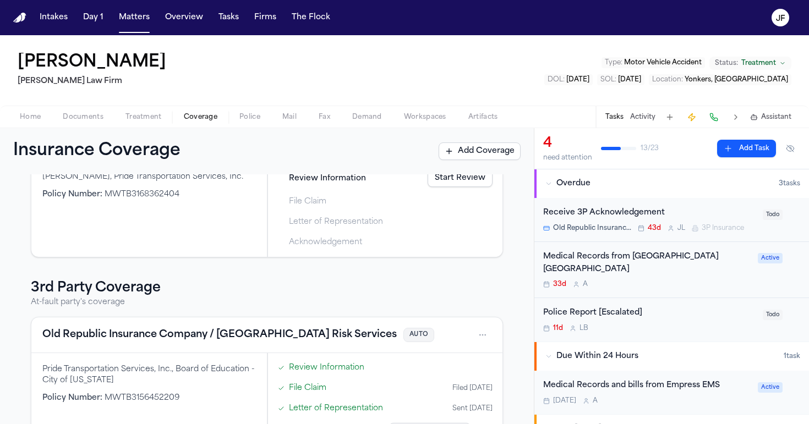
scroll to position [113, 0]
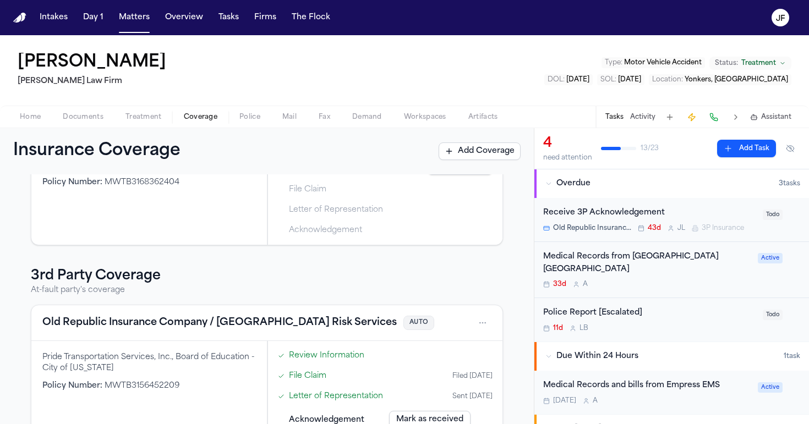
click at [213, 371] on div "Pride Transportation Services, Inc., Board of Education - City of New York" at bounding box center [148, 363] width 213 height 22
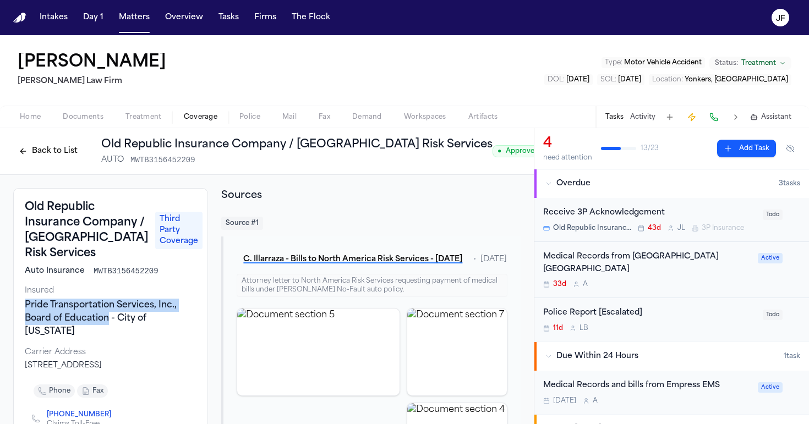
drag, startPoint x: 25, startPoint y: 306, endPoint x: 107, endPoint y: 319, distance: 83.6
click at [107, 319] on div "Pride Transportation Services, Inc., Board of Education - City of New York" at bounding box center [111, 319] width 172 height 40
copy div "Pride Transportation Services, Inc., Board of Education"
click at [97, 134] on div "Back to List Old Republic Insurance Company / North America Risk Services AUTO …" at bounding box center [267, 151] width 534 height 47
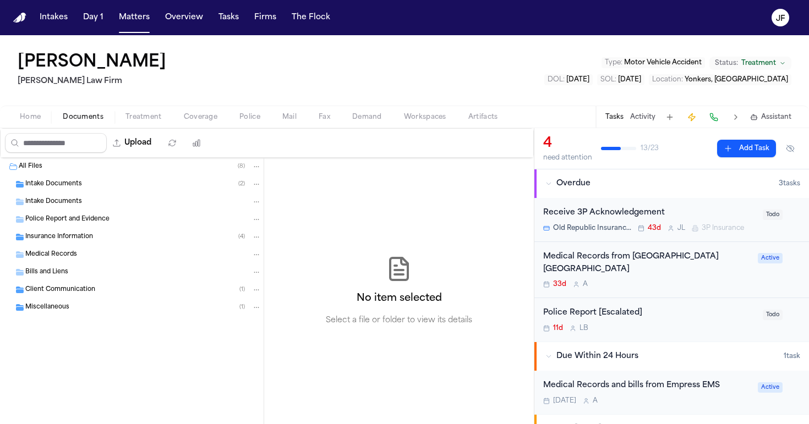
click at [101, 113] on span "Documents" at bounding box center [83, 117] width 41 height 9
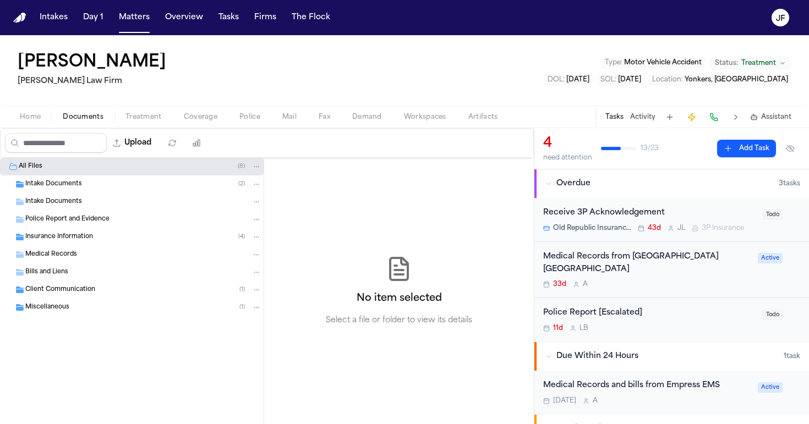
click at [91, 235] on span "Insurance Information" at bounding box center [59, 237] width 68 height 9
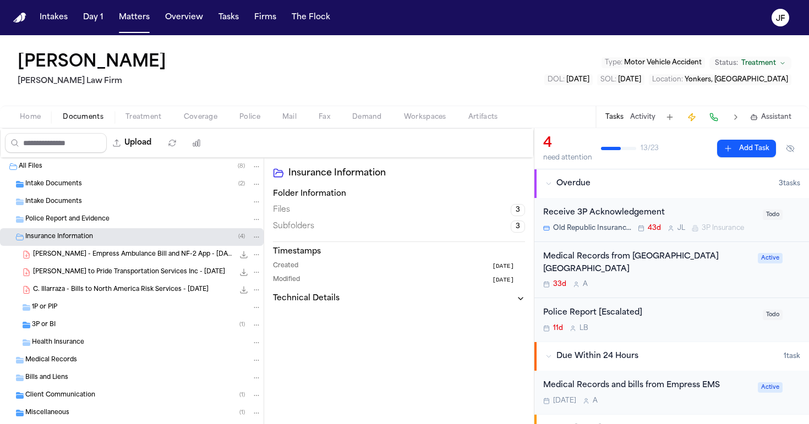
click at [93, 257] on span "C. Ilarraza - Empress Ambulance Bill and NF-2 App - 6.26.25 (DOS) and 7.16.25 (…" at bounding box center [133, 254] width 201 height 9
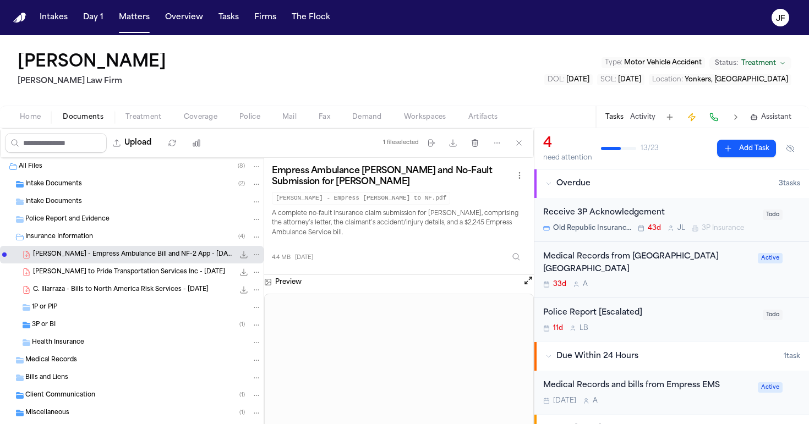
click at [74, 194] on div "Intake Documents" at bounding box center [132, 202] width 264 height 18
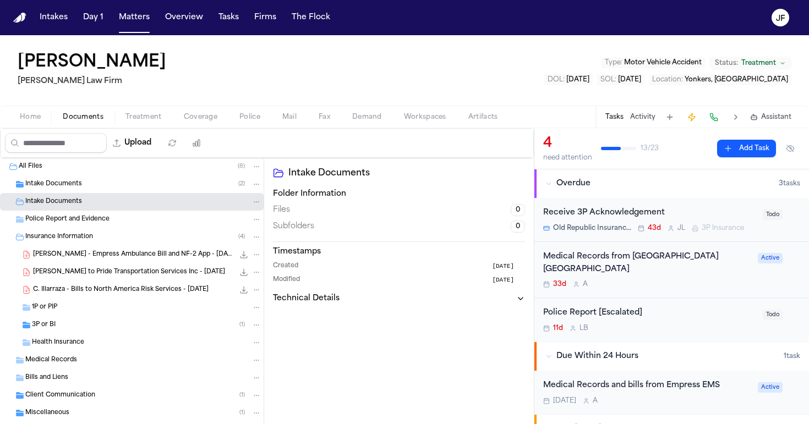
click at [74, 187] on span "Intake Documents" at bounding box center [53, 184] width 57 height 9
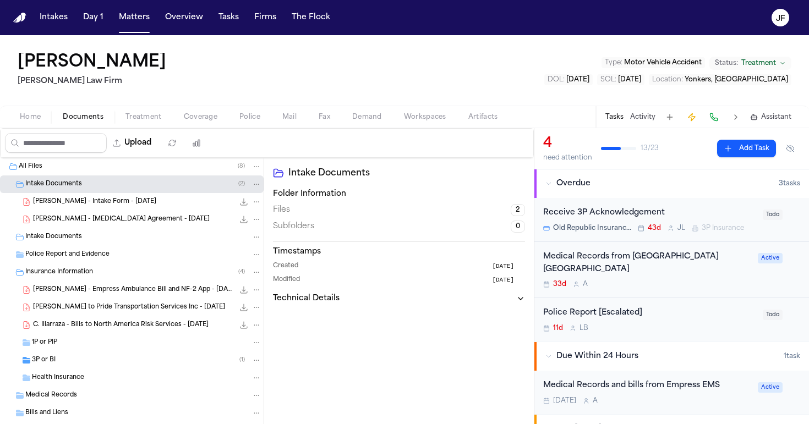
click at [92, 193] on div "C. Ilarraza - Intake Form - 7.2.25 23.2 KB • PDF" at bounding box center [132, 202] width 264 height 18
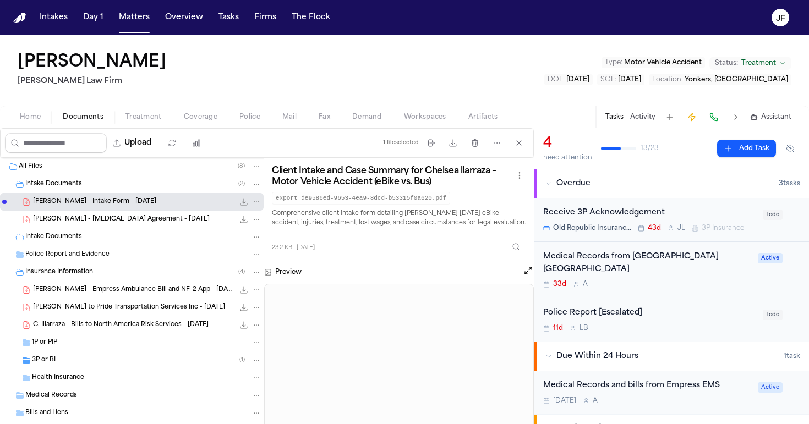
click at [238, 206] on button "File: C. Ilarraza - Intake Form - 7.2.25" at bounding box center [243, 201] width 11 height 11
click at [594, 324] on div "11d L B" at bounding box center [649, 328] width 213 height 9
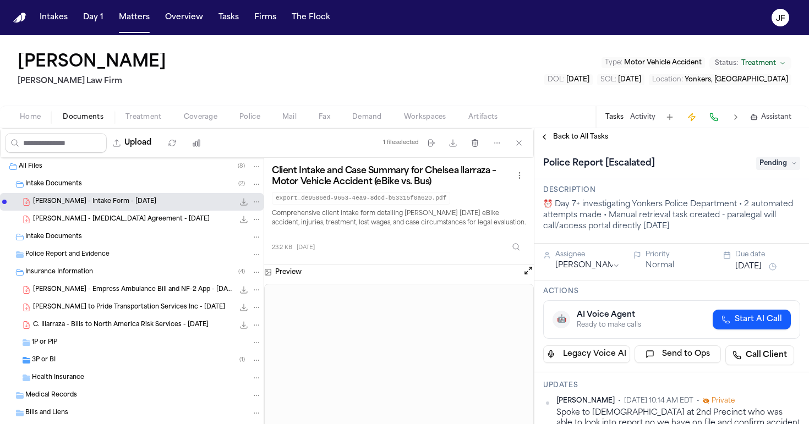
click at [771, 163] on span "Pending" at bounding box center [778, 163] width 44 height 13
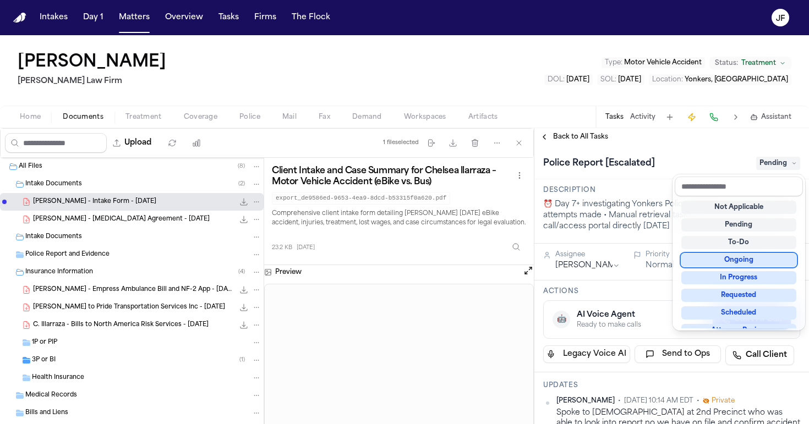
click at [742, 260] on div "Ongoing" at bounding box center [738, 260] width 115 height 13
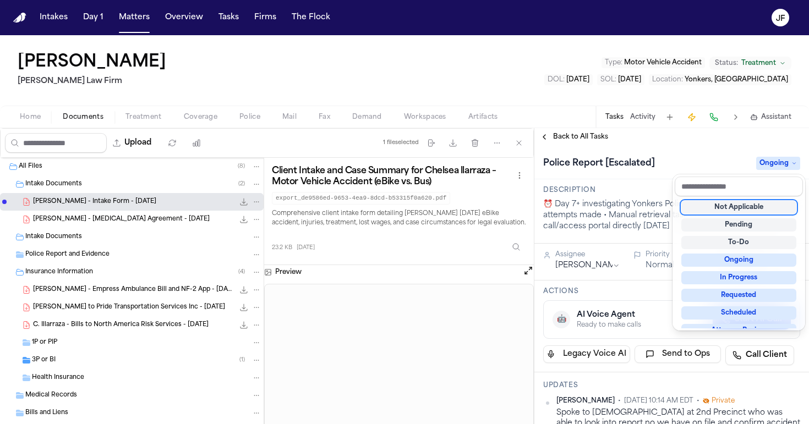
click at [703, 160] on div "Police Report [Escalated] Ongoing" at bounding box center [671, 164] width 257 height 18
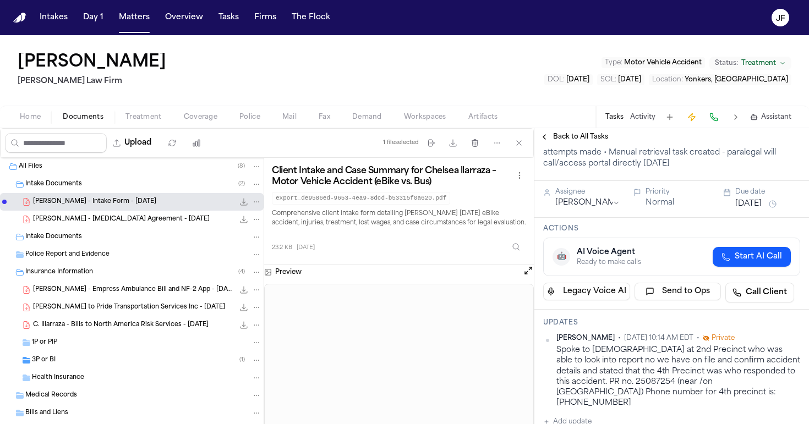
scroll to position [63, 0]
drag, startPoint x: 621, startPoint y: 386, endPoint x: 650, endPoint y: 376, distance: 30.1
click at [650, 376] on div "Spoke to lady at 2nd Precinct who was able to look into report no we have on fi…" at bounding box center [678, 376] width 244 height 64
drag, startPoint x: 656, startPoint y: 380, endPoint x: 618, endPoint y: 378, distance: 37.5
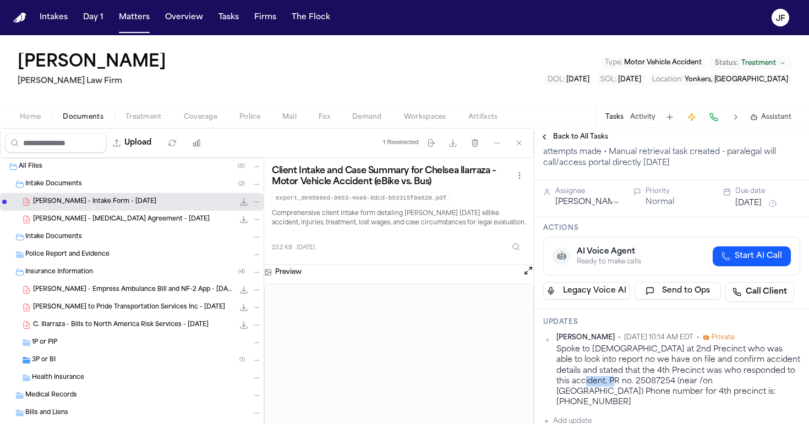
click at [618, 378] on div "Spoke to lady at 2nd Precinct who was able to look into report no we have on fi…" at bounding box center [678, 376] width 244 height 64
copy div "25087254"
click at [99, 286] on span "C. Ilarraza - Empress Ambulance Bill and NF-2 App - 6.26.25 (DOS) and 7.16.25 (…" at bounding box center [133, 290] width 201 height 9
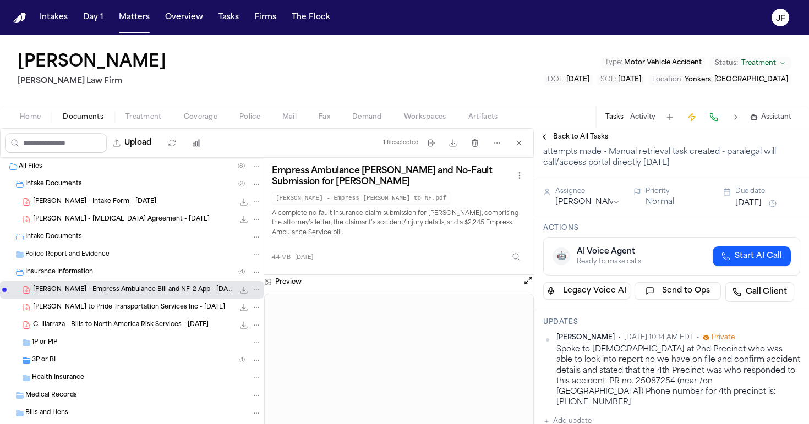
click at [152, 308] on span "C. Ilarraza - LOR to Pride Transportation Services Inc - 7.22.25" at bounding box center [129, 307] width 192 height 9
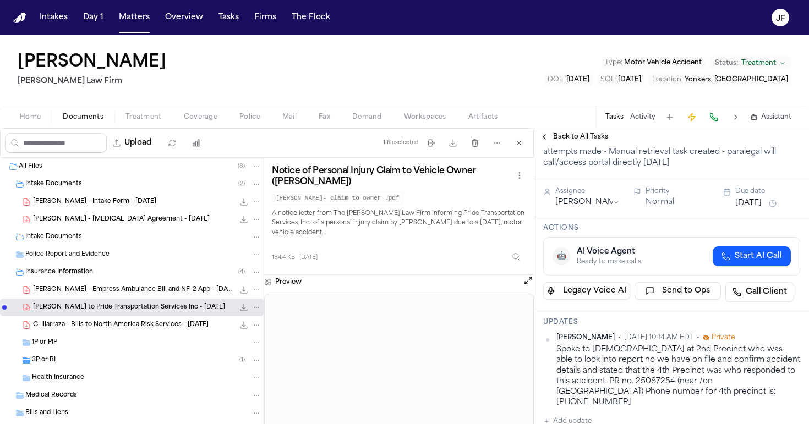
click at [185, 329] on span "C. Illarraza - Bills to North America Risk Services - 6.26.25" at bounding box center [120, 325] width 175 height 9
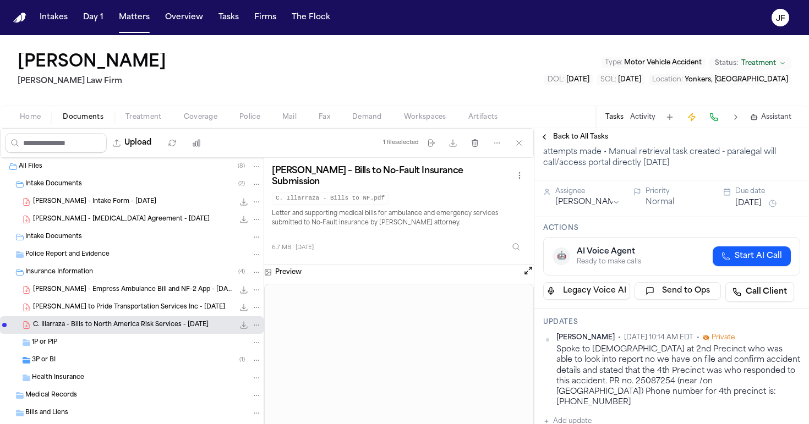
click at [173, 320] on div "C. Illarraza - Bills to North America Risk Services - 6.26.25 6.7 MB • PDF" at bounding box center [147, 325] width 228 height 11
click at [173, 313] on div "C. Ilarraza - LOR to Pride Transportation Services Inc - 7.22.25 184.4 KB • PDF" at bounding box center [132, 308] width 264 height 18
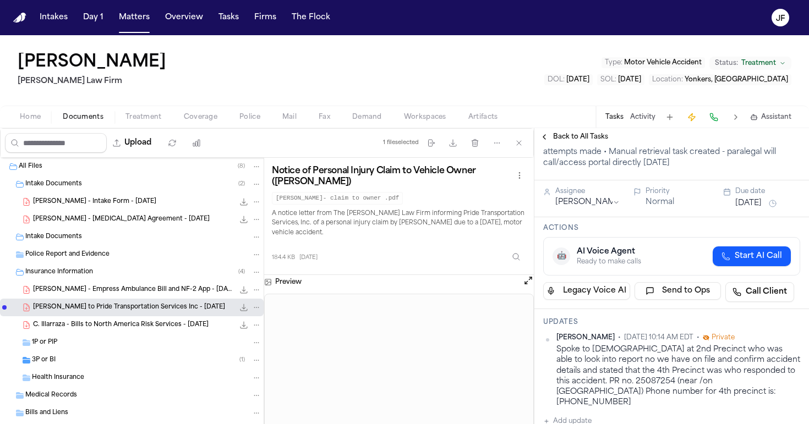
click at [113, 292] on span "C. Ilarraza - Empress Ambulance Bill and NF-2 App - 6.26.25 (DOS) and 7.16.25 (…" at bounding box center [133, 290] width 201 height 9
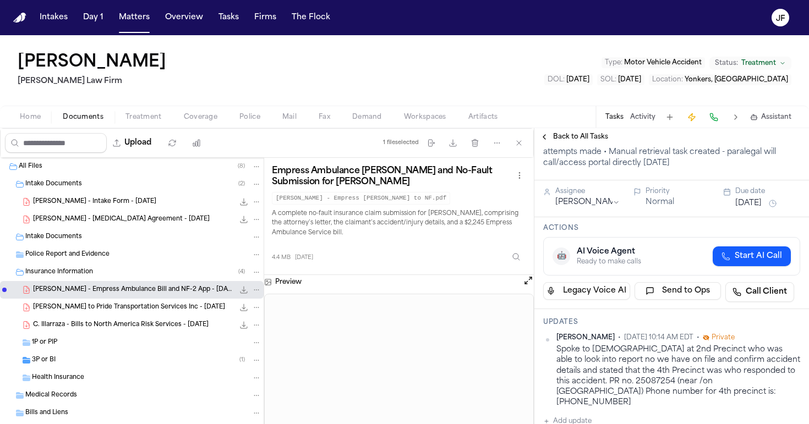
click at [98, 277] on div "Insurance Information ( 4 )" at bounding box center [132, 273] width 264 height 18
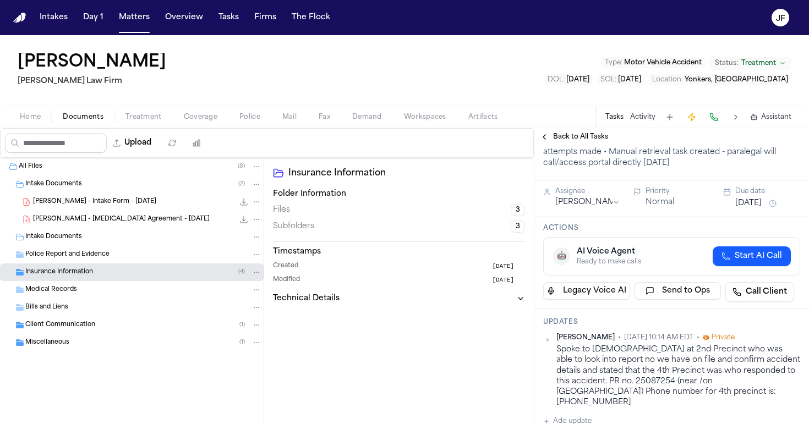
click at [105, 255] on span "Police Report and Evidence" at bounding box center [67, 254] width 84 height 9
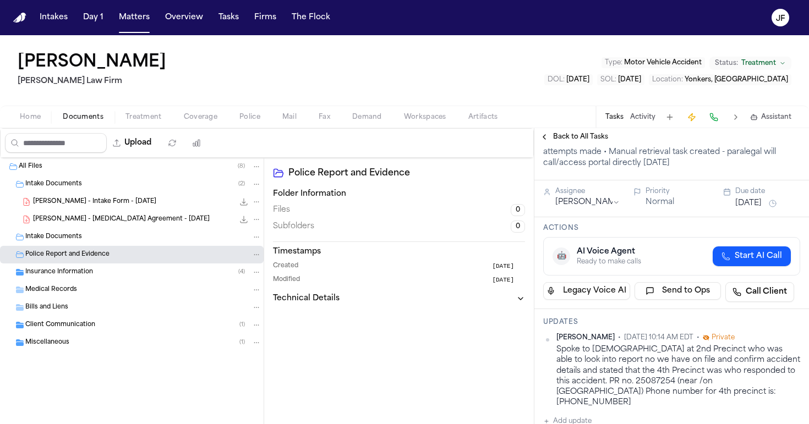
click at [111, 232] on div "Intake Documents" at bounding box center [143, 237] width 236 height 10
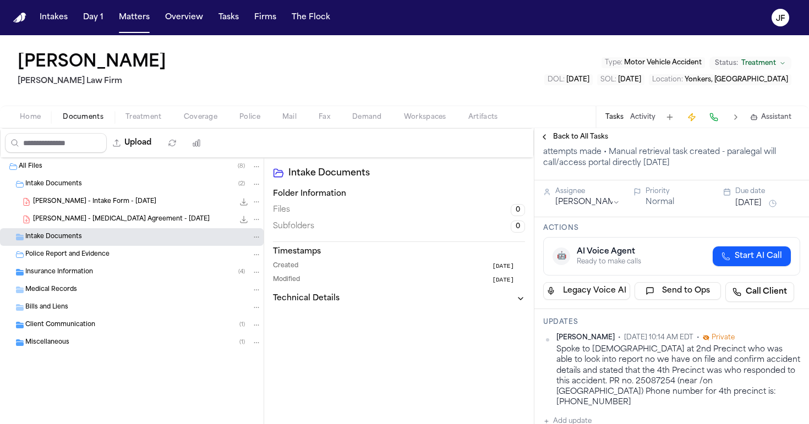
click at [136, 193] on div "C. Ilarraza - Intake Form - 7.2.25 23.2 KB • PDF" at bounding box center [132, 202] width 264 height 18
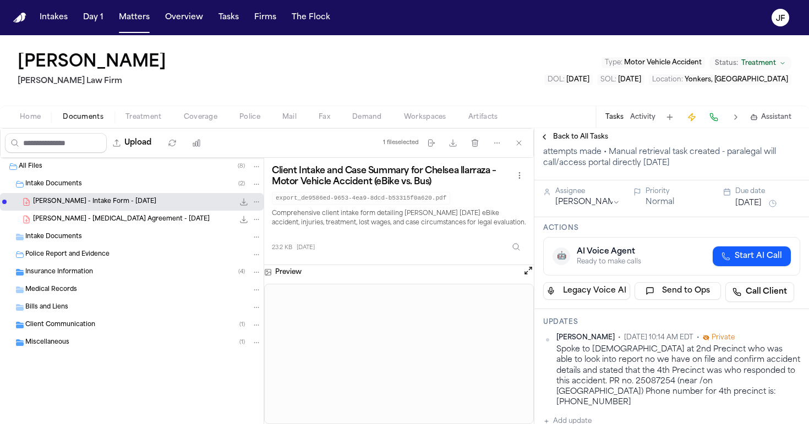
click at [102, 213] on div "C. Ilarraza - Retainer Agreement - 7.2.25 234.3 KB • PDF" at bounding box center [132, 220] width 264 height 18
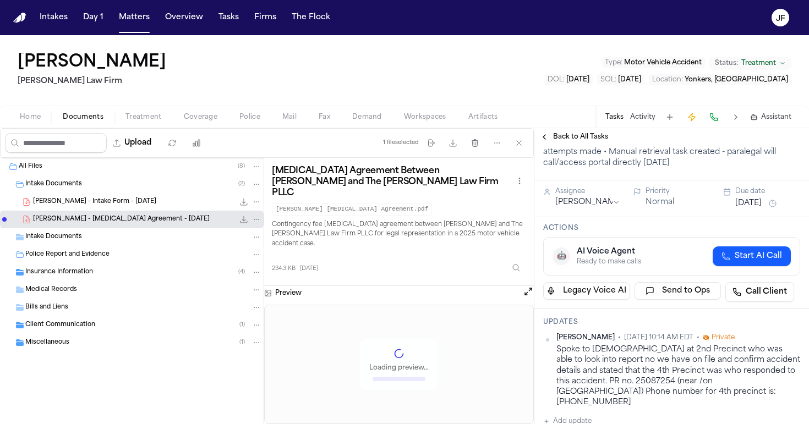
click at [101, 205] on span "C. Ilarraza - Intake Form - 7.2.25" at bounding box center [94, 202] width 123 height 9
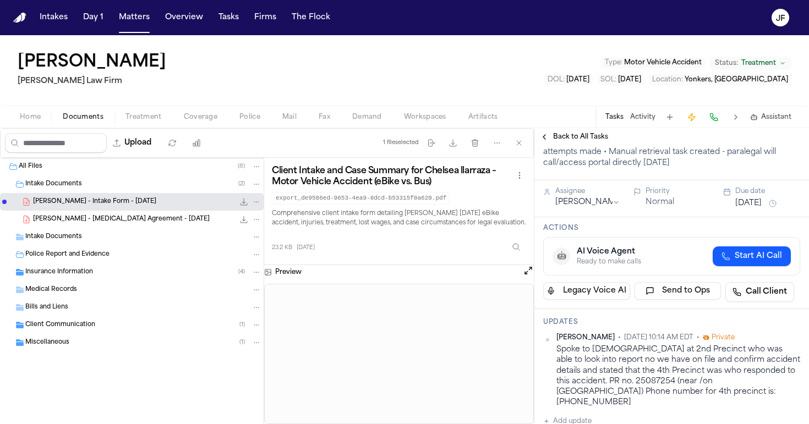
click at [101, 186] on div "Intake Documents ( 2 )" at bounding box center [143, 184] width 236 height 10
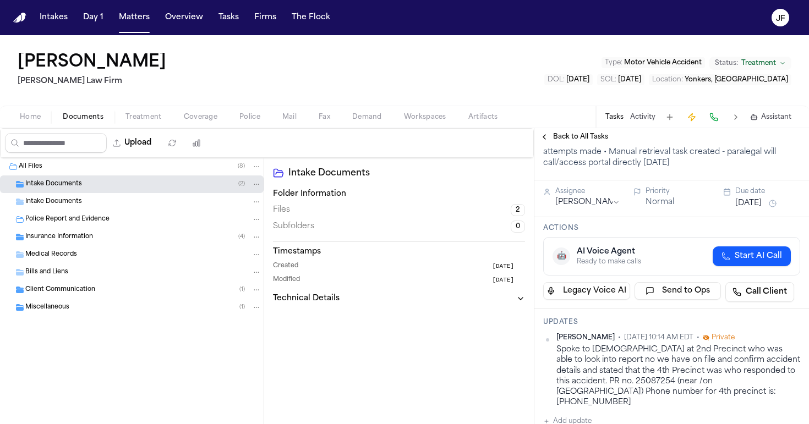
click at [93, 288] on span "Client Communication" at bounding box center [60, 290] width 70 height 9
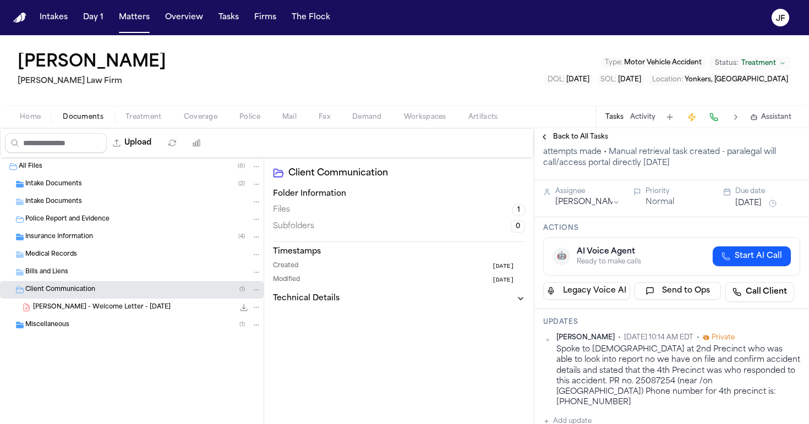
click at [93, 308] on span "C. Ilarraza - Welcome Letter - 7.22.25" at bounding box center [102, 307] width 138 height 9
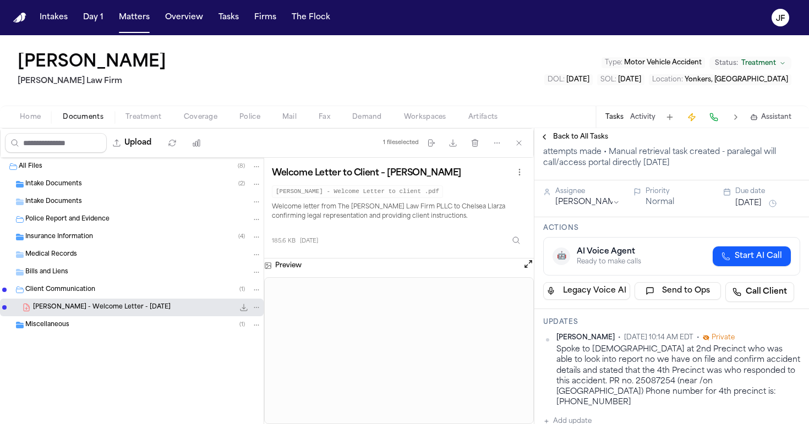
click at [89, 292] on span "Client Communication" at bounding box center [60, 290] width 70 height 9
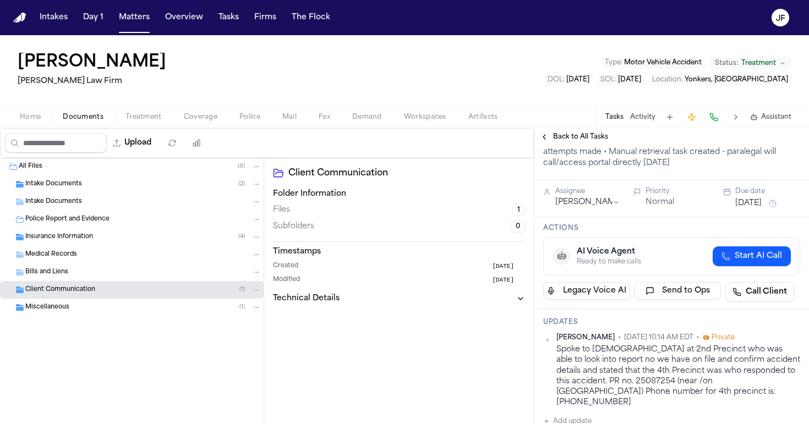
click at [90, 301] on div "Miscellaneous ( 1 )" at bounding box center [132, 308] width 264 height 18
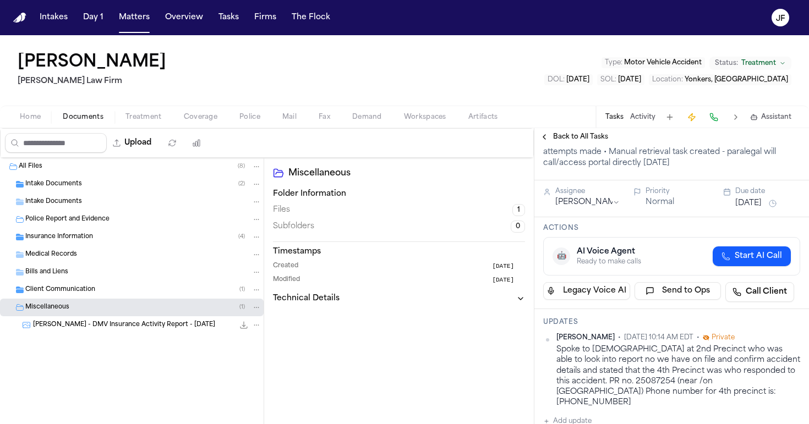
click at [106, 331] on div "C. Ilarraza - DMV Insurance Activity Report - 7.8.25 229.5 KB • PNG" at bounding box center [132, 325] width 264 height 18
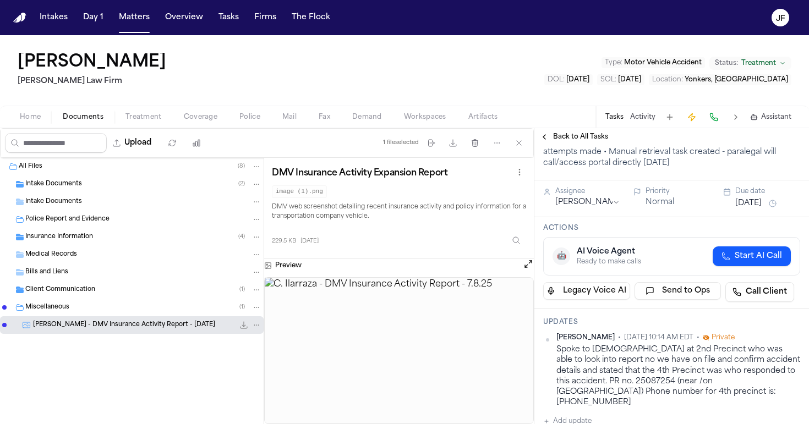
click at [241, 326] on icon "File: C. Ilarraza - DMV Insurance Activity Report - 7.8.25" at bounding box center [243, 325] width 9 height 9
drag, startPoint x: 619, startPoint y: 382, endPoint x: 658, endPoint y: 382, distance: 38.5
click at [658, 382] on div "Spoke to lady at 2nd Precinct who was able to look into report no we have on fi…" at bounding box center [678, 376] width 244 height 64
copy div "25087254"
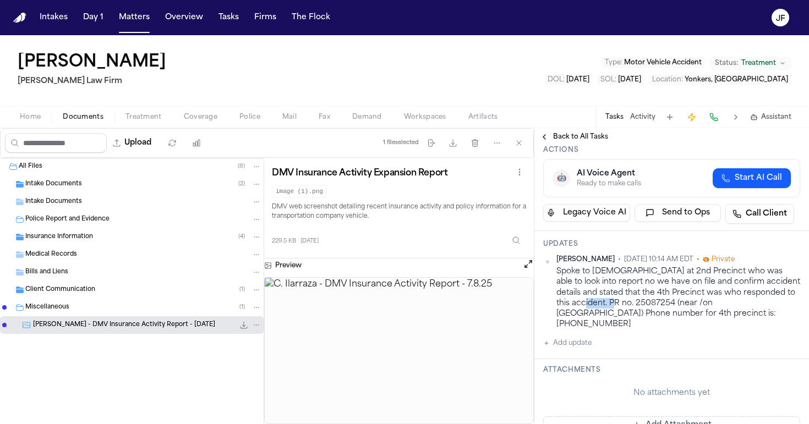
scroll to position [145, 0]
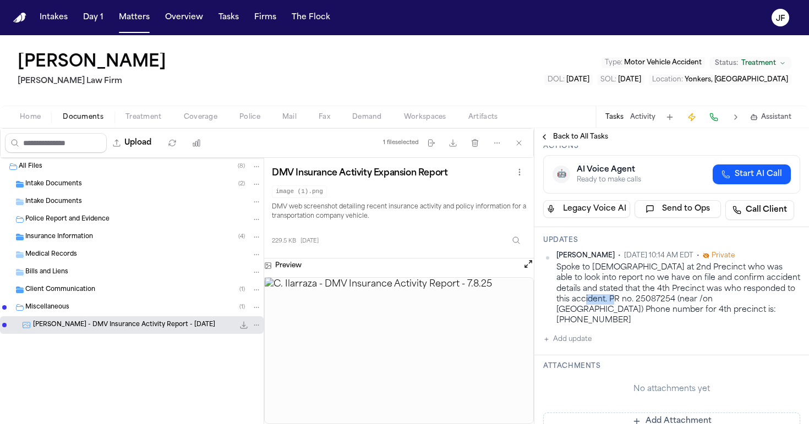
click at [575, 333] on button "Add update" at bounding box center [567, 339] width 48 height 13
click at [588, 337] on textarea "Add your update" at bounding box center [678, 348] width 235 height 22
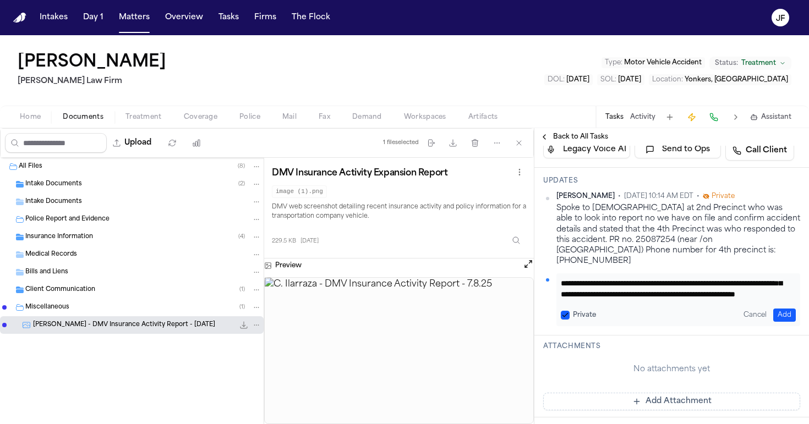
scroll to position [33, 0]
drag, startPoint x: 585, startPoint y: 283, endPoint x: 632, endPoint y: 286, distance: 47.4
click at [632, 286] on textarea "**********" at bounding box center [674, 289] width 227 height 22
type textarea "**********"
click at [775, 309] on button "Add" at bounding box center [784, 315] width 23 height 13
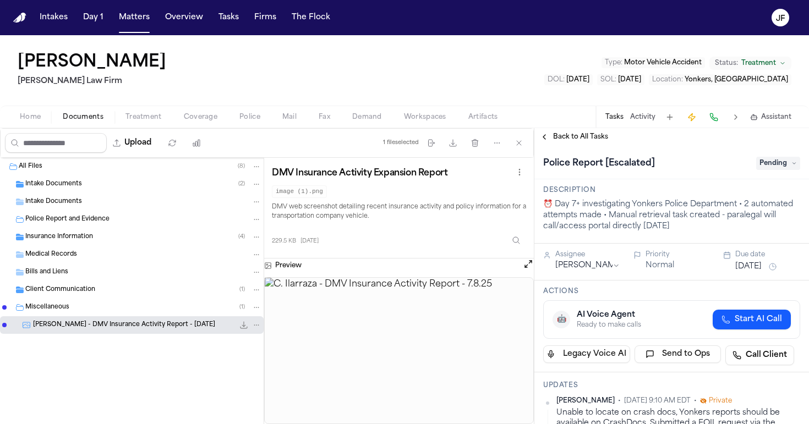
scroll to position [0, 0]
click at [778, 165] on span "Pending" at bounding box center [778, 163] width 44 height 13
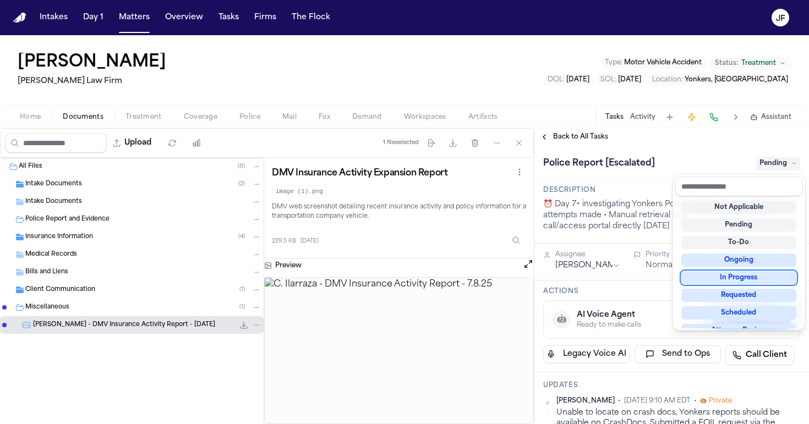
click at [725, 275] on div "In Progress" at bounding box center [738, 277] width 115 height 13
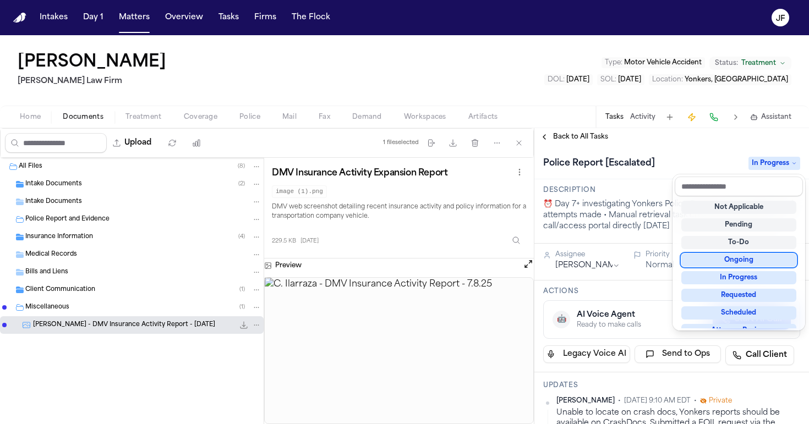
click at [672, 155] on div "Police Report [Escalated] In Progress" at bounding box center [671, 164] width 257 height 18
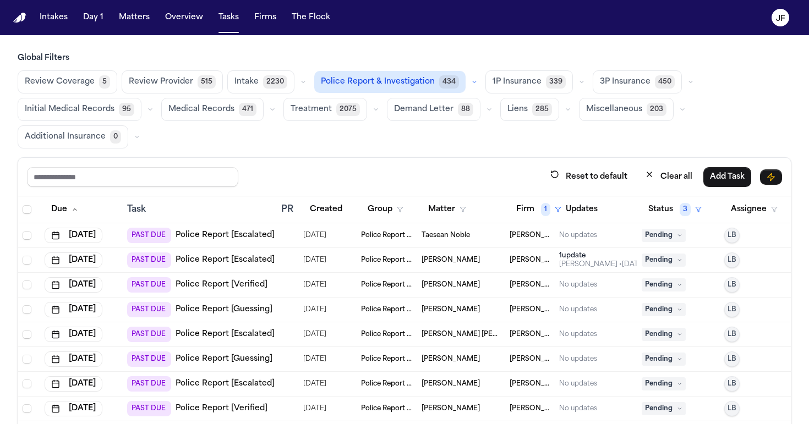
scroll to position [93, 0]
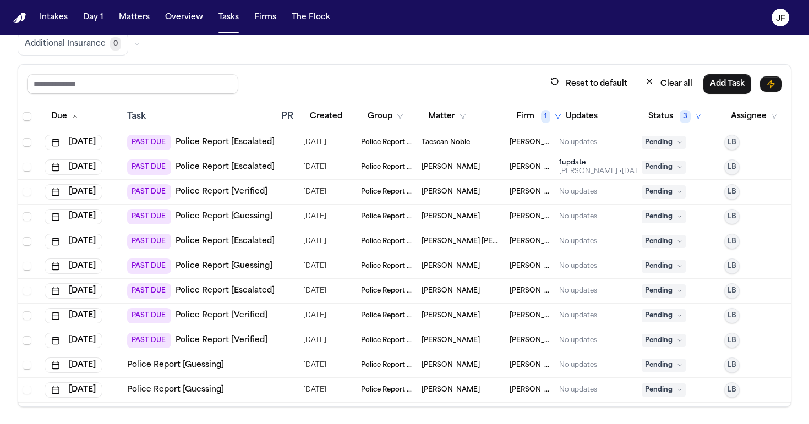
click at [233, 189] on link "Police Report [Verified]" at bounding box center [221, 191] width 92 height 11
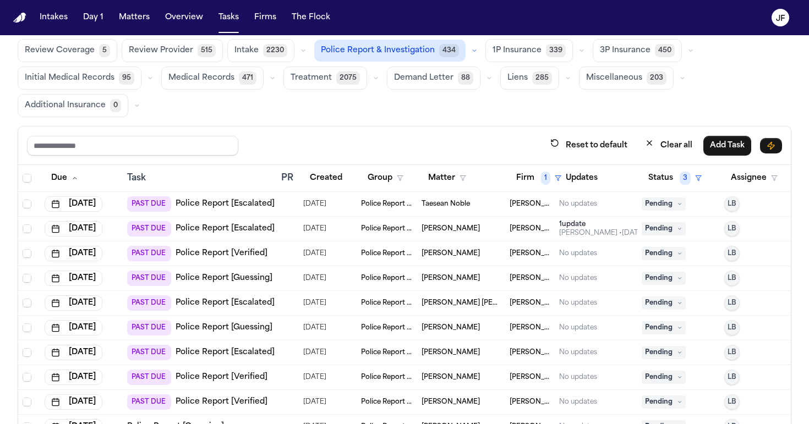
scroll to position [32, 0]
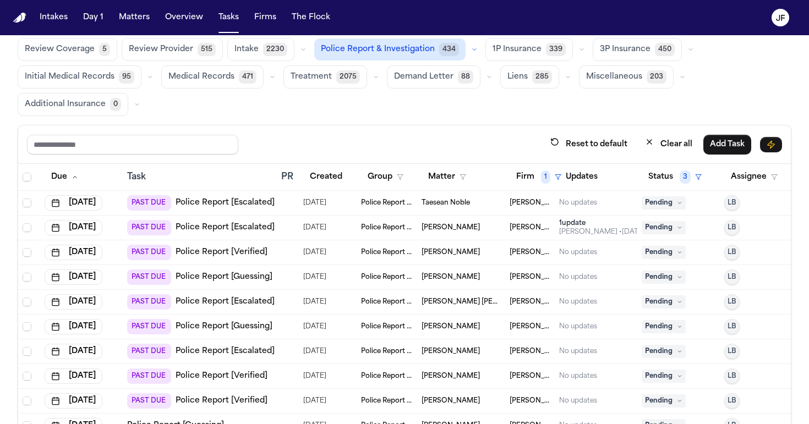
click at [657, 225] on span "Pending" at bounding box center [663, 227] width 44 height 13
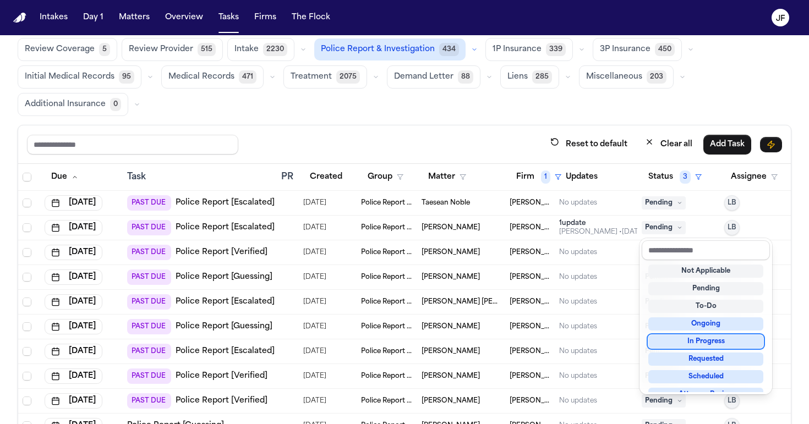
click at [680, 337] on div "In Progress" at bounding box center [705, 341] width 115 height 13
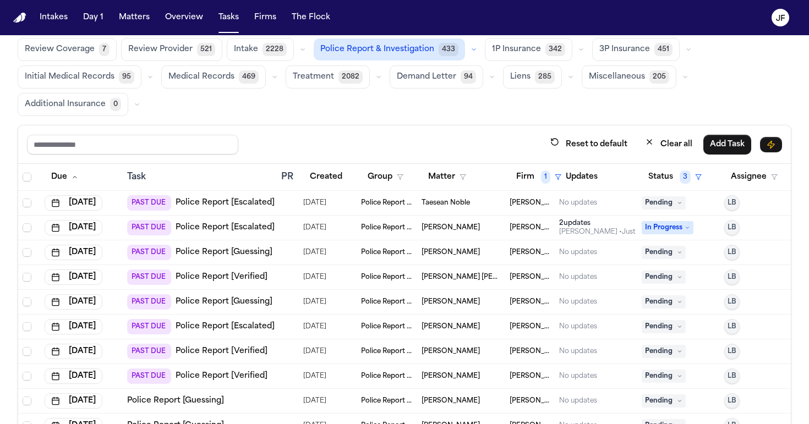
click at [496, 138] on div "Reset to default Clear all Add Task" at bounding box center [404, 144] width 755 height 20
click at [234, 207] on link "Police Report [Escalated]" at bounding box center [224, 203] width 99 height 11
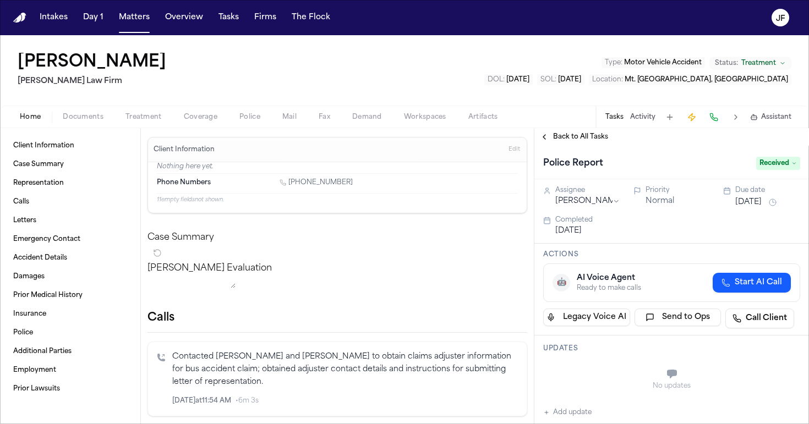
click at [255, 123] on span "button" at bounding box center [250, 123] width 34 height 1
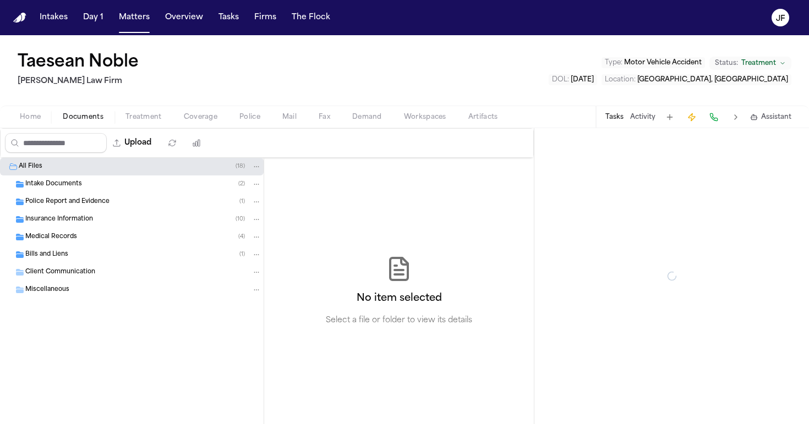
click at [83, 113] on span "Documents" at bounding box center [83, 117] width 41 height 9
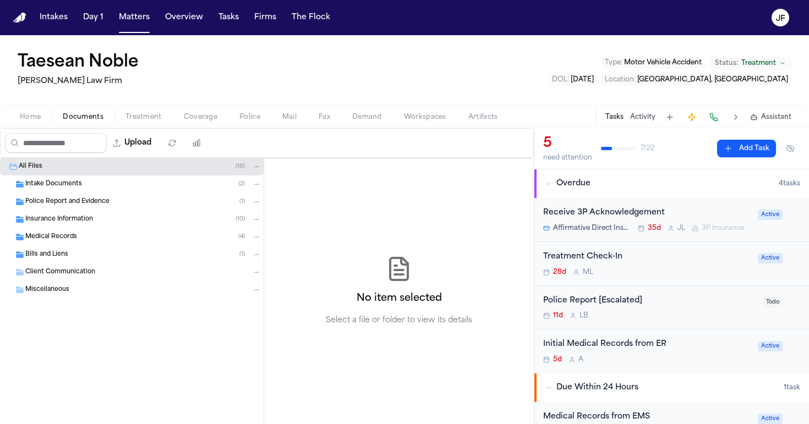
click at [606, 305] on div "Police Report [Escalated]" at bounding box center [649, 301] width 213 height 13
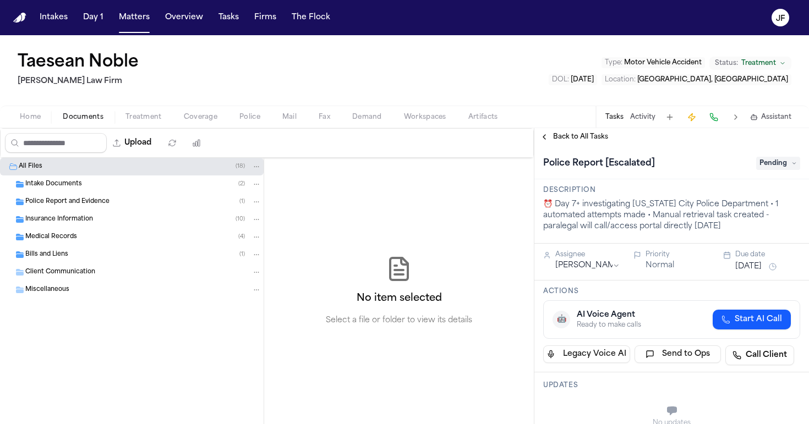
click at [75, 188] on span "Intake Documents" at bounding box center [53, 184] width 57 height 9
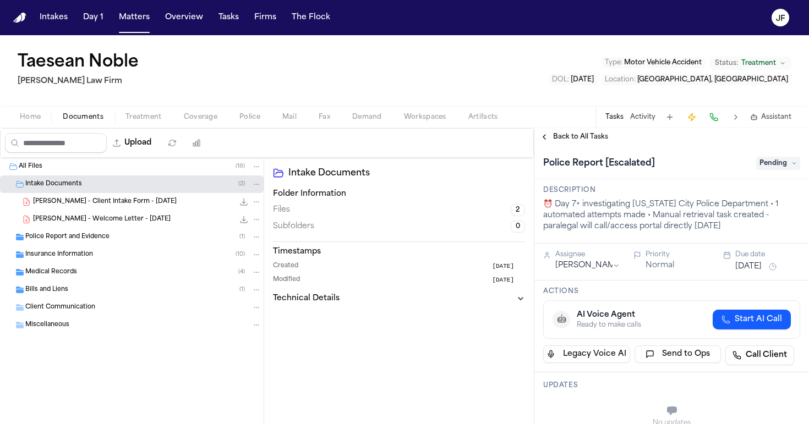
click at [96, 202] on span "[PERSON_NAME] - Client Intake Form - [DATE]" at bounding box center [105, 202] width 144 height 9
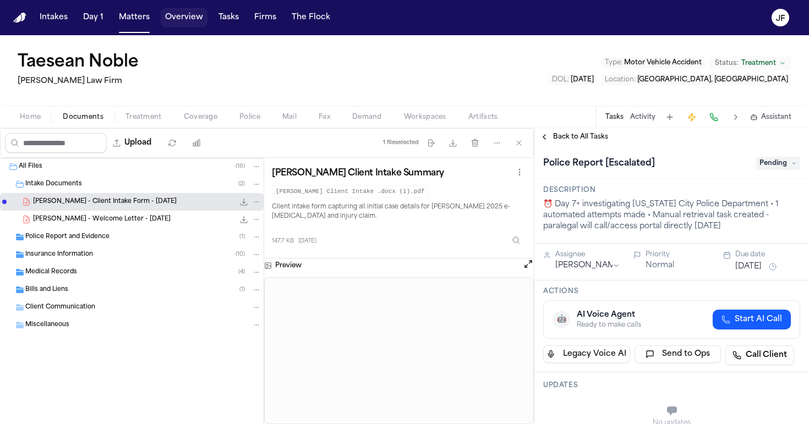
click at [184, 18] on button "Overview" at bounding box center [184, 18] width 47 height 20
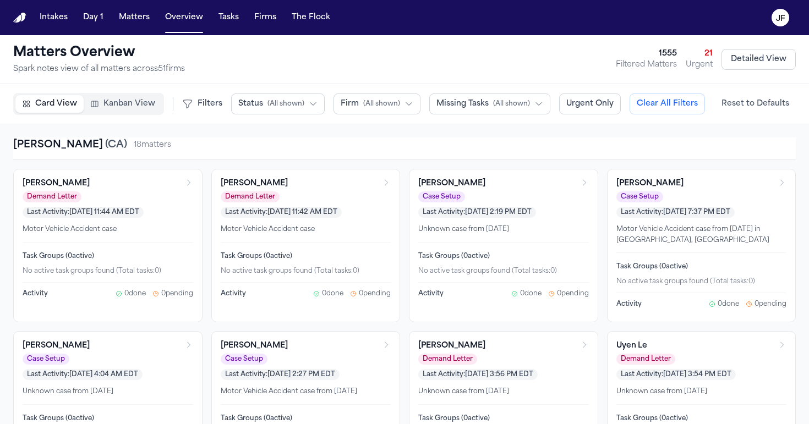
click at [382, 112] on button "Firm ( All shown )" at bounding box center [376, 104] width 87 height 21
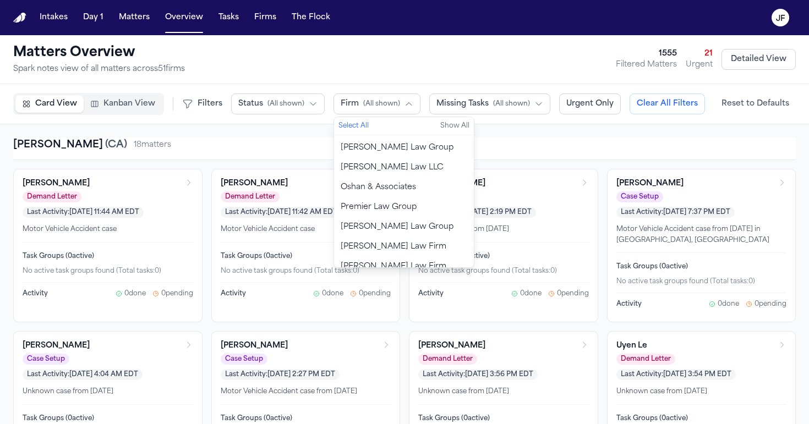
scroll to position [796, 0]
click at [382, 180] on span "Oshan & Associates" at bounding box center [378, 185] width 75 height 11
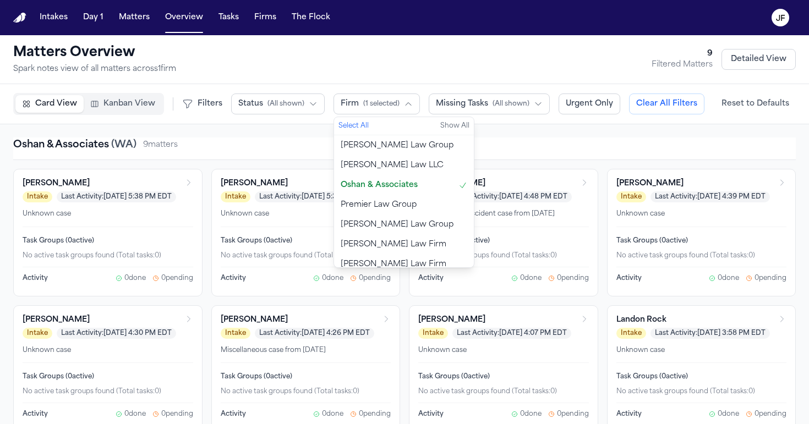
click at [423, 65] on div "Matters Overview Spark notes view of all matters across 1 firm 9 Filtered Matte…" at bounding box center [404, 59] width 782 height 31
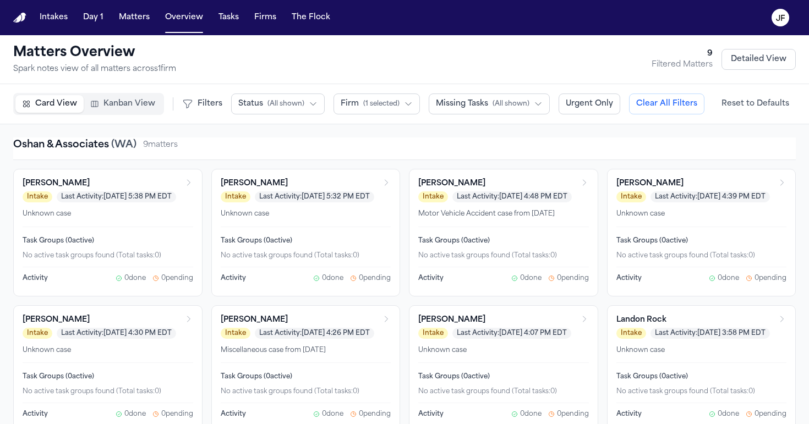
scroll to position [0, 0]
click at [181, 186] on div "[PERSON_NAME] Intake Last Activity: [DATE] 5:38 PM EDT" at bounding box center [108, 190] width 171 height 24
